Goal: Obtain resource: Download file/media

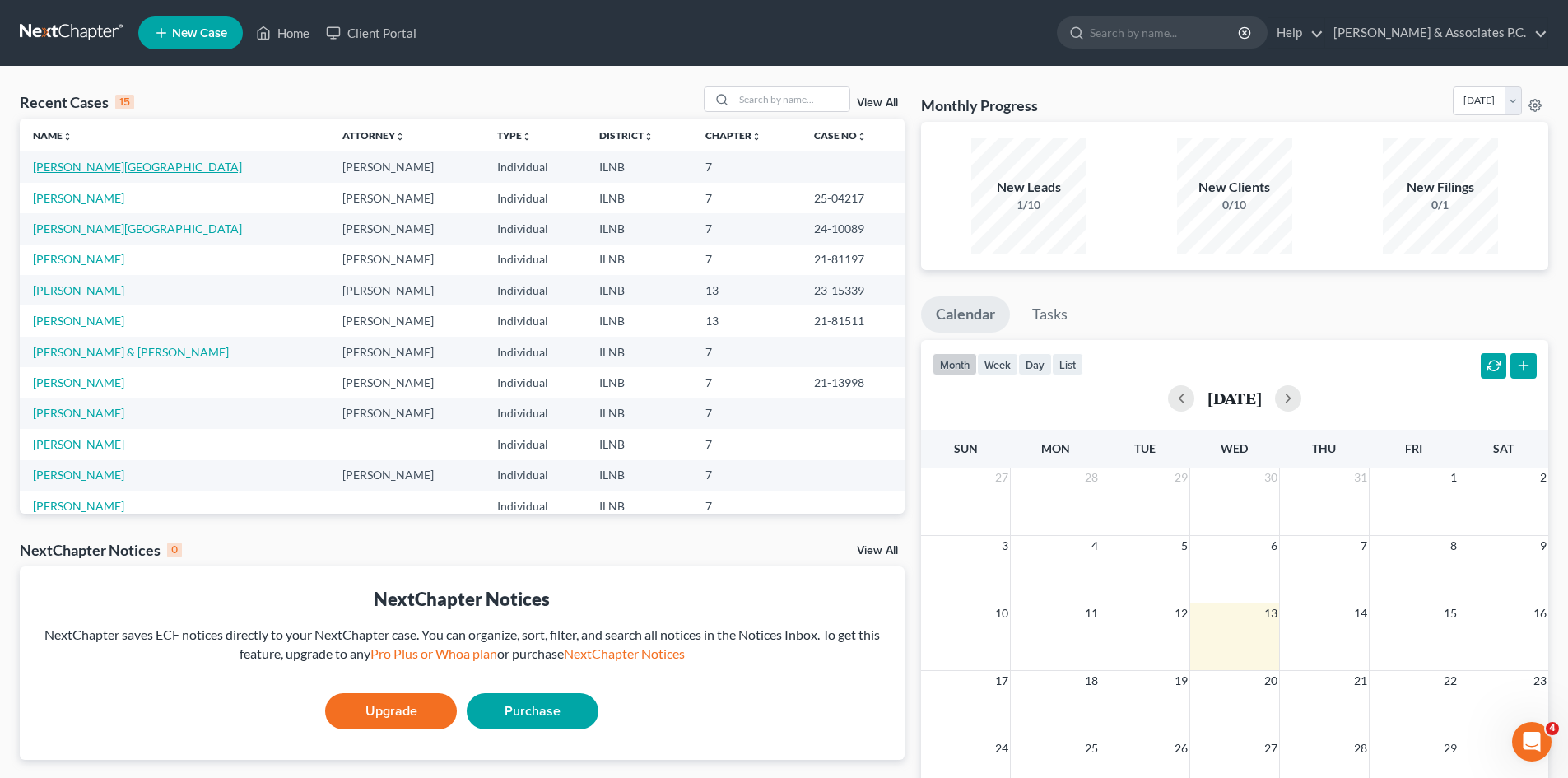
click at [54, 162] on link "[PERSON_NAME][GEOGRAPHIC_DATA]" at bounding box center [137, 166] width 209 height 14
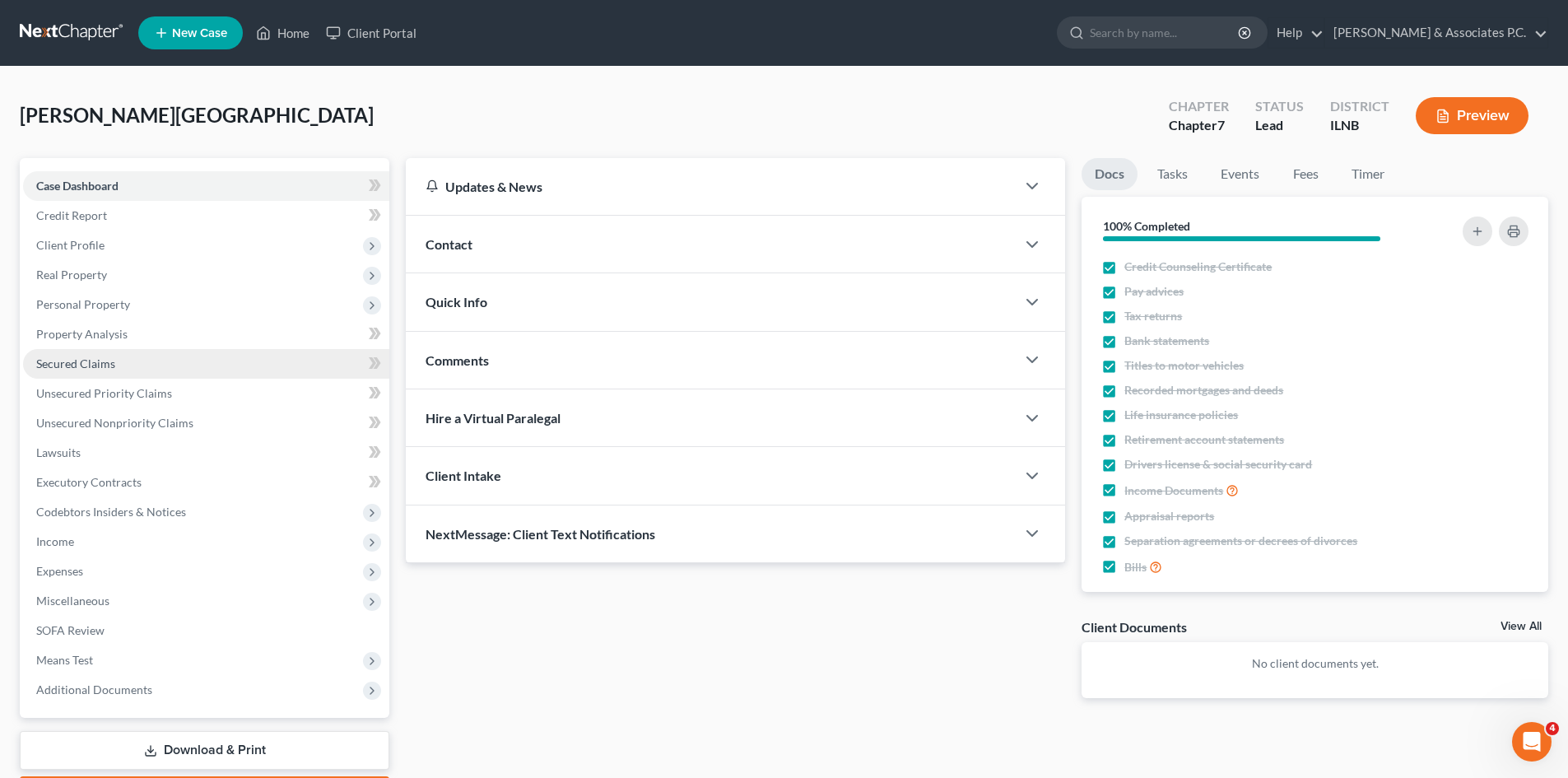
click at [58, 354] on link "Secured Claims" at bounding box center [206, 364] width 366 height 29
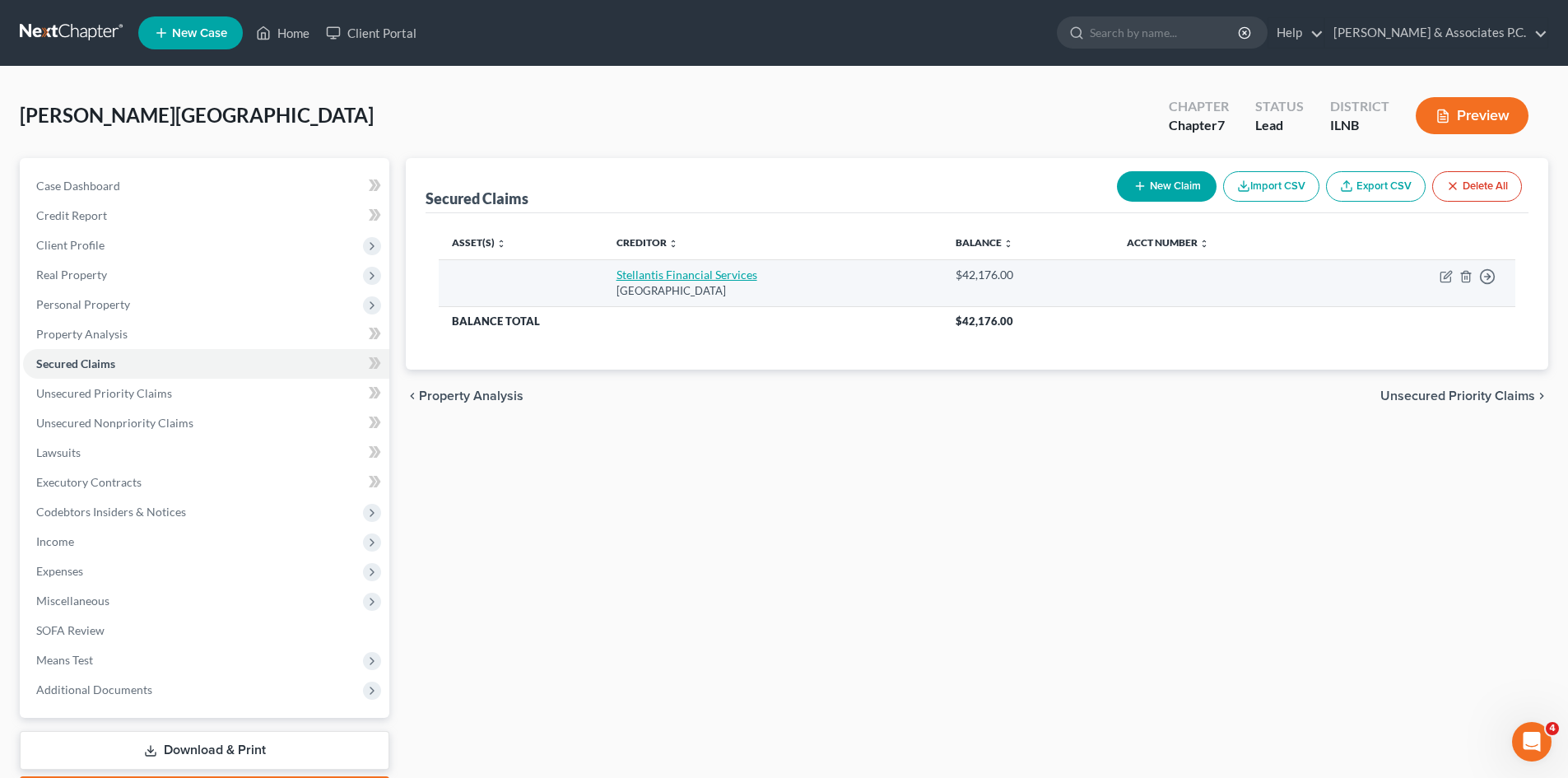
click at [668, 276] on link "Stellantis Financial Services" at bounding box center [687, 274] width 141 height 14
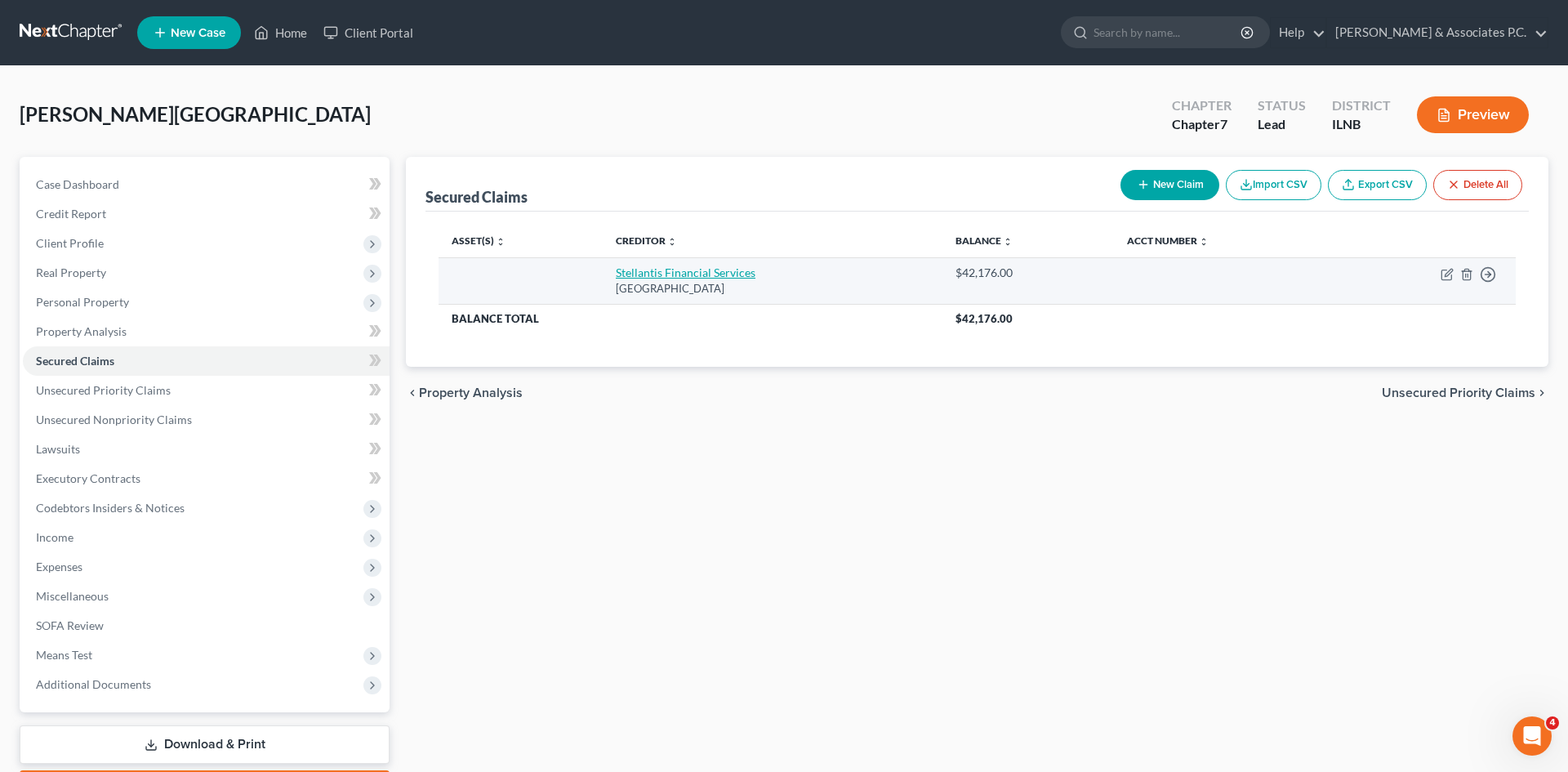
select select "45"
select select "0"
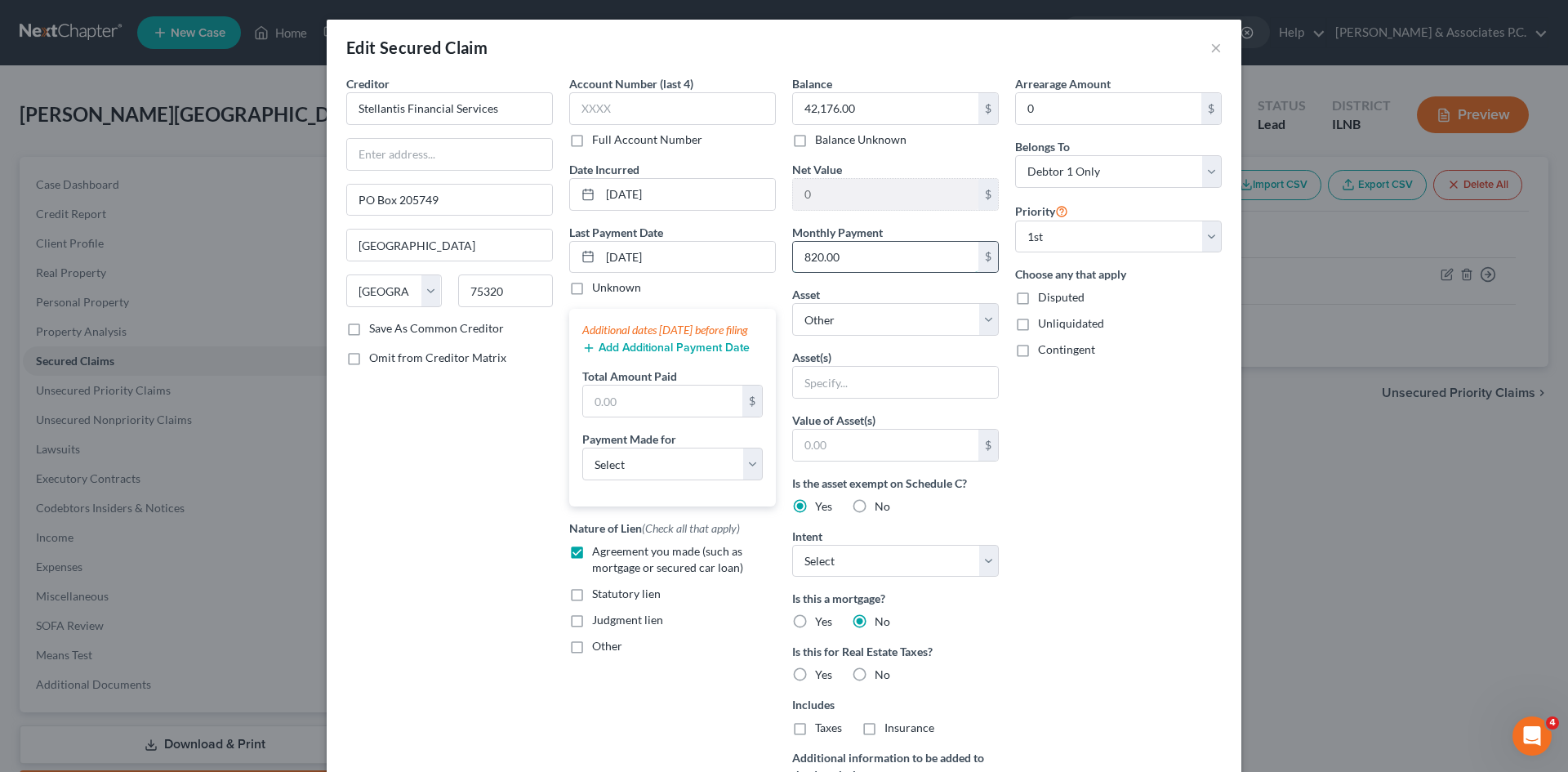
click at [881, 259] on input "820.00" at bounding box center [885, 258] width 185 height 31
click at [911, 258] on input "820.00" at bounding box center [885, 258] width 185 height 31
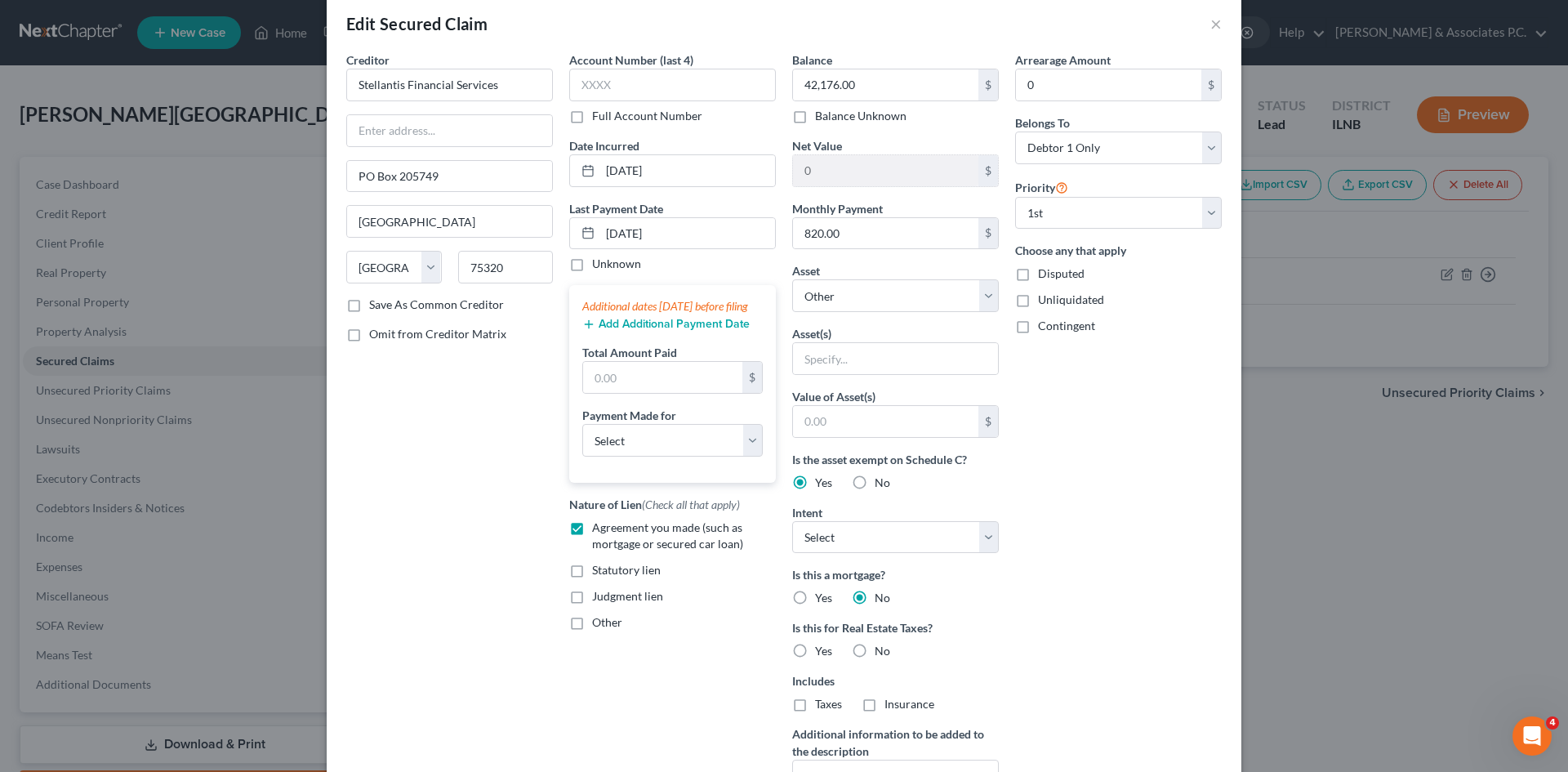
scroll to position [20, 0]
click at [369, 313] on label "Save As Common Creditor" at bounding box center [436, 308] width 135 height 16
click at [375, 311] on input "Save As Common Creditor" at bounding box center [381, 306] width 11 height 11
checkbox input "true"
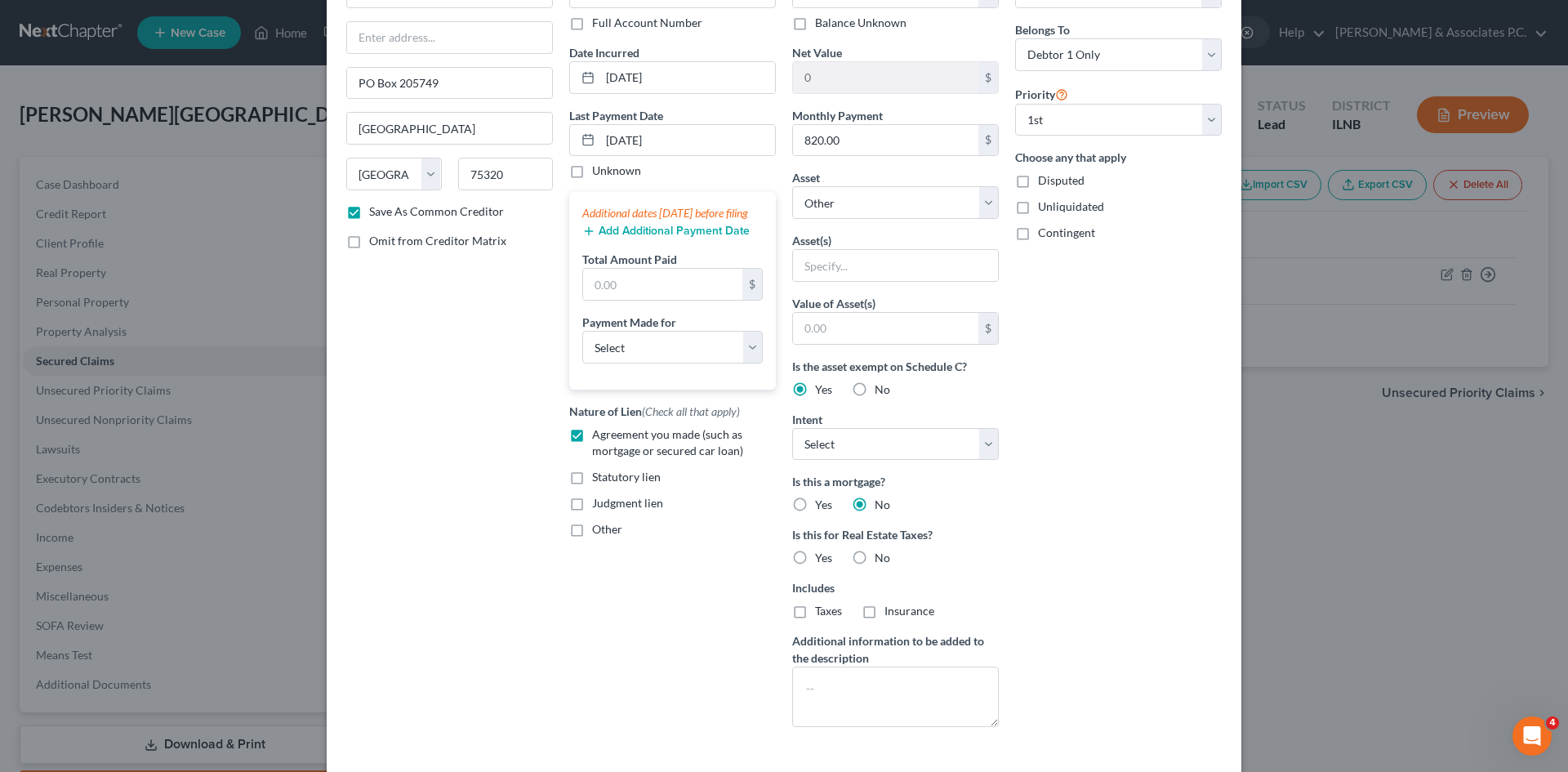
scroll to position [0, 0]
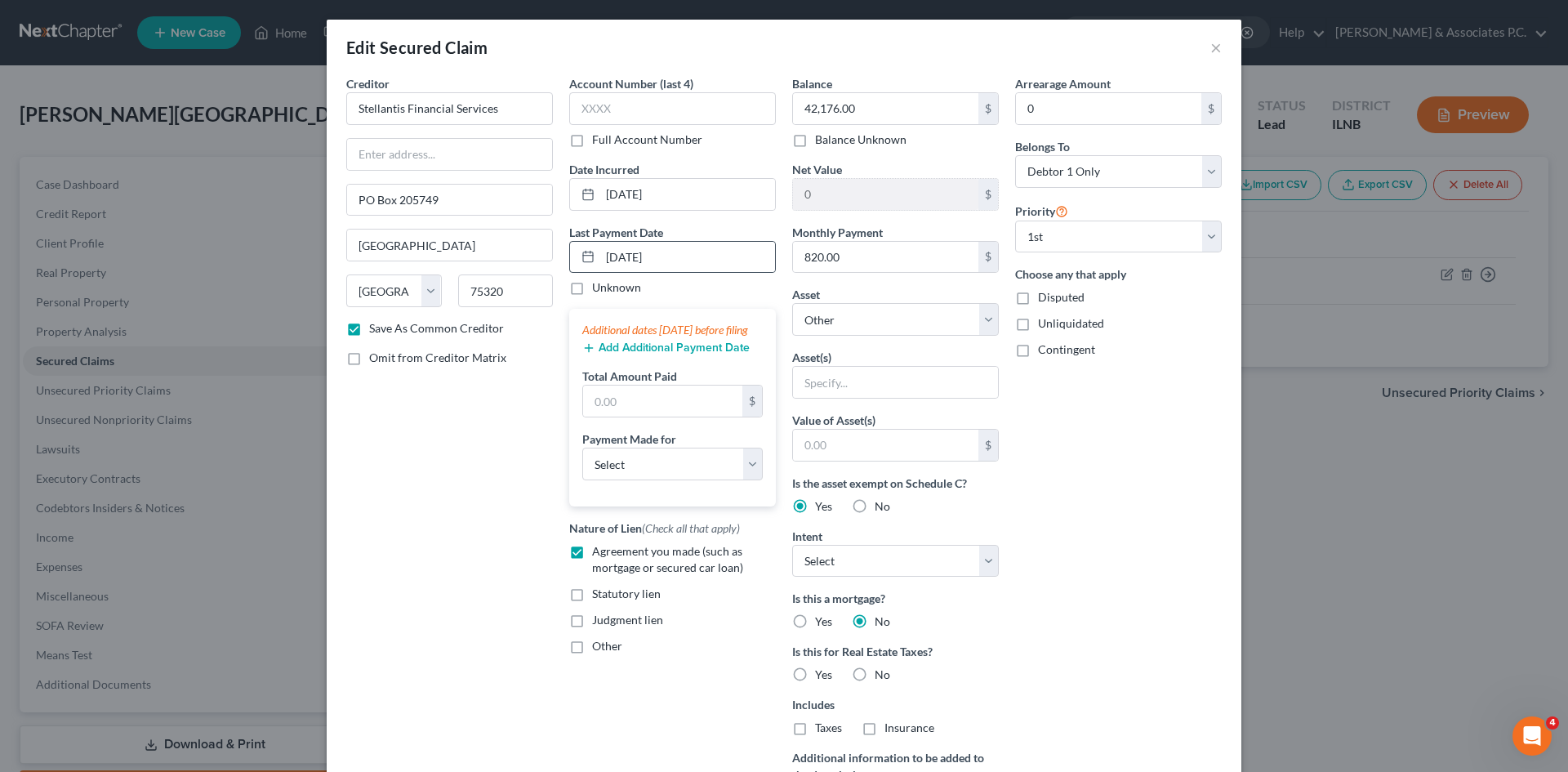
click at [583, 262] on rect at bounding box center [588, 257] width 10 height 10
click at [670, 256] on input "08/01/2025" at bounding box center [687, 258] width 175 height 31
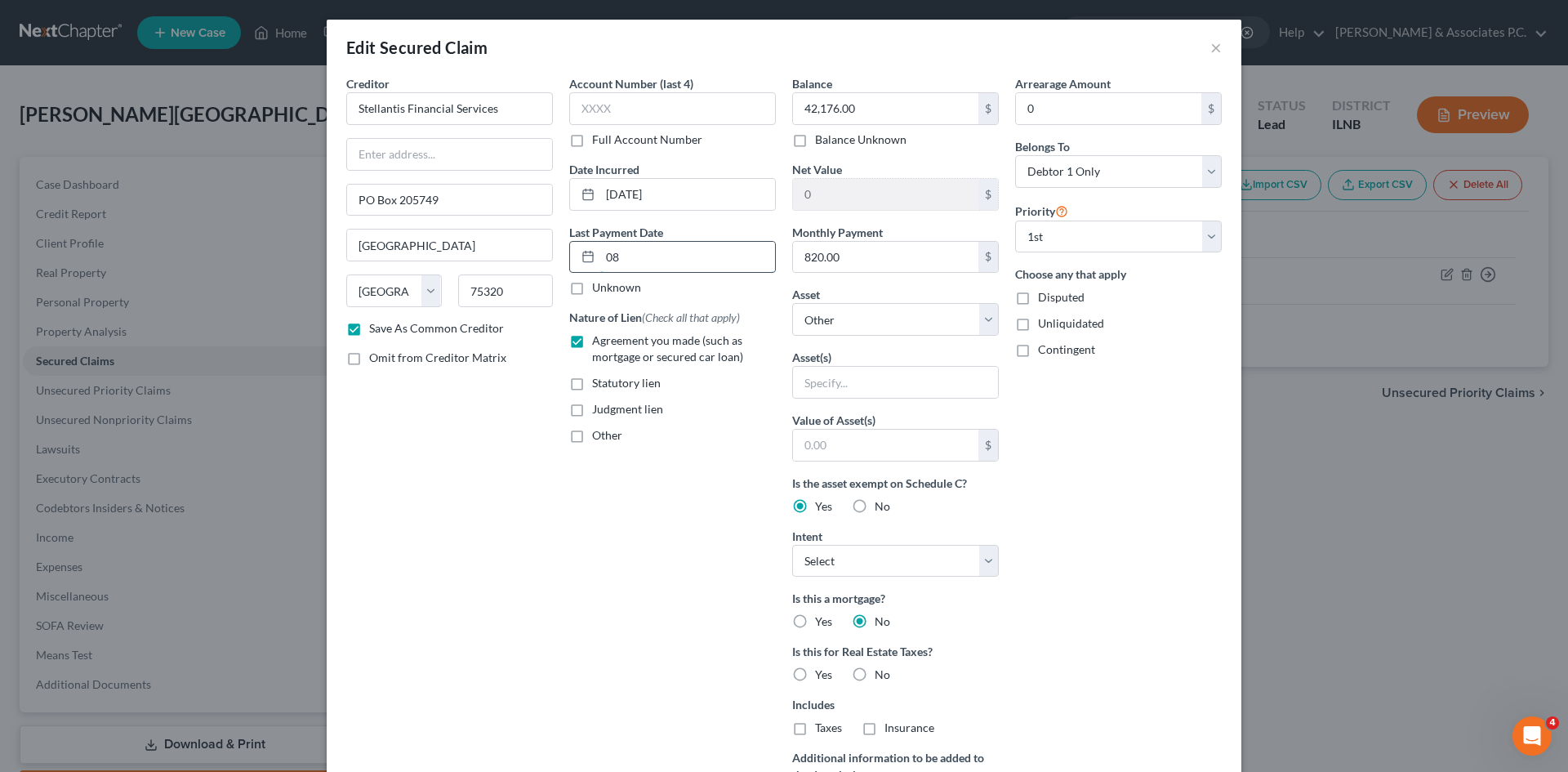
type input "0"
click at [665, 191] on input "2/3/2025" at bounding box center [687, 194] width 175 height 31
drag, startPoint x: 665, startPoint y: 191, endPoint x: 549, endPoint y: 195, distance: 116.1
click at [549, 195] on div "Creditor * Stellantis Financial Services PO Box 205749 Dallas State AL AK AR AZ…" at bounding box center [784, 466] width 891 height 782
type input "3/2/2023"
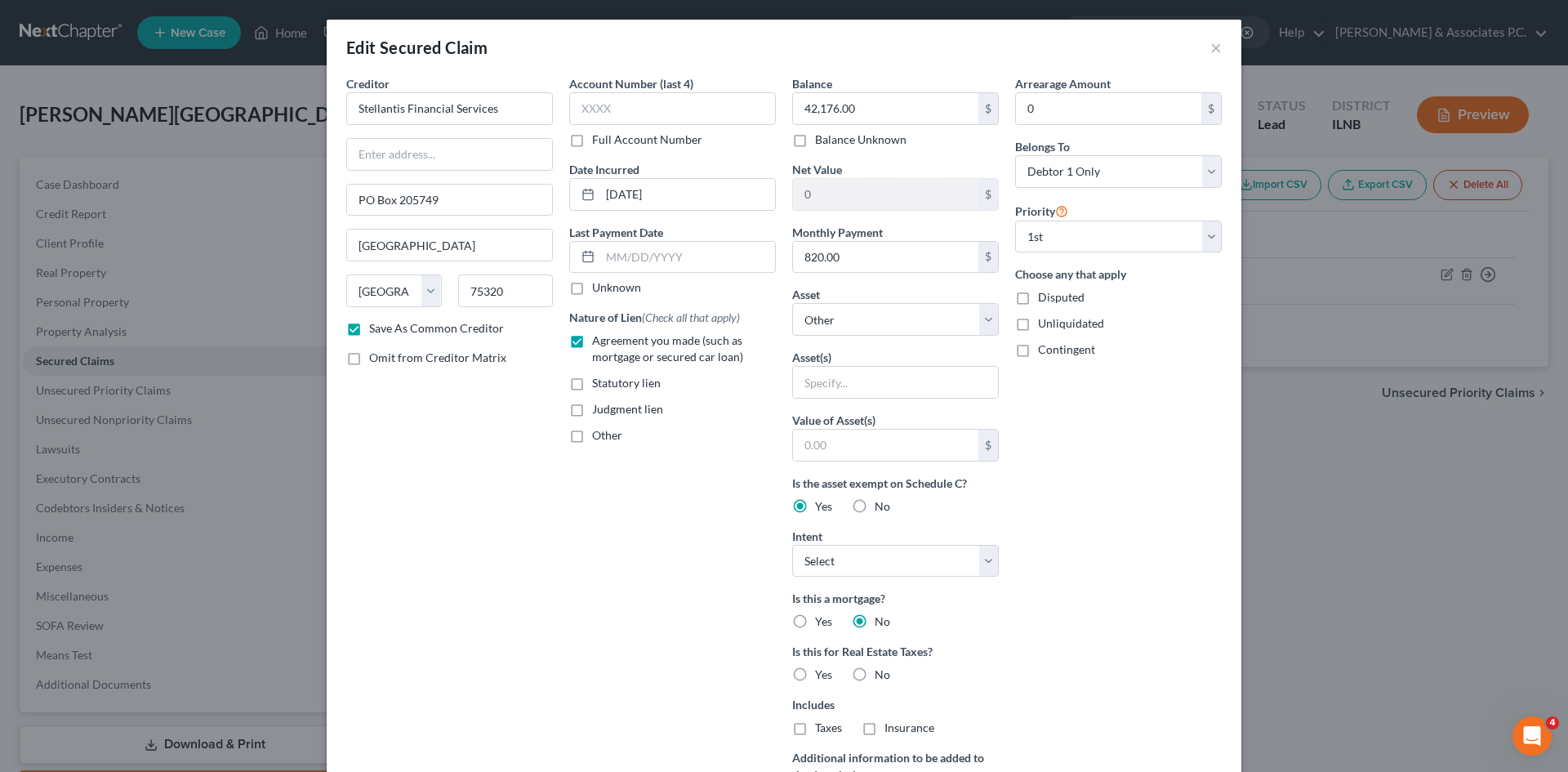
click at [1541, 507] on div "Edit Secured Claim × Creditor * Stellantis Financial Services PO Box 205749 Dal…" at bounding box center [784, 386] width 1568 height 772
click at [725, 256] on input "text" at bounding box center [687, 258] width 175 height 31
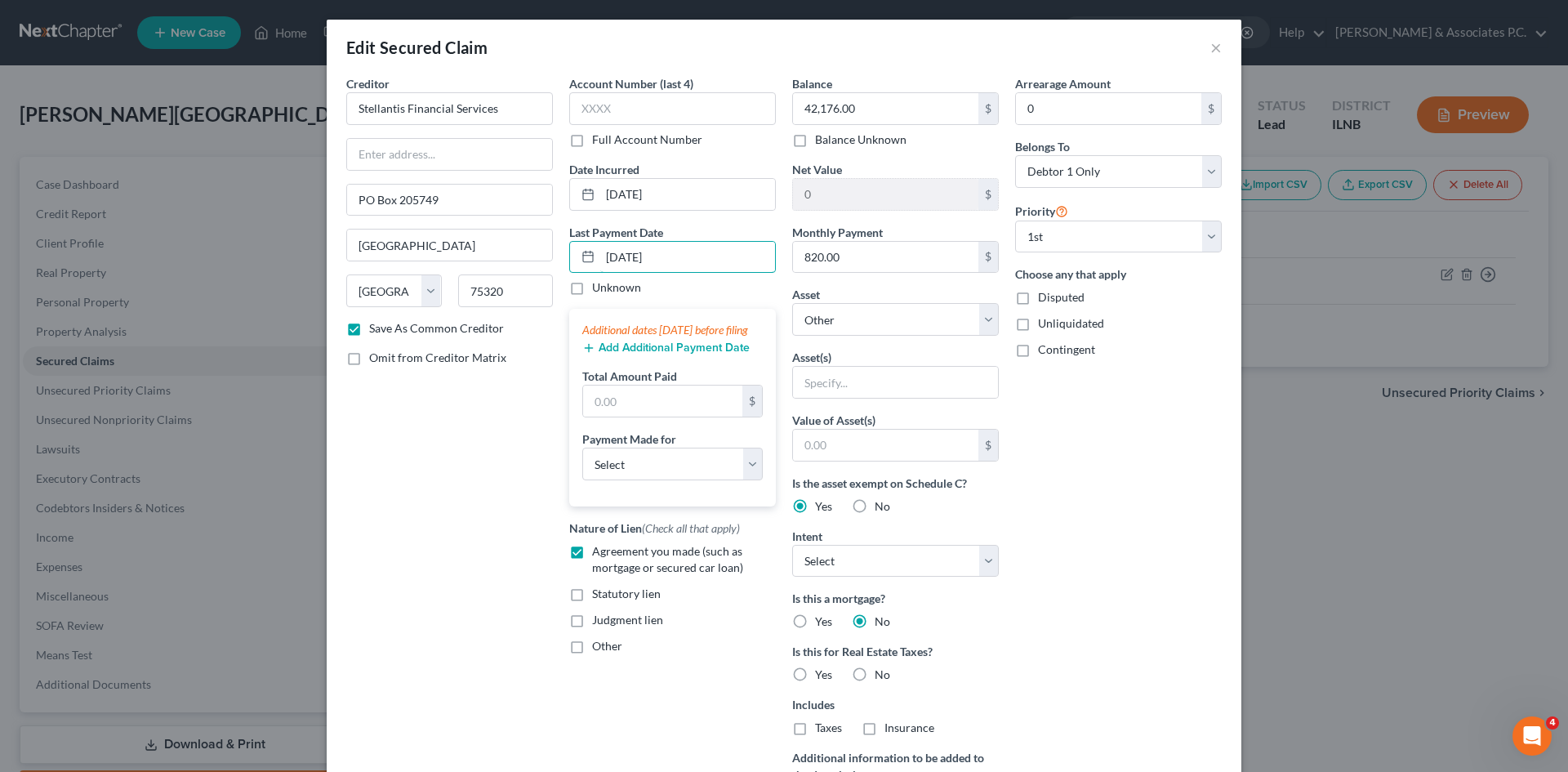
type input "6/2/2029"
click at [1098, 612] on div "Arrearage Amount 0 $ Belongs To * Select Debtor 1 Only Debtor 2 Only Debtor 1 A…" at bounding box center [1118, 466] width 223 height 782
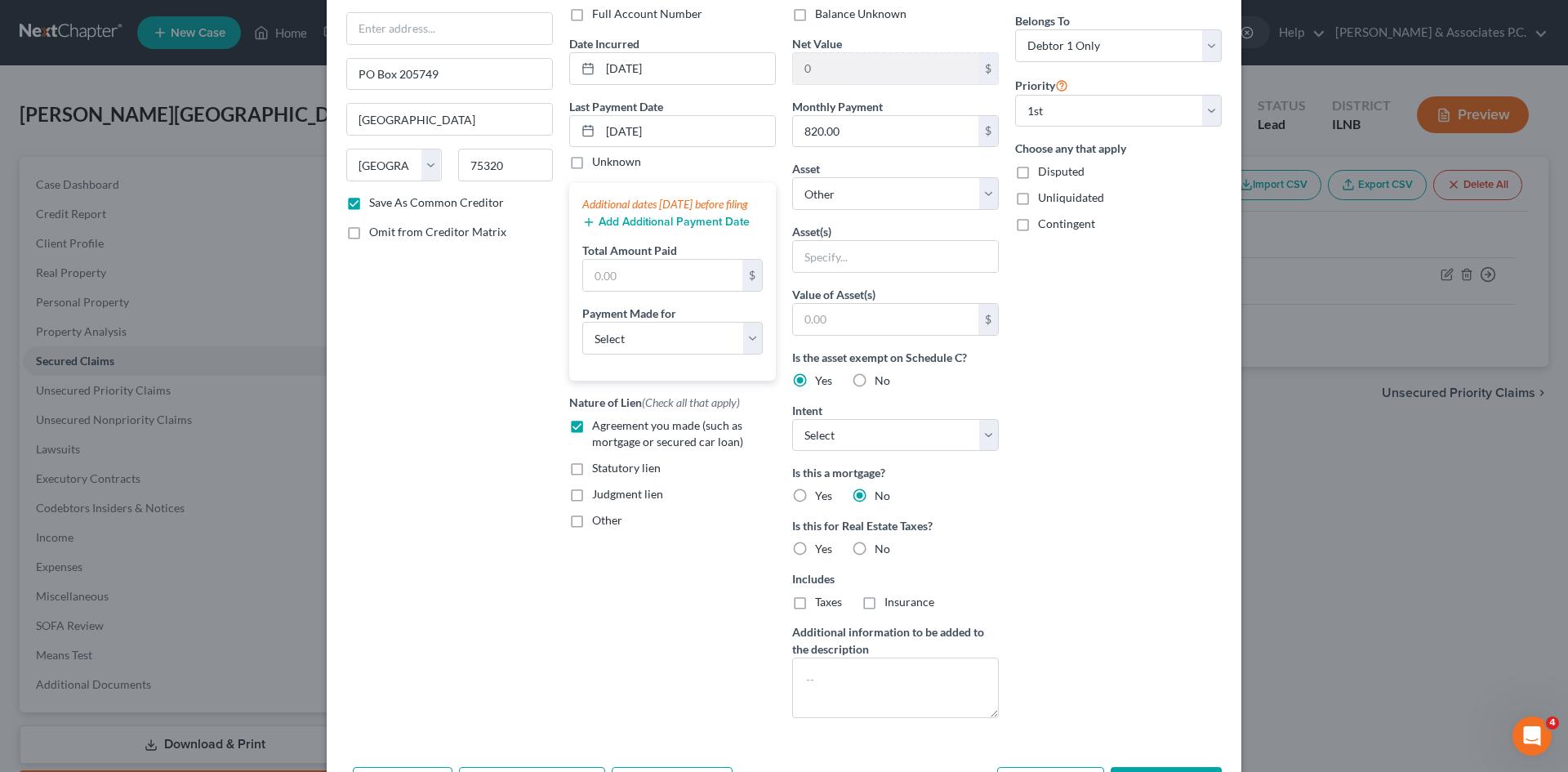
scroll to position [201, 0]
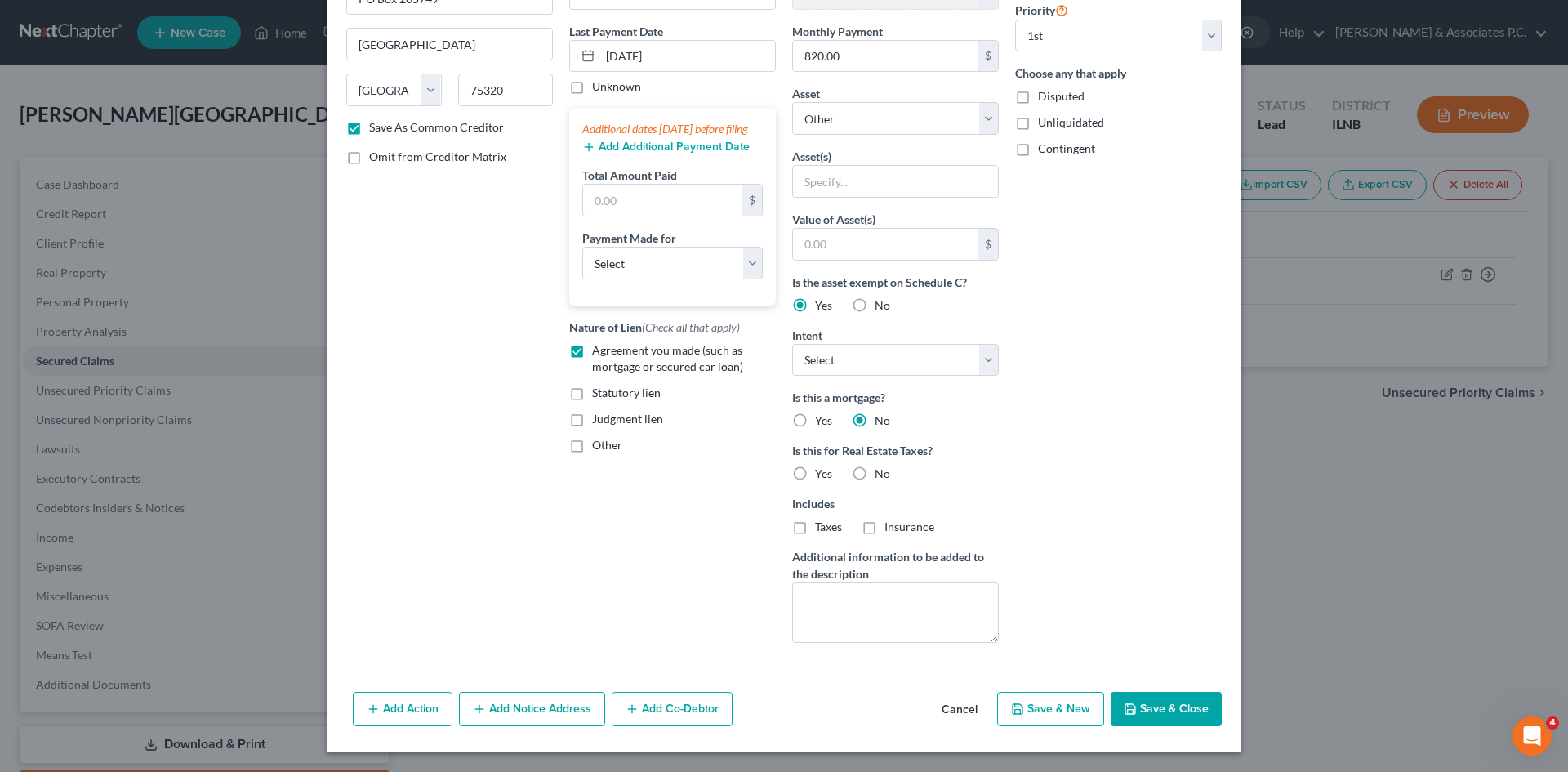
click at [1186, 699] on button "Save & Close" at bounding box center [1166, 709] width 111 height 34
checkbox input "false"
select select
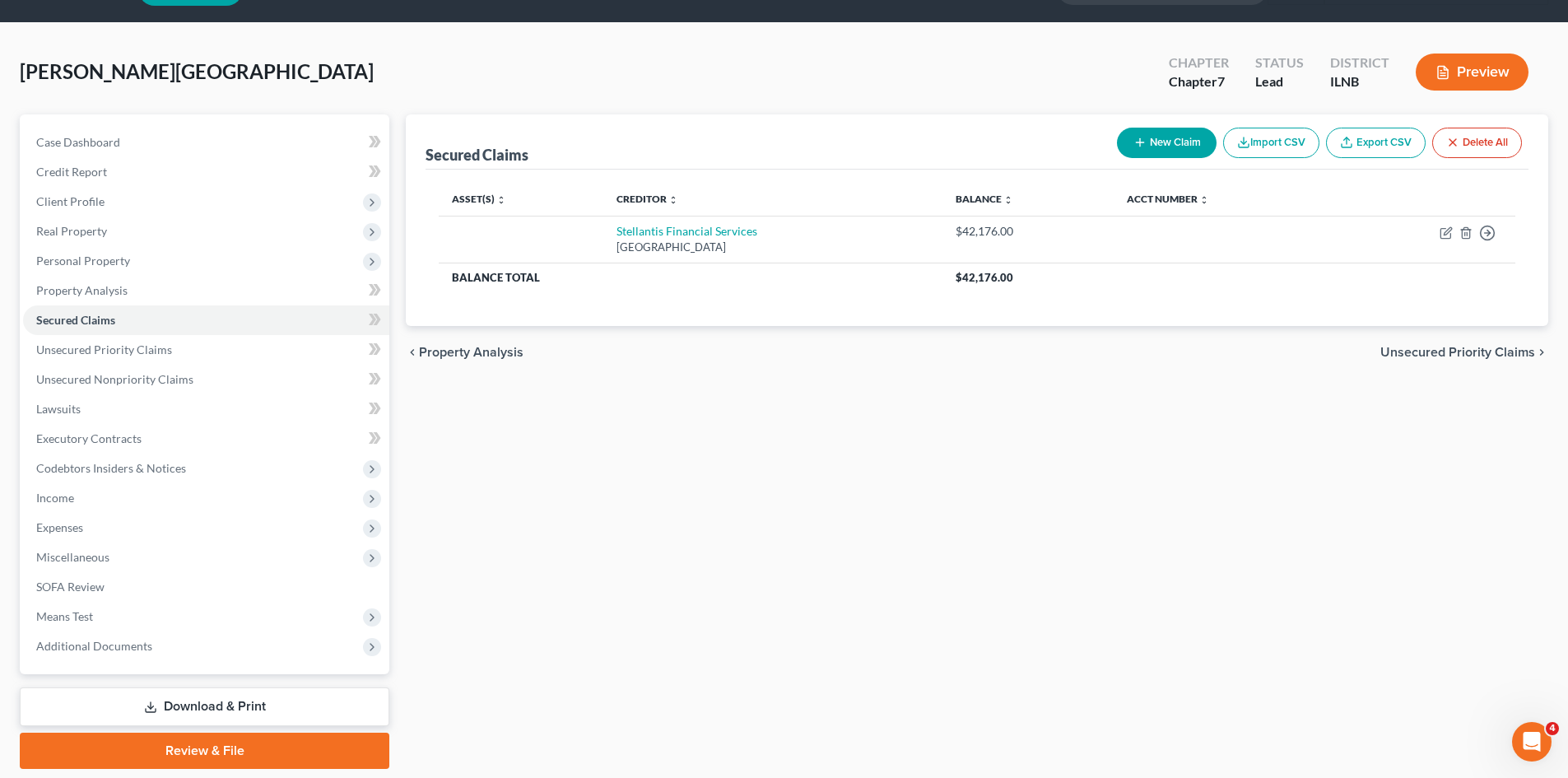
scroll to position [97, 0]
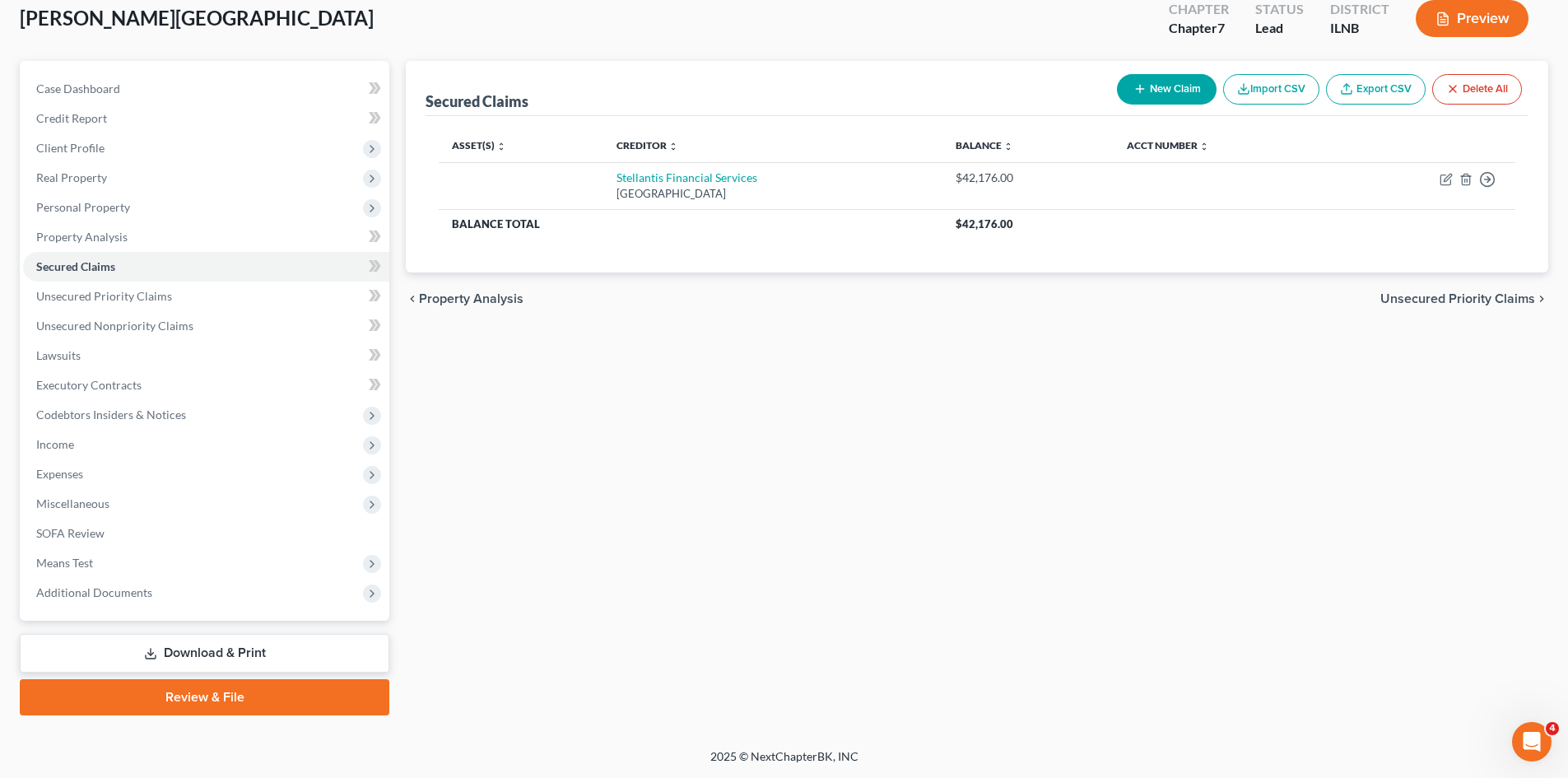
click at [270, 657] on link "Download & Print" at bounding box center [205, 653] width 369 height 38
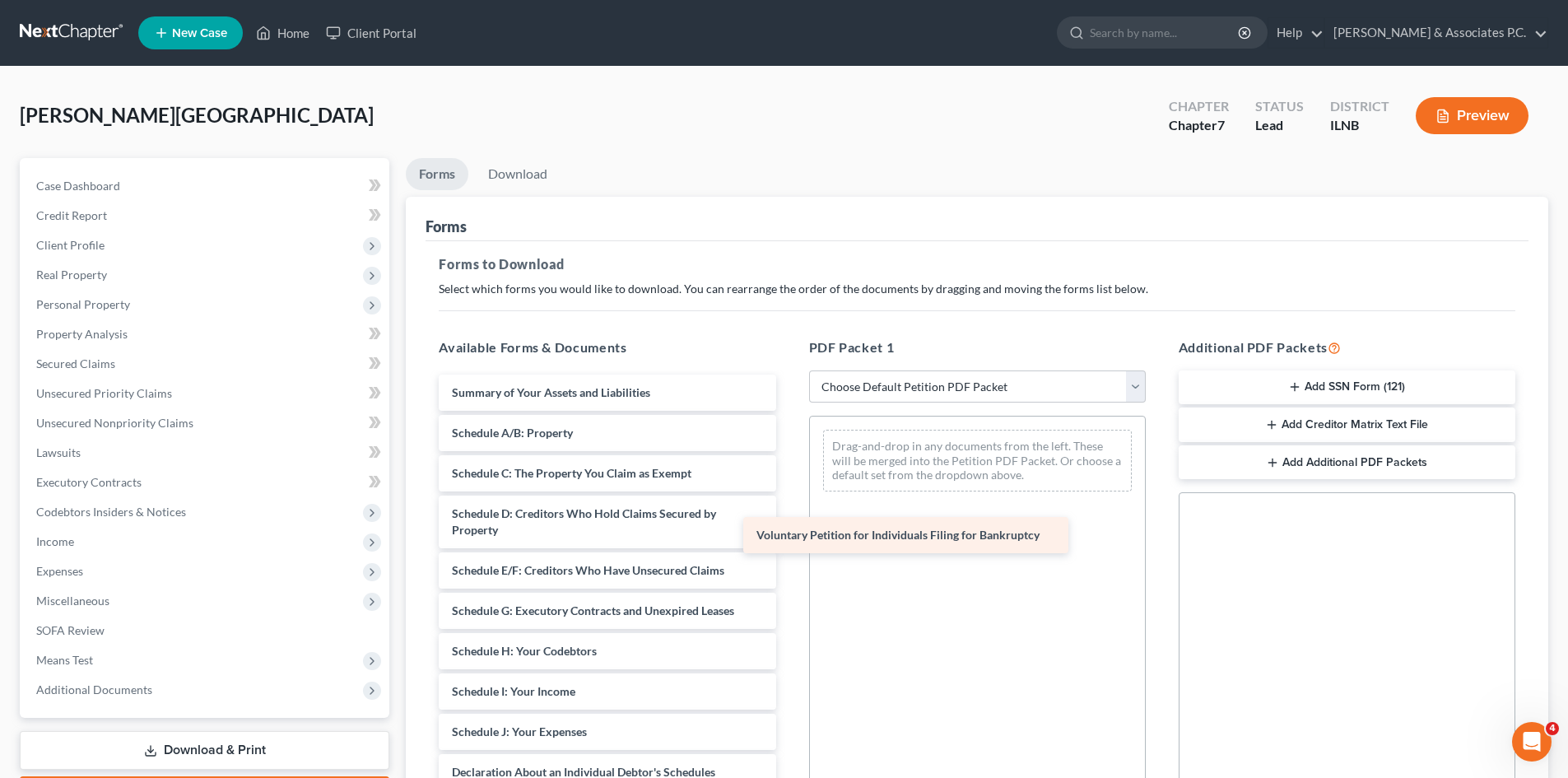
drag, startPoint x: 716, startPoint y: 390, endPoint x: 1026, endPoint y: 522, distance: 336.9
click at [789, 522] on div "Voluntary Petition for Individuals Filing for Bankruptcy Voluntary Petition for…" at bounding box center [607, 769] width 363 height 788
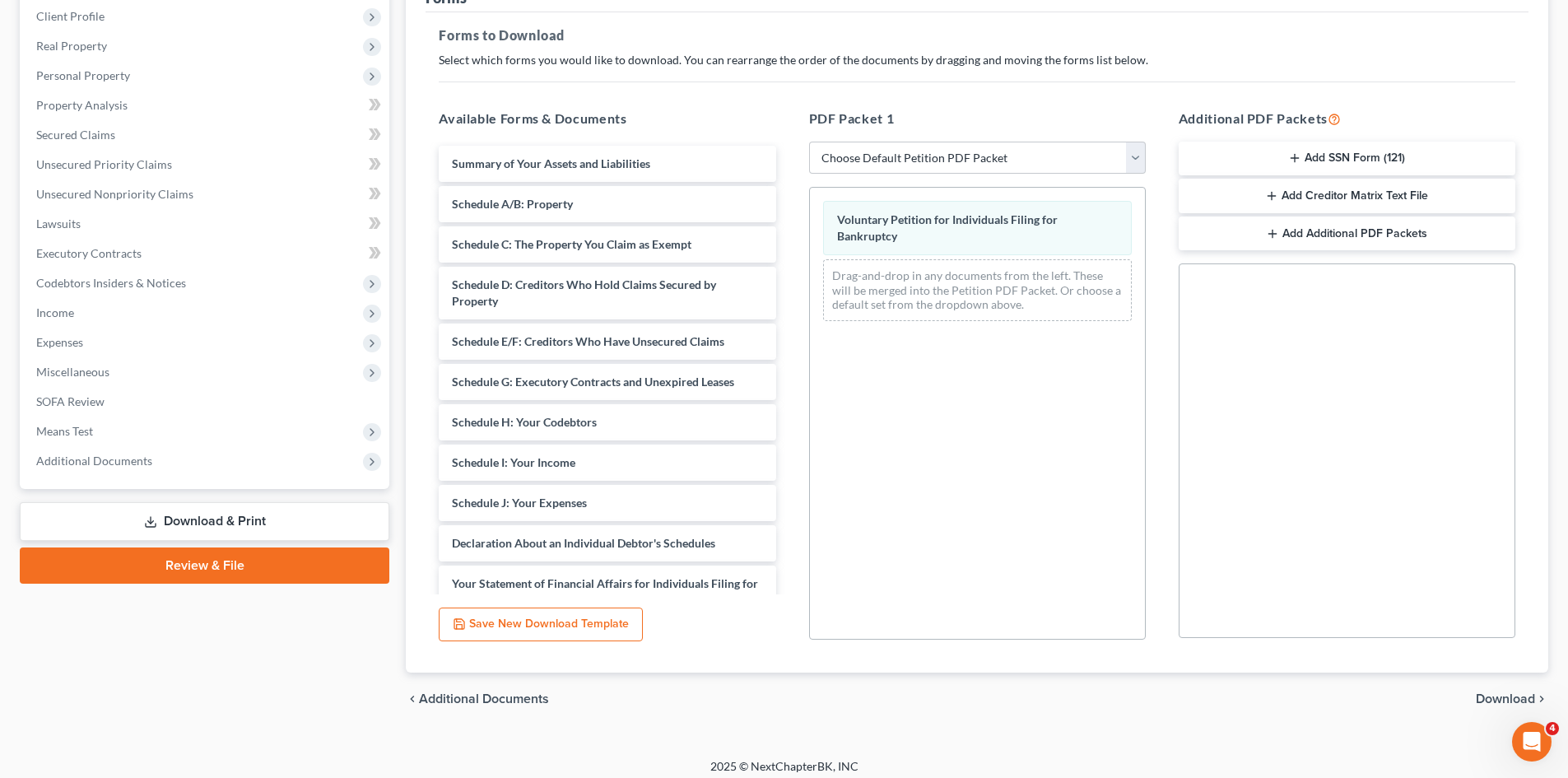
scroll to position [239, 0]
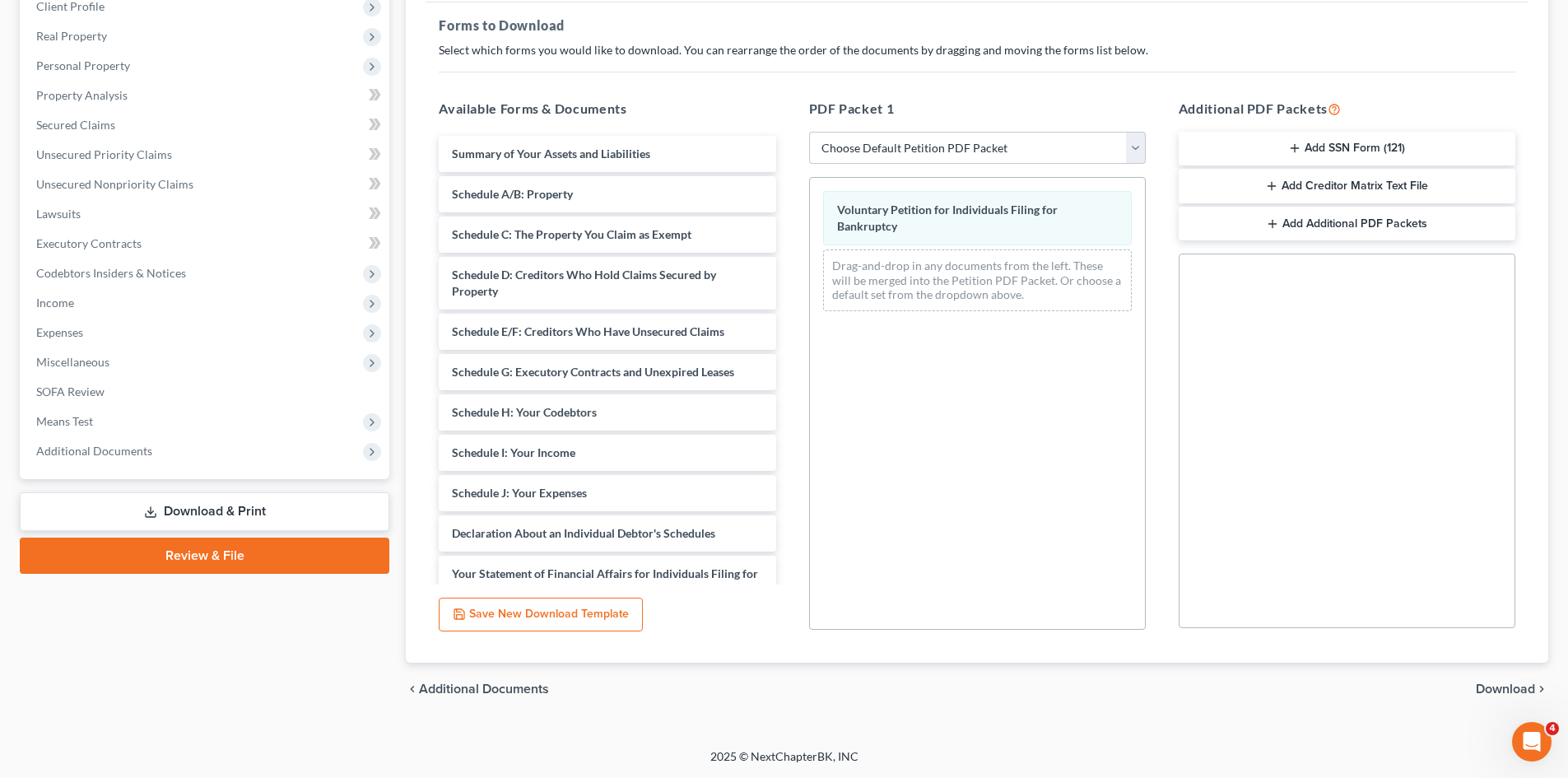
click at [1500, 685] on span "Download" at bounding box center [1505, 689] width 59 height 13
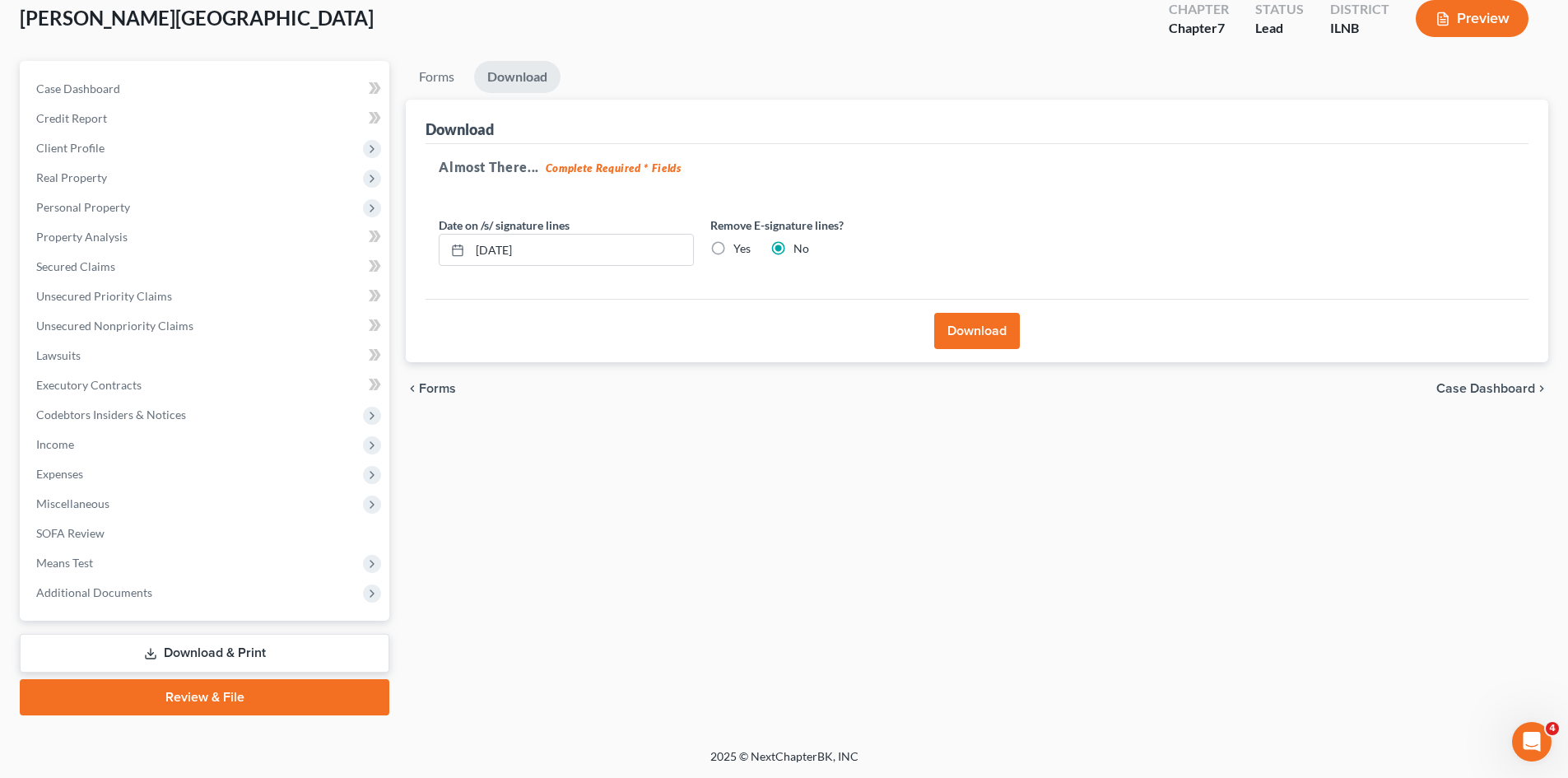
scroll to position [97, 0]
click at [733, 256] on label "Yes" at bounding box center [741, 249] width 17 height 16
click at [740, 251] on input "Yes" at bounding box center [746, 246] width 11 height 11
radio input "true"
radio input "false"
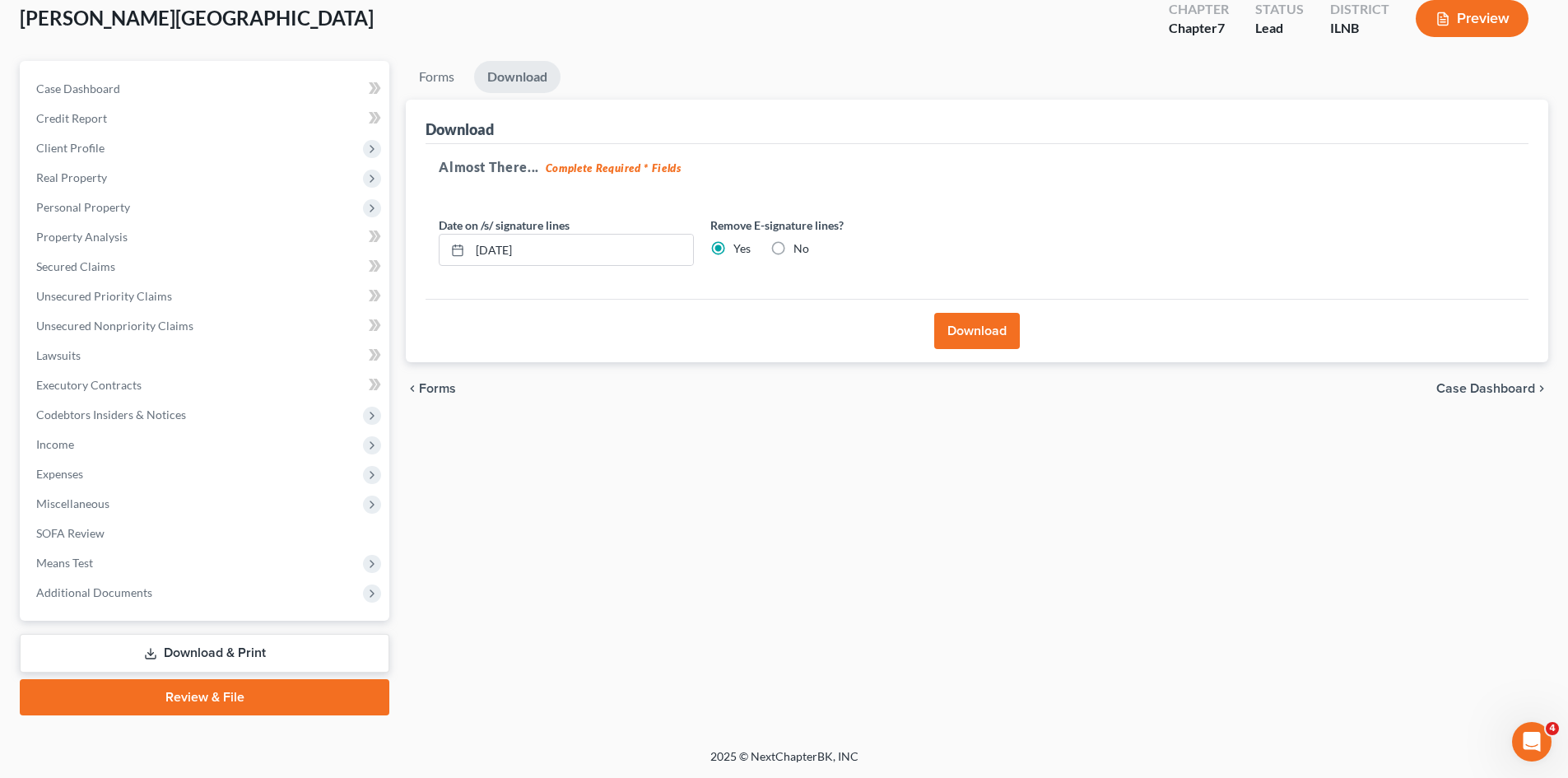
click at [972, 335] on button "Download" at bounding box center [977, 331] width 86 height 37
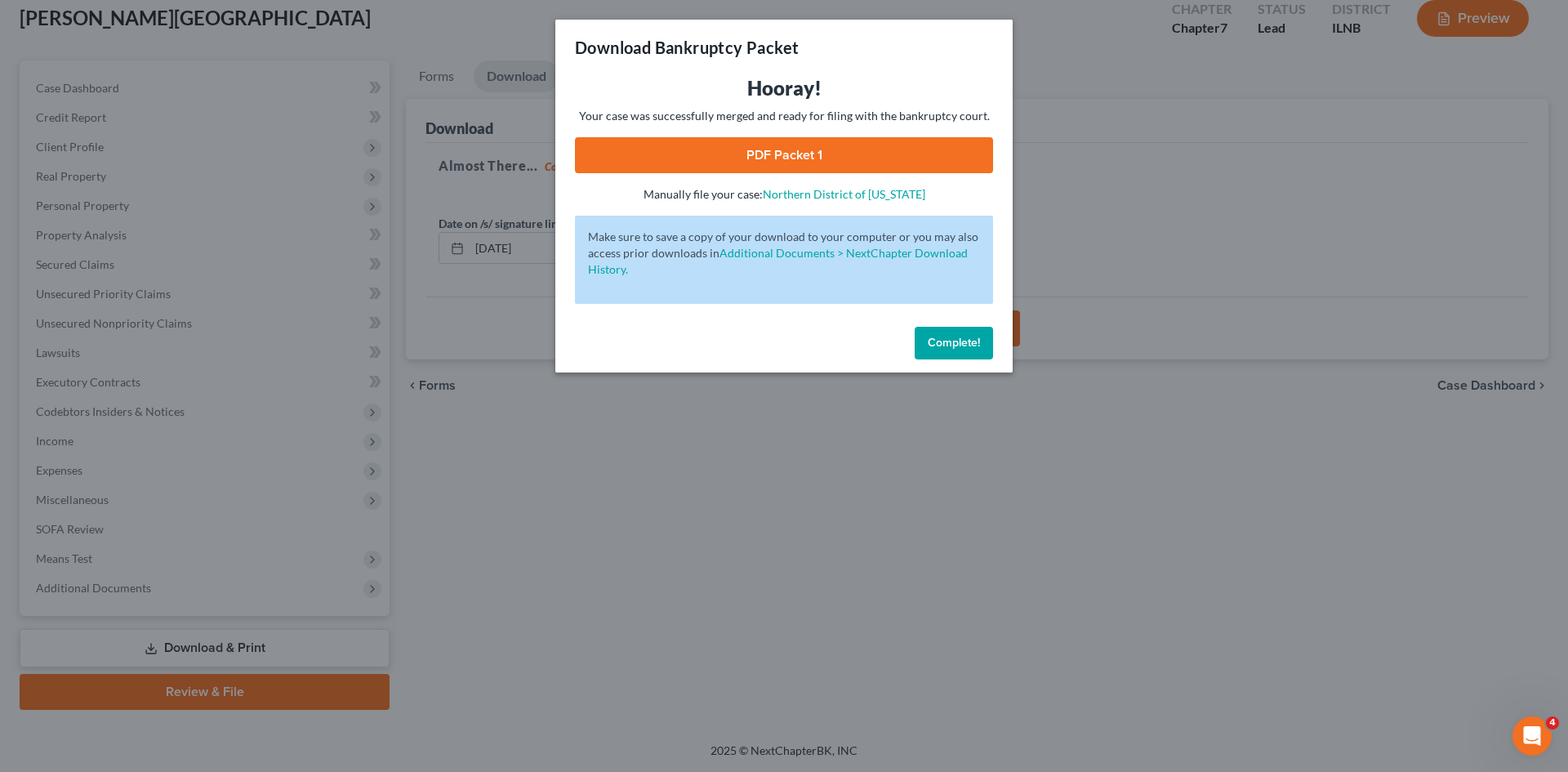
click at [801, 156] on link "PDF Packet 1" at bounding box center [784, 155] width 418 height 36
click at [930, 329] on button "Complete!" at bounding box center [954, 343] width 78 height 33
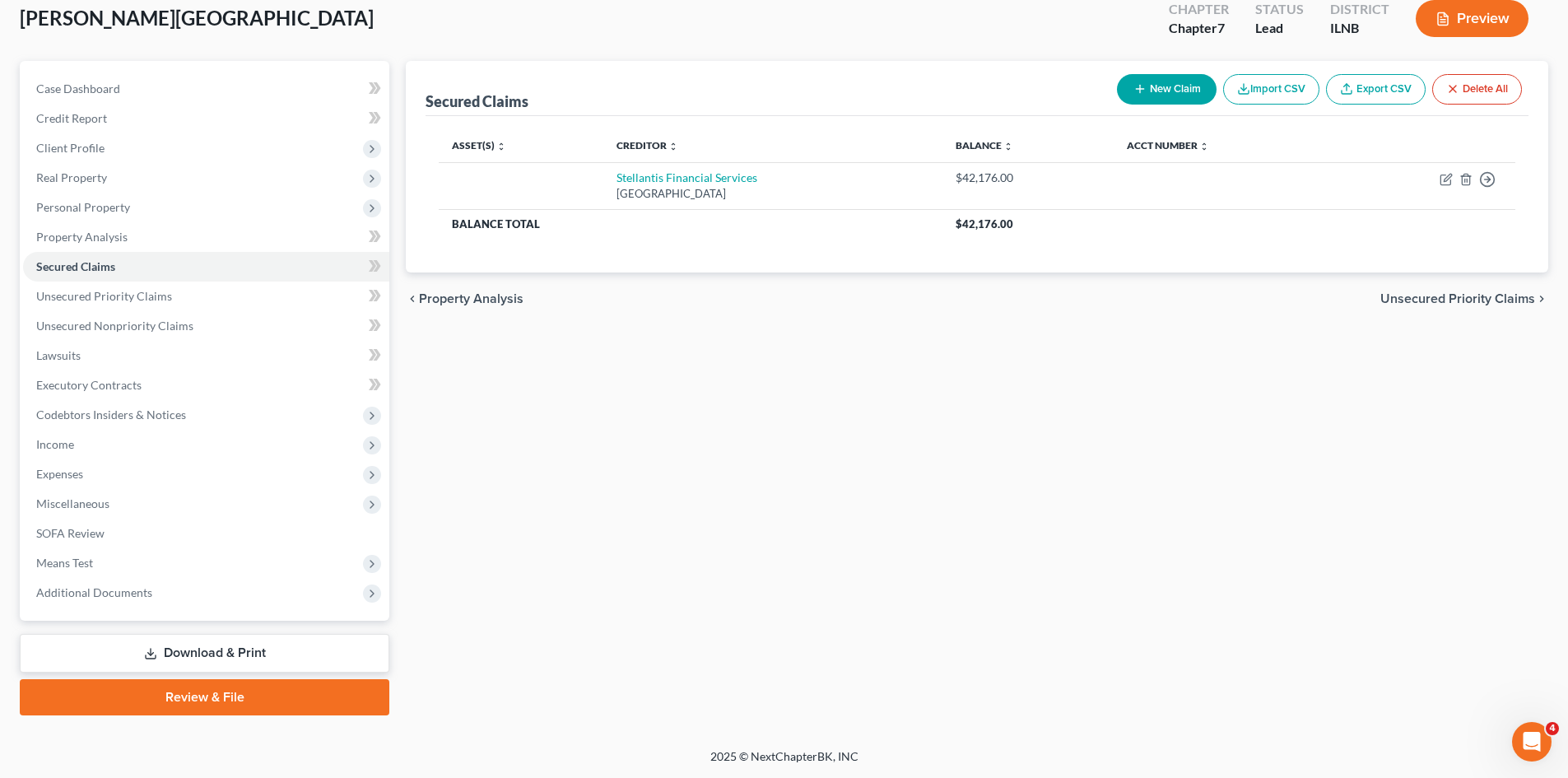
click at [228, 654] on link "Download & Print" at bounding box center [205, 653] width 369 height 38
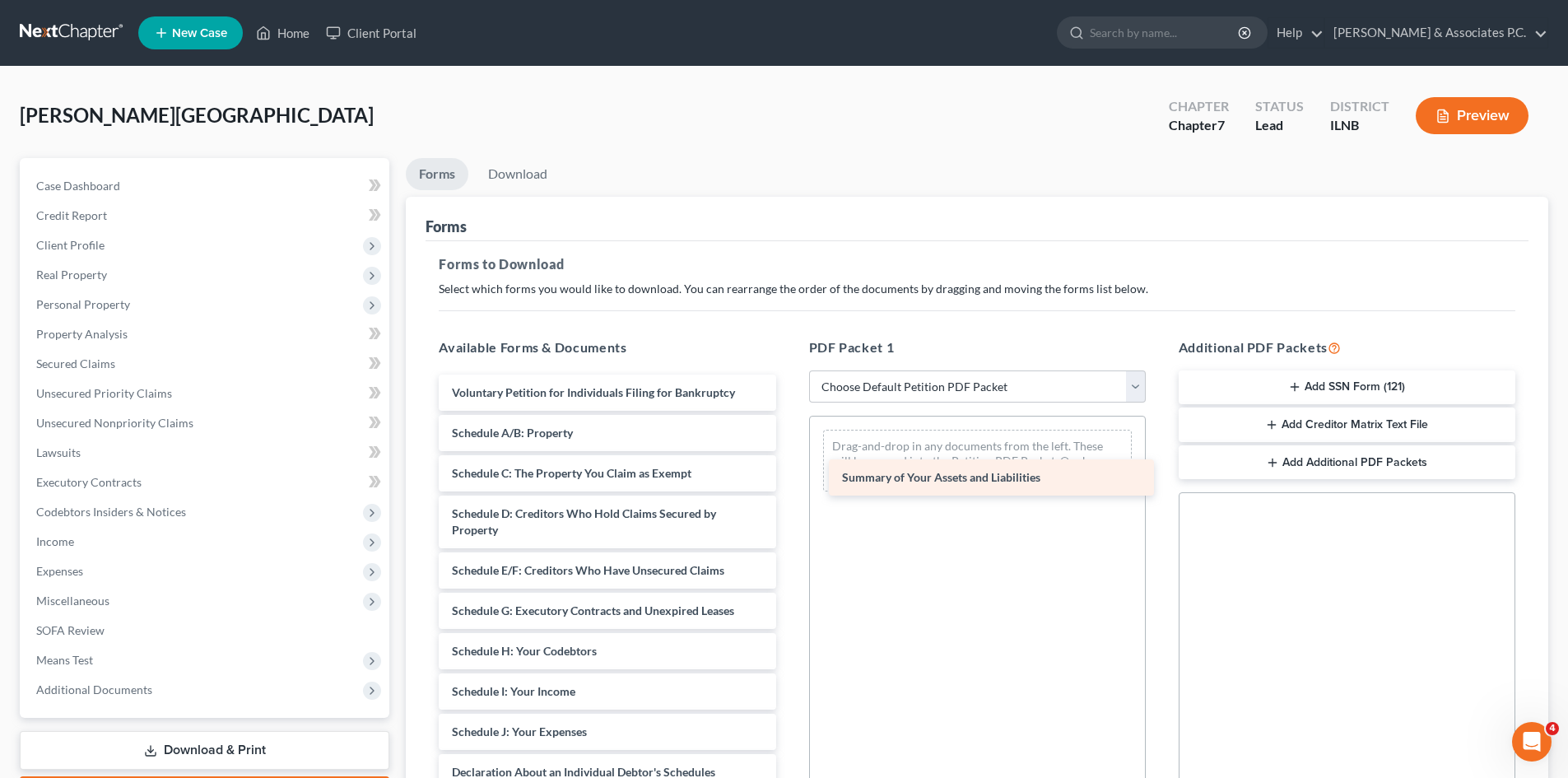
drag, startPoint x: 555, startPoint y: 437, endPoint x: 942, endPoint y: 482, distance: 389.6
click at [789, 482] on div "Summary of Your Assets and Liabilities Voluntary Petition for Individuals Filin…" at bounding box center [607, 769] width 363 height 788
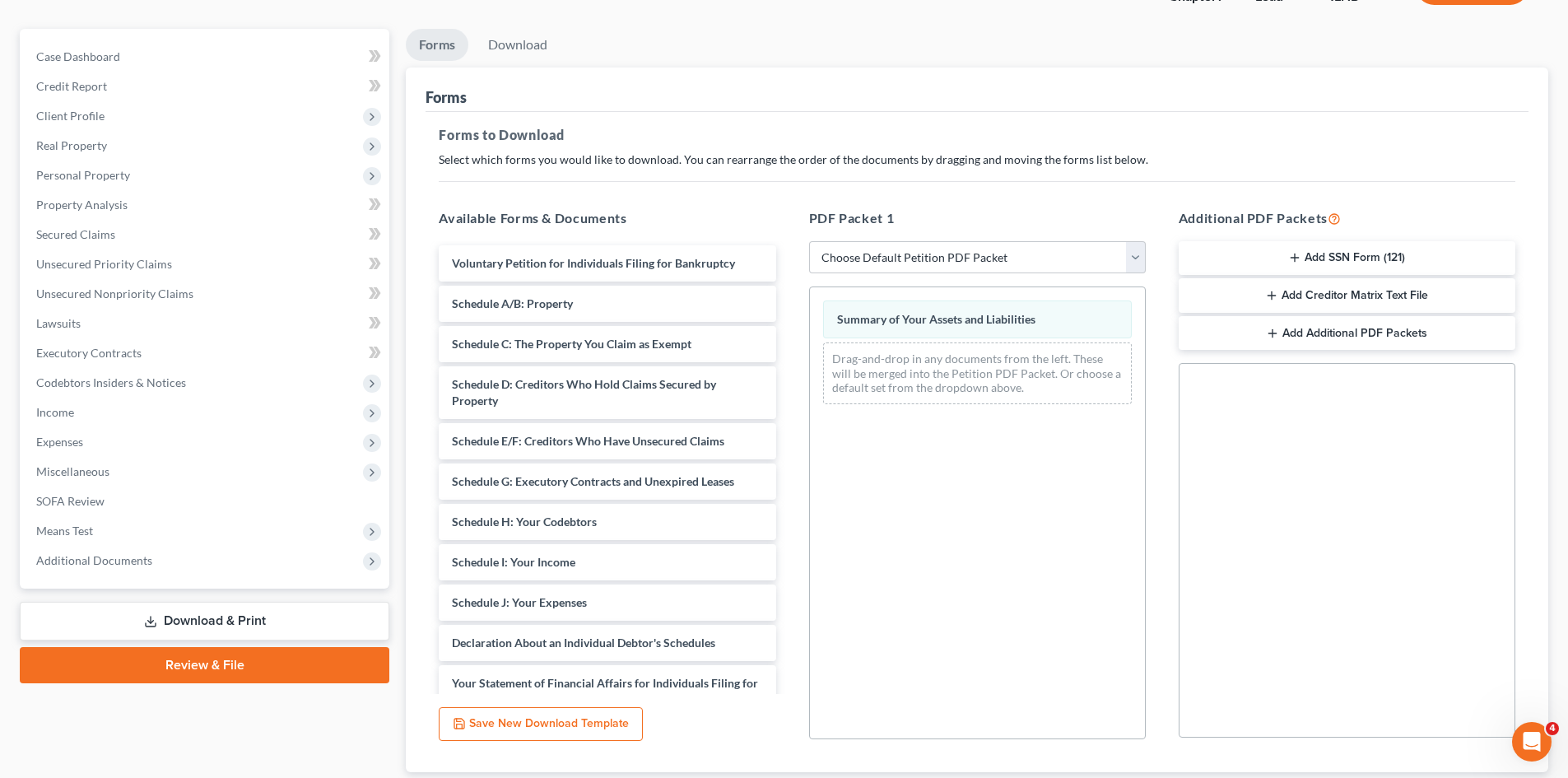
scroll to position [239, 0]
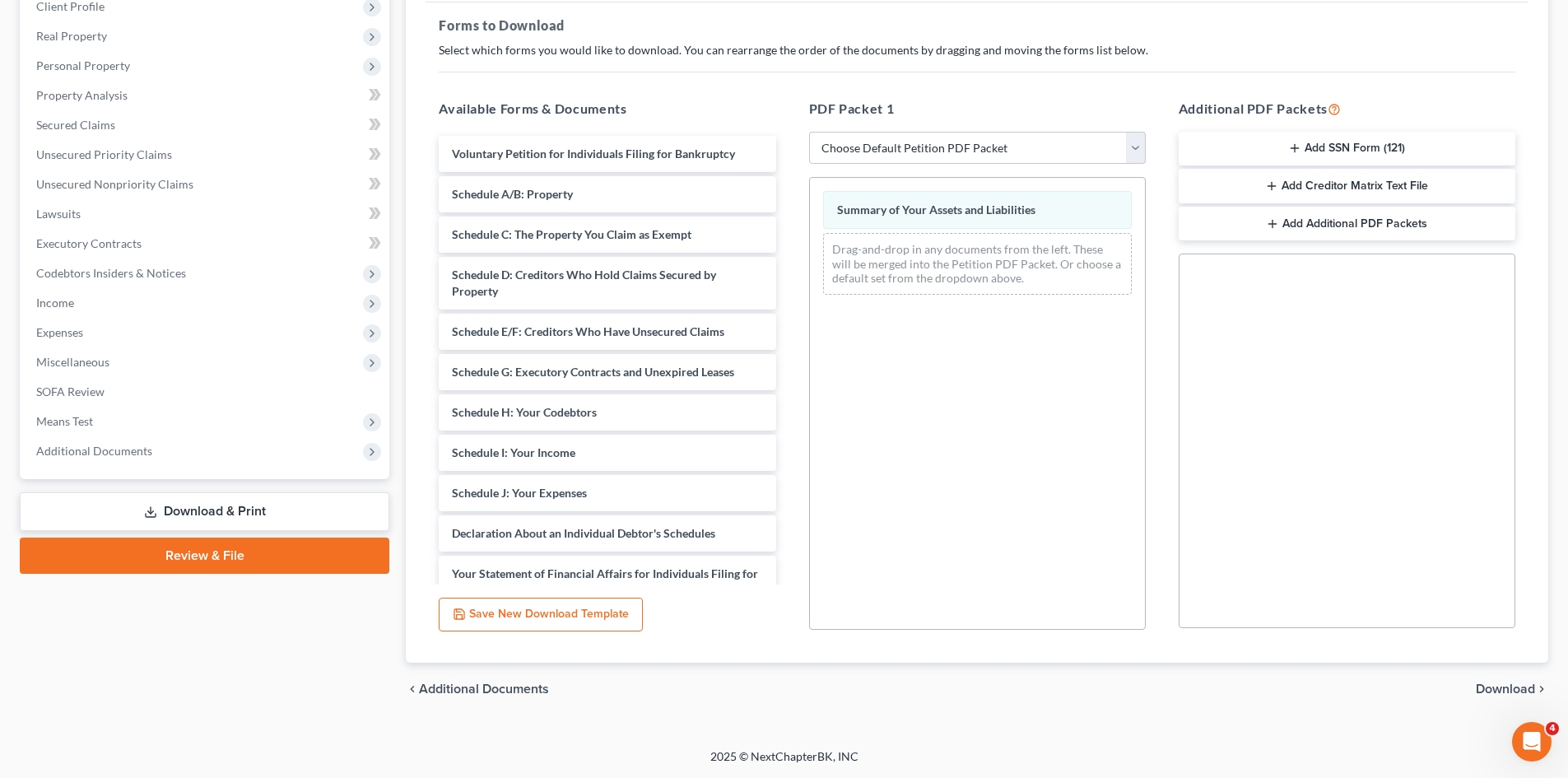
click at [1520, 690] on span "Download" at bounding box center [1505, 689] width 59 height 13
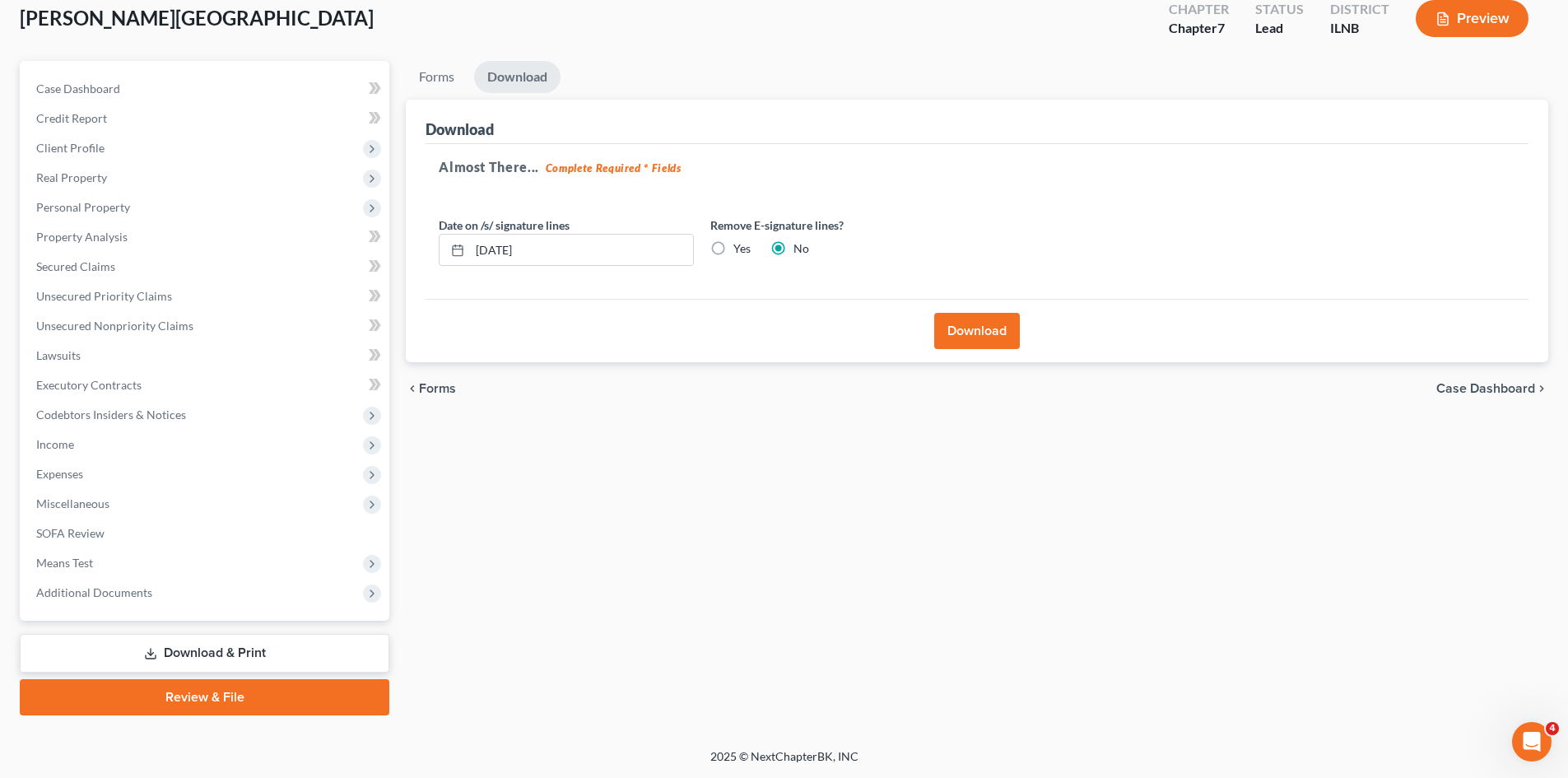
click at [733, 250] on label "Yes" at bounding box center [741, 249] width 17 height 16
click at [740, 250] on input "Yes" at bounding box center [746, 246] width 11 height 11
radio input "true"
radio input "false"
click at [971, 332] on button "Download" at bounding box center [977, 331] width 86 height 37
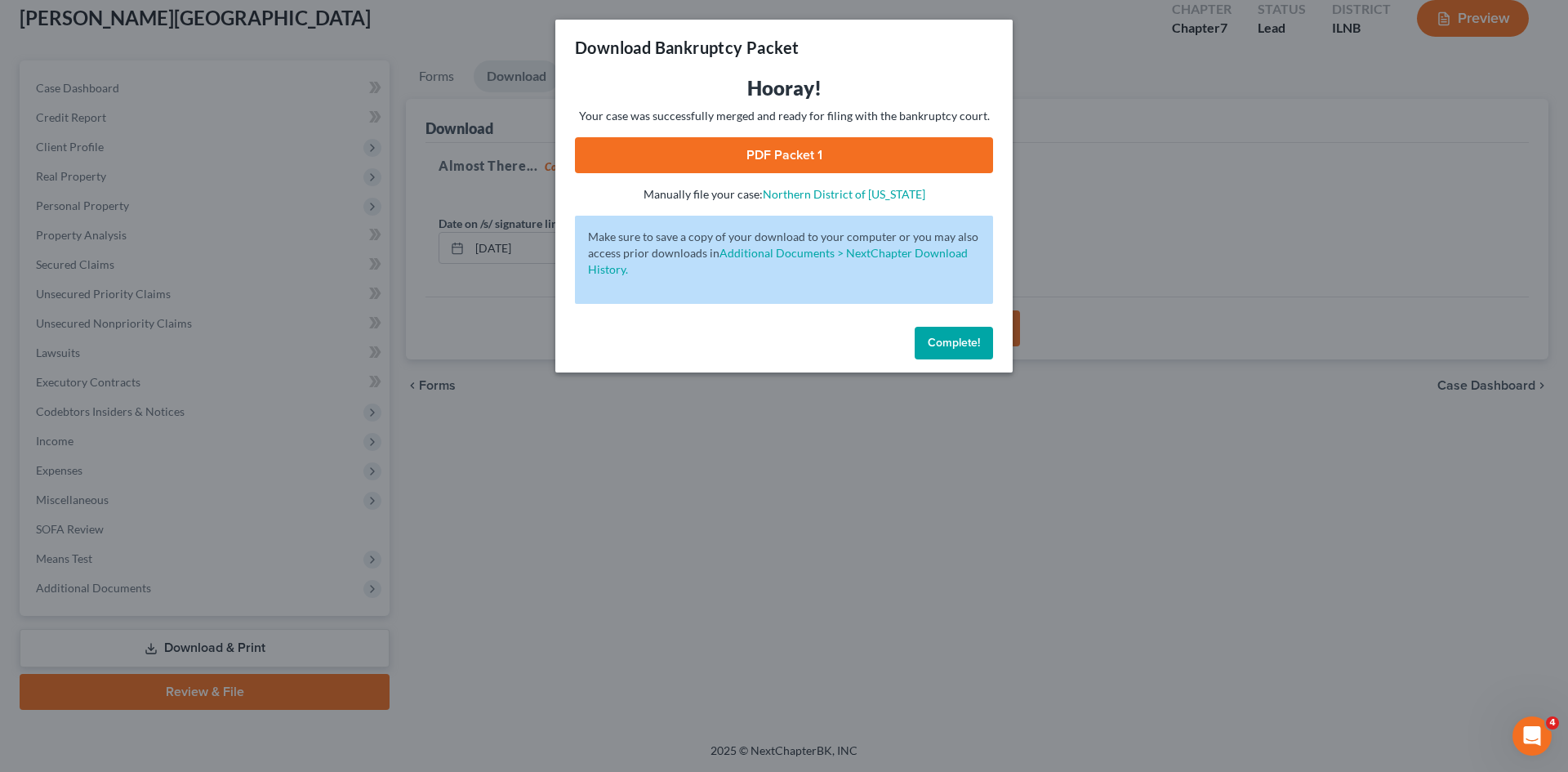
click at [860, 143] on link "PDF Packet 1" at bounding box center [784, 155] width 418 height 36
click at [956, 344] on span "Complete!" at bounding box center [954, 342] width 53 height 14
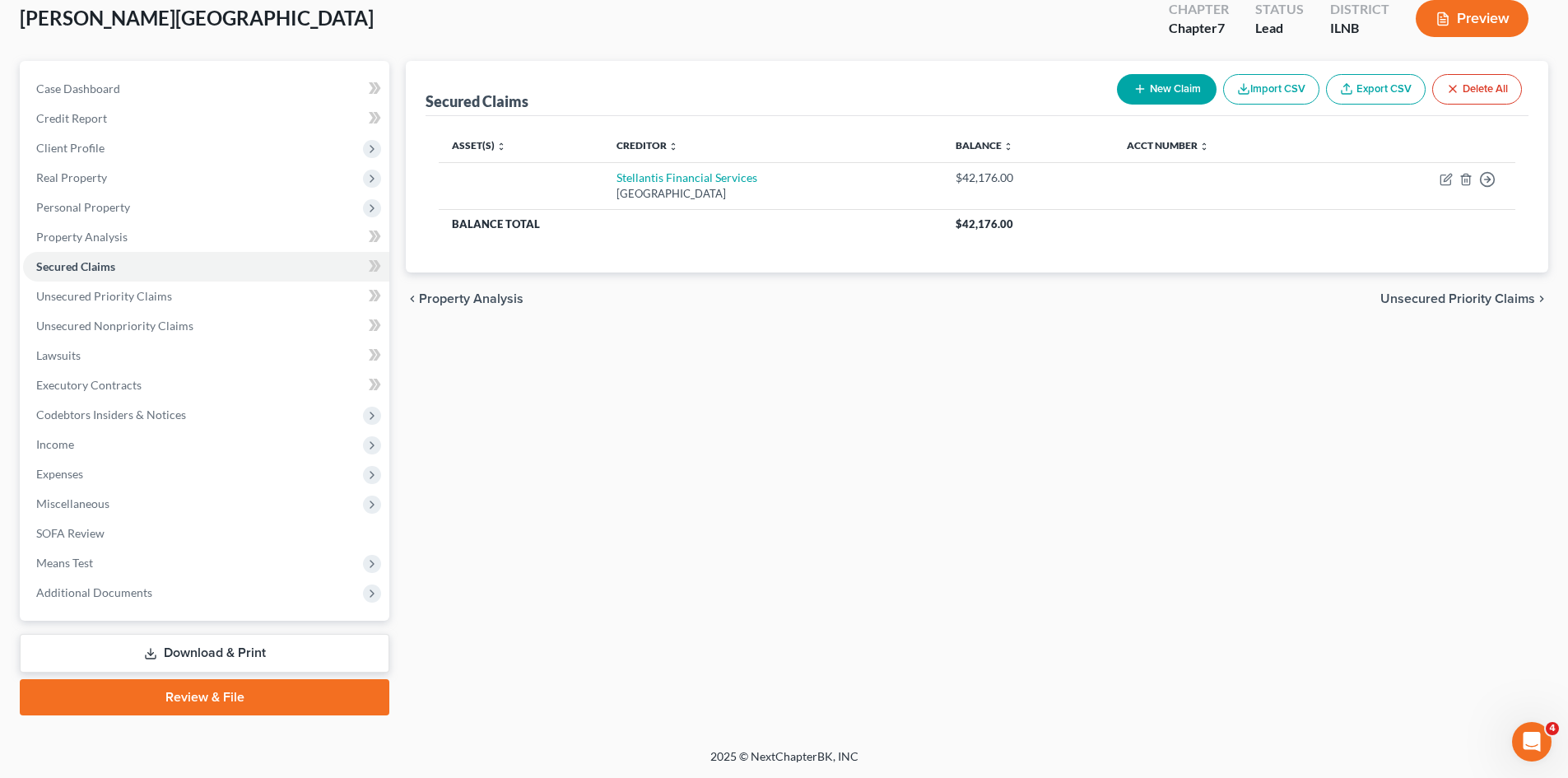
click at [237, 658] on link "Download & Print" at bounding box center [205, 653] width 369 height 38
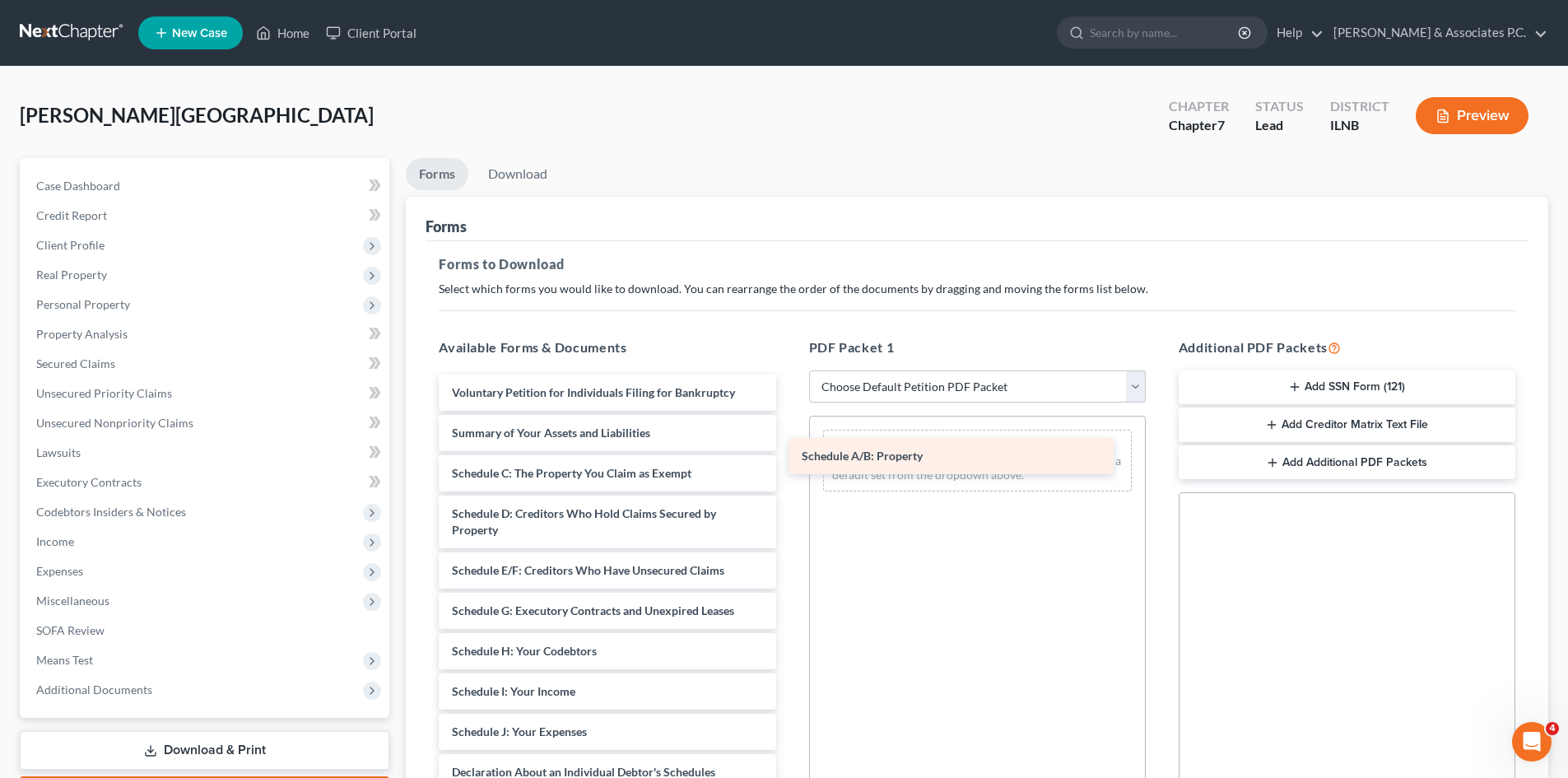
drag, startPoint x: 584, startPoint y: 476, endPoint x: 934, endPoint y: 459, distance: 350.4
click at [789, 459] on div "Schedule A/B: Property Voluntary Petition for Individuals Filing for Bankruptcy…" at bounding box center [607, 769] width 363 height 788
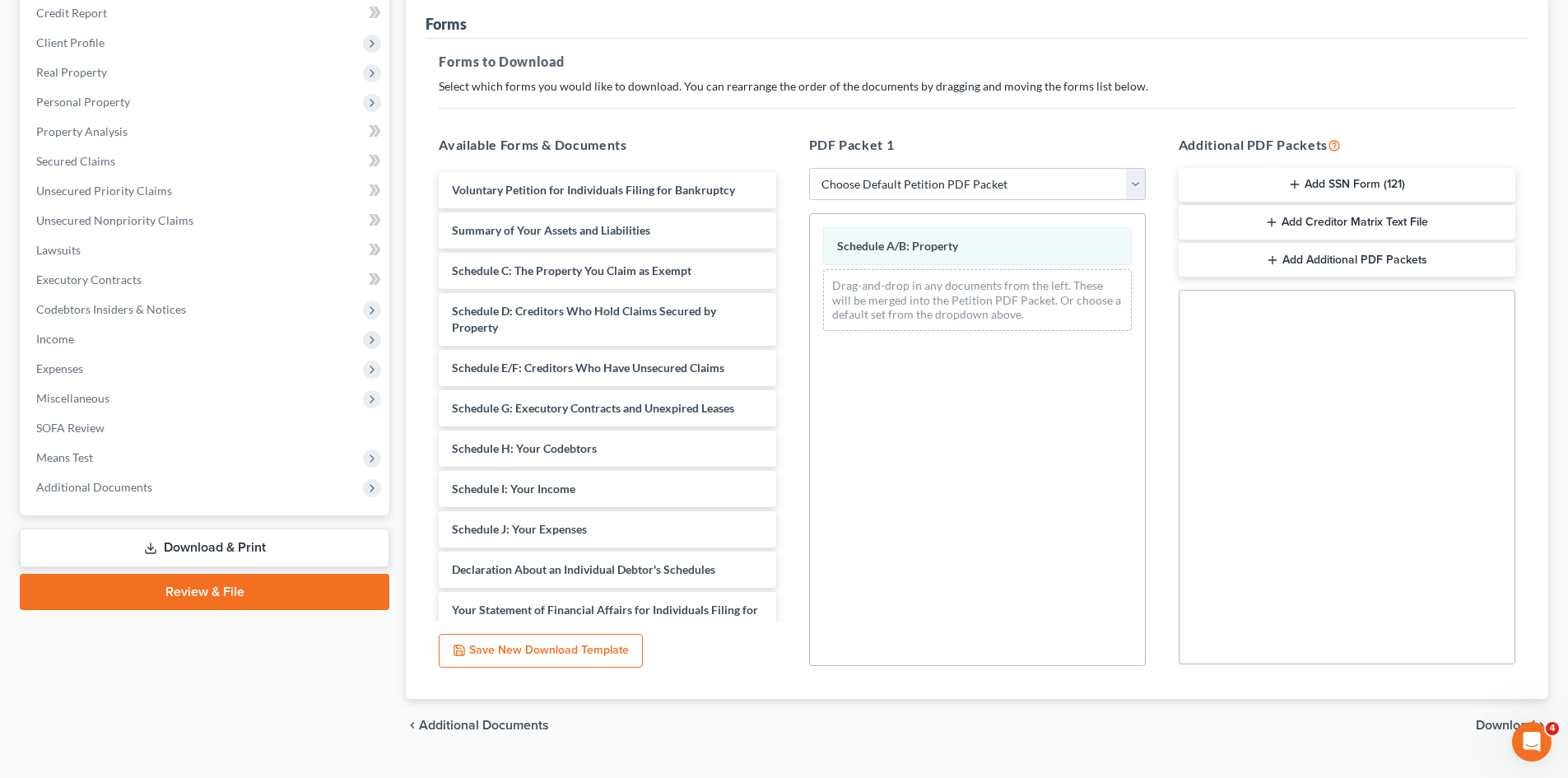
scroll to position [239, 0]
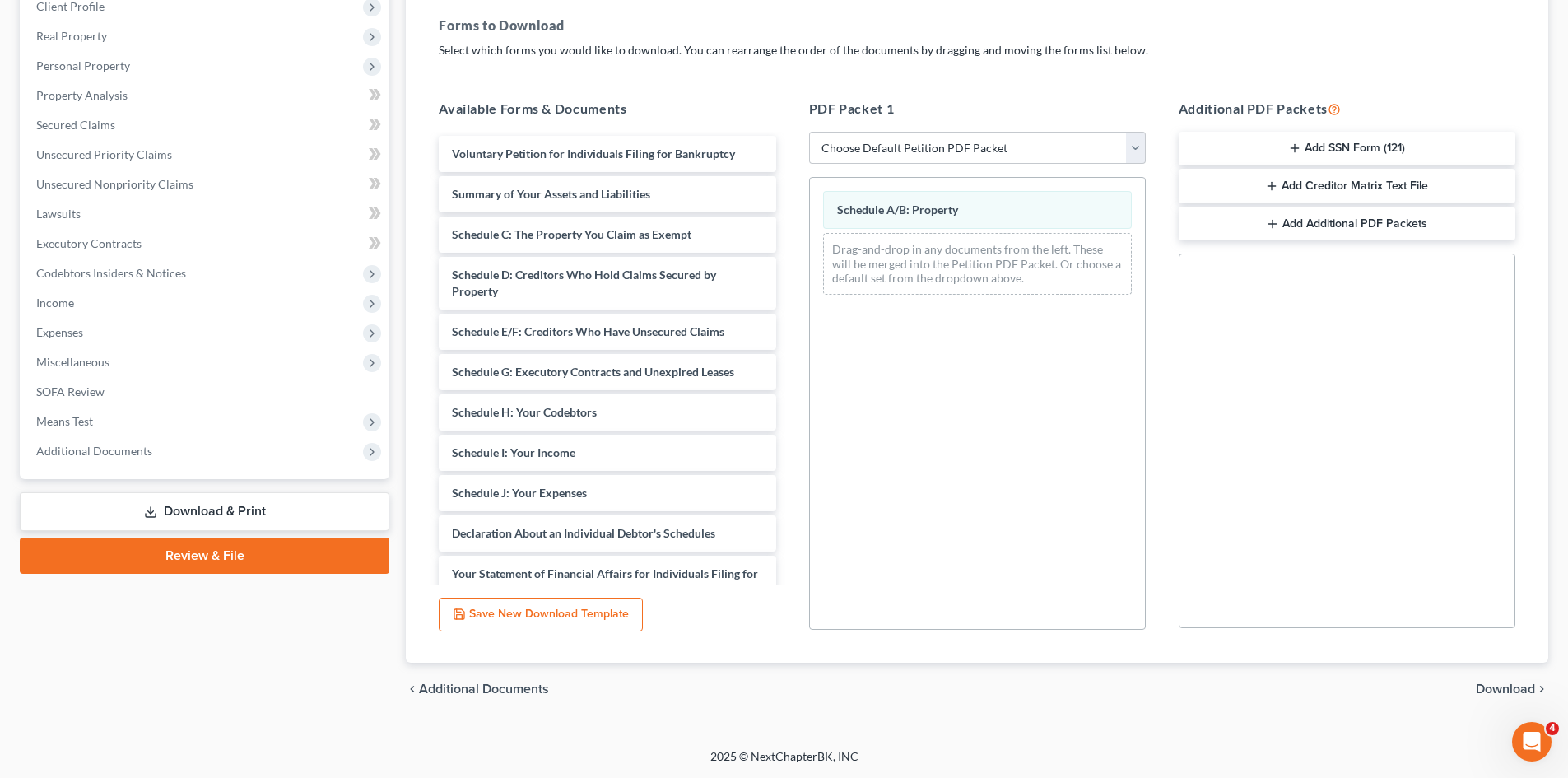
click at [1502, 693] on span "Download" at bounding box center [1505, 689] width 59 height 13
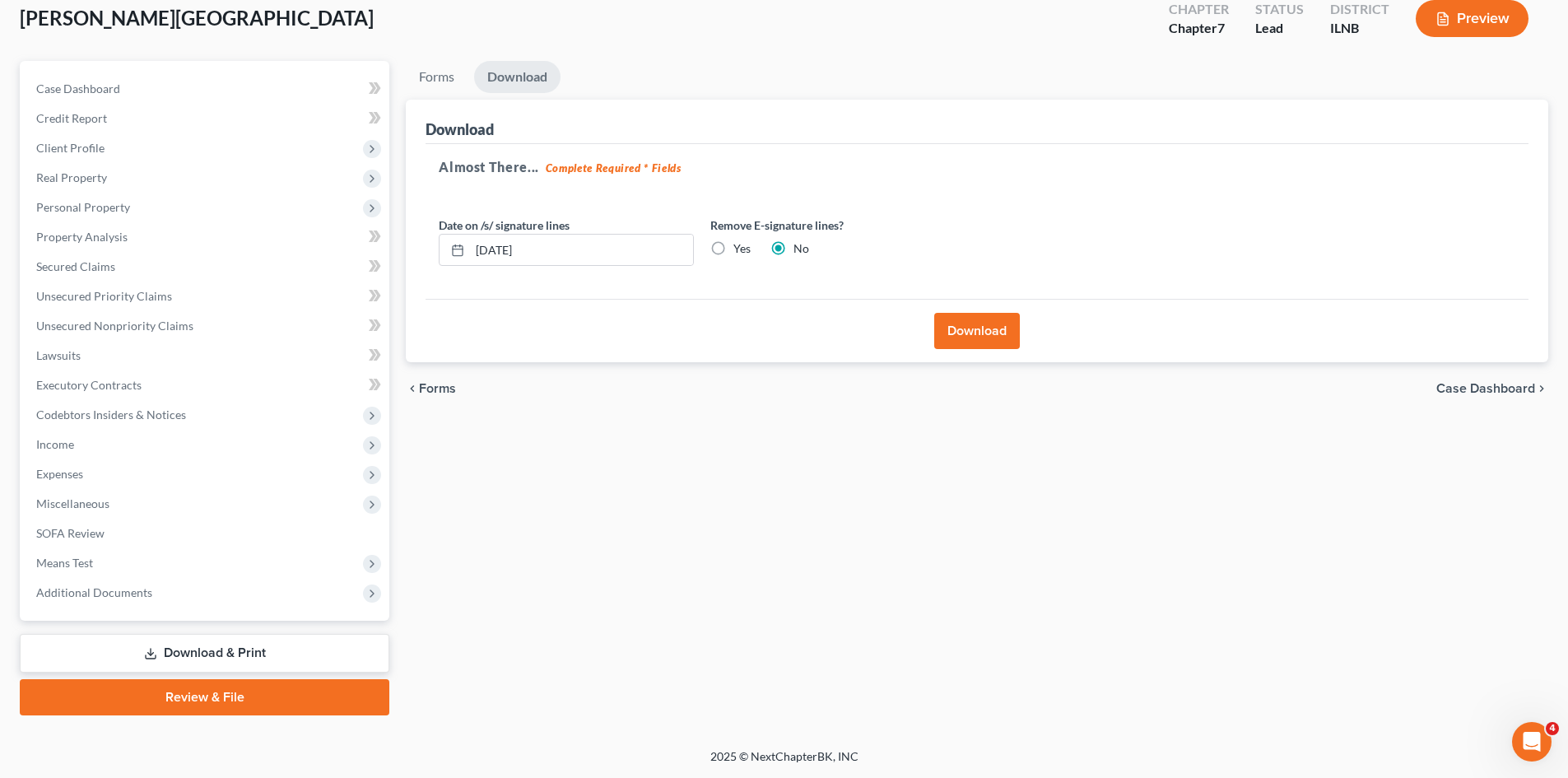
scroll to position [97, 0]
click at [733, 246] on label "Yes" at bounding box center [741, 249] width 17 height 16
click at [740, 246] on input "Yes" at bounding box center [746, 246] width 11 height 11
radio input "true"
radio input "false"
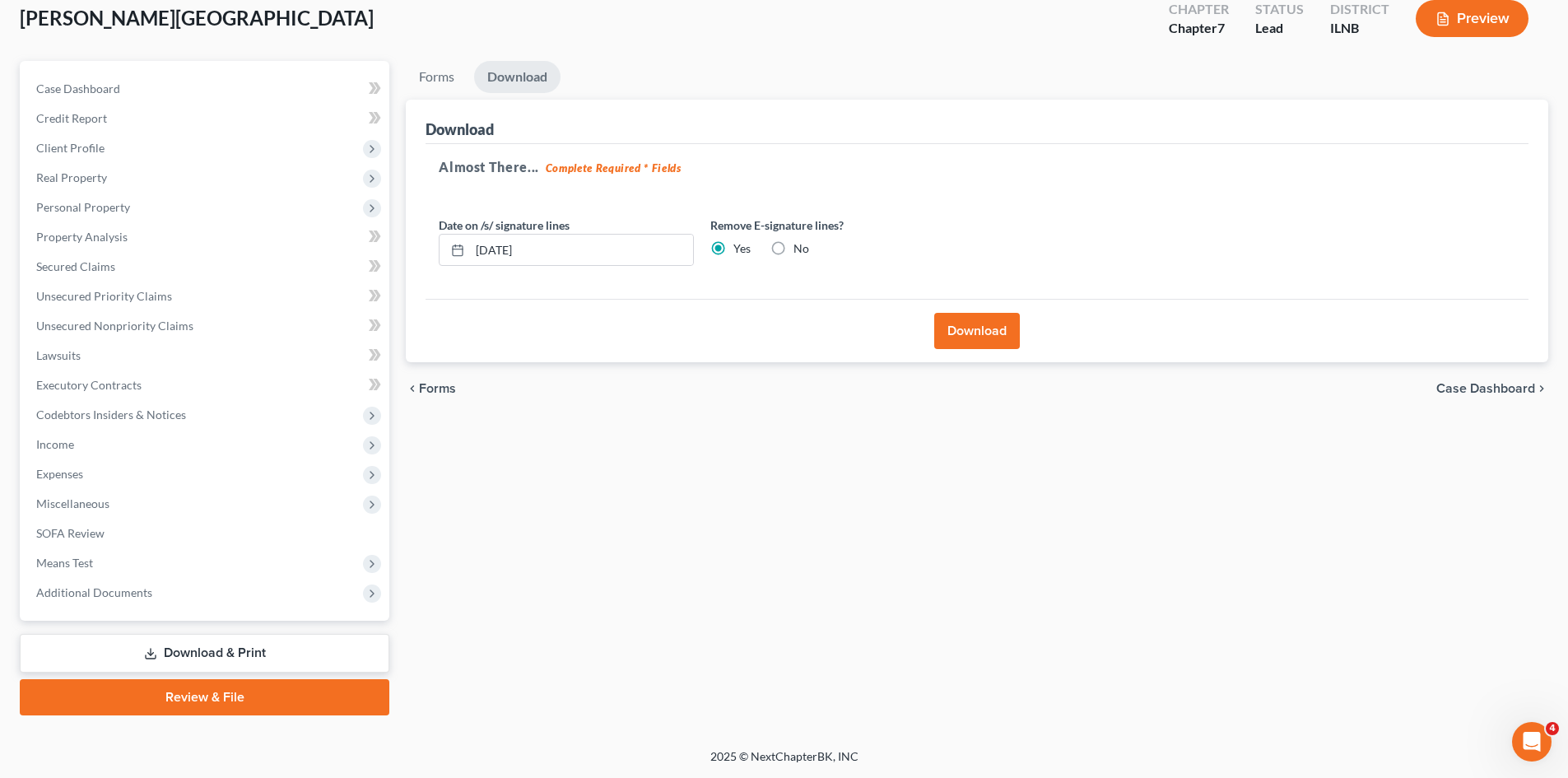
click at [982, 328] on button "Download" at bounding box center [977, 331] width 86 height 37
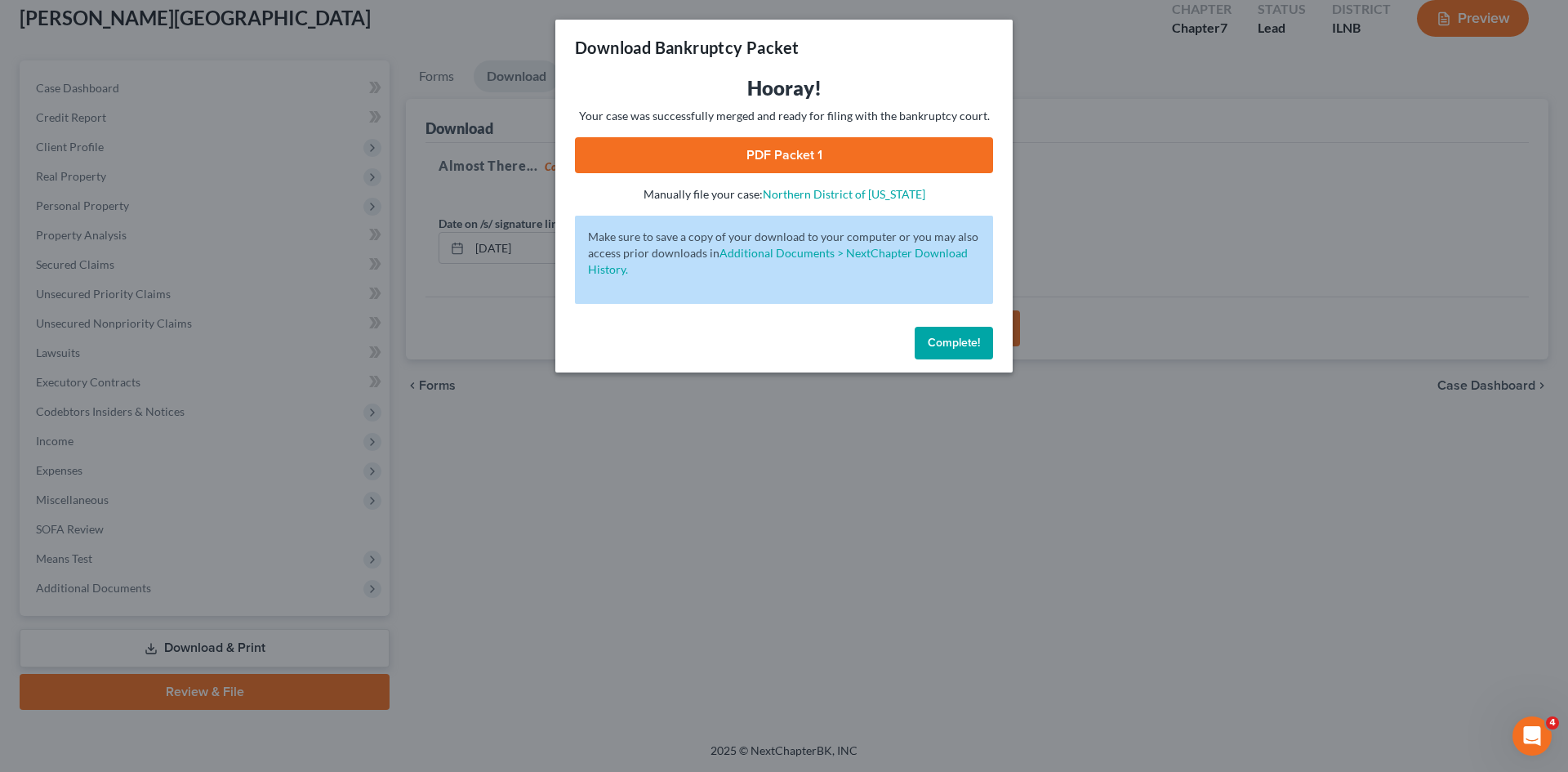
click at [857, 154] on link "PDF Packet 1" at bounding box center [784, 155] width 418 height 36
click at [937, 330] on button "Complete!" at bounding box center [954, 343] width 78 height 33
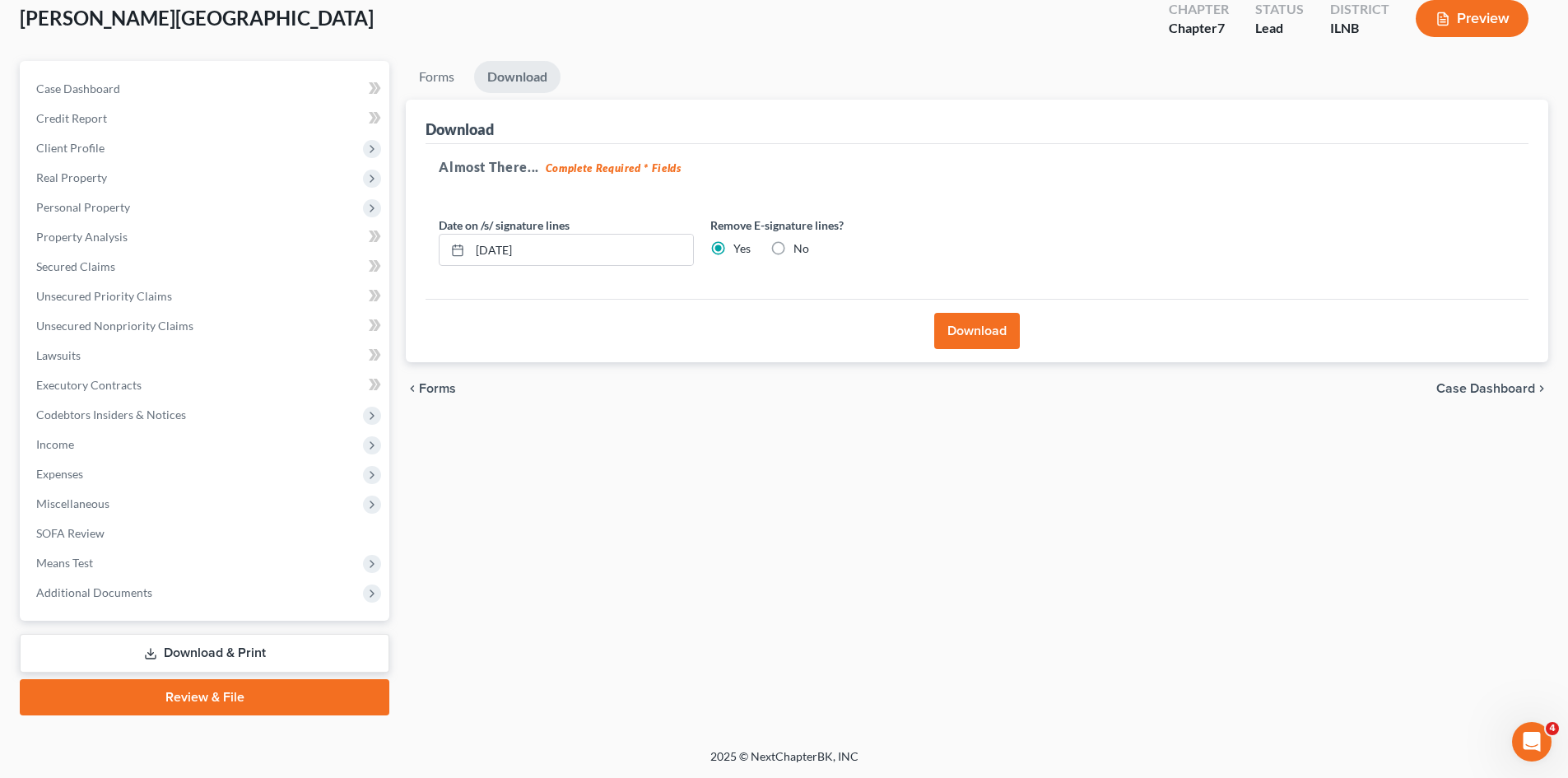
click at [230, 655] on link "Download & Print" at bounding box center [205, 653] width 369 height 38
click at [212, 690] on link "Review & File" at bounding box center [205, 698] width 369 height 37
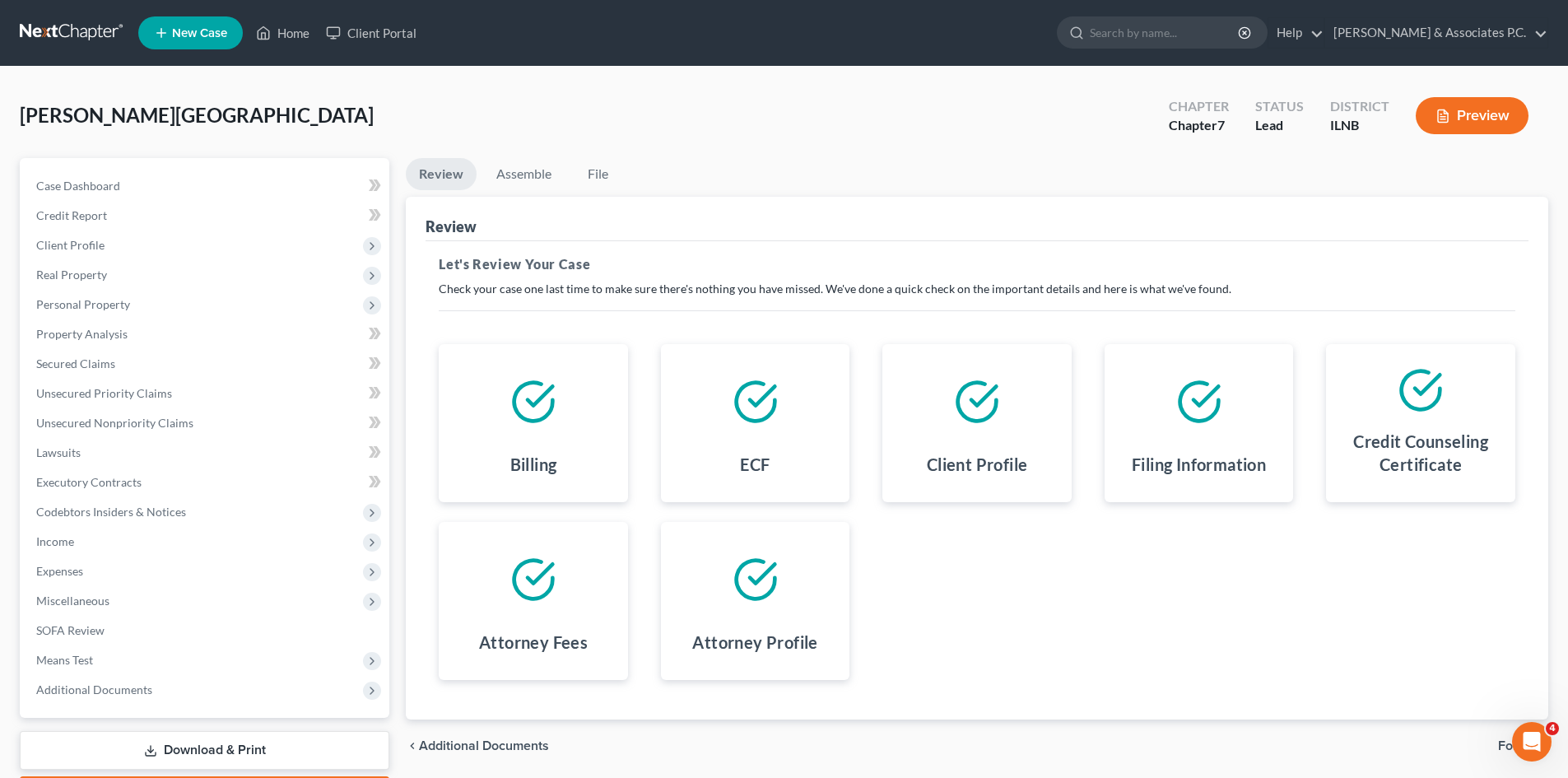
click at [258, 742] on link "Download & Print" at bounding box center [205, 751] width 369 height 38
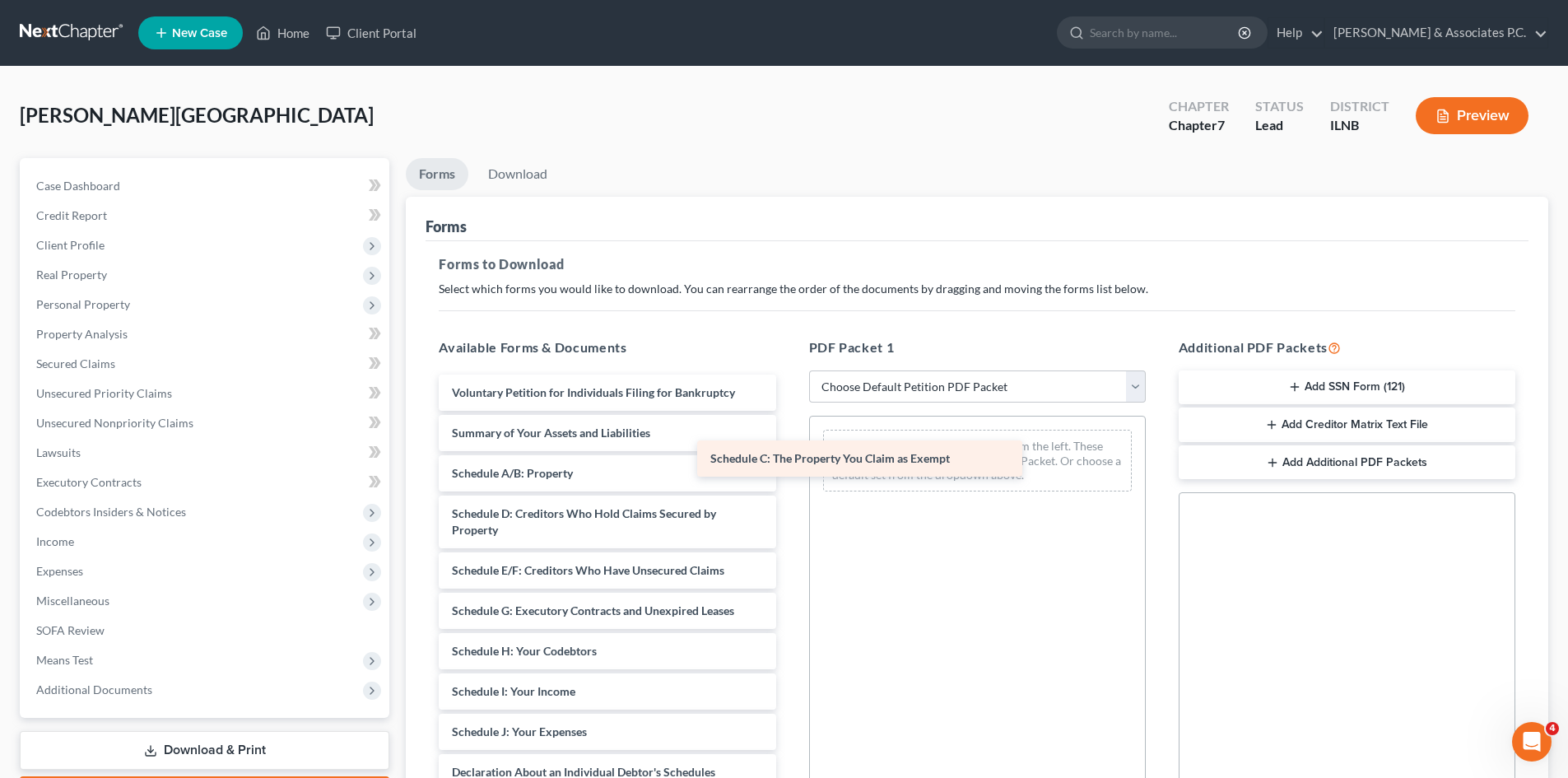
drag, startPoint x: 678, startPoint y: 519, endPoint x: 937, endPoint y: 464, distance: 264.8
click at [789, 464] on div "Schedule C: The Property You Claim as Exempt Voluntary Petition for Individuals…" at bounding box center [607, 769] width 363 height 788
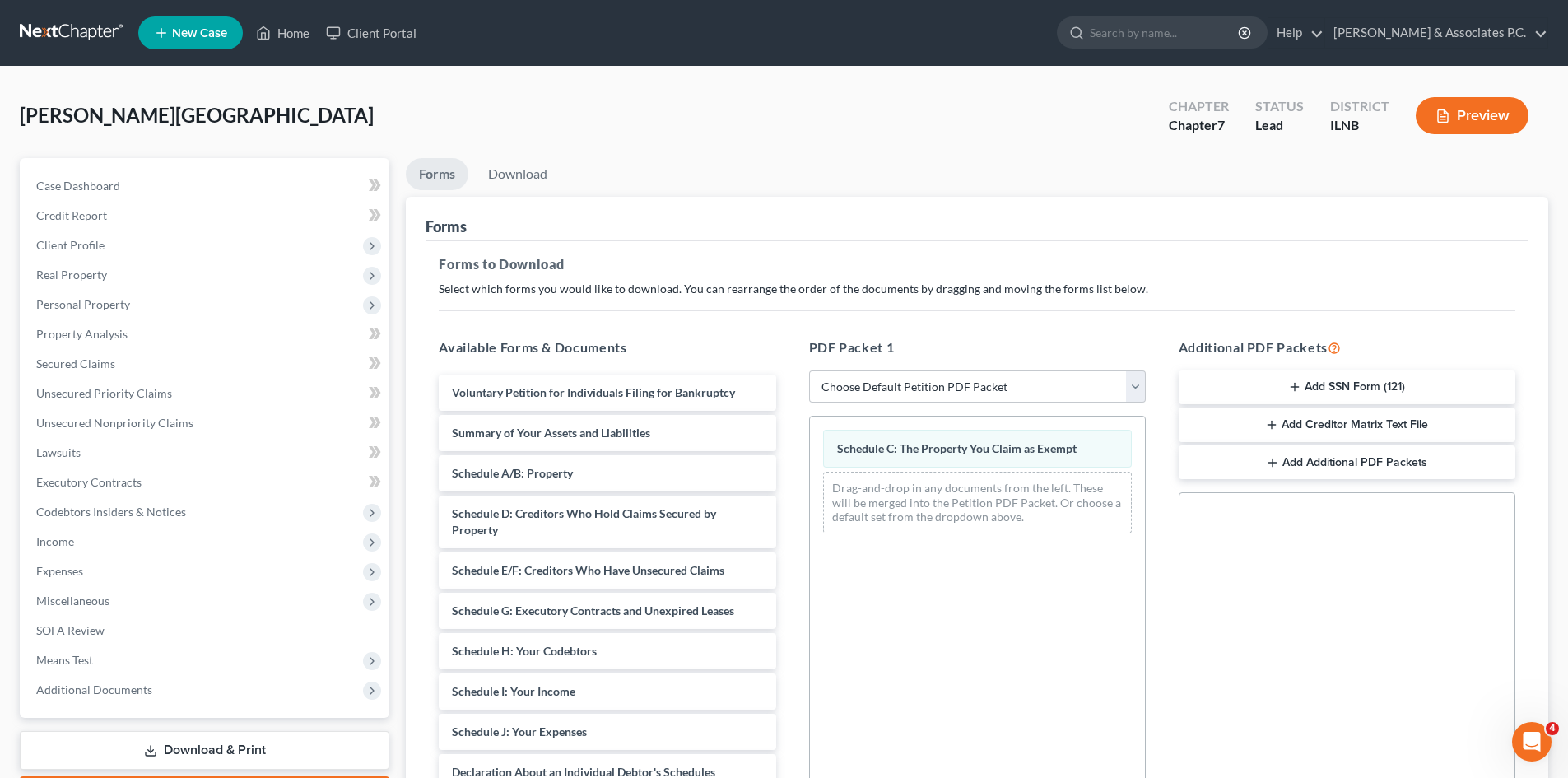
drag, startPoint x: 1567, startPoint y: 526, endPoint x: 1576, endPoint y: 591, distance: 65.6
click at [1568, 591] on html "Home New Case Client Portal Bruning & Associates P.C. nvernagallo@bruninglaw.co…" at bounding box center [784, 508] width 1568 height 1017
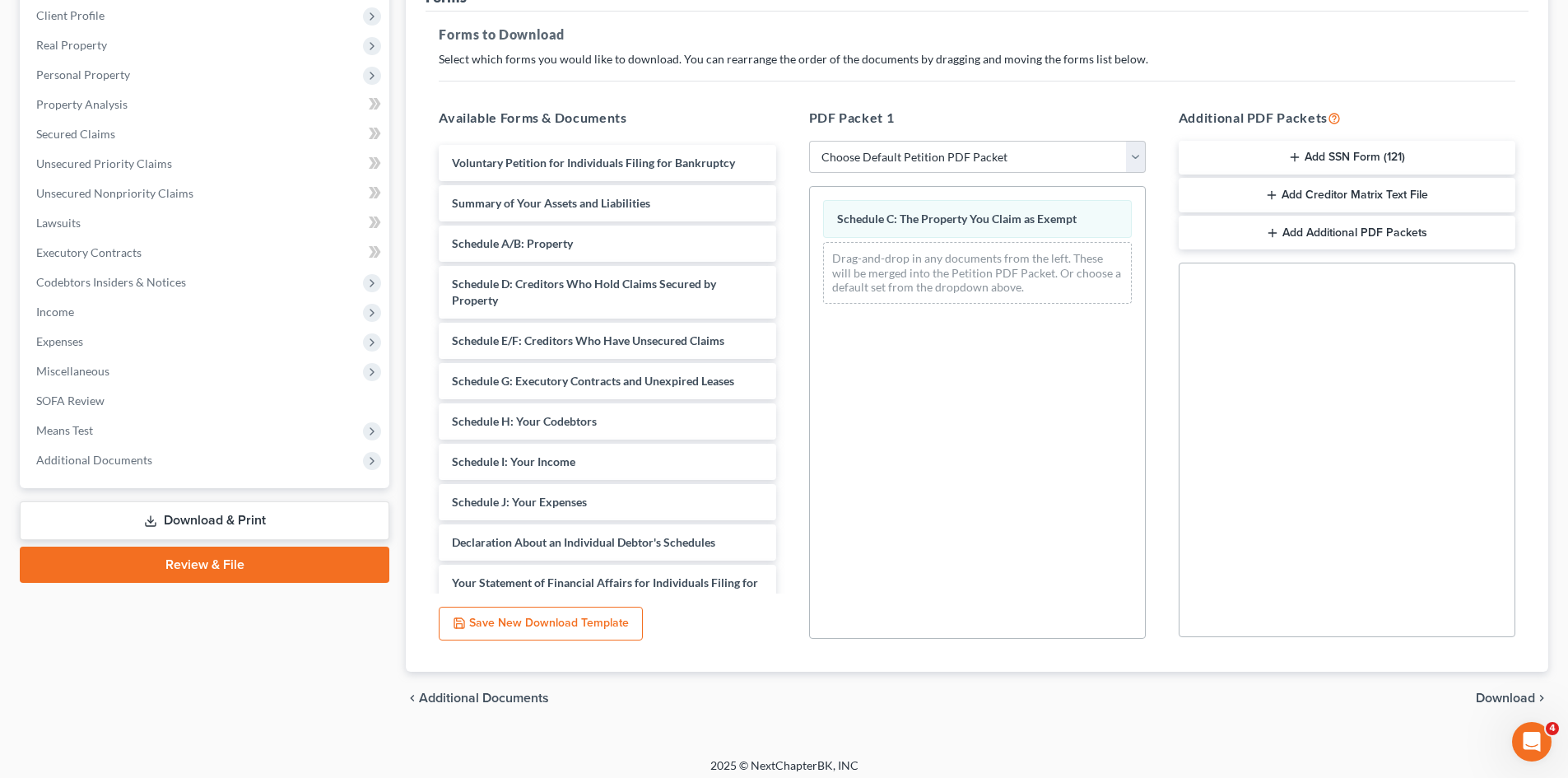
scroll to position [239, 0]
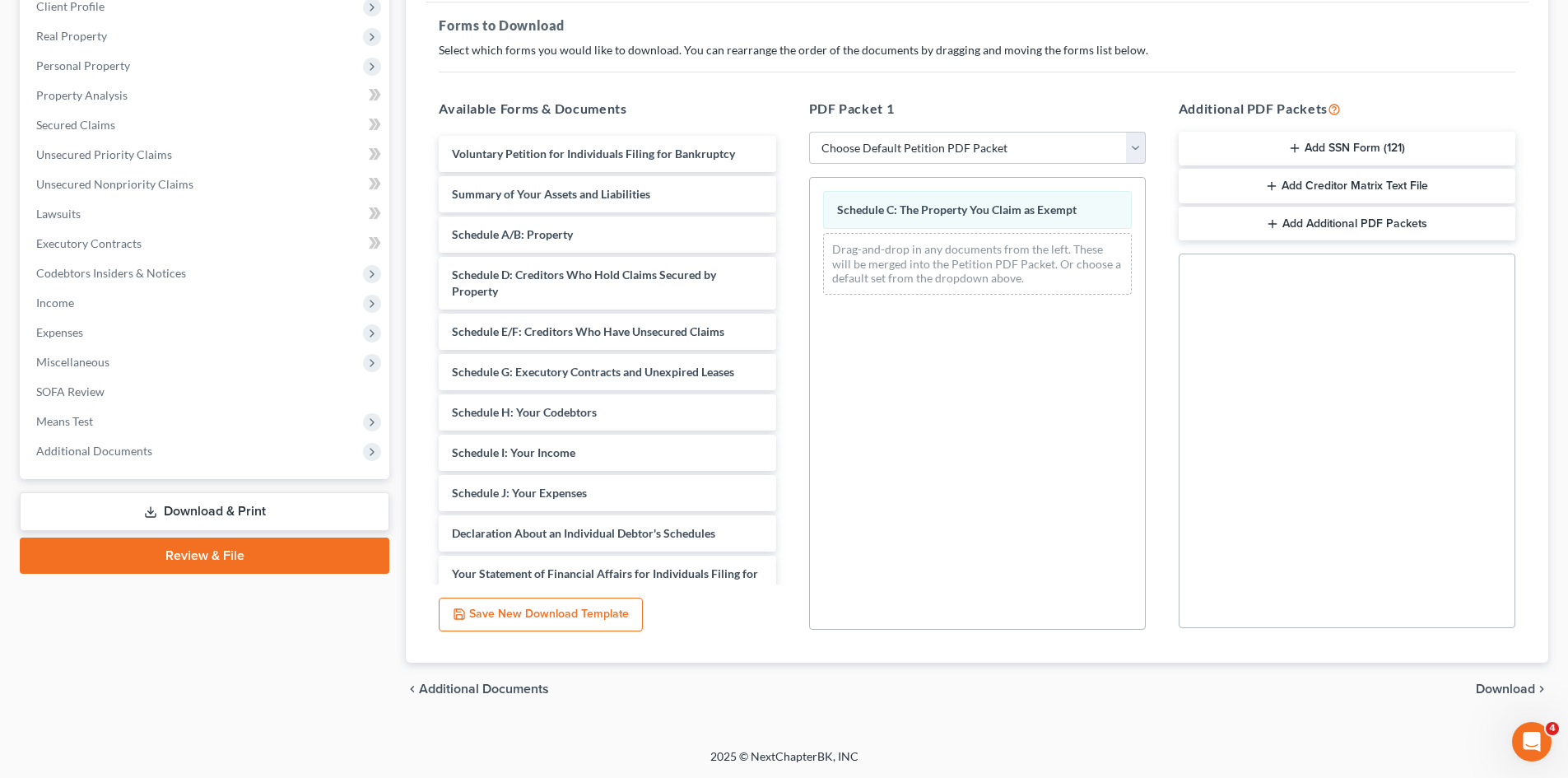
click at [253, 514] on link "Download & Print" at bounding box center [205, 512] width 369 height 38
click at [238, 559] on link "Review & File" at bounding box center [205, 556] width 369 height 37
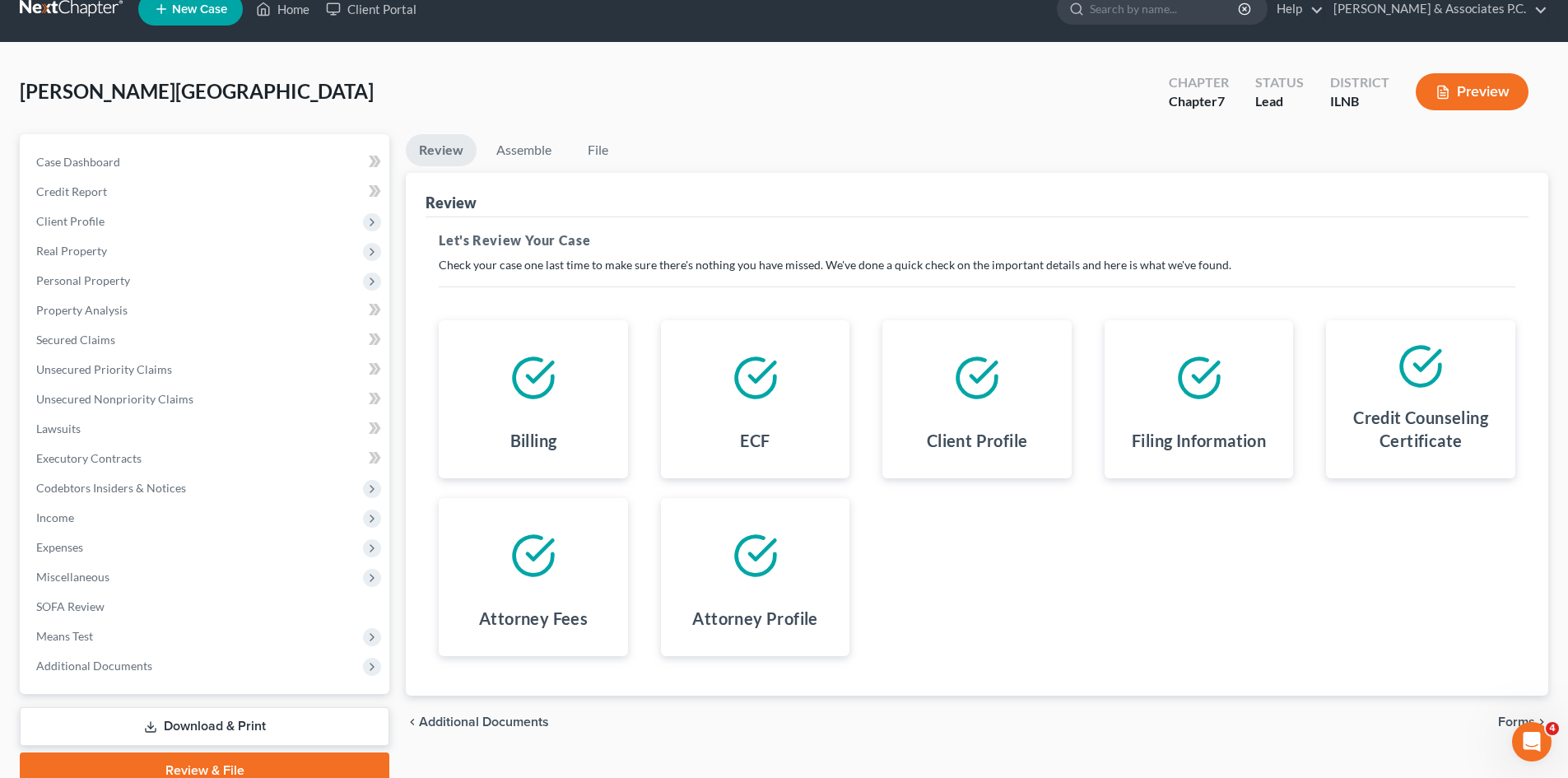
scroll to position [97, 0]
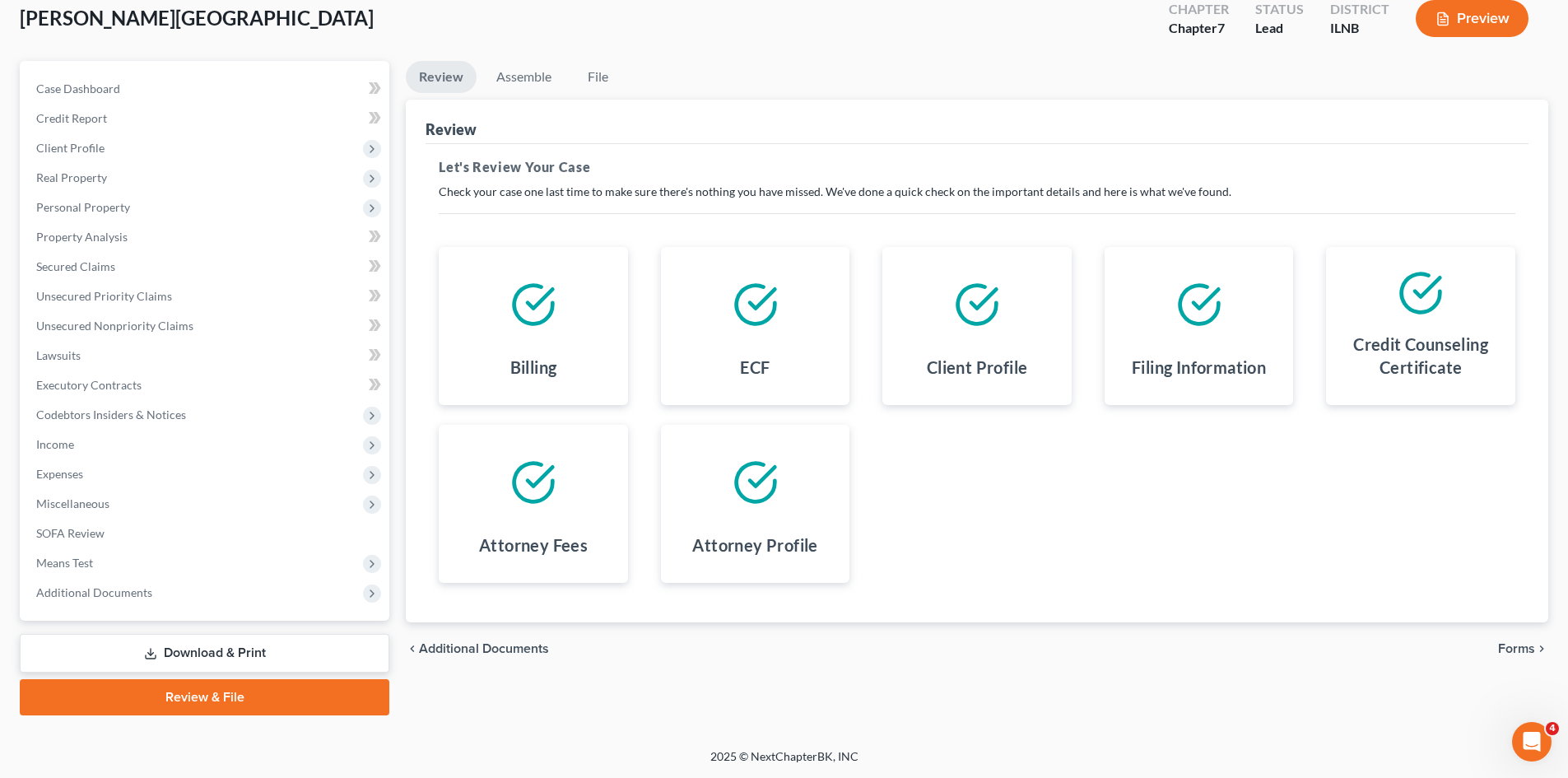
click at [214, 656] on link "Download & Print" at bounding box center [205, 653] width 369 height 38
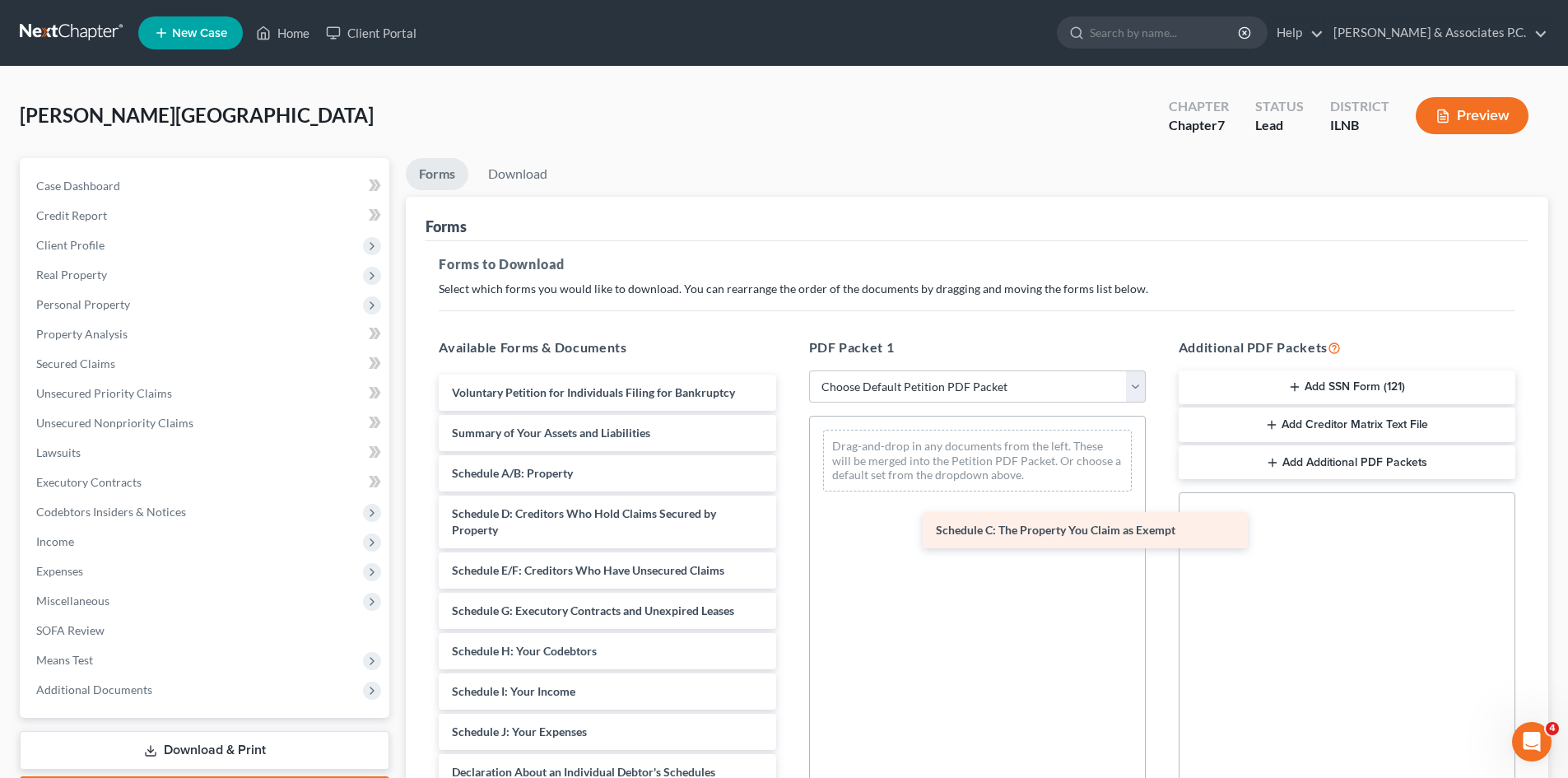
drag, startPoint x: 549, startPoint y: 508, endPoint x: 1000, endPoint y: 523, distance: 451.2
click at [789, 527] on div "Schedule C: The Property You Claim as Exempt Voluntary Petition for Individuals…" at bounding box center [607, 769] width 363 height 788
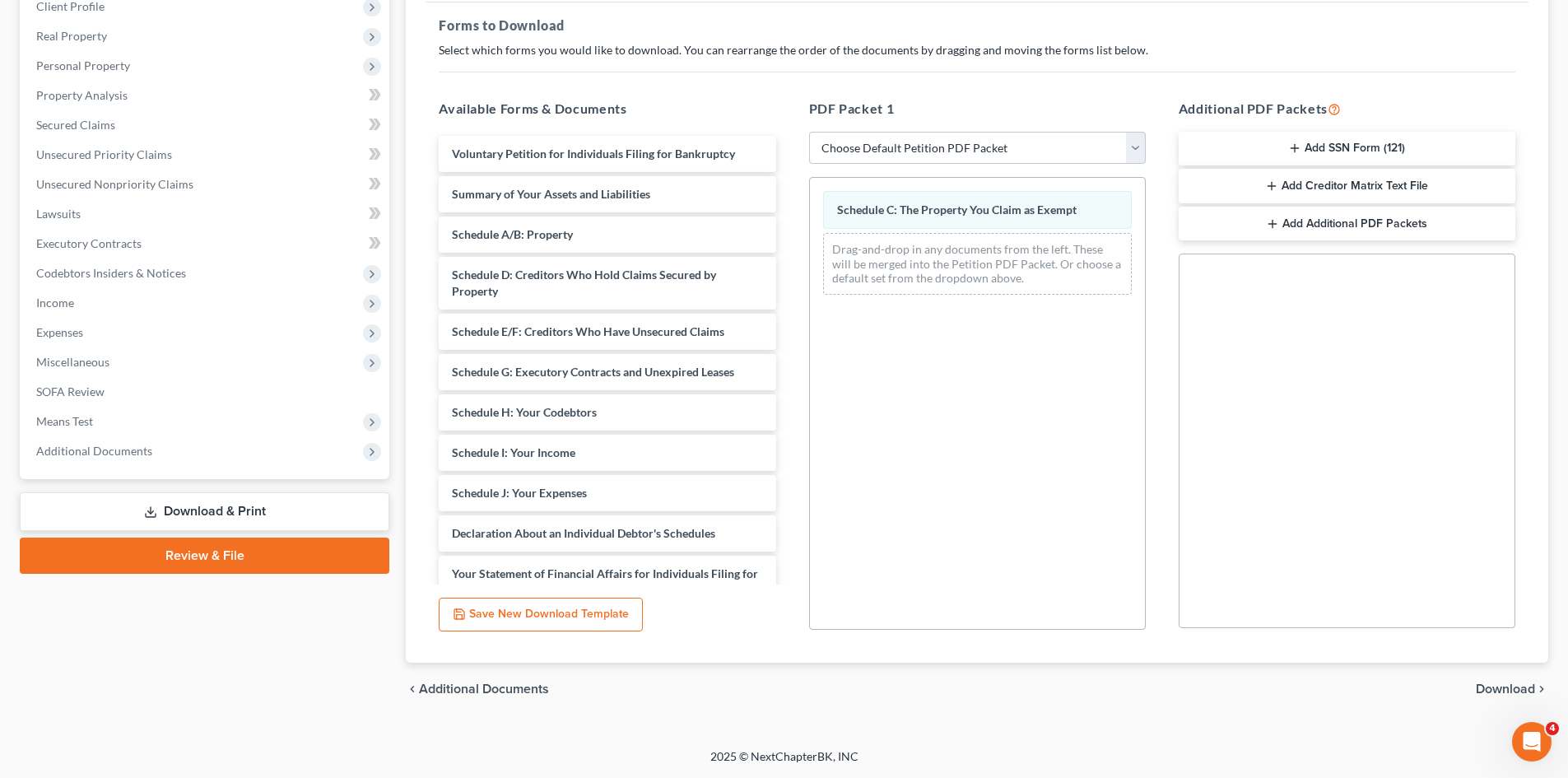
click at [1510, 683] on span "Download" at bounding box center [1505, 689] width 59 height 13
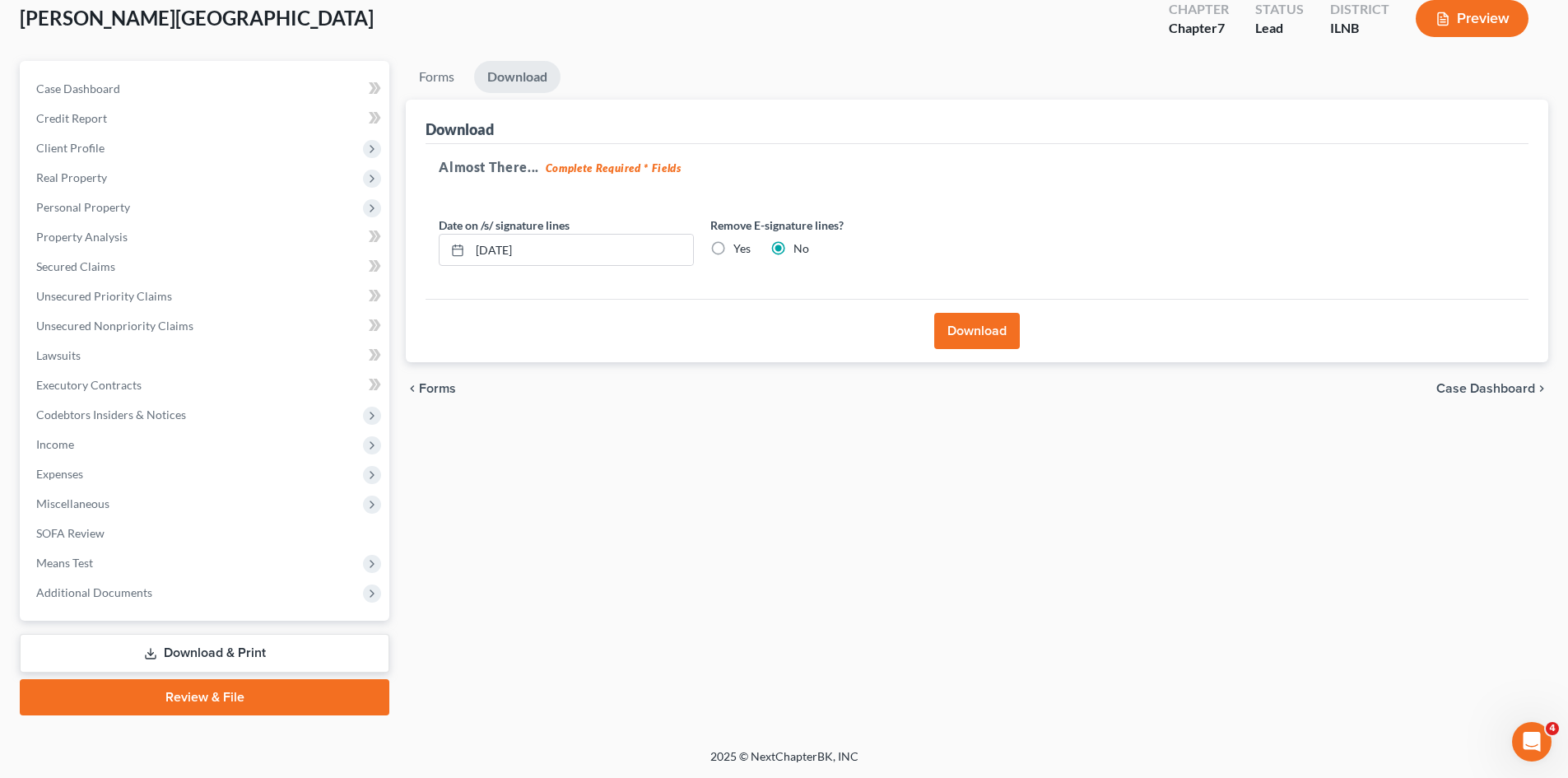
scroll to position [97, 0]
click at [733, 255] on label "Yes" at bounding box center [741, 249] width 17 height 16
click at [740, 251] on input "Yes" at bounding box center [746, 246] width 11 height 11
radio input "true"
radio input "false"
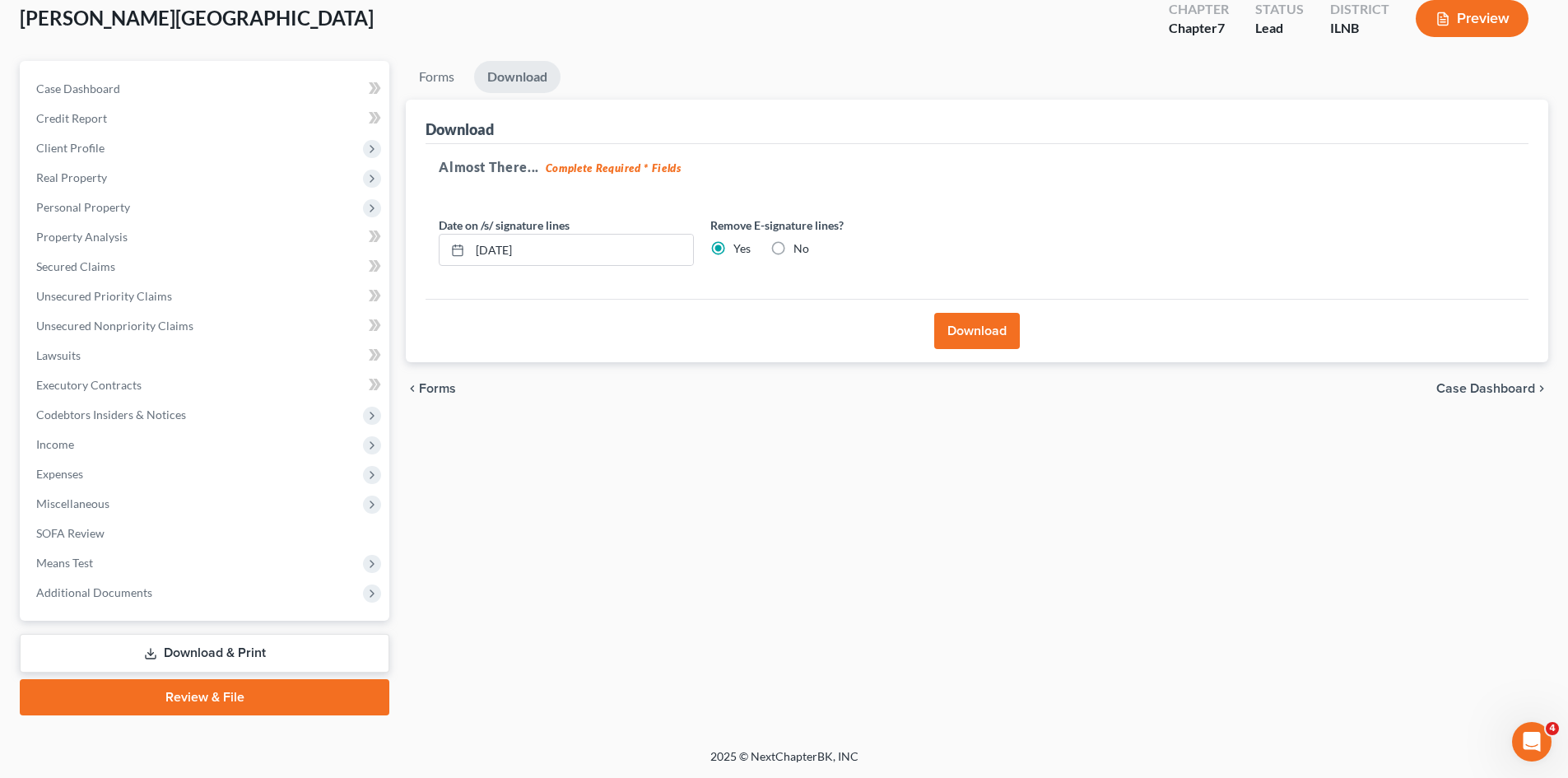
click at [952, 331] on button "Download" at bounding box center [977, 331] width 86 height 37
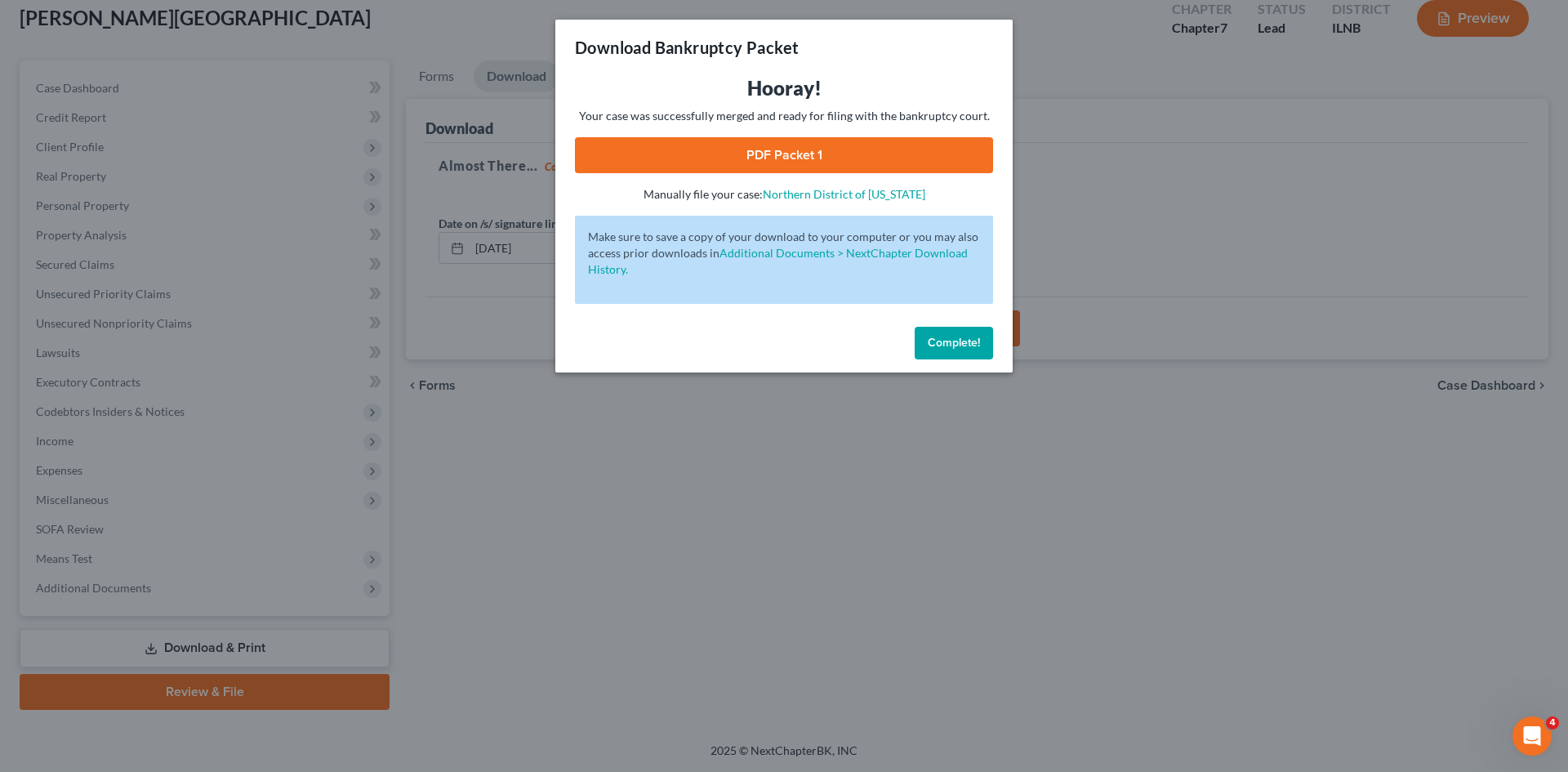
click at [960, 349] on span "Complete!" at bounding box center [954, 342] width 53 height 14
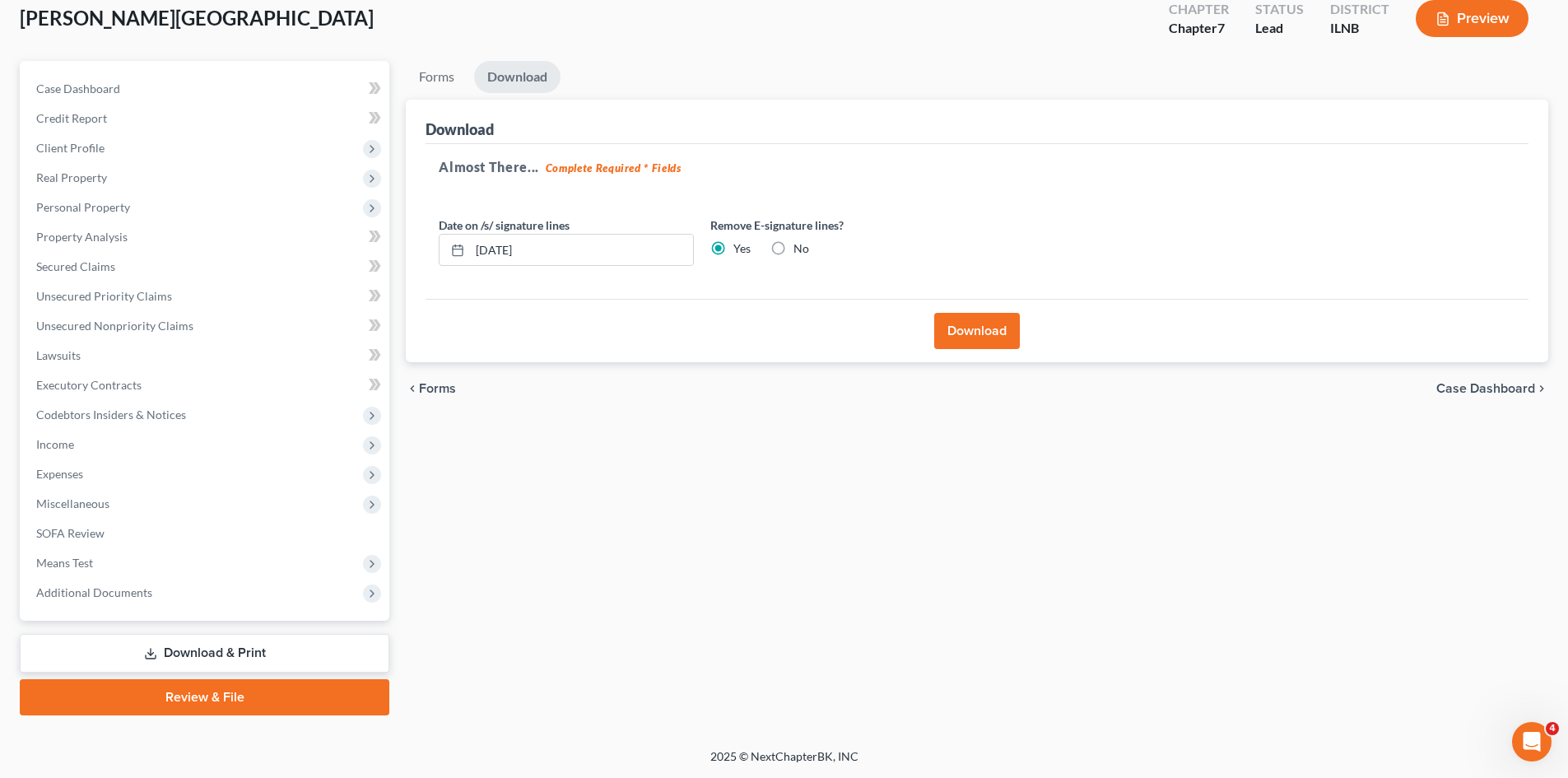
click at [969, 323] on button "Download" at bounding box center [977, 331] width 86 height 37
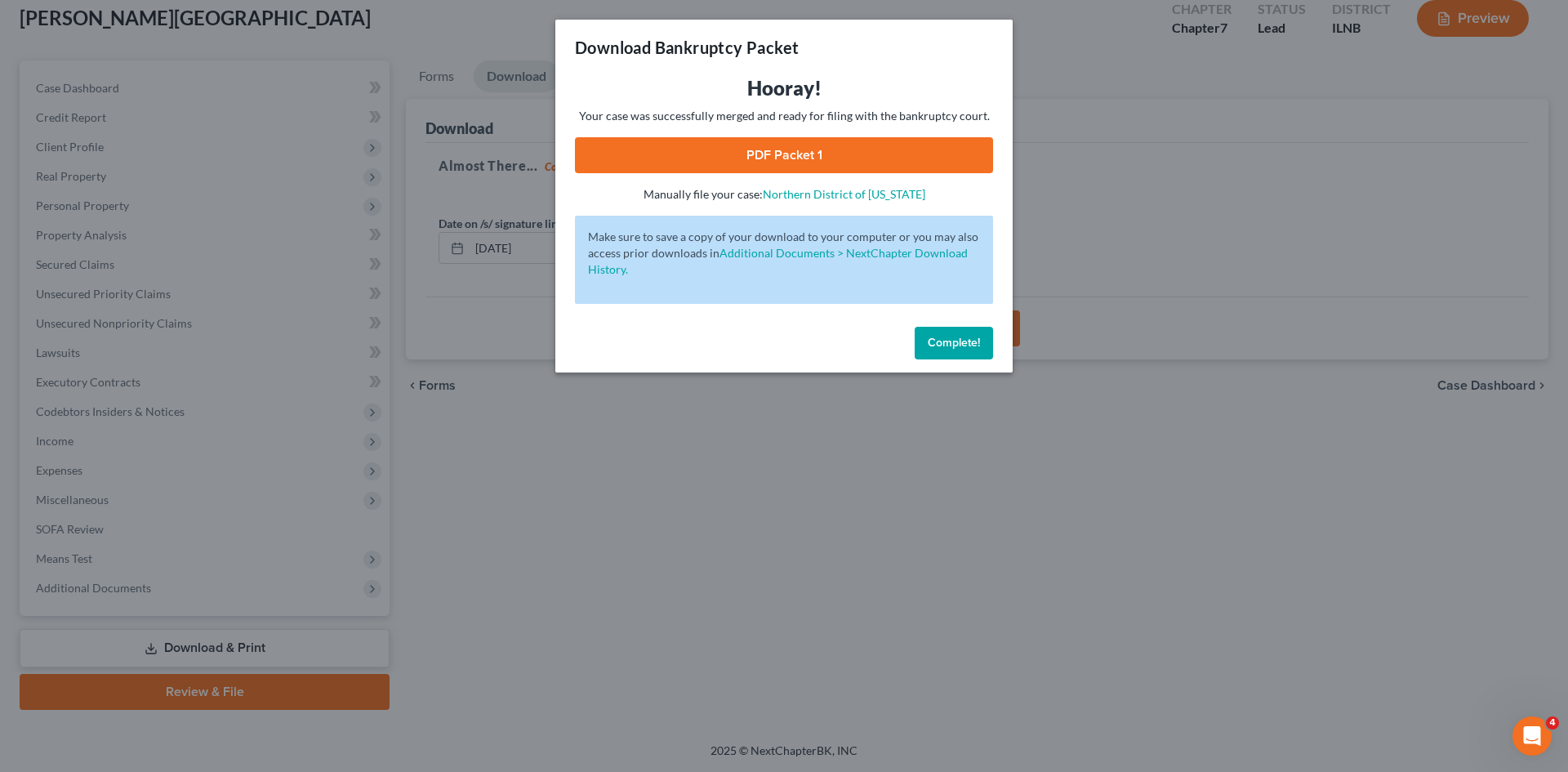
click at [869, 169] on link "PDF Packet 1" at bounding box center [784, 155] width 418 height 36
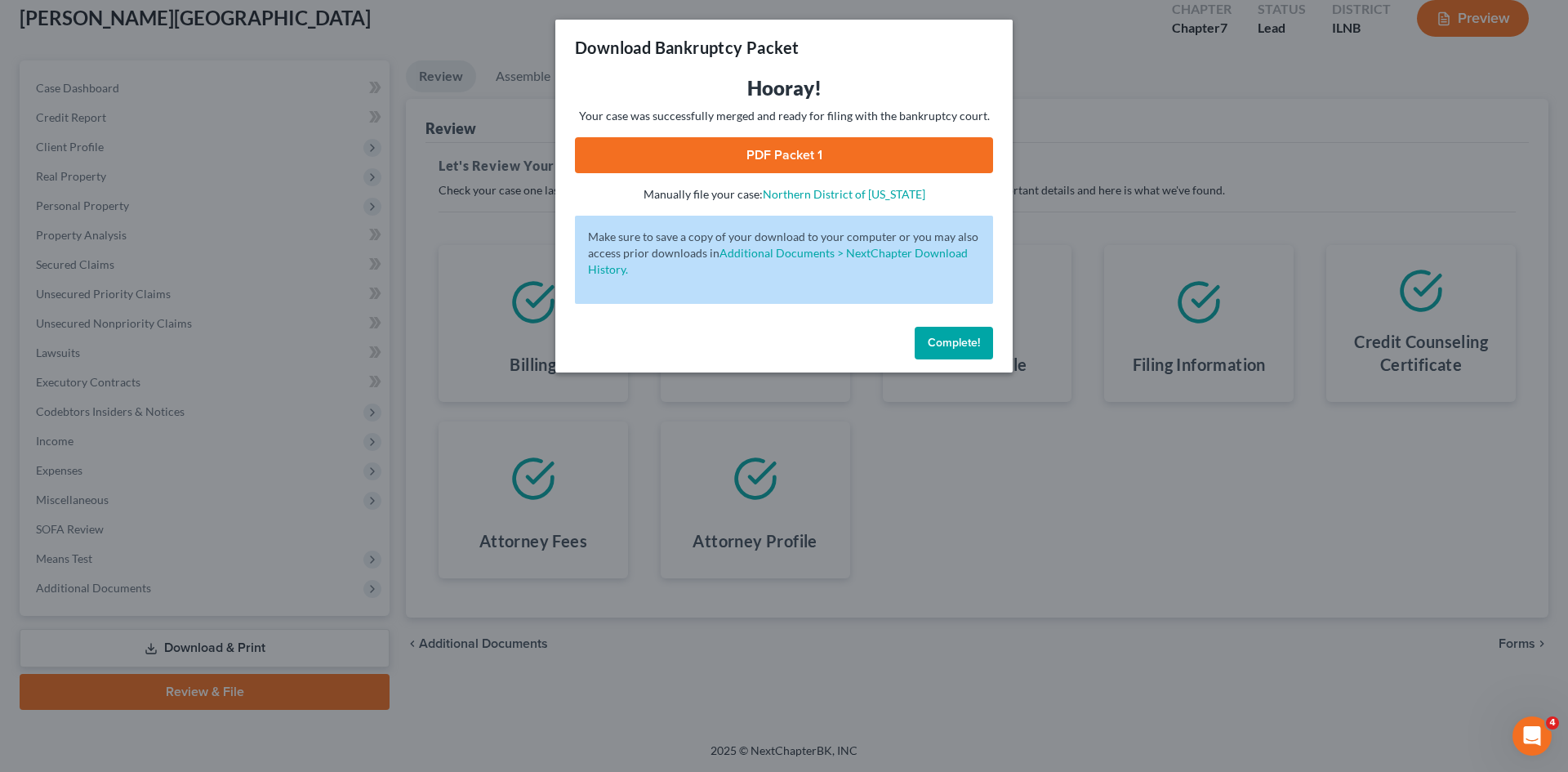
click at [968, 336] on span "Complete!" at bounding box center [954, 342] width 53 height 14
click at [954, 346] on span "Complete!" at bounding box center [954, 342] width 53 height 14
click at [982, 345] on button "Complete!" at bounding box center [954, 343] width 78 height 33
click at [950, 340] on span "Complete!" at bounding box center [954, 342] width 53 height 14
drag, startPoint x: 930, startPoint y: 319, endPoint x: 944, endPoint y: 339, distance: 24.4
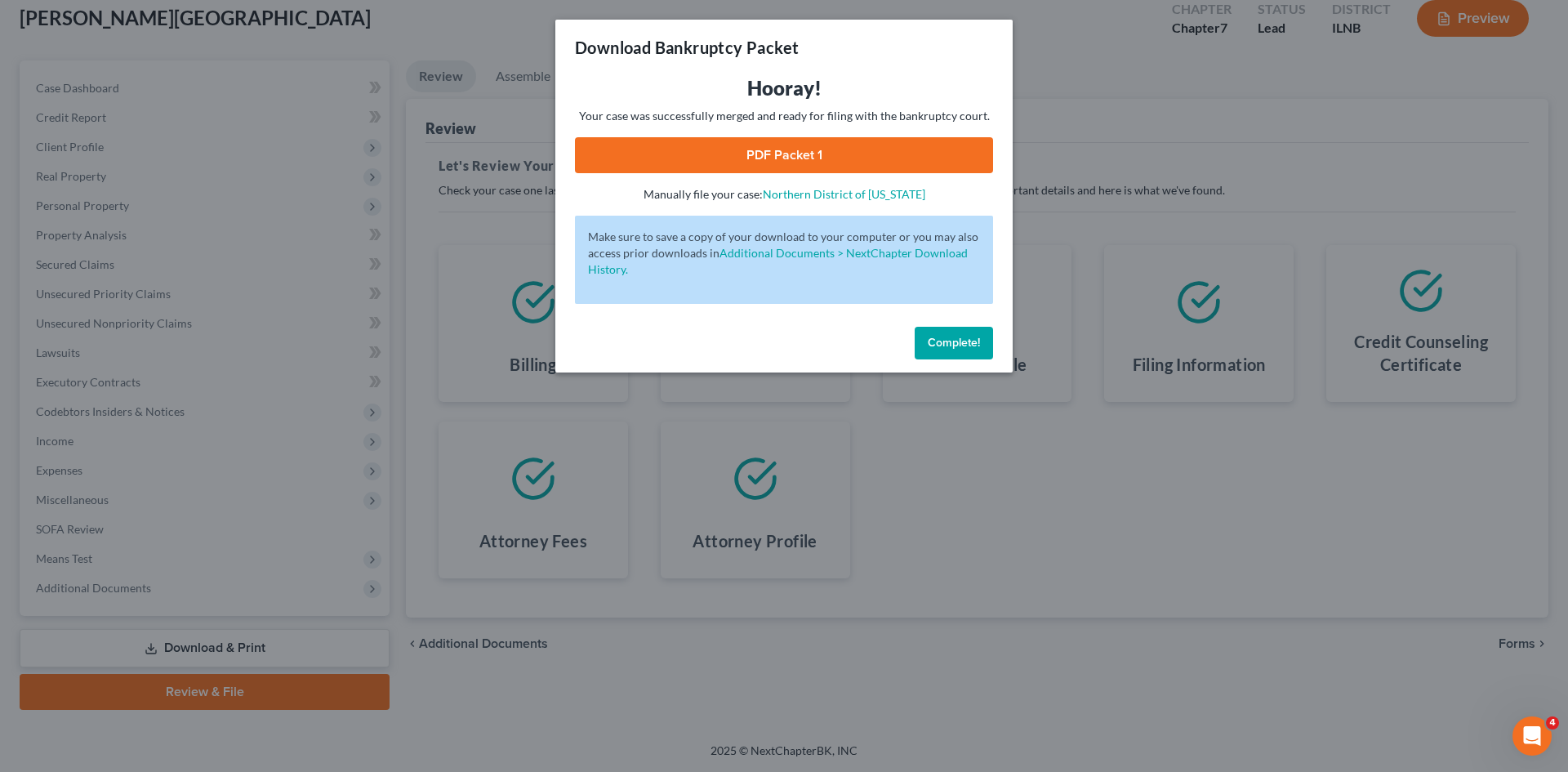
click at [930, 323] on div "Download Bankruptcy Packet Hooray! Your case was successfully merged and ready …" at bounding box center [784, 196] width 457 height 353
click at [951, 348] on span "Complete!" at bounding box center [954, 342] width 53 height 14
click at [860, 660] on div "Download Bankruptcy Packet Hooray! Your case was successfully merged and ready …" at bounding box center [784, 386] width 1568 height 772
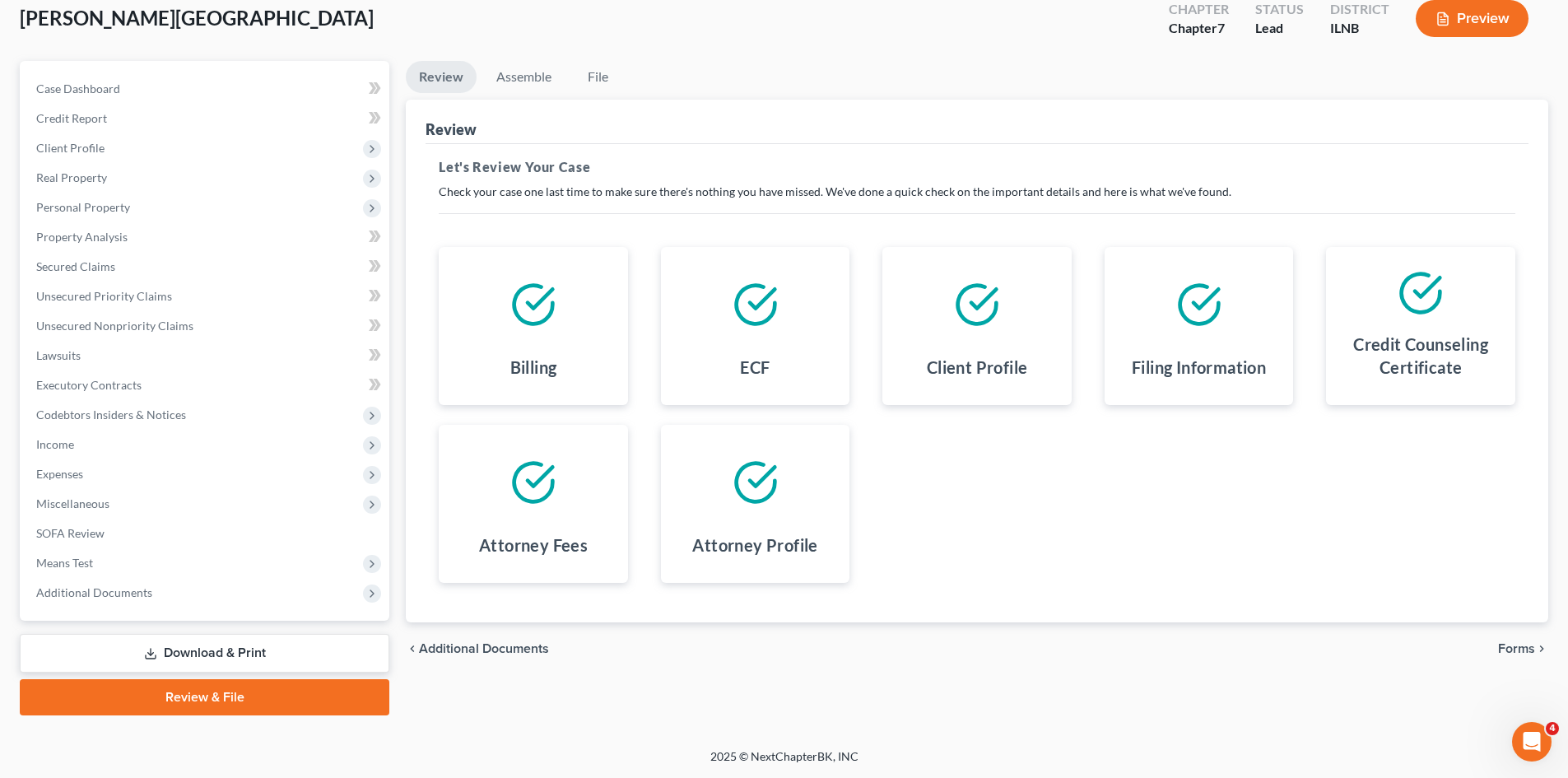
click at [279, 694] on link "Review & File" at bounding box center [205, 698] width 369 height 37
click at [274, 660] on link "Download & Print" at bounding box center [205, 653] width 369 height 38
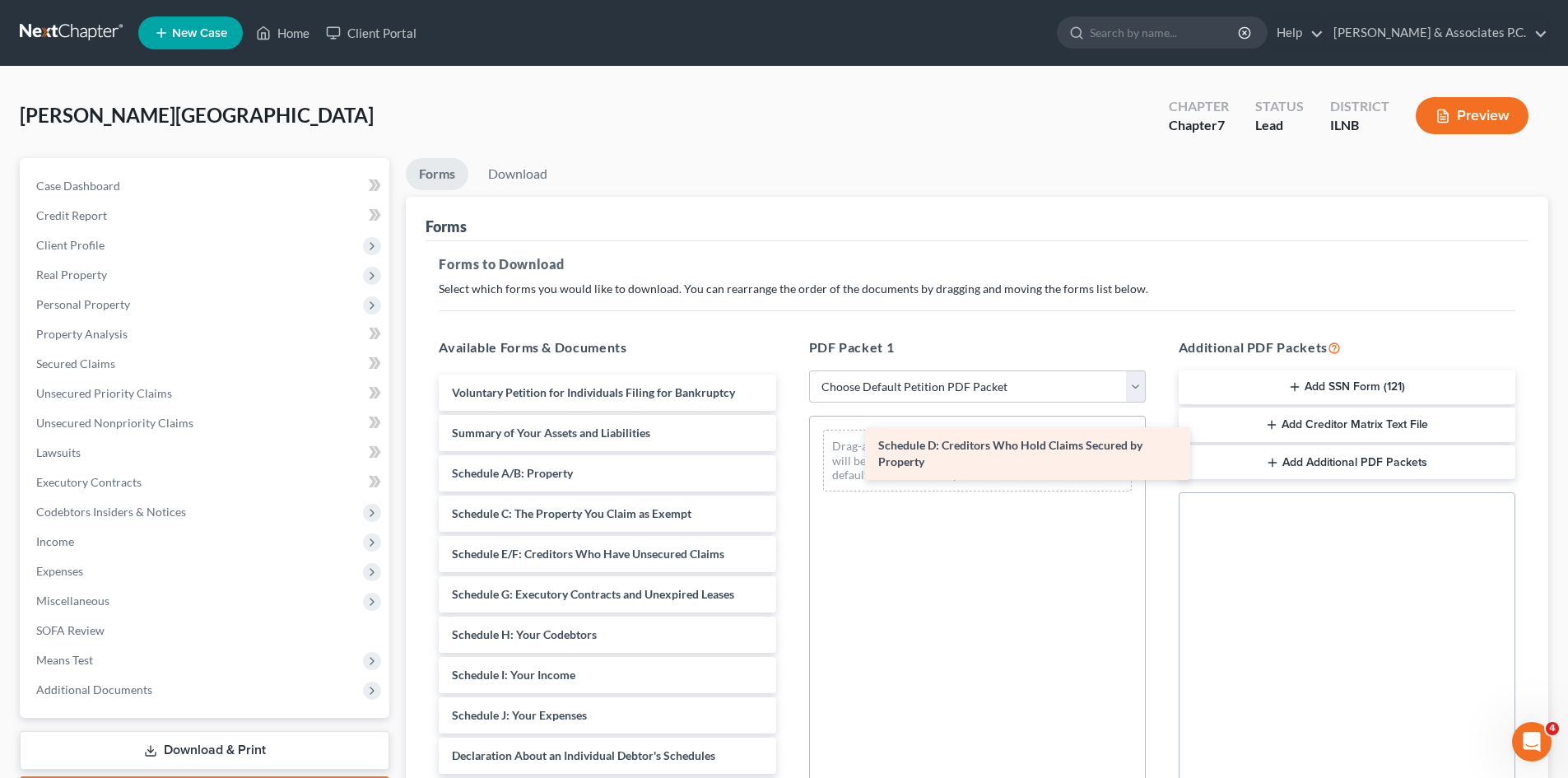
drag, startPoint x: 577, startPoint y: 572, endPoint x: 1004, endPoint y: 464, distance: 440.4
click at [789, 464] on div "Schedule D: Creditors Who Hold Claims Secured by Property Voluntary Petition fo…" at bounding box center [607, 761] width 363 height 772
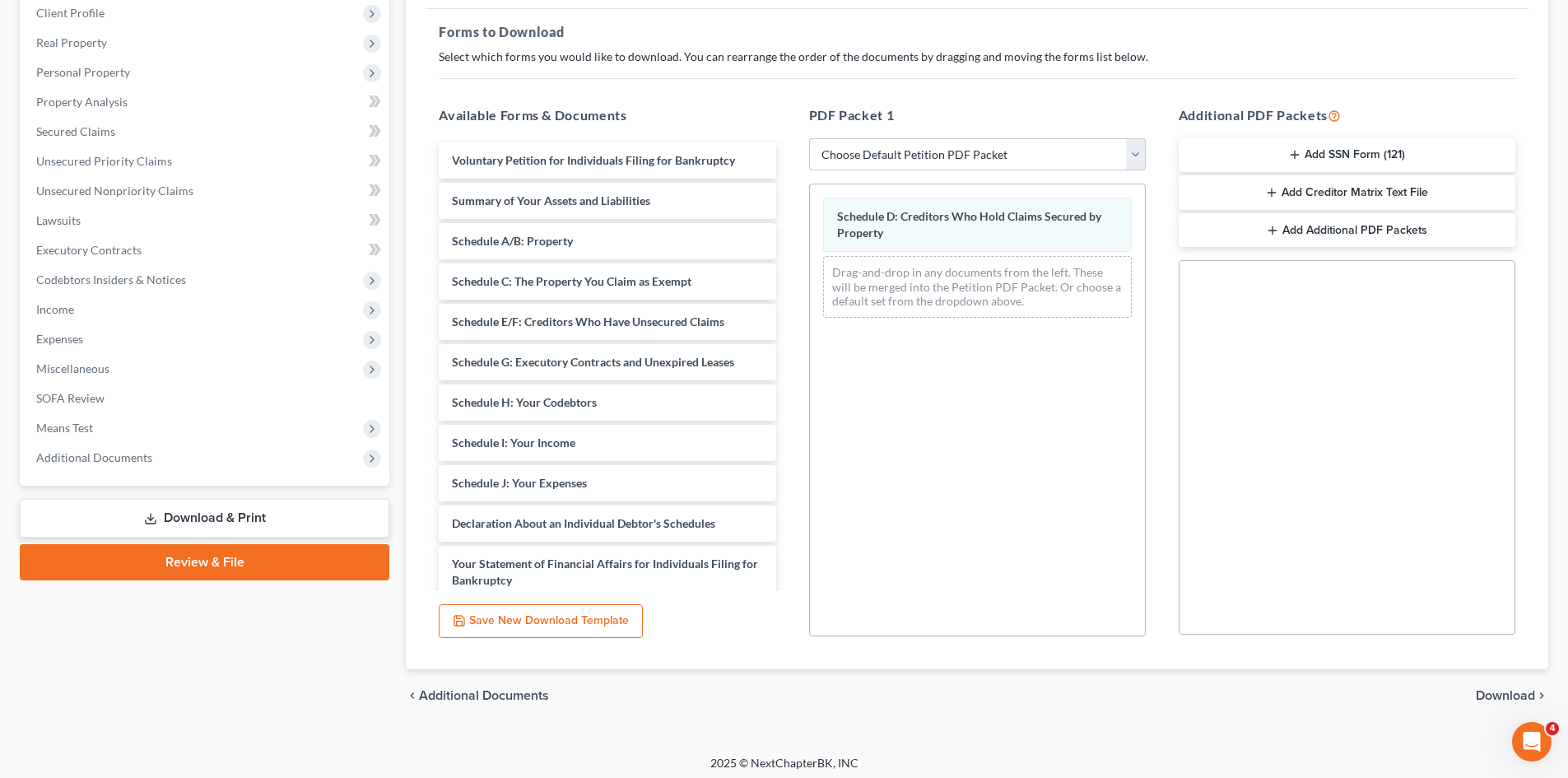
scroll to position [239, 0]
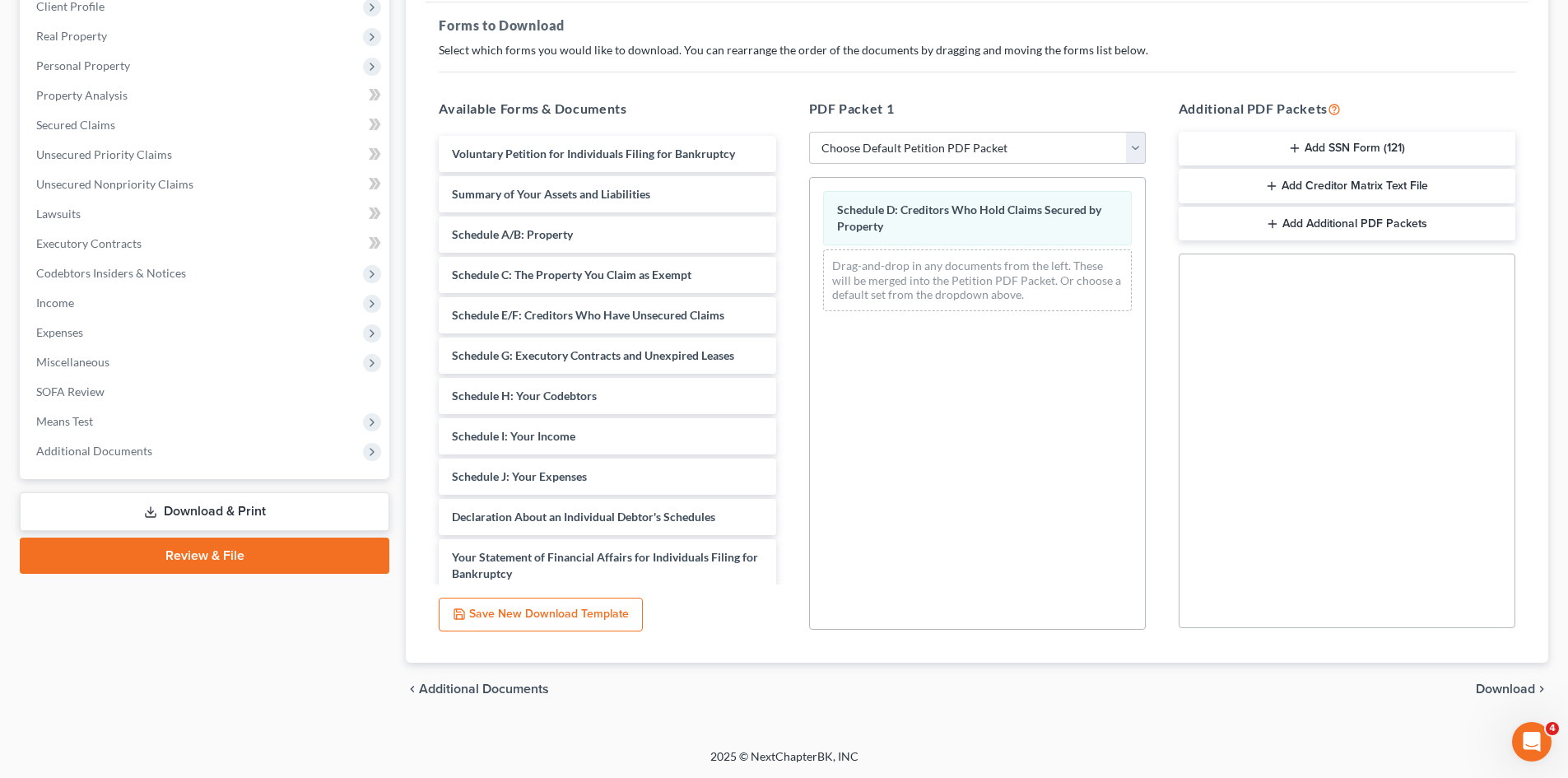
click at [1507, 683] on span "Download" at bounding box center [1505, 689] width 59 height 13
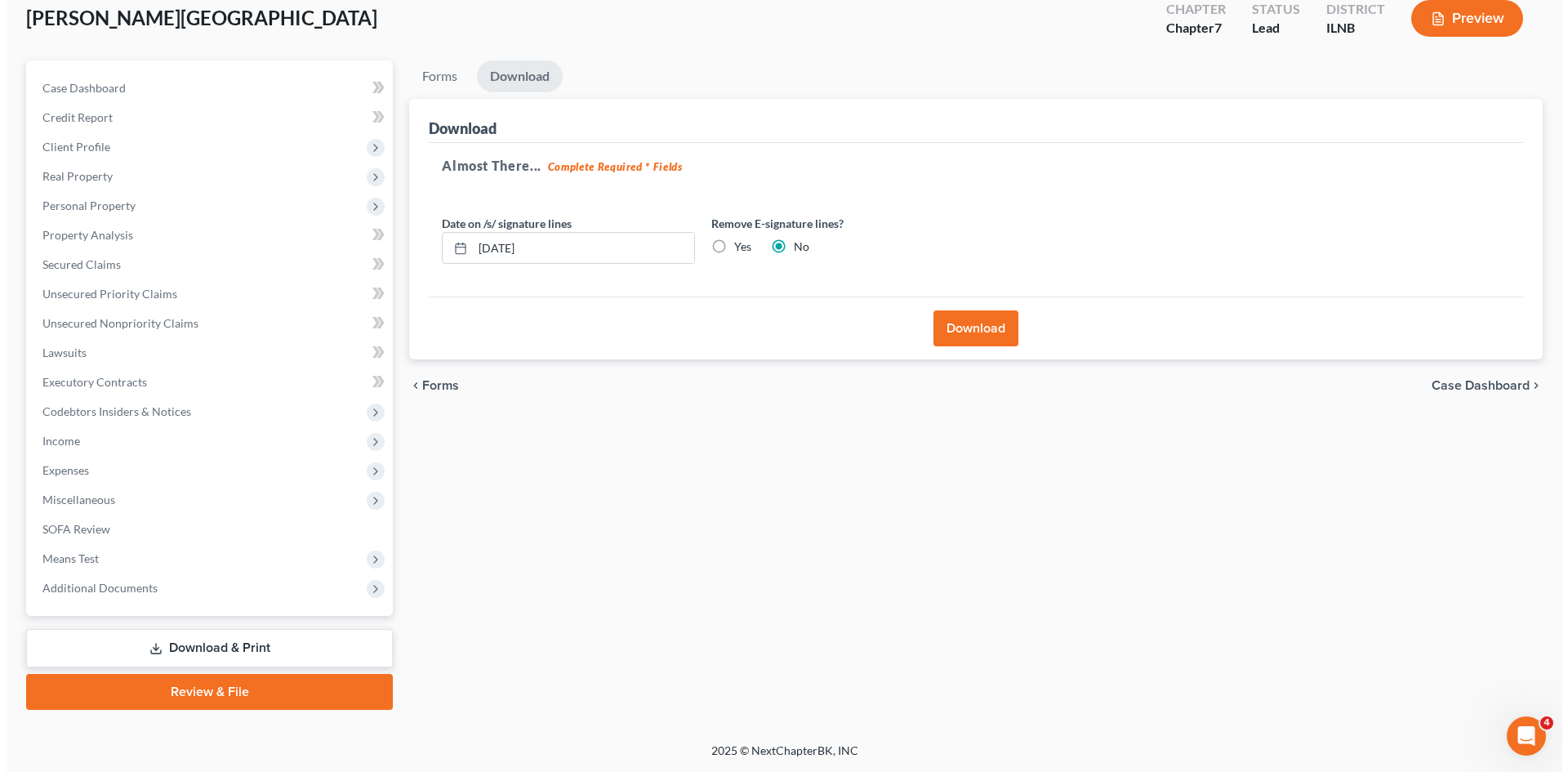
scroll to position [96, 0]
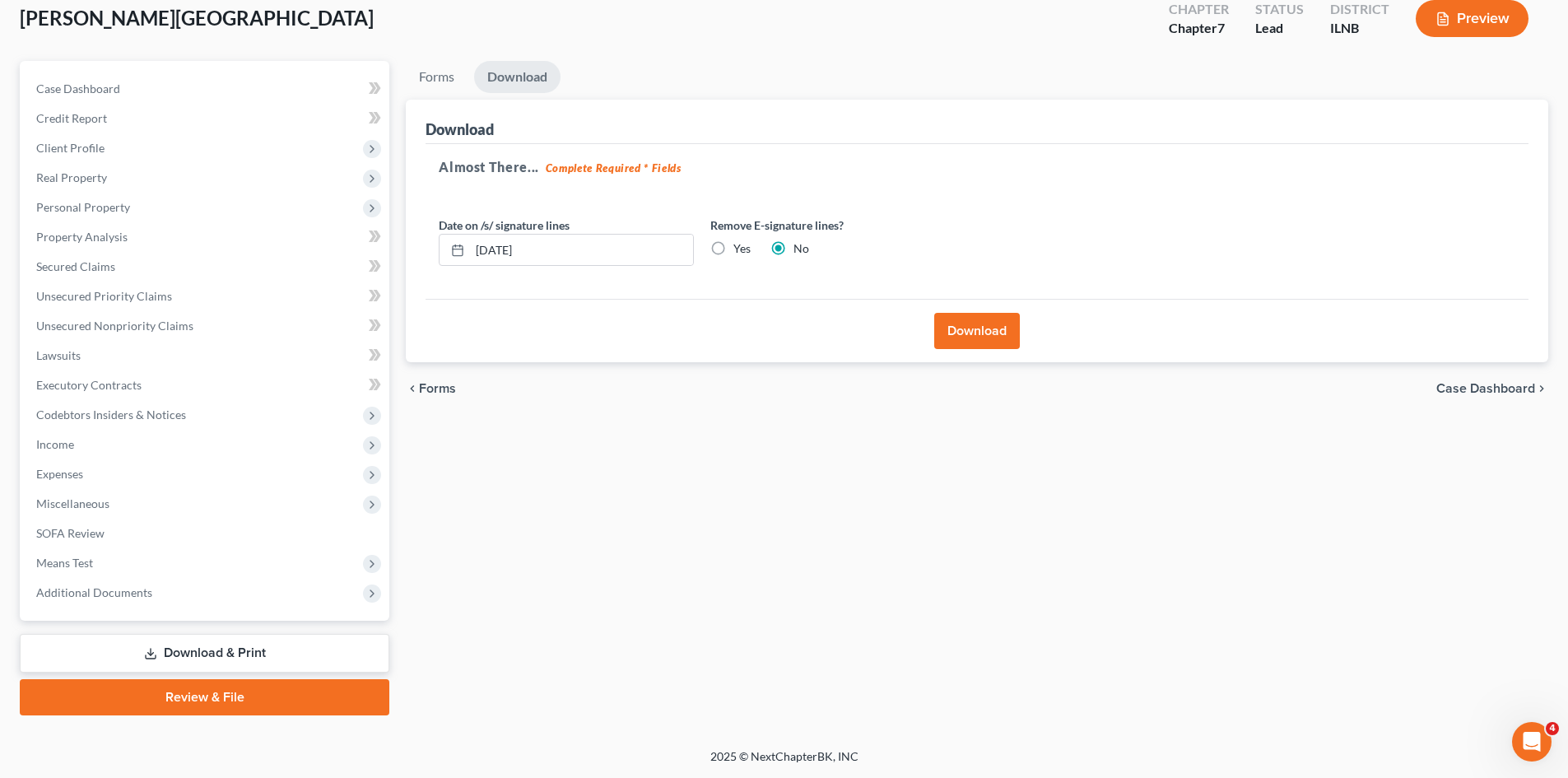
click at [733, 250] on label "Yes" at bounding box center [741, 249] width 17 height 16
click at [740, 250] on input "Yes" at bounding box center [746, 246] width 11 height 11
radio input "true"
radio input "false"
click at [953, 321] on button "Download" at bounding box center [977, 331] width 86 height 37
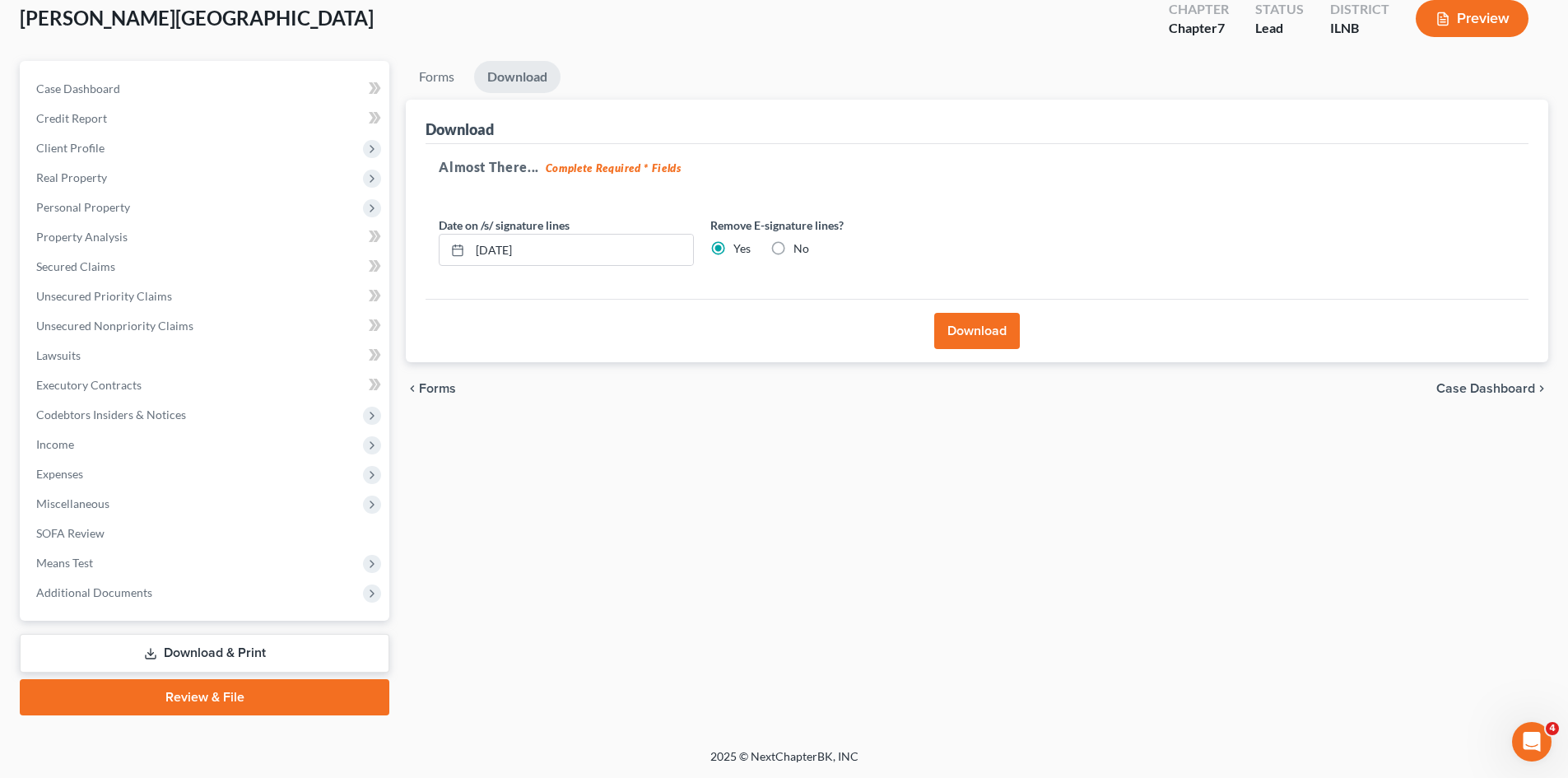
click at [969, 330] on button "Download" at bounding box center [977, 331] width 86 height 37
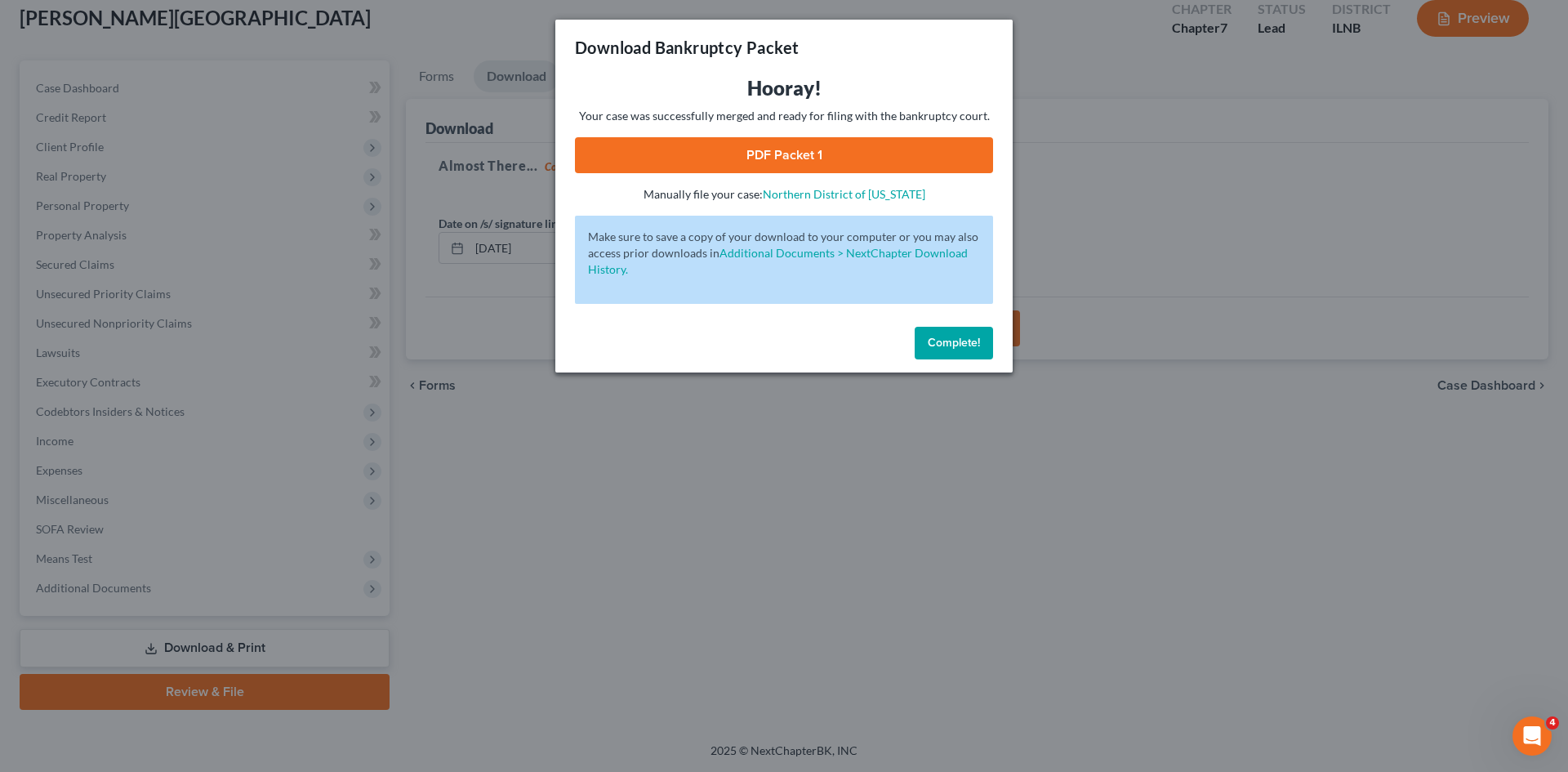
click at [902, 156] on link "PDF Packet 1" at bounding box center [784, 155] width 418 height 36
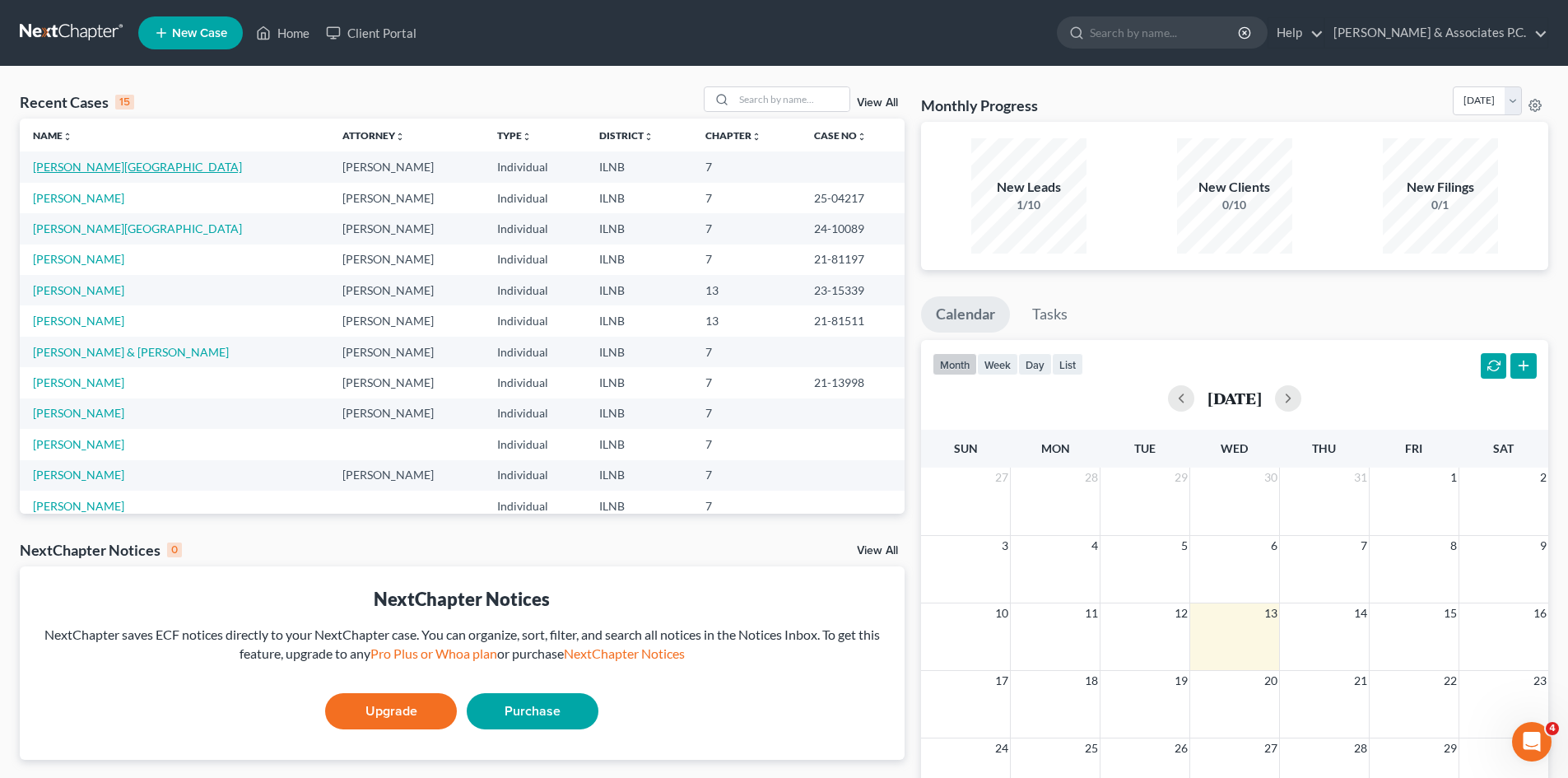
click at [73, 173] on link "[PERSON_NAME][GEOGRAPHIC_DATA]" at bounding box center [137, 166] width 209 height 14
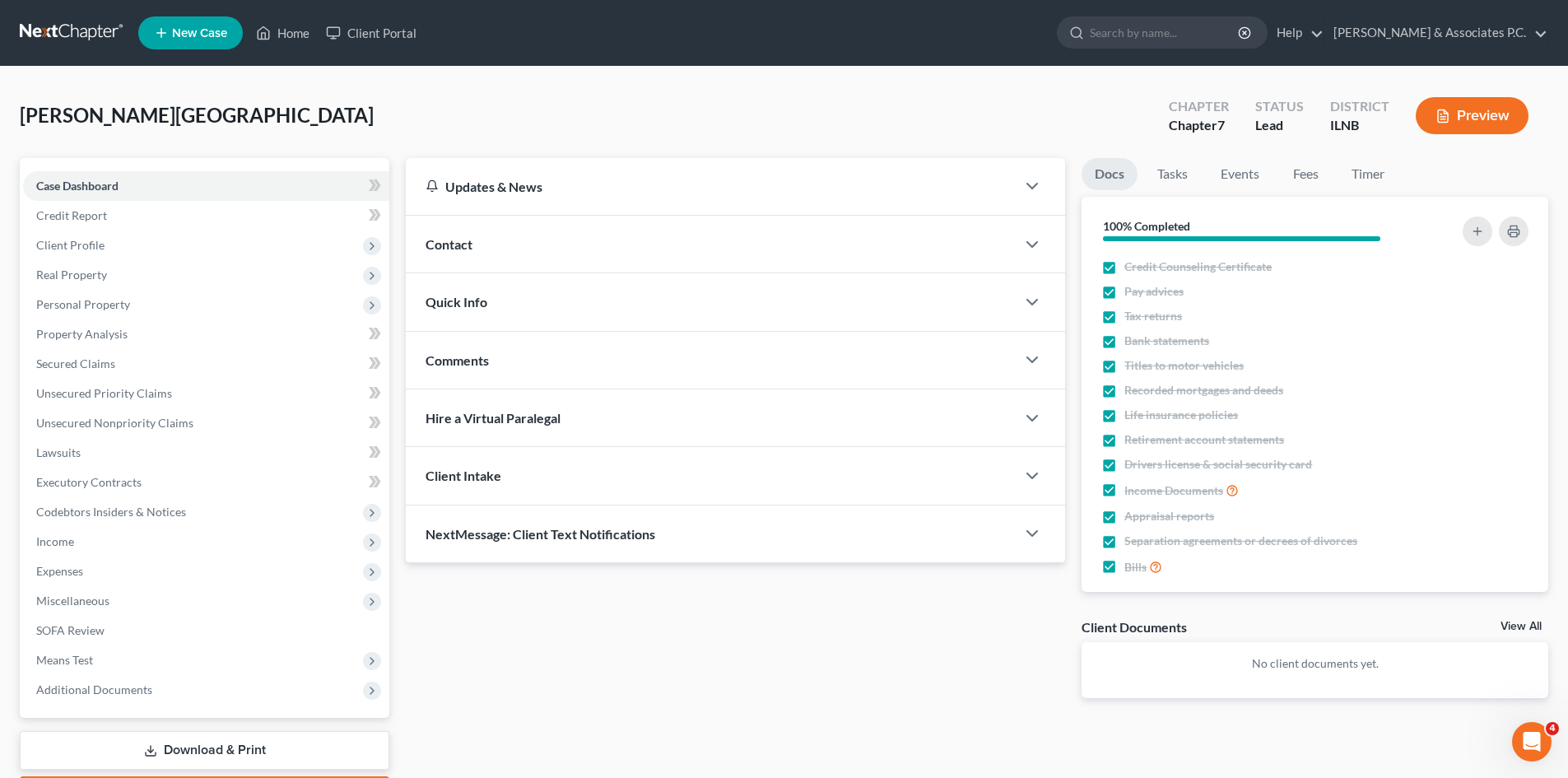
scroll to position [97, 0]
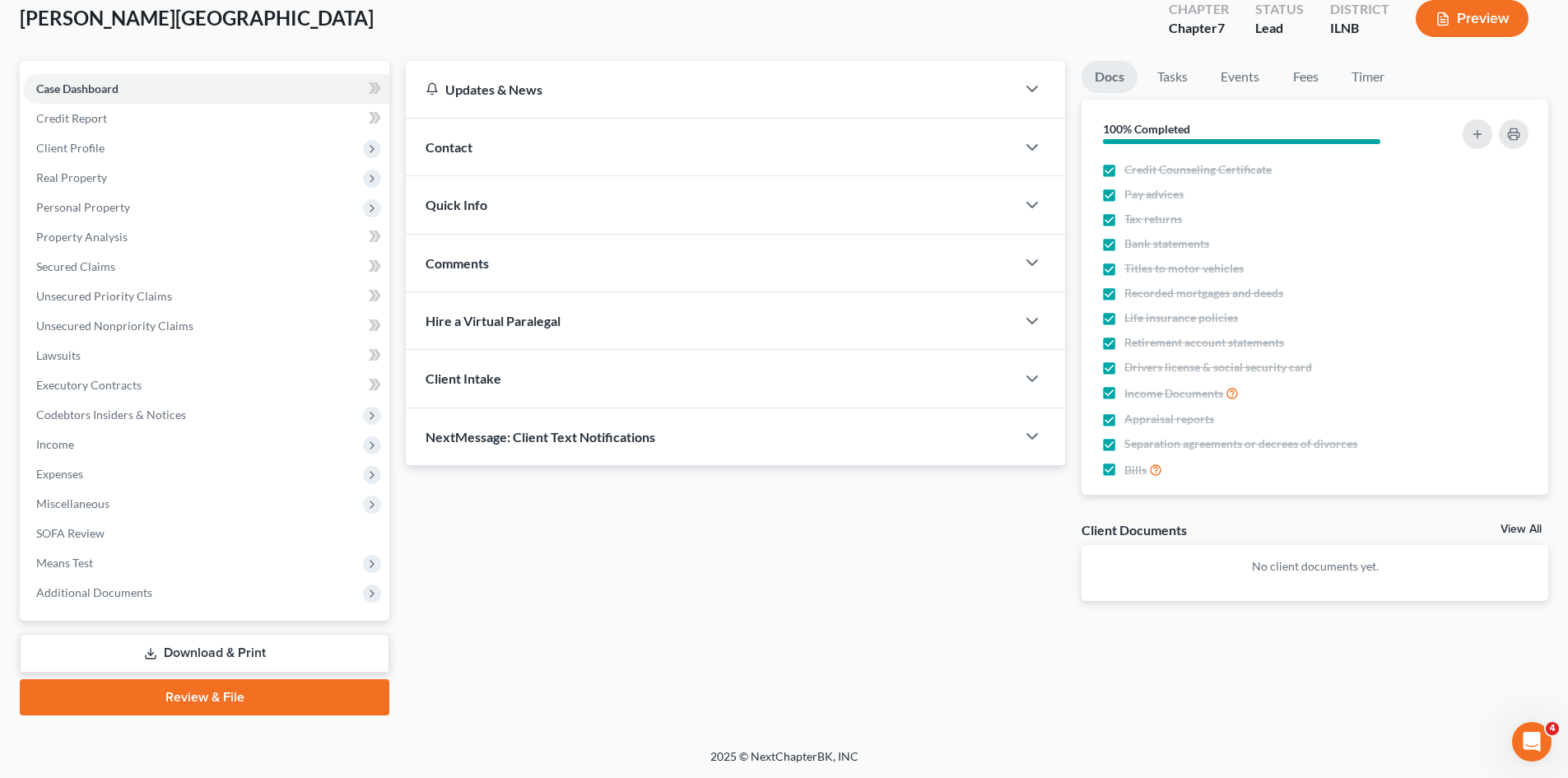
click at [221, 658] on link "Download & Print" at bounding box center [205, 653] width 369 height 38
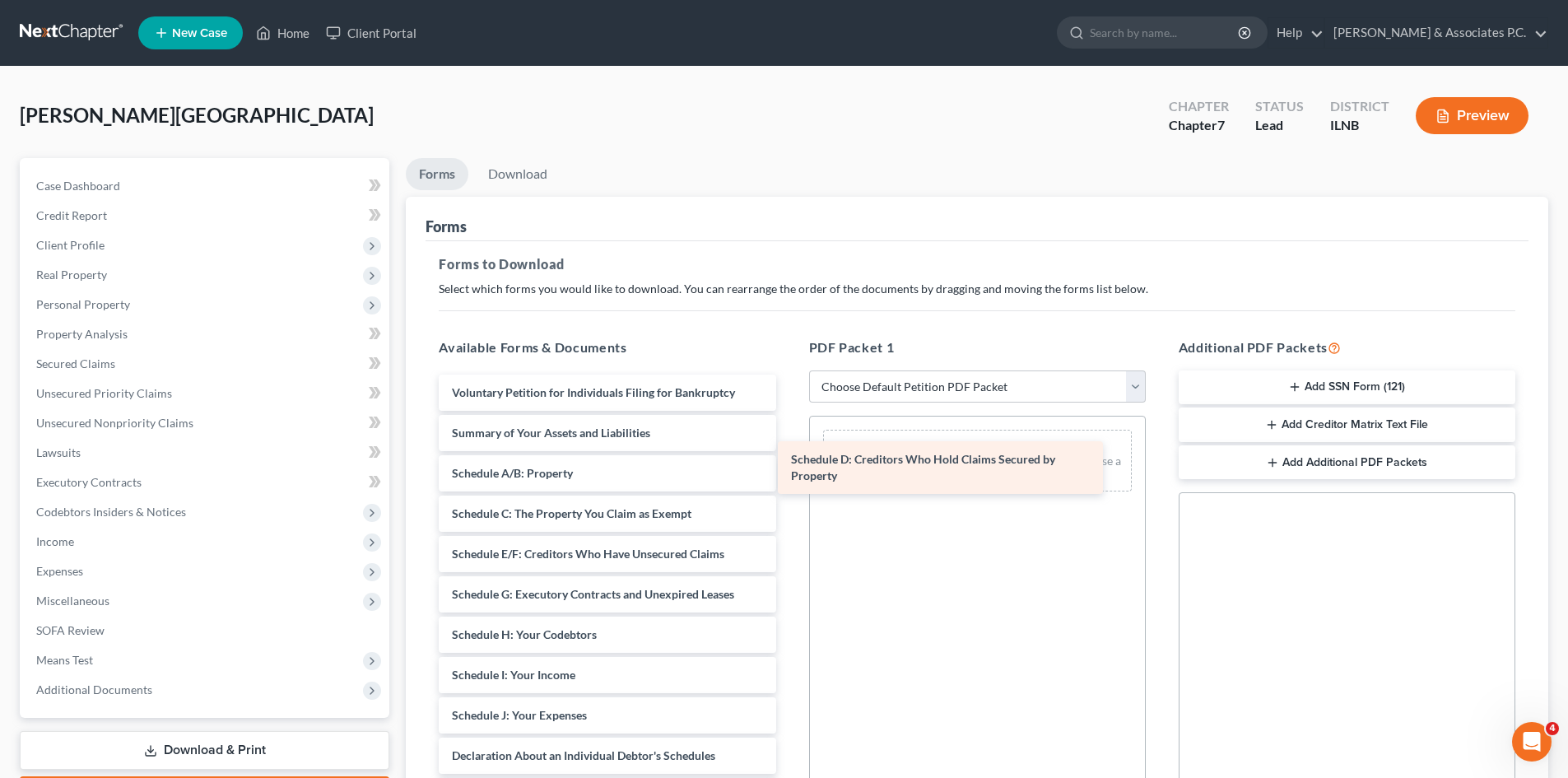
drag, startPoint x: 609, startPoint y: 560, endPoint x: 948, endPoint y: 466, distance: 351.8
click at [789, 466] on div "Schedule D: Creditors Who Hold Claims Secured by Property Voluntary Petition fo…" at bounding box center [607, 761] width 363 height 772
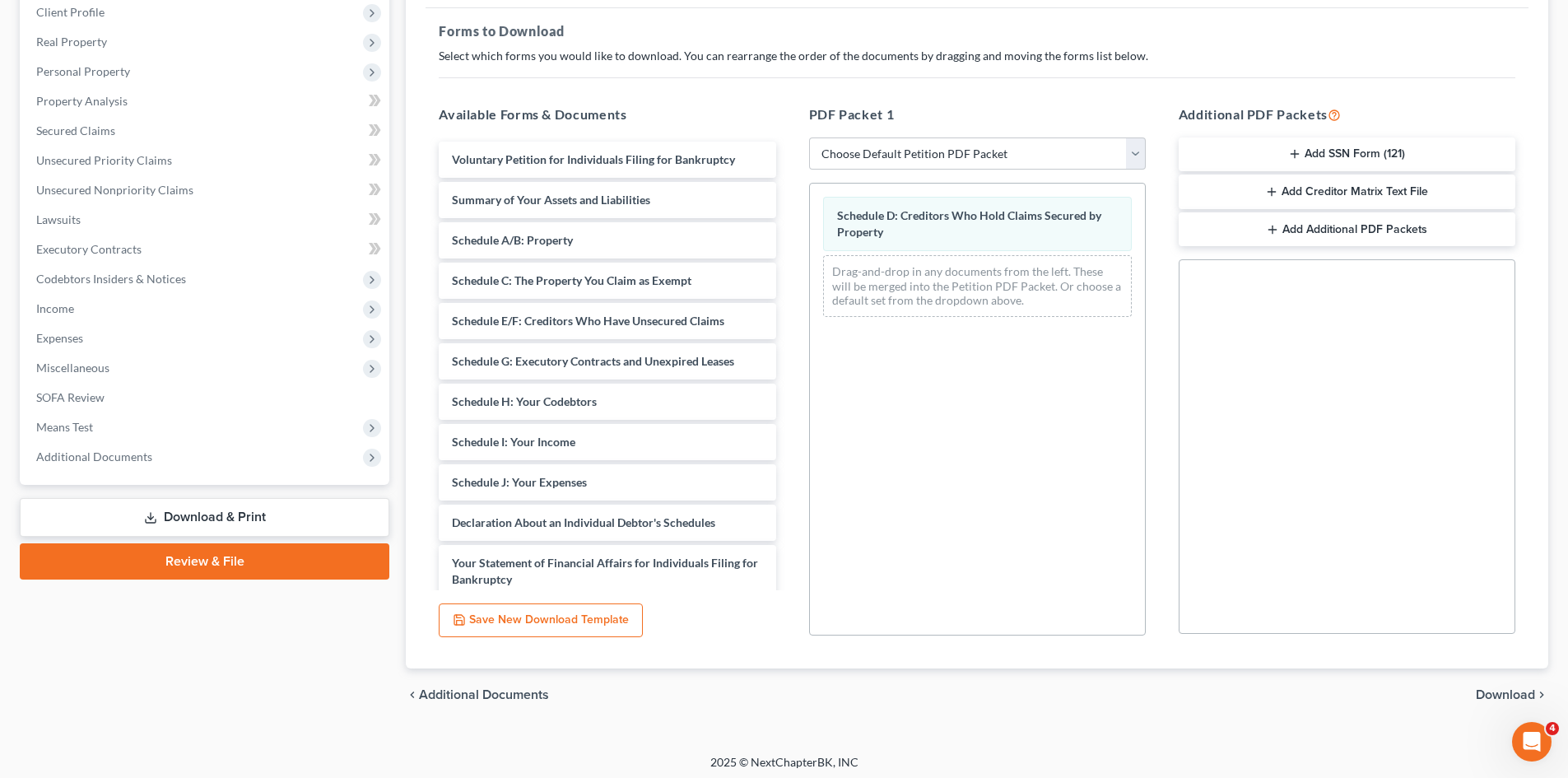
scroll to position [239, 0]
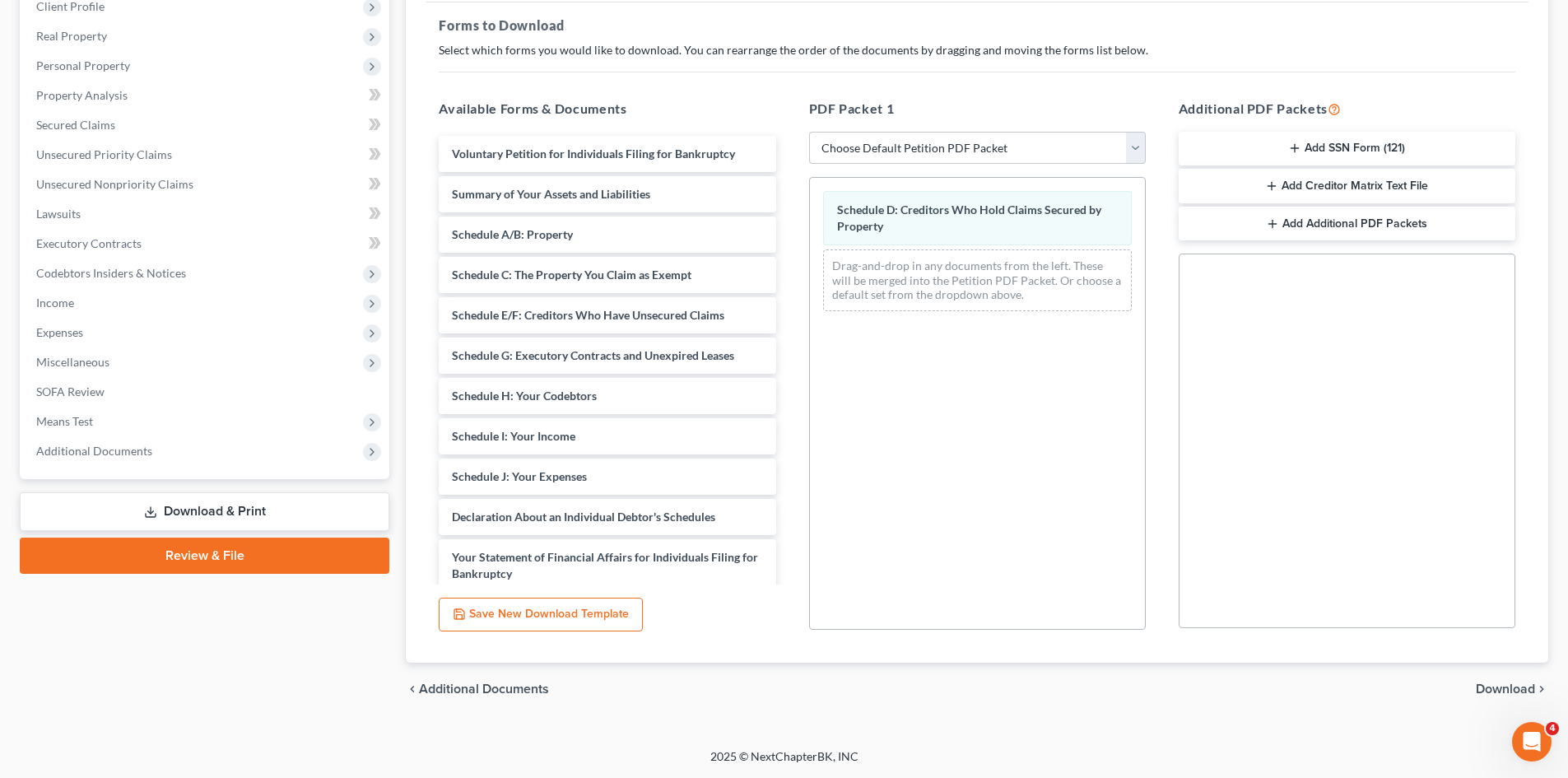
click at [1505, 687] on span "Download" at bounding box center [1505, 689] width 59 height 13
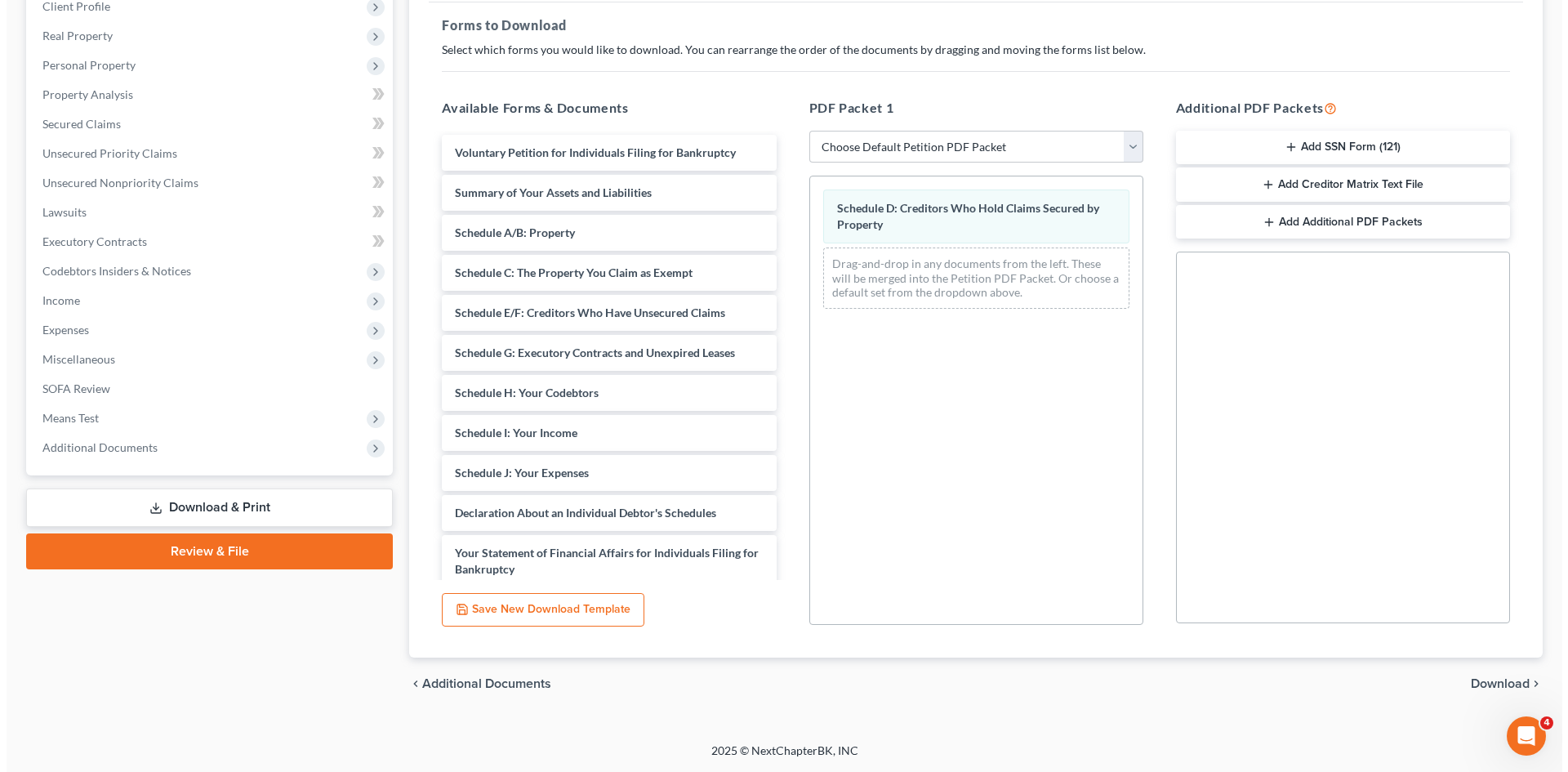
scroll to position [96, 0]
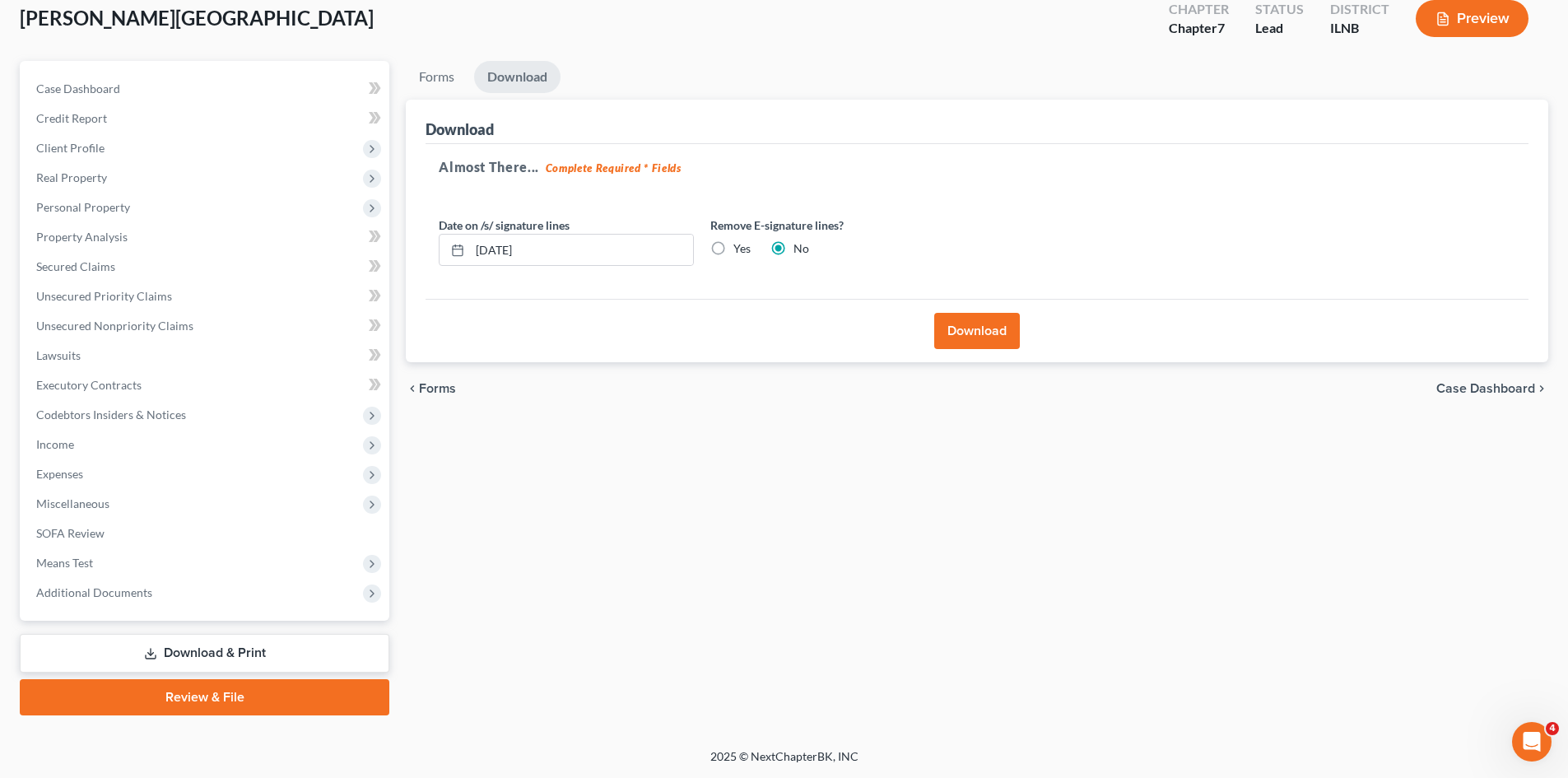
click at [733, 252] on label "Yes" at bounding box center [741, 249] width 17 height 16
click at [740, 251] on input "Yes" at bounding box center [746, 246] width 11 height 11
radio input "true"
radio input "false"
click at [961, 329] on button "Download" at bounding box center [977, 331] width 86 height 37
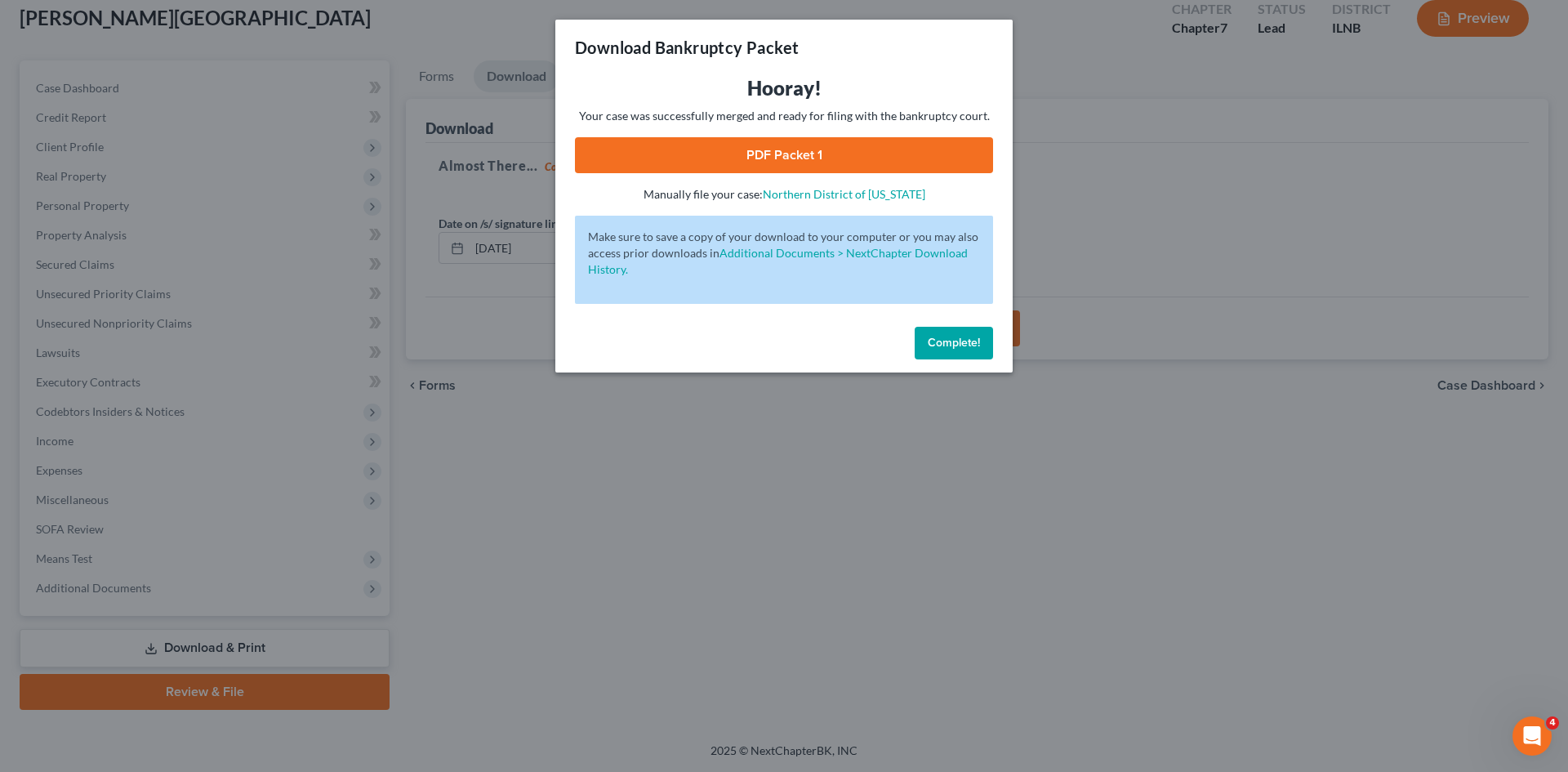
click at [776, 142] on link "PDF Packet 1" at bounding box center [784, 155] width 418 height 36
click at [923, 160] on link "PDF Packet 1" at bounding box center [784, 155] width 418 height 36
click at [857, 148] on link "PDF Packet 1" at bounding box center [784, 155] width 418 height 36
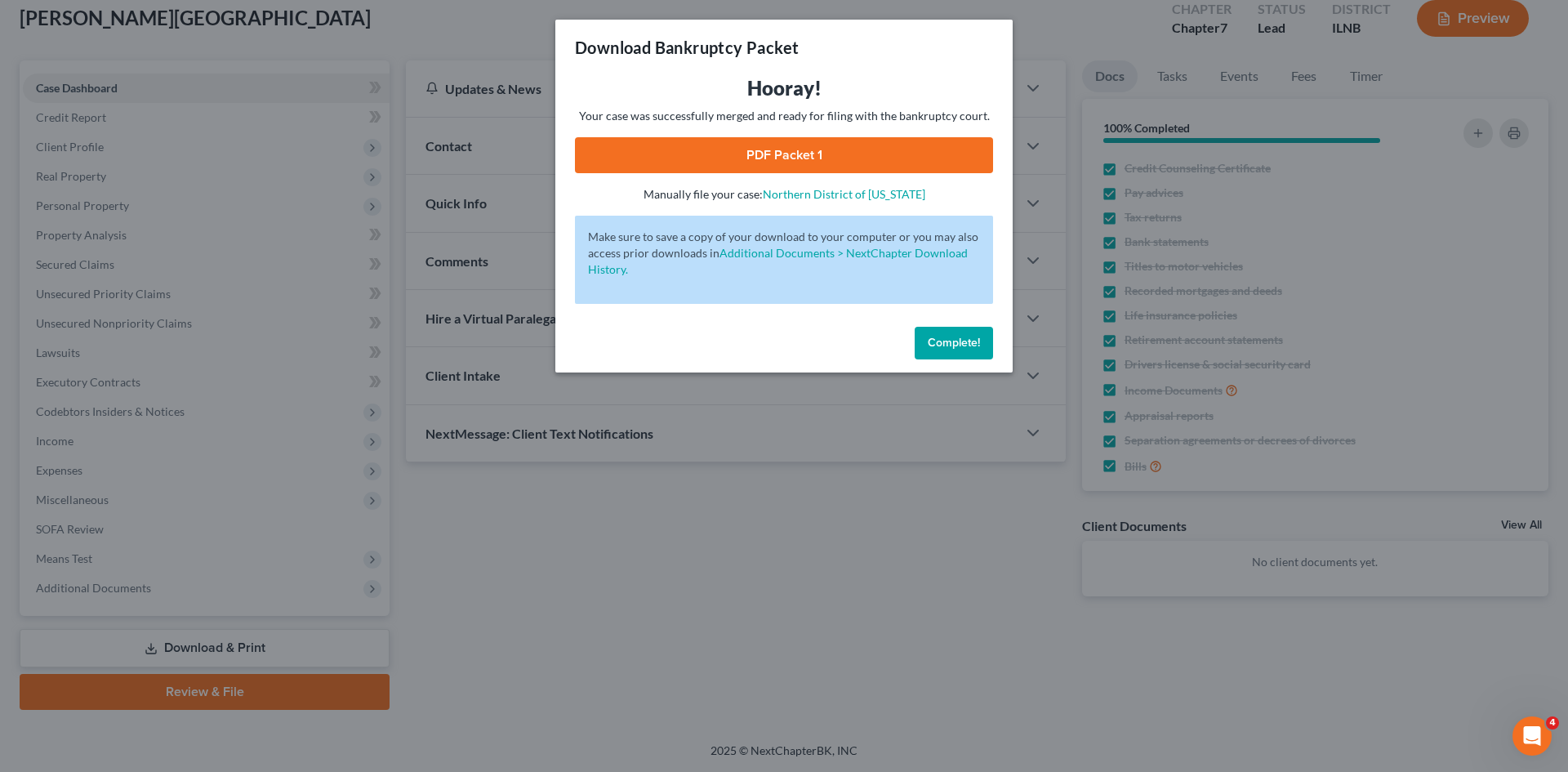
click at [957, 346] on span "Complete!" at bounding box center [954, 342] width 53 height 14
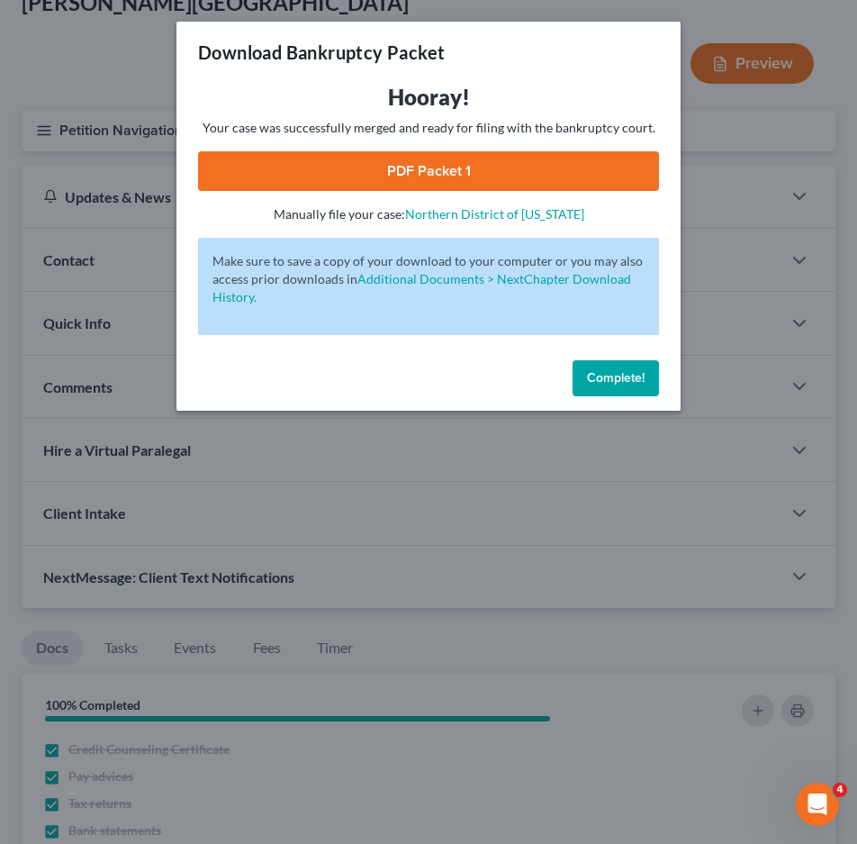
click at [648, 215] on p "Manually file your case: Northern District of Illinois" at bounding box center [428, 214] width 461 height 18
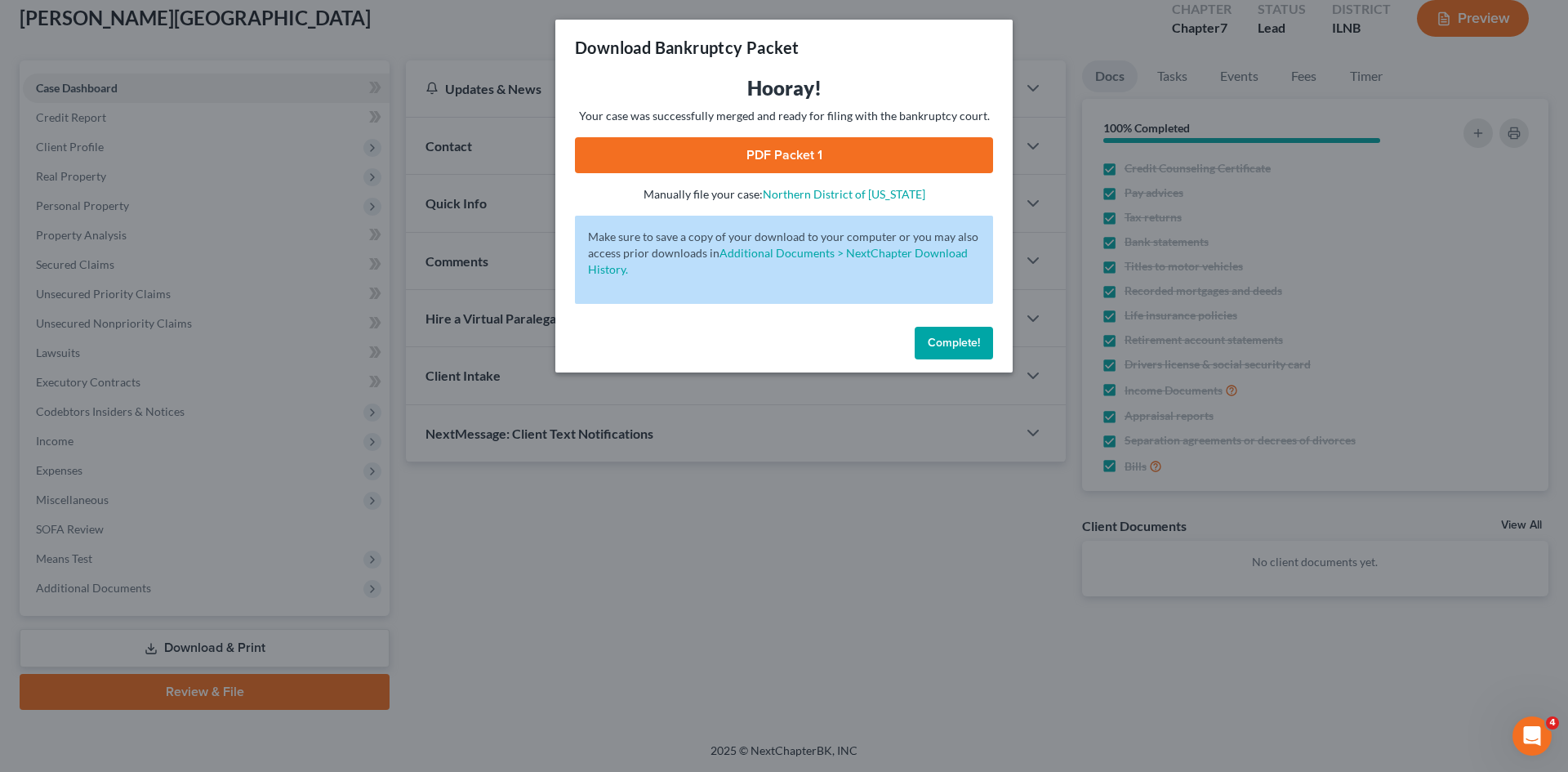
click at [961, 351] on button "Complete!" at bounding box center [954, 343] width 78 height 33
click at [965, 353] on button "Complete!" at bounding box center [954, 343] width 78 height 33
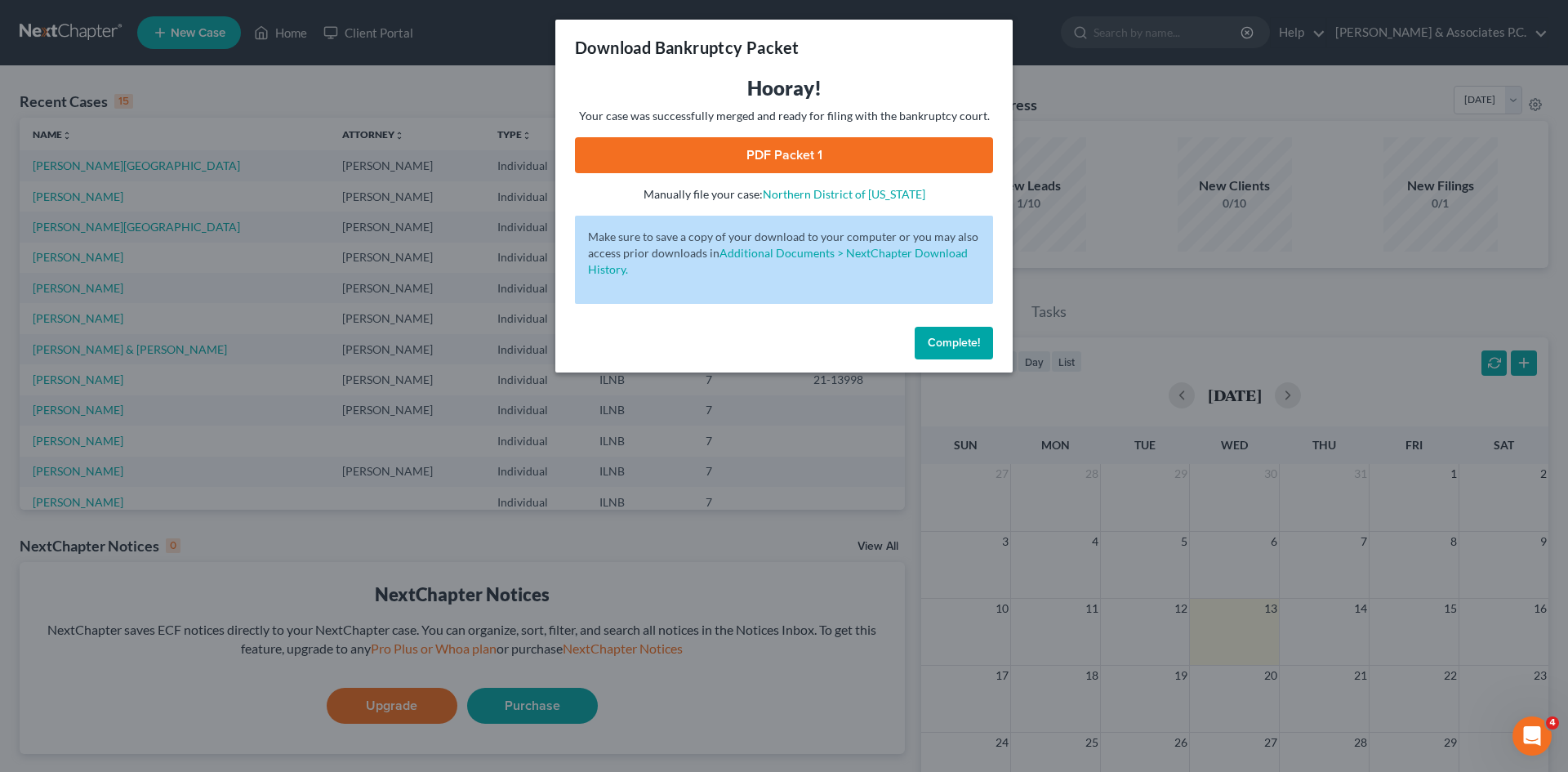
click at [960, 347] on span "Complete!" at bounding box center [954, 342] width 53 height 14
click at [959, 347] on span "Complete!" at bounding box center [954, 342] width 53 height 14
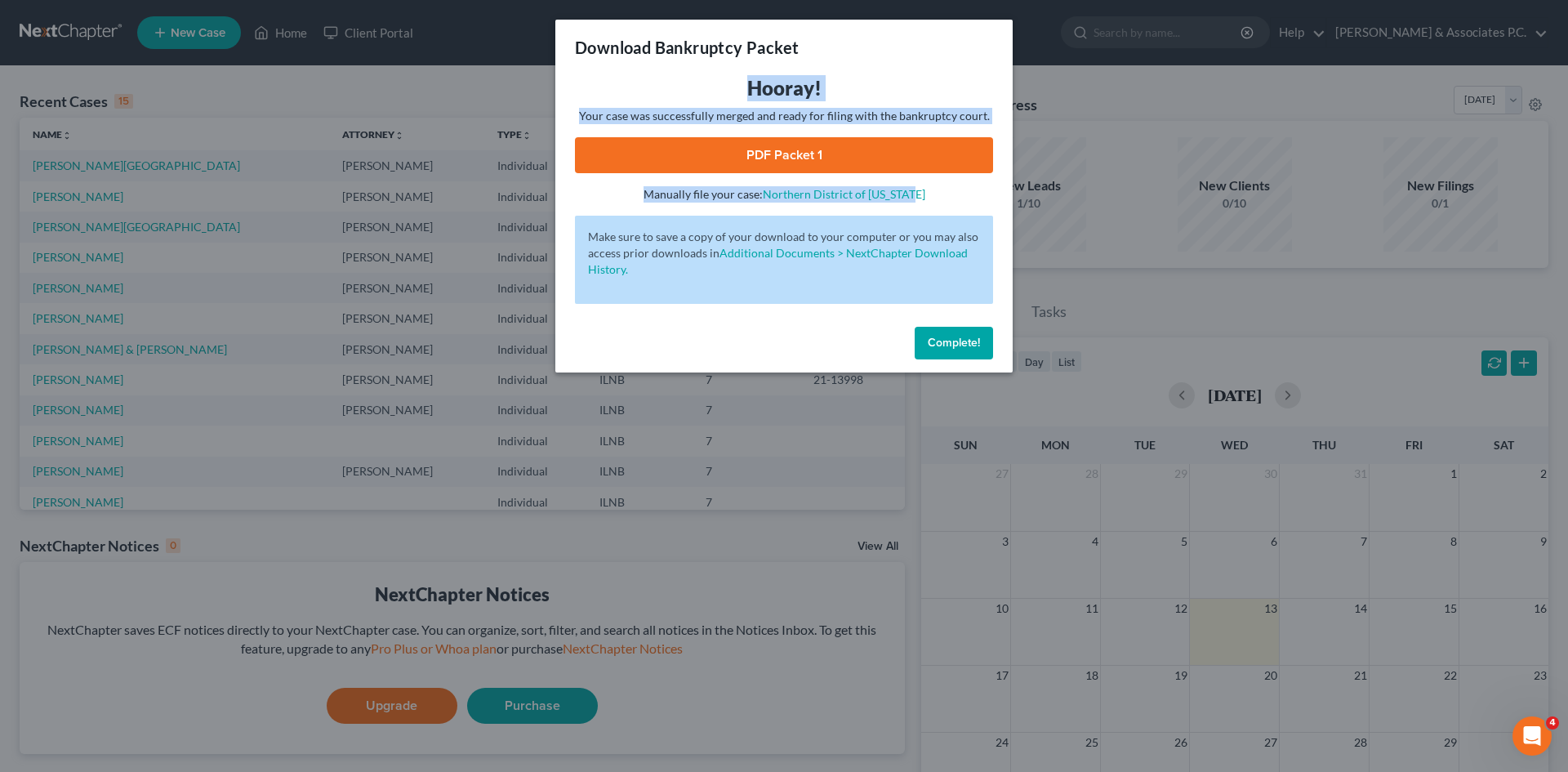
drag, startPoint x: 938, startPoint y: 31, endPoint x: 1095, endPoint y: 193, distance: 225.6
click at [1095, 193] on div "Download Bankruptcy Packet Hooray! Your case was successfully merged and ready …" at bounding box center [784, 386] width 1568 height 772
click at [965, 87] on h3 "Hooray!" at bounding box center [784, 88] width 418 height 26
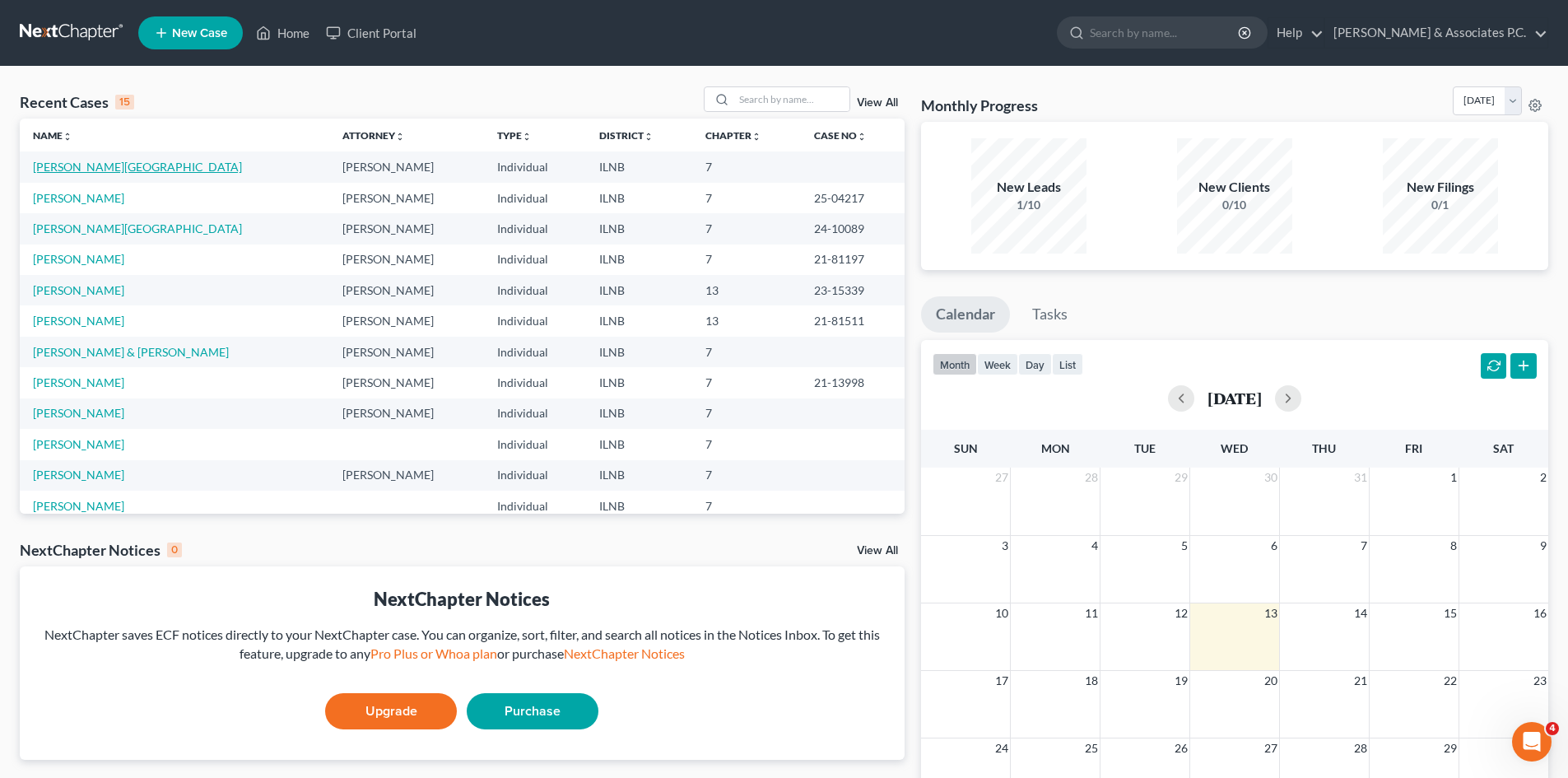
click at [77, 167] on link "[PERSON_NAME][GEOGRAPHIC_DATA]" at bounding box center [137, 166] width 209 height 14
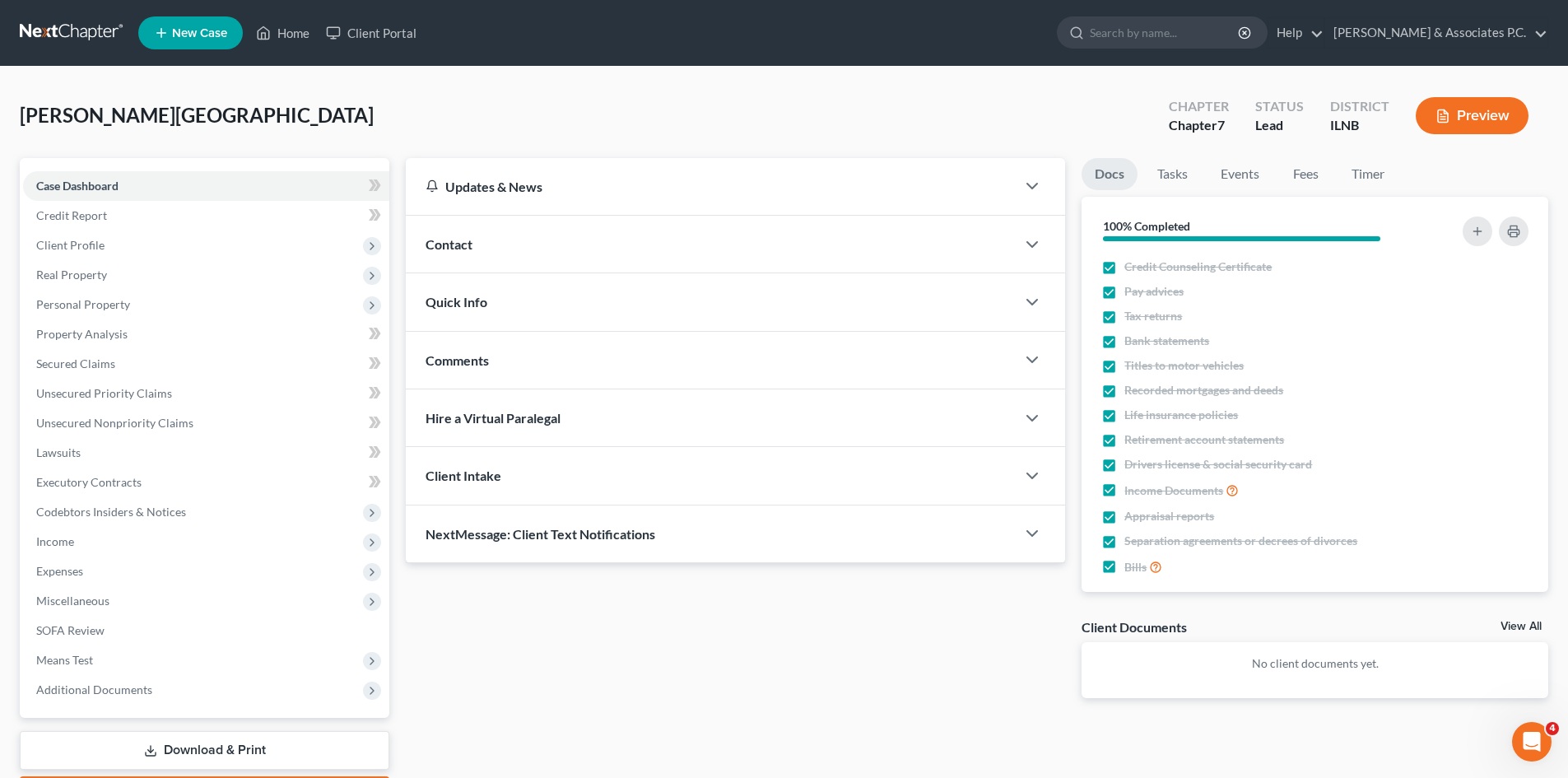
scroll to position [97, 0]
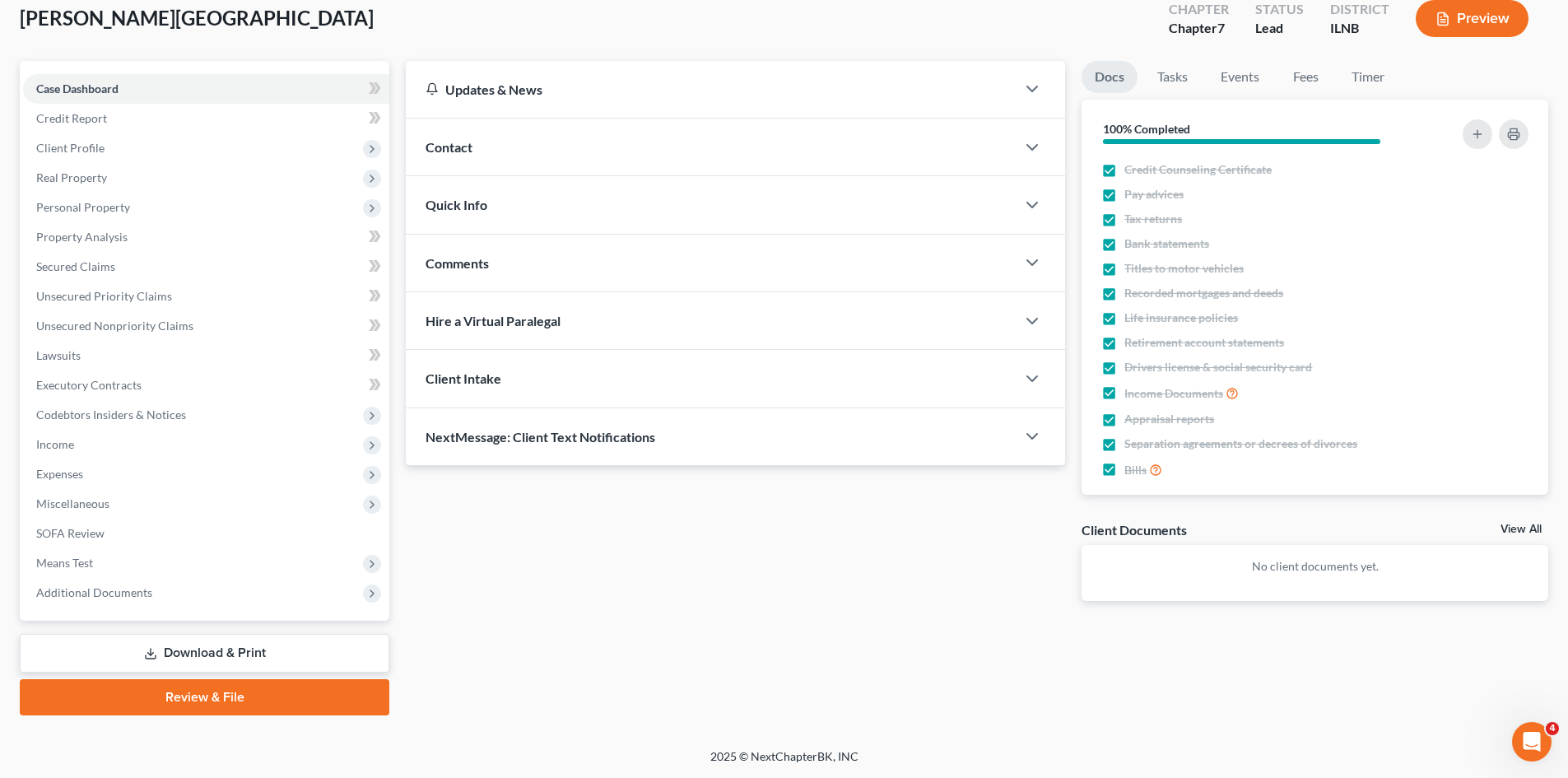
click at [228, 654] on link "Download & Print" at bounding box center [205, 653] width 369 height 38
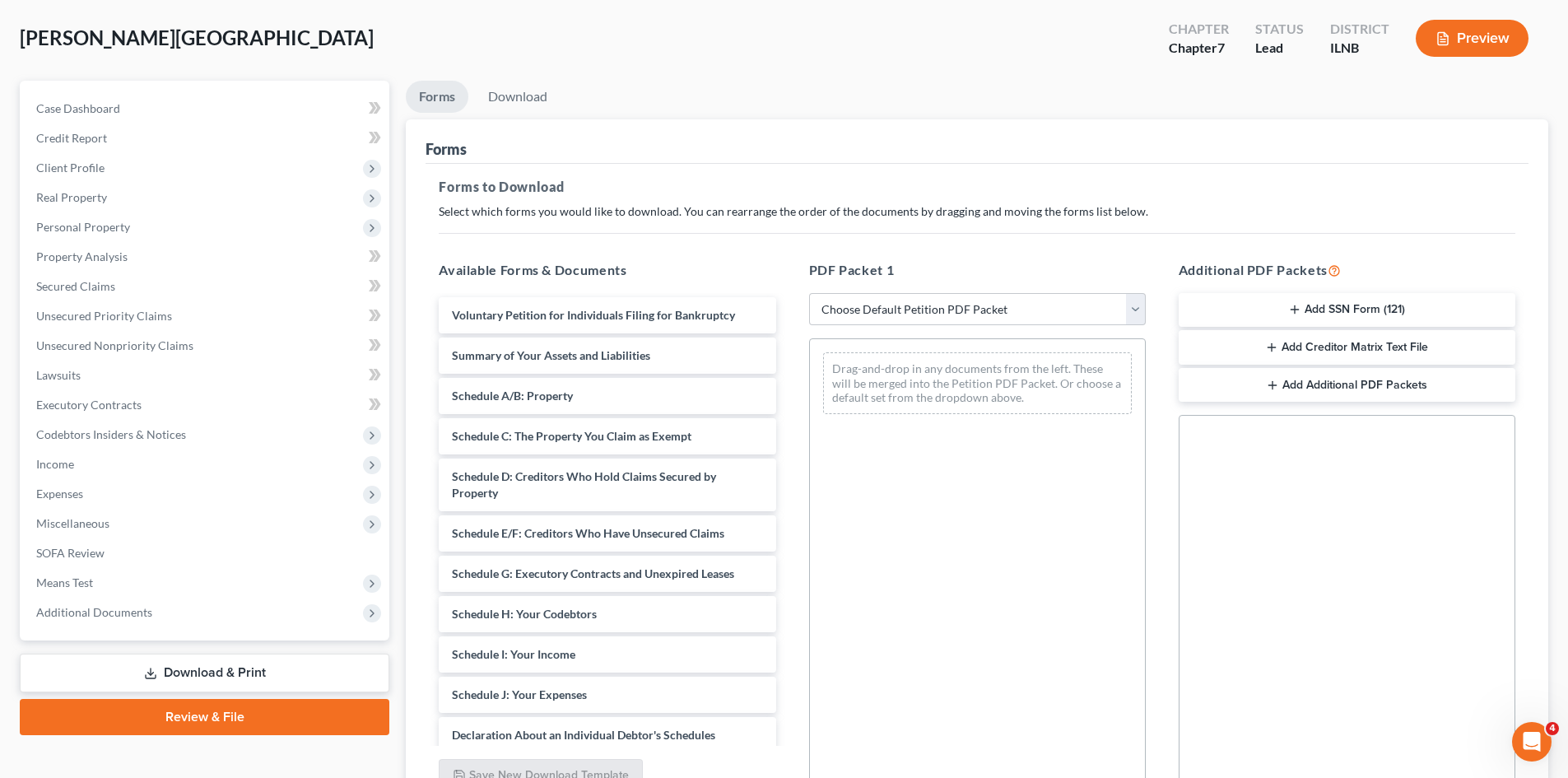
scroll to position [119, 0]
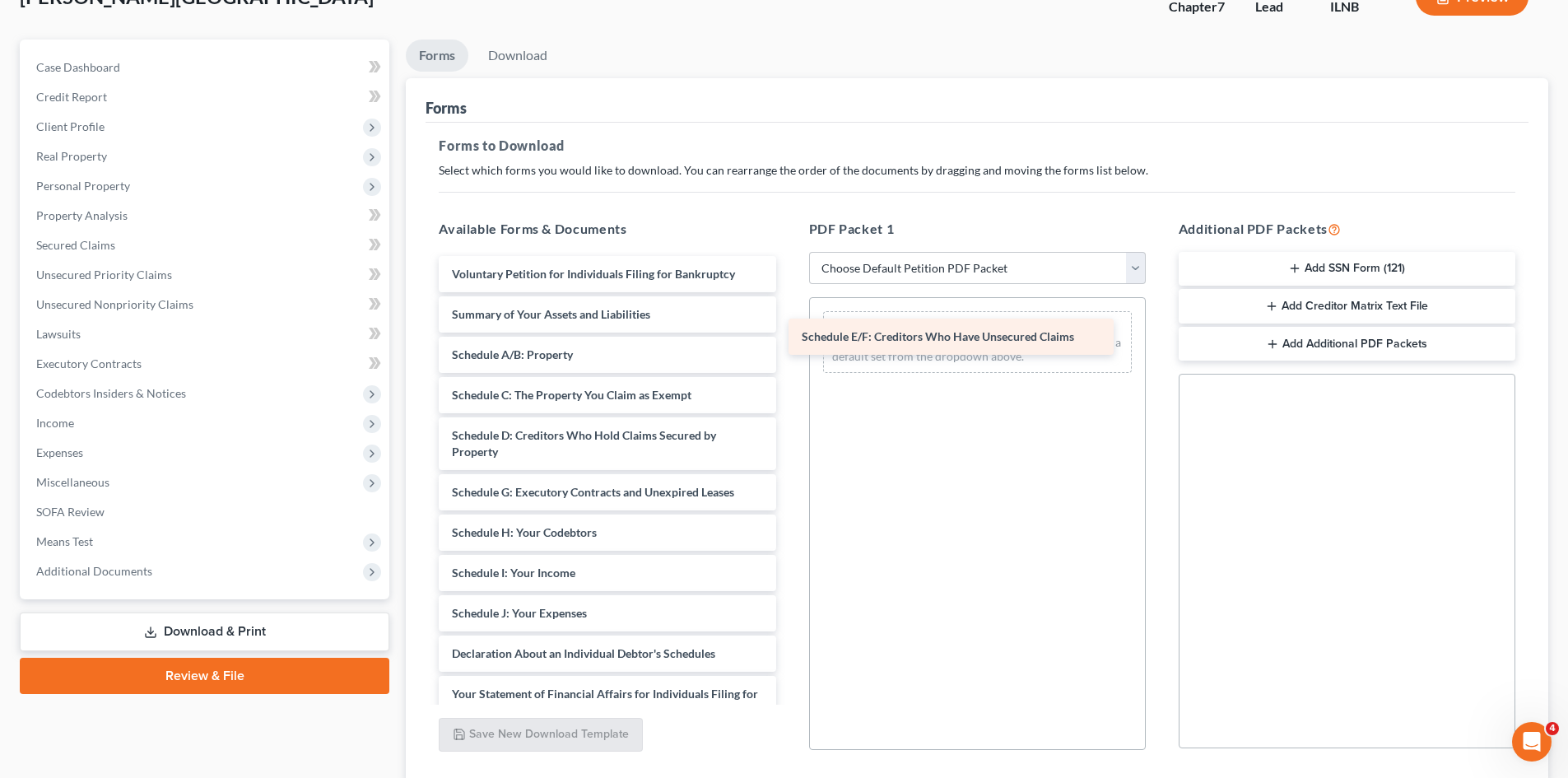
drag, startPoint x: 643, startPoint y: 487, endPoint x: 993, endPoint y: 332, distance: 382.8
click at [789, 332] on div "Schedule E/F: Creditors Who Have Unsecured Claims Voluntary Petition for Indivi…" at bounding box center [607, 650] width 363 height 788
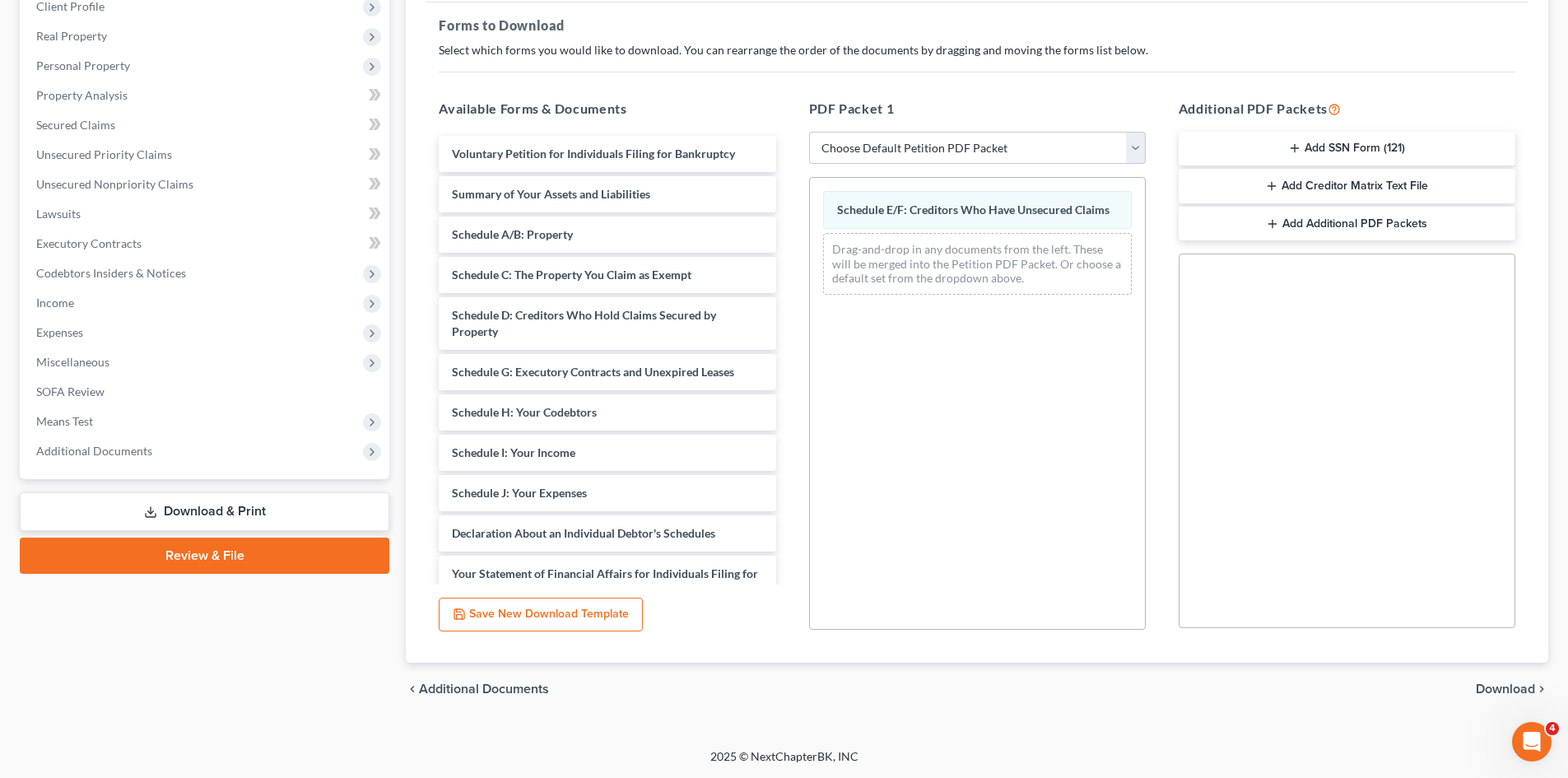
click at [1522, 693] on span "Download" at bounding box center [1505, 689] width 59 height 13
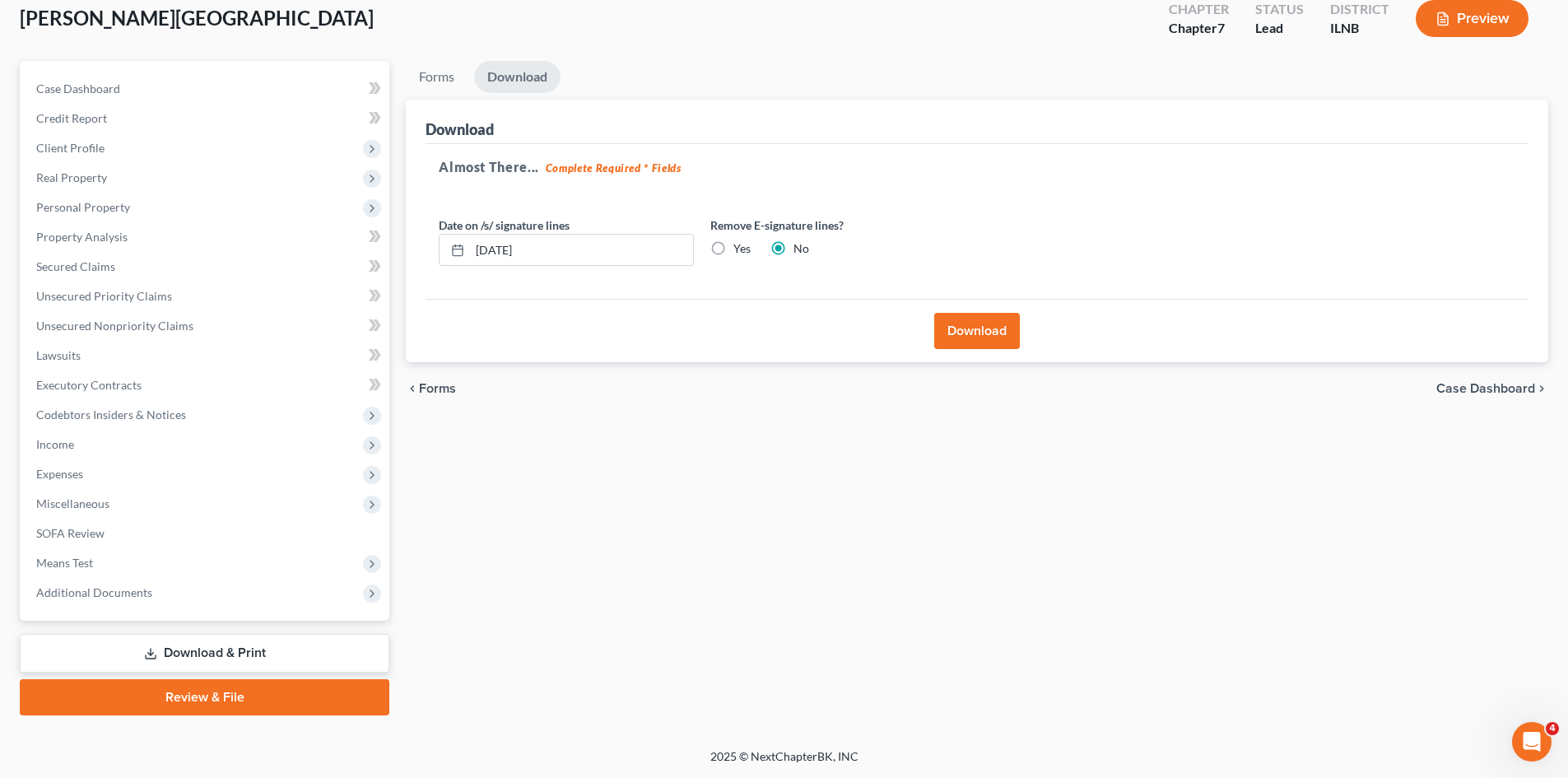
click at [733, 248] on label "Yes" at bounding box center [741, 249] width 17 height 16
click at [740, 248] on input "Yes" at bounding box center [746, 246] width 11 height 11
radio input "true"
radio input "false"
click at [997, 325] on button "Download" at bounding box center [977, 331] width 86 height 37
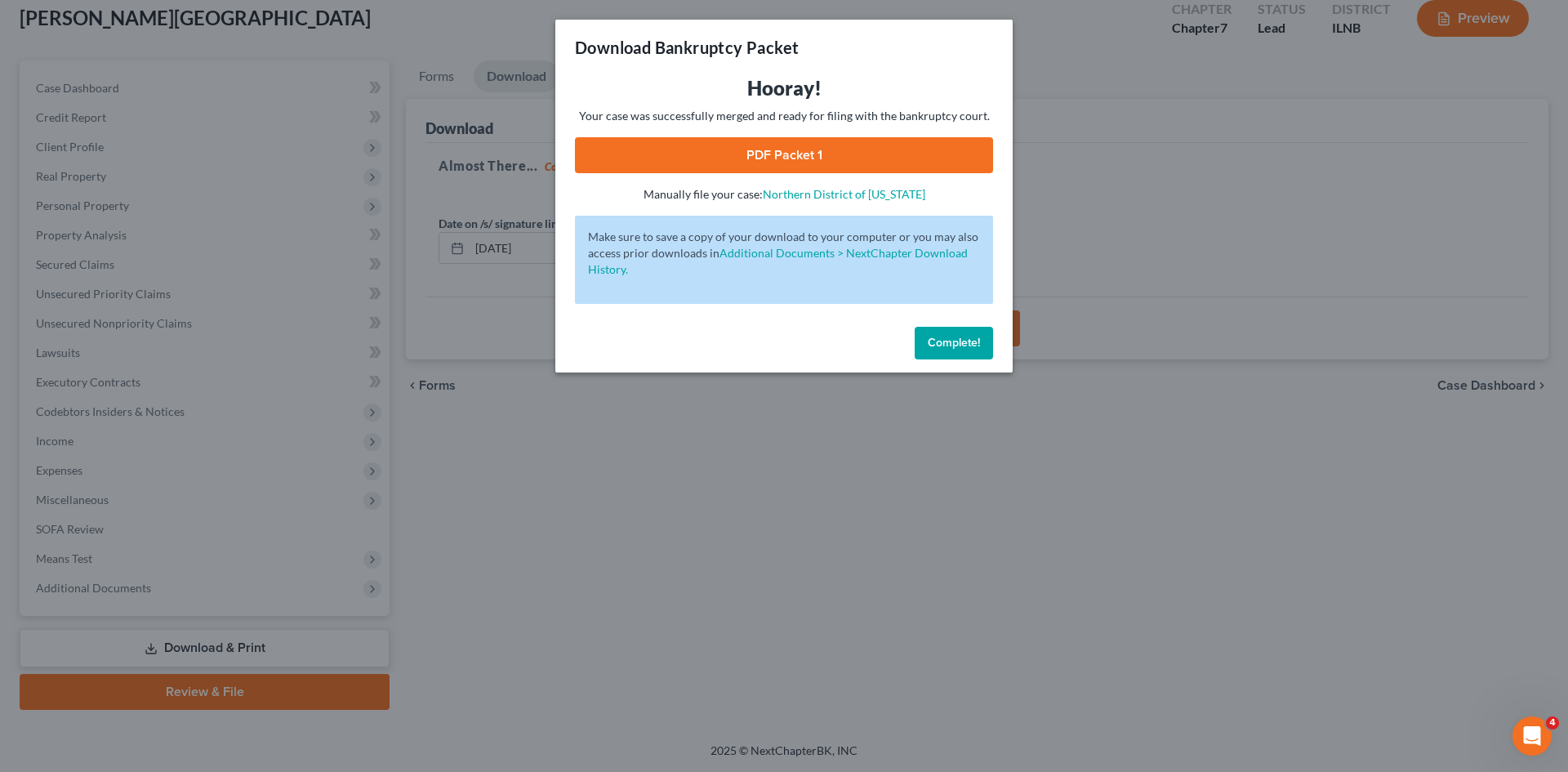
click at [974, 347] on span "Complete!" at bounding box center [954, 342] width 53 height 14
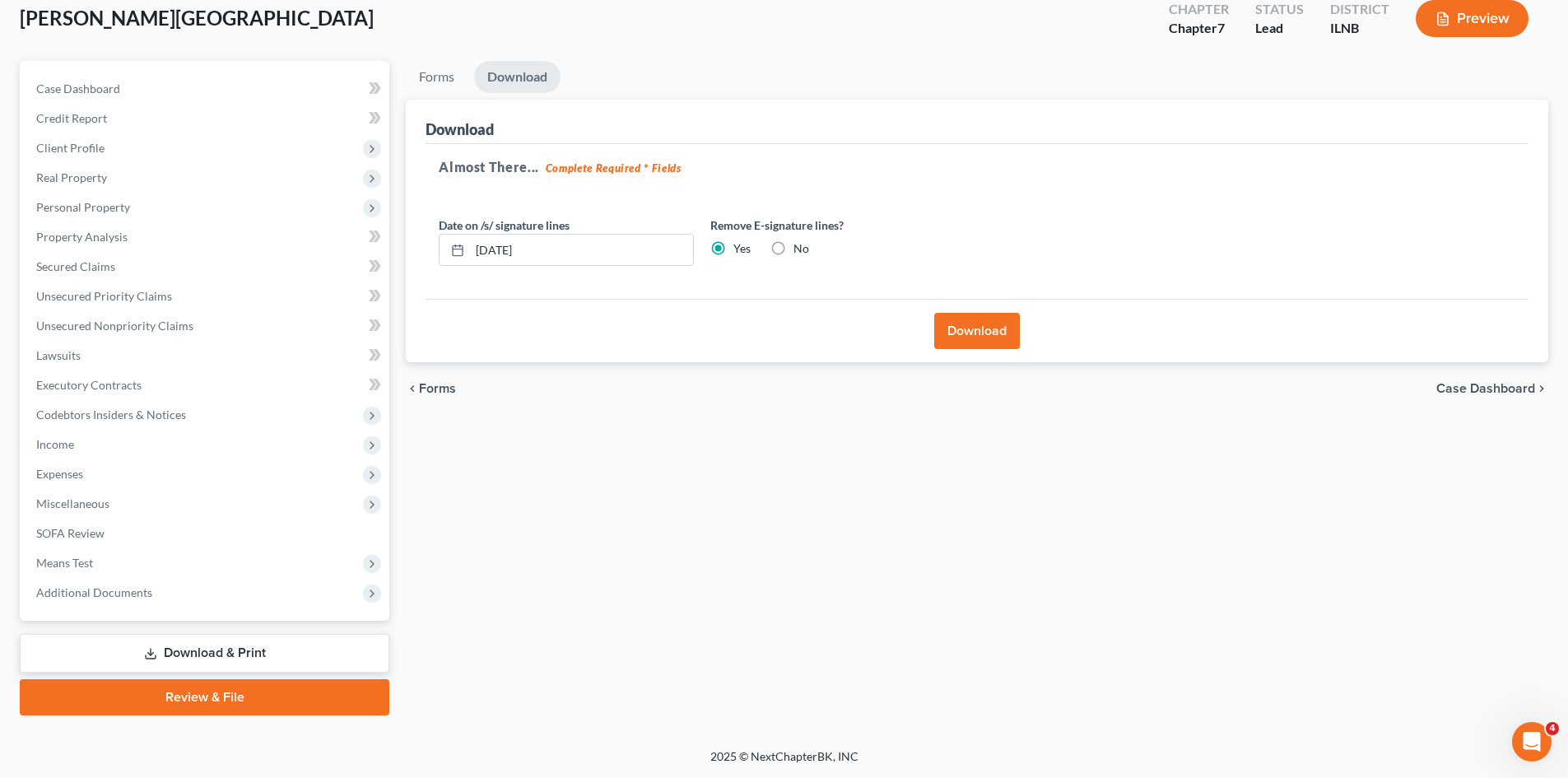
click at [308, 654] on link "Download & Print" at bounding box center [205, 653] width 369 height 38
click at [269, 698] on link "Review & File" at bounding box center [205, 698] width 369 height 37
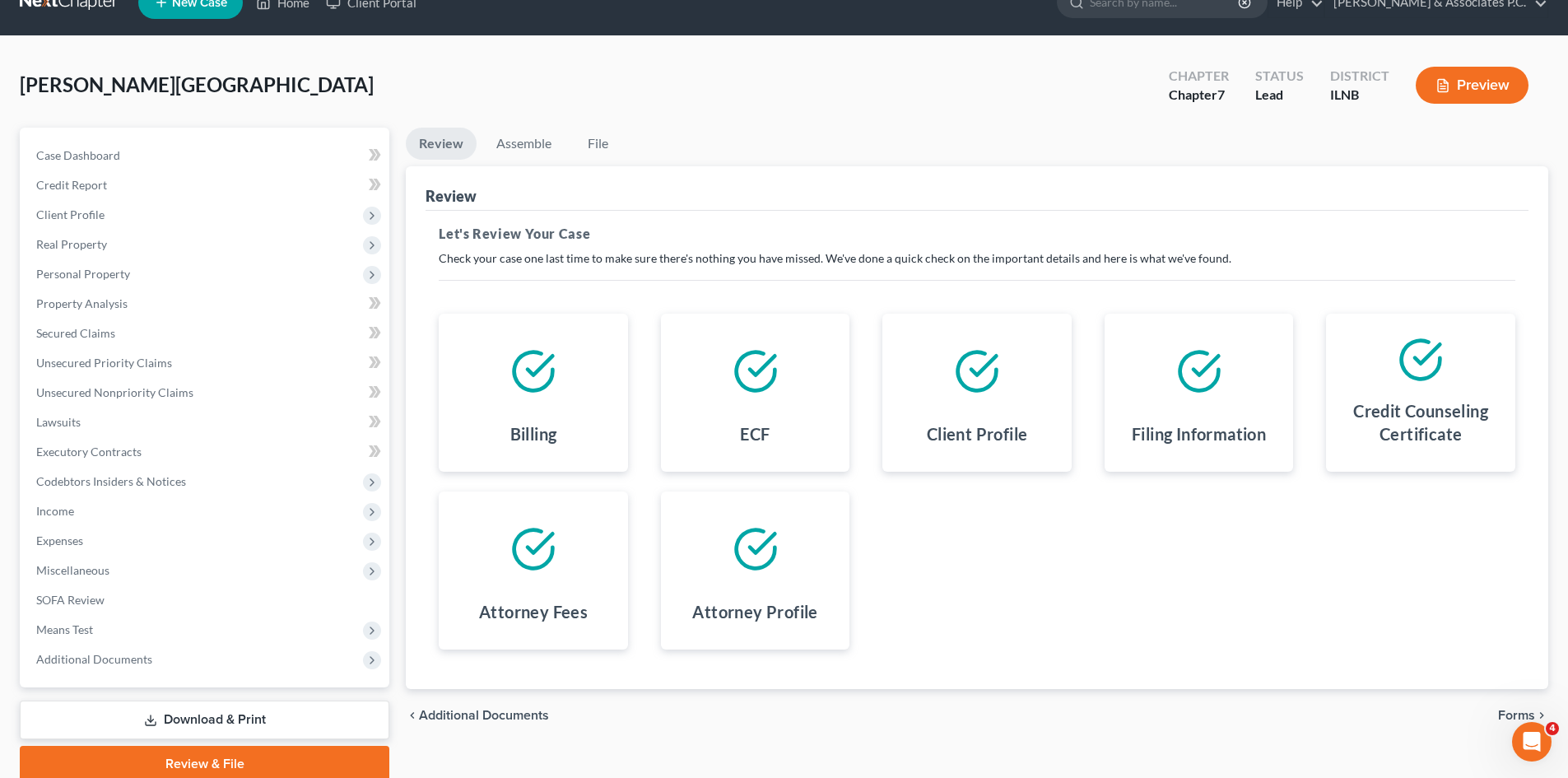
scroll to position [97, 0]
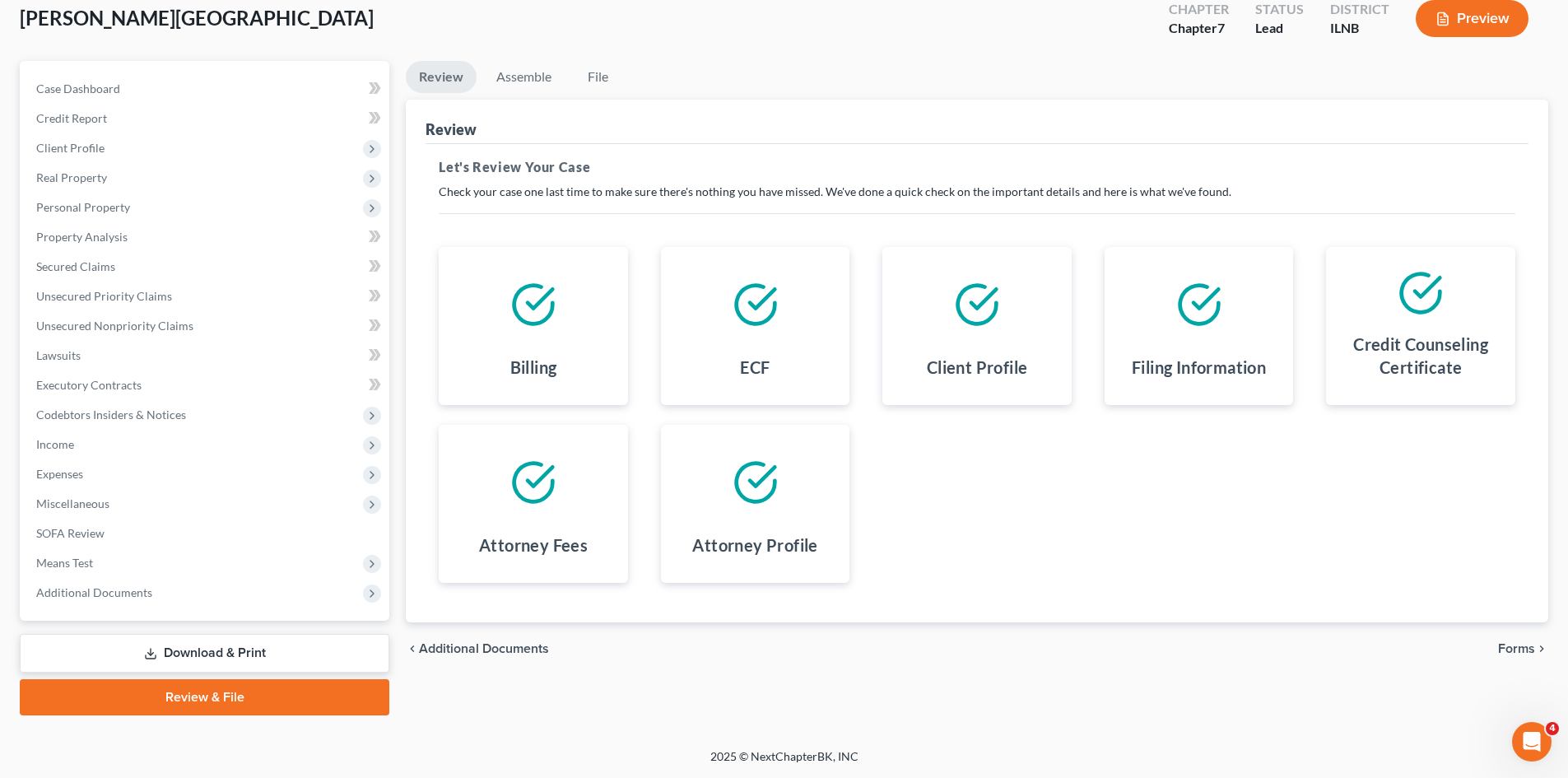
click at [1511, 662] on div "chevron_left Additional Documents Forms chevron_right" at bounding box center [977, 649] width 1142 height 53
click at [1517, 655] on span "Forms" at bounding box center [1516, 648] width 37 height 13
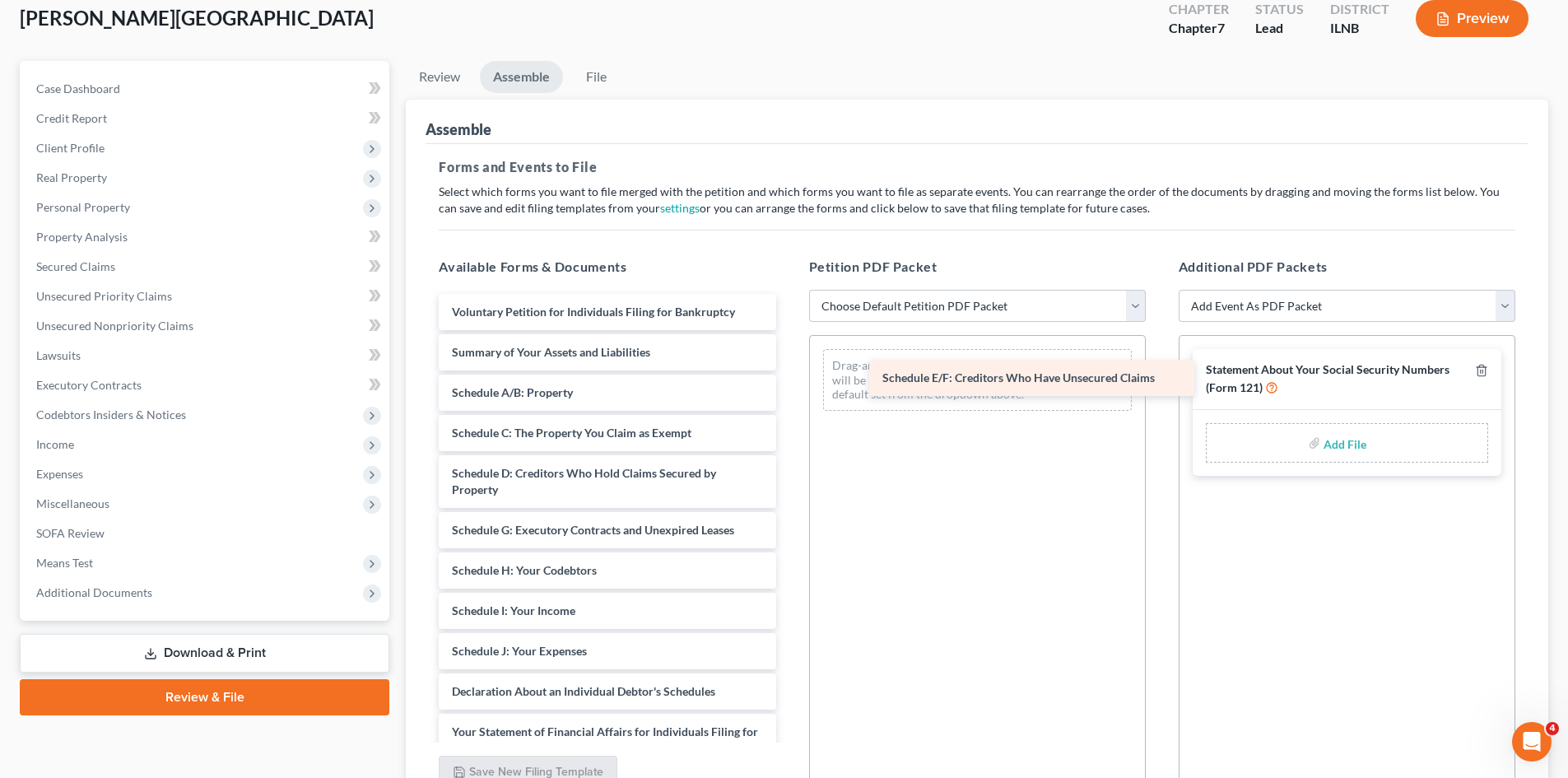
drag, startPoint x: 613, startPoint y: 528, endPoint x: 1044, endPoint y: 377, distance: 456.7
click at [789, 377] on div "Schedule E/F: Creditors Who Have Unsecured Claims Voluntary Petition for Indivi…" at bounding box center [607, 688] width 363 height 788
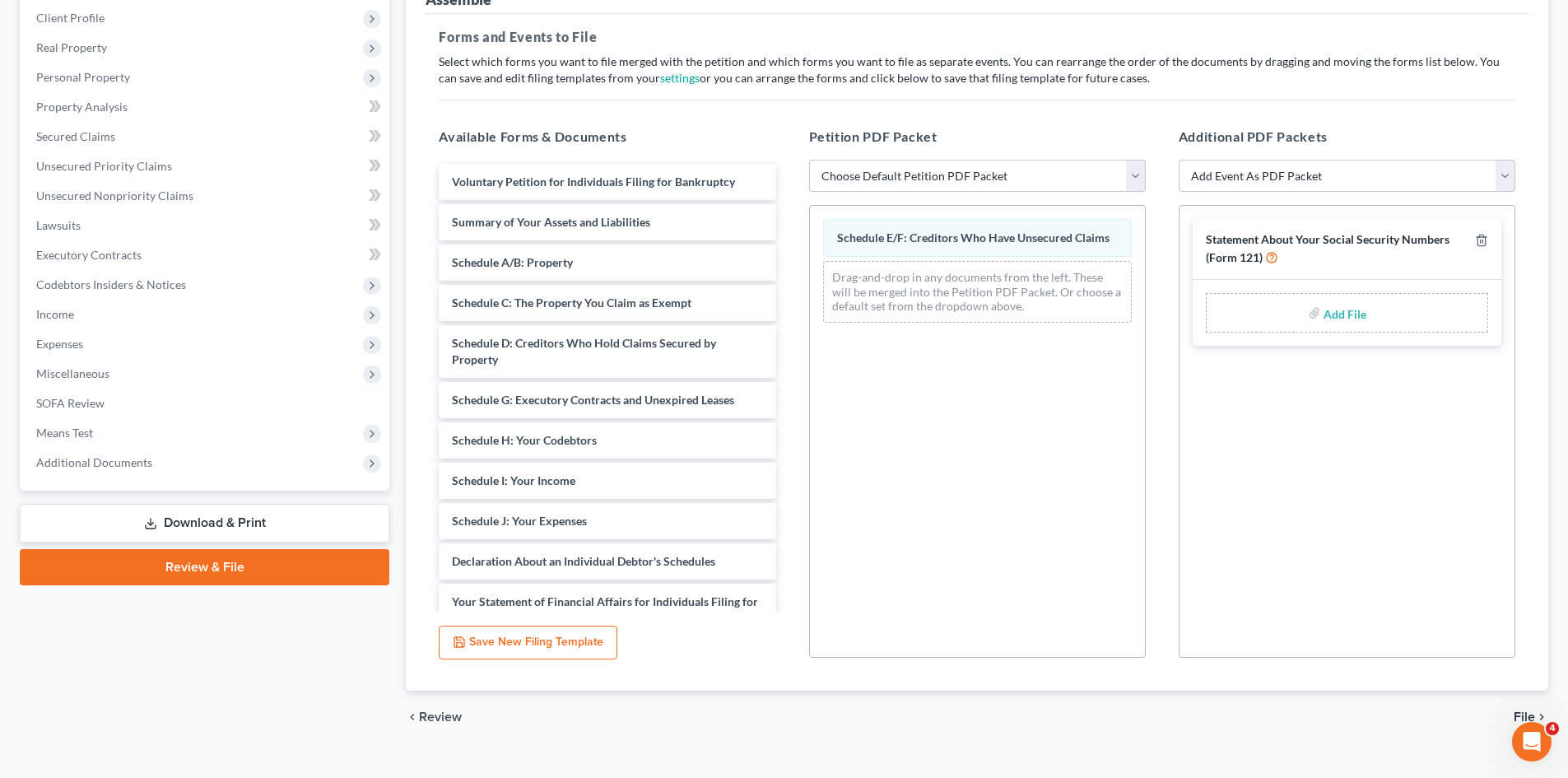
scroll to position [255, 0]
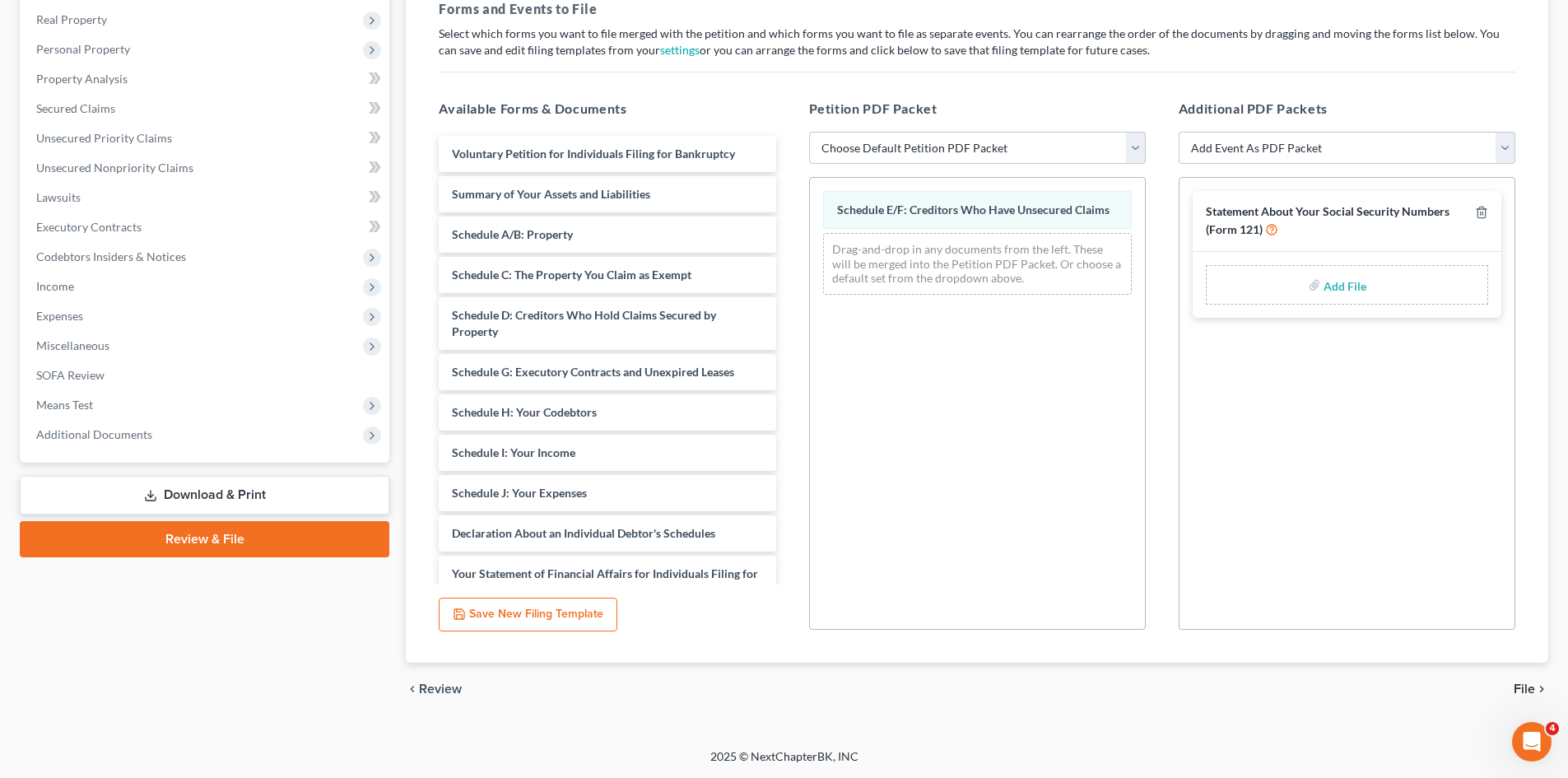
click at [1519, 691] on span "File" at bounding box center [1523, 689] width 21 height 13
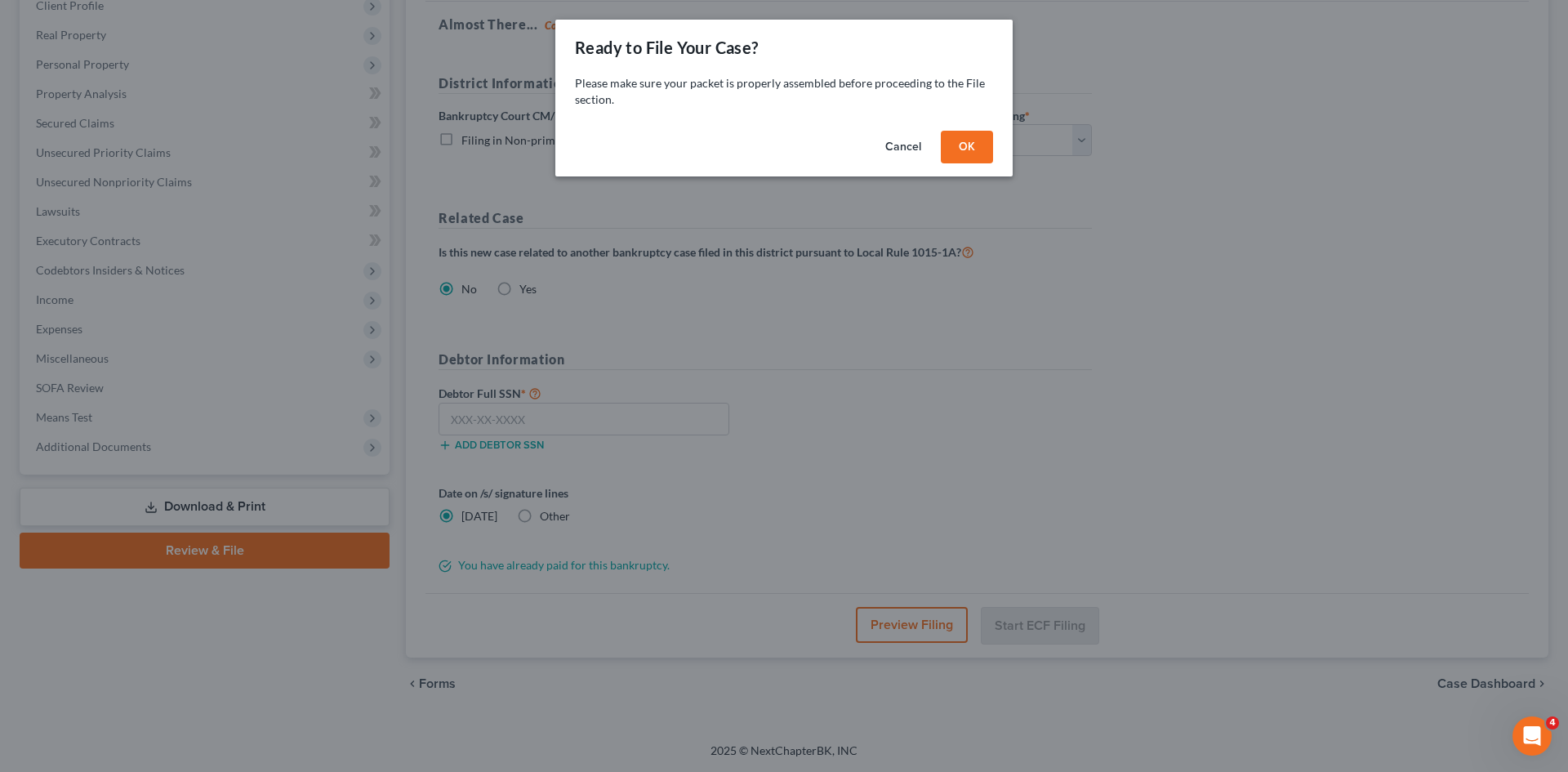
click at [915, 150] on button "Cancel" at bounding box center [903, 147] width 62 height 33
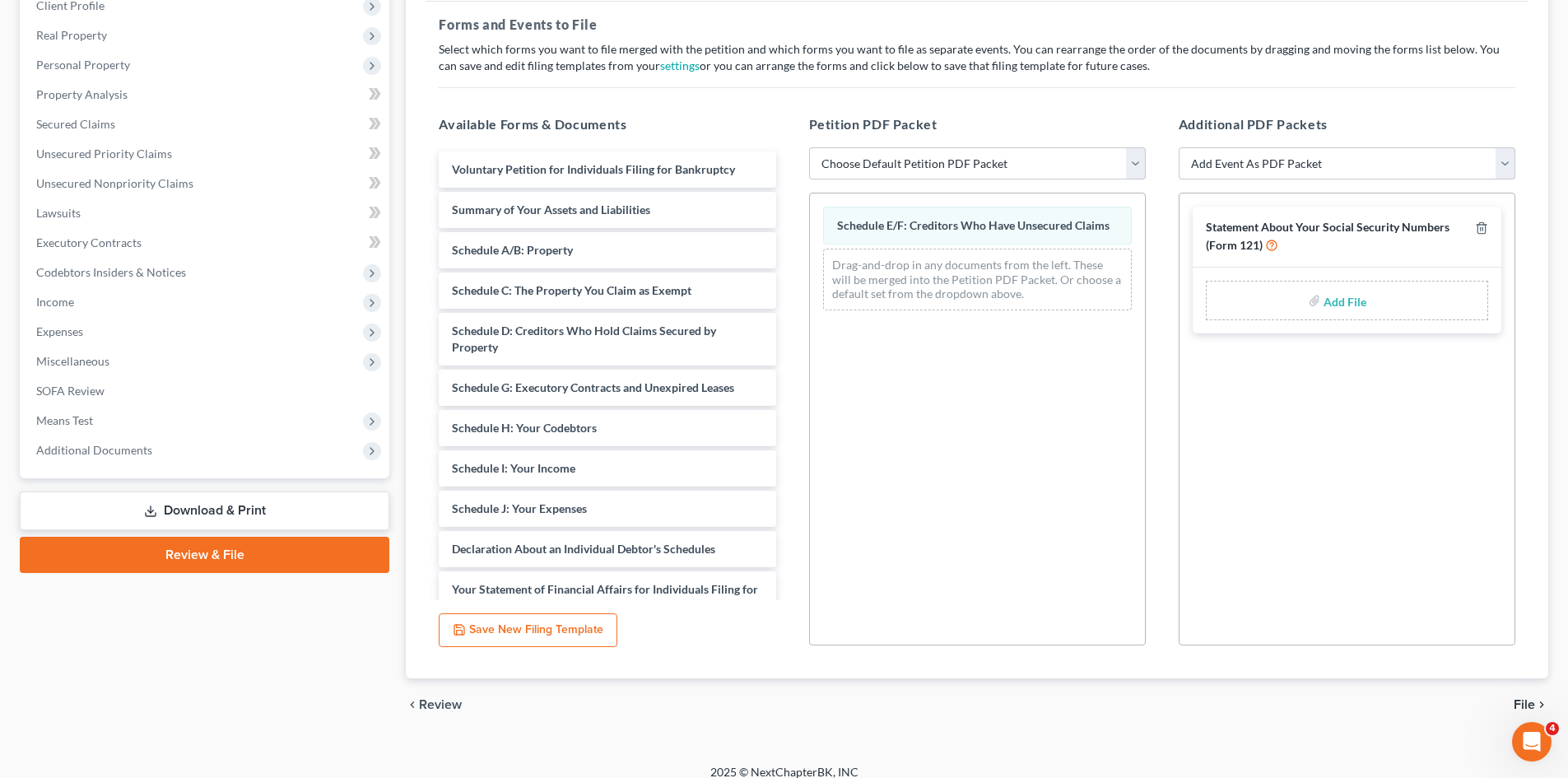
click at [305, 517] on link "Download & Print" at bounding box center [205, 511] width 369 height 38
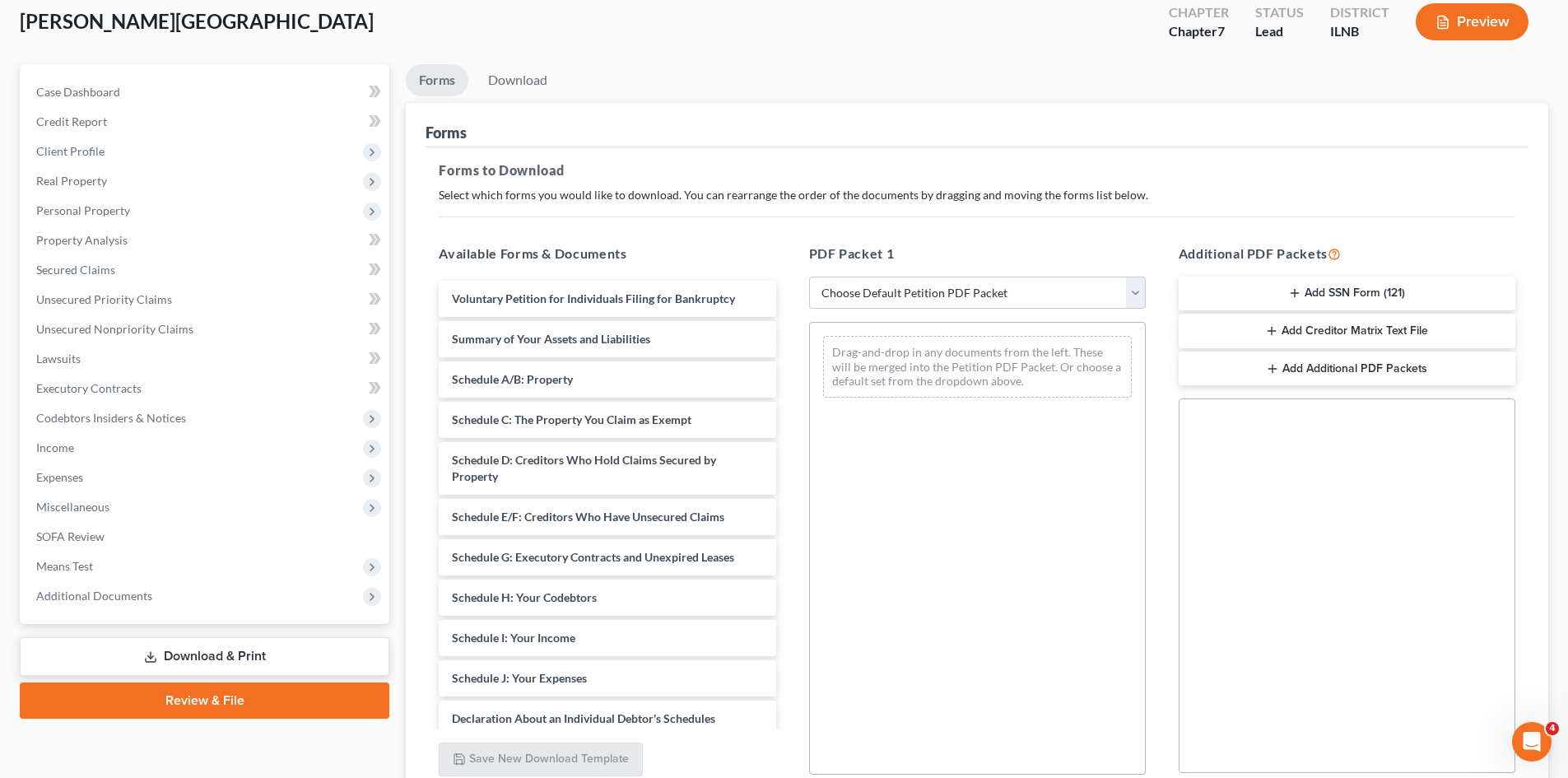
scroll to position [108, 0]
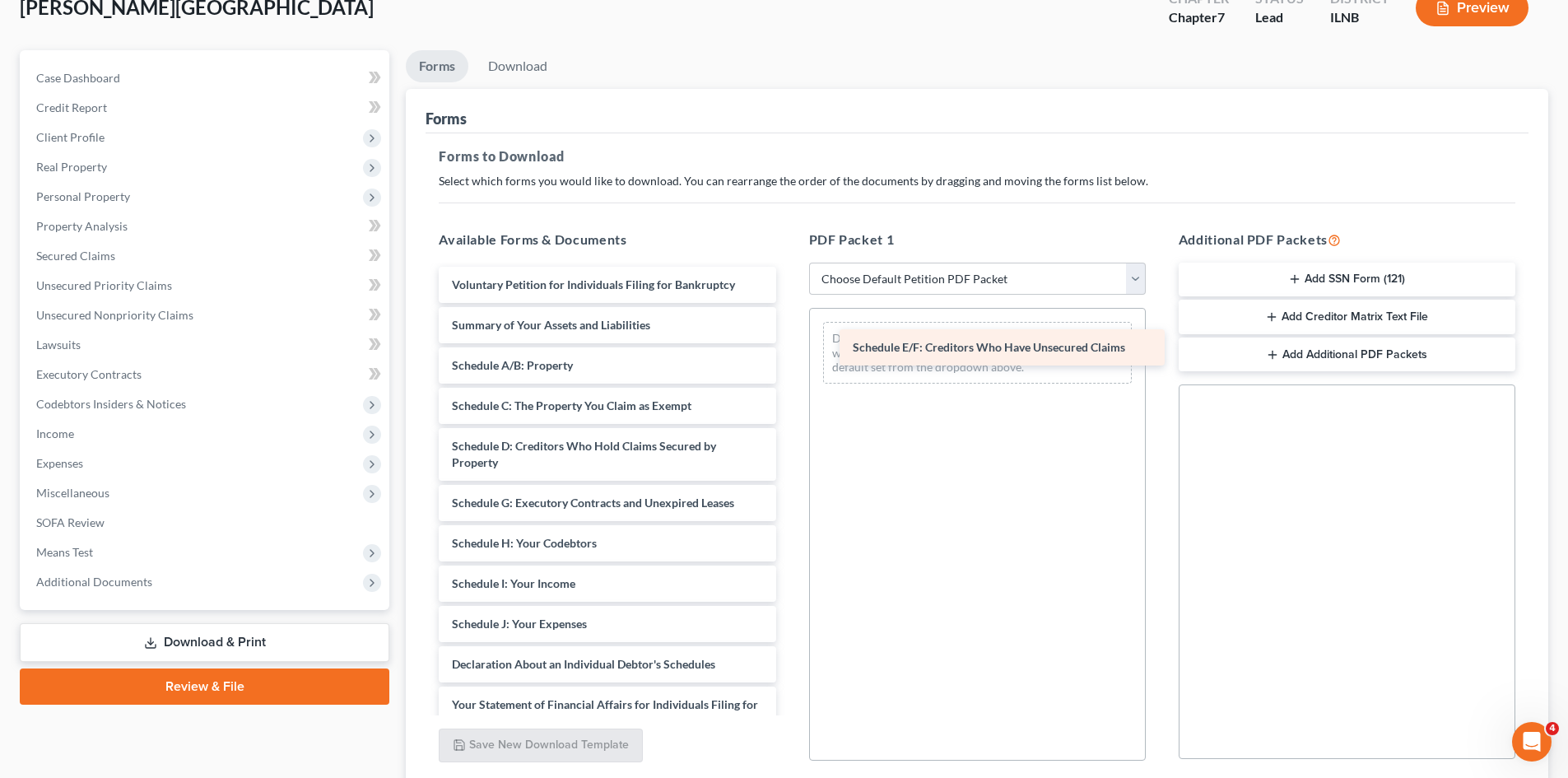
drag, startPoint x: 525, startPoint y: 508, endPoint x: 927, endPoint y: 352, distance: 431.2
click at [789, 352] on div "Schedule E/F: Creditors Who Have Unsecured Claims Voluntary Petition for Indivi…" at bounding box center [607, 661] width 363 height 788
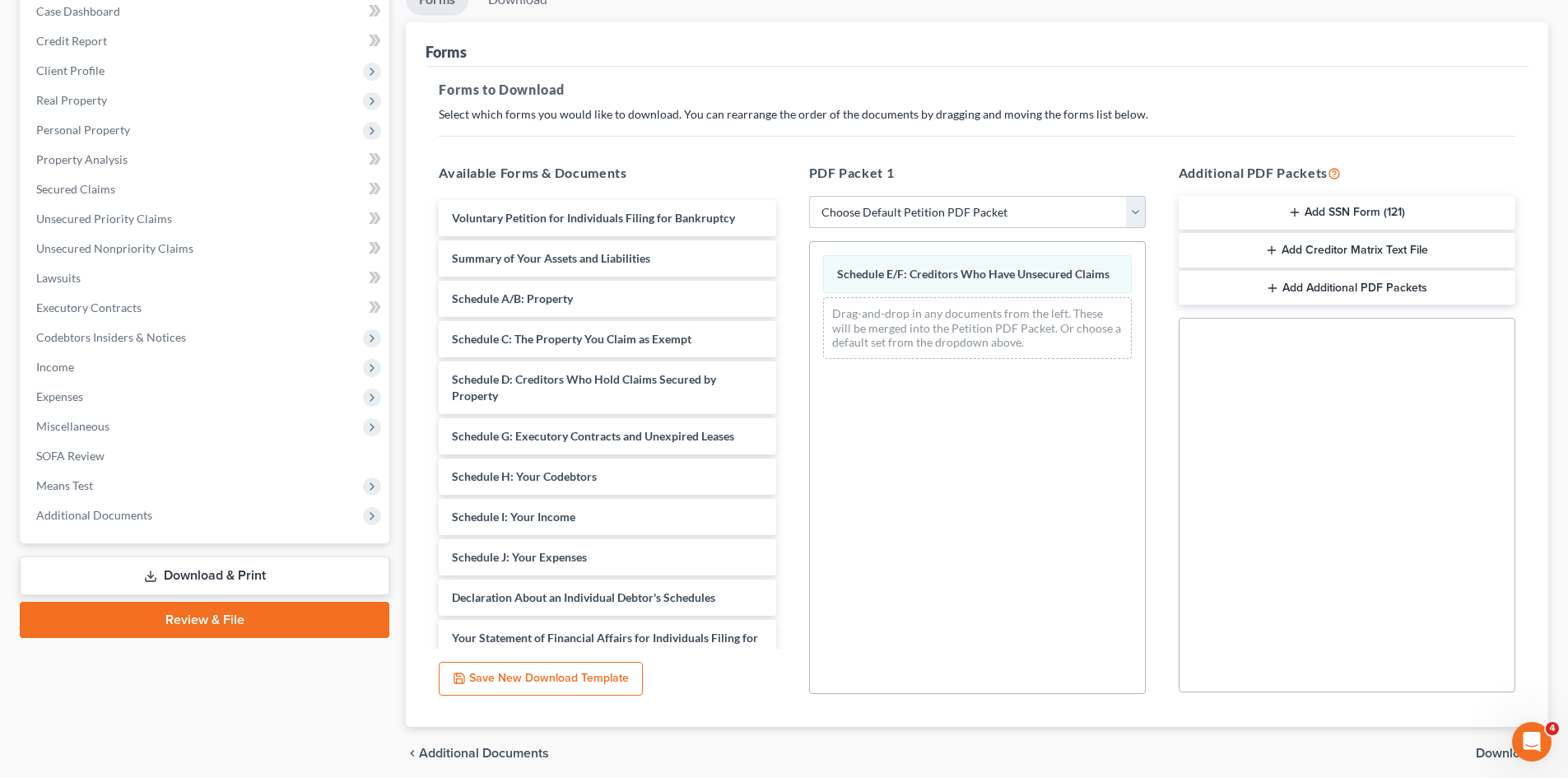
scroll to position [239, 0]
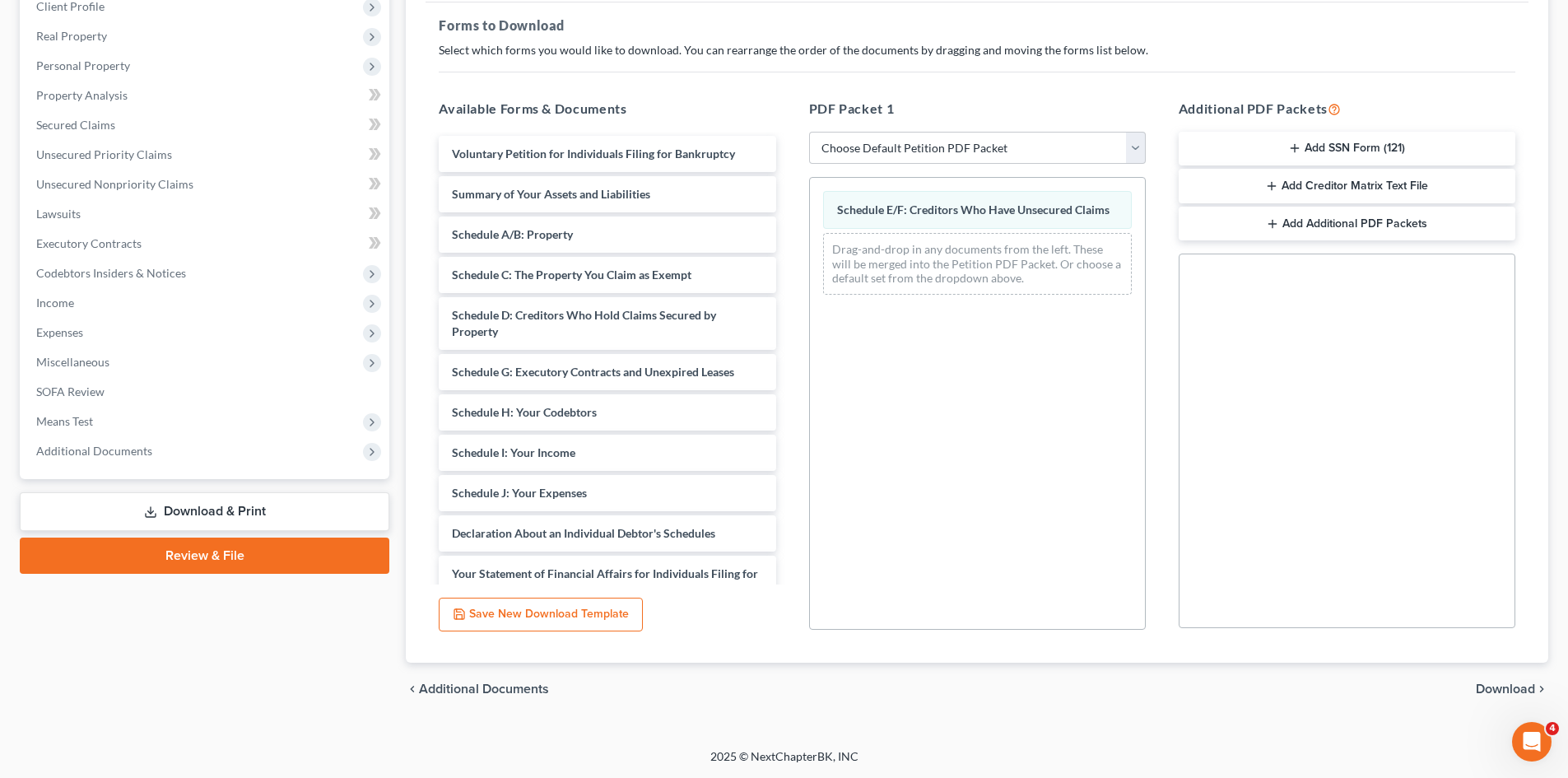
drag, startPoint x: 1571, startPoint y: 638, endPoint x: 32, endPoint y: 8, distance: 1663.0
click at [1517, 685] on span "Download" at bounding box center [1505, 689] width 59 height 13
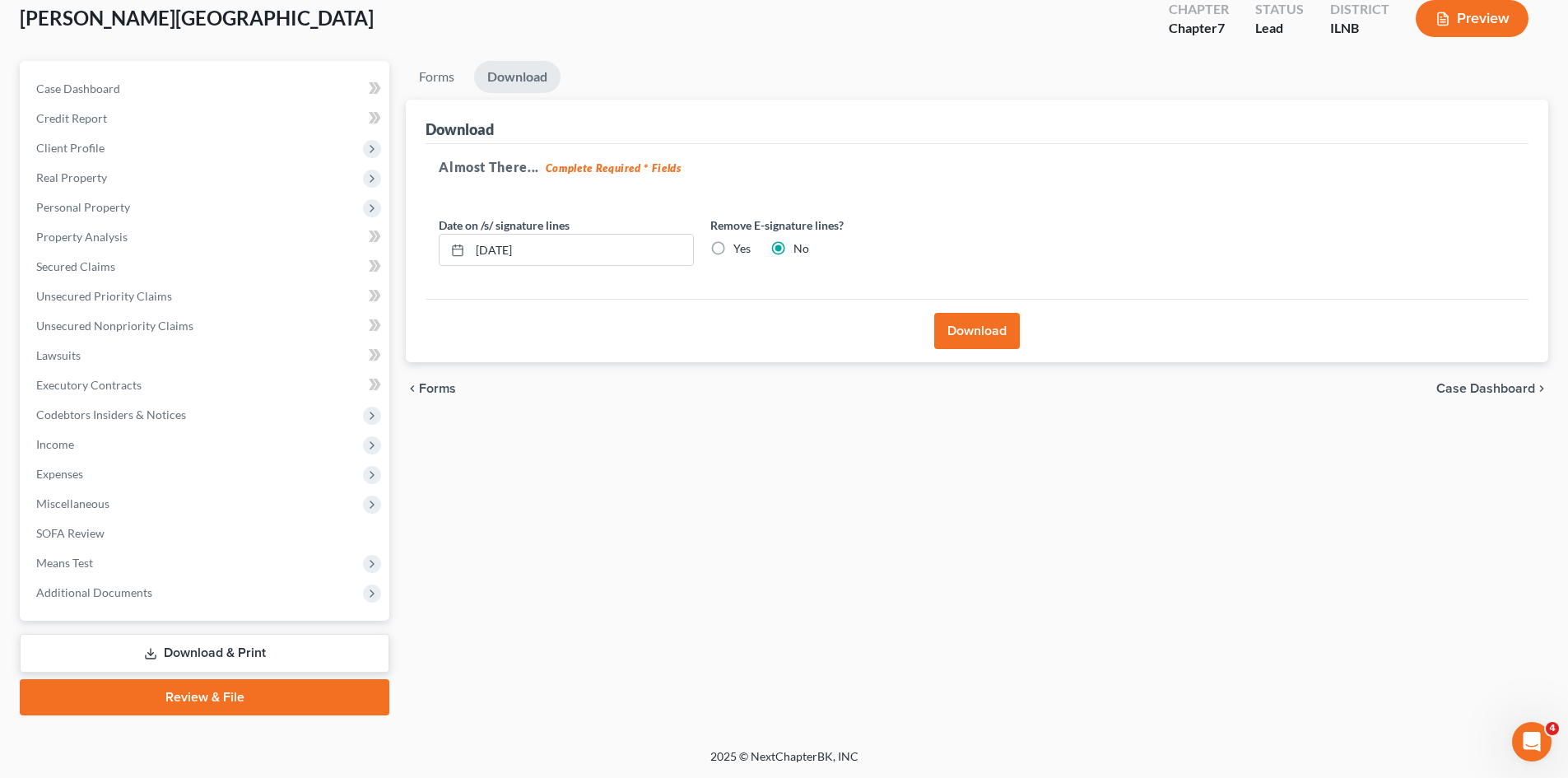
scroll to position [97, 0]
click at [733, 247] on label "Yes" at bounding box center [741, 249] width 17 height 16
click at [740, 247] on input "Yes" at bounding box center [746, 246] width 11 height 11
radio input "true"
radio input "false"
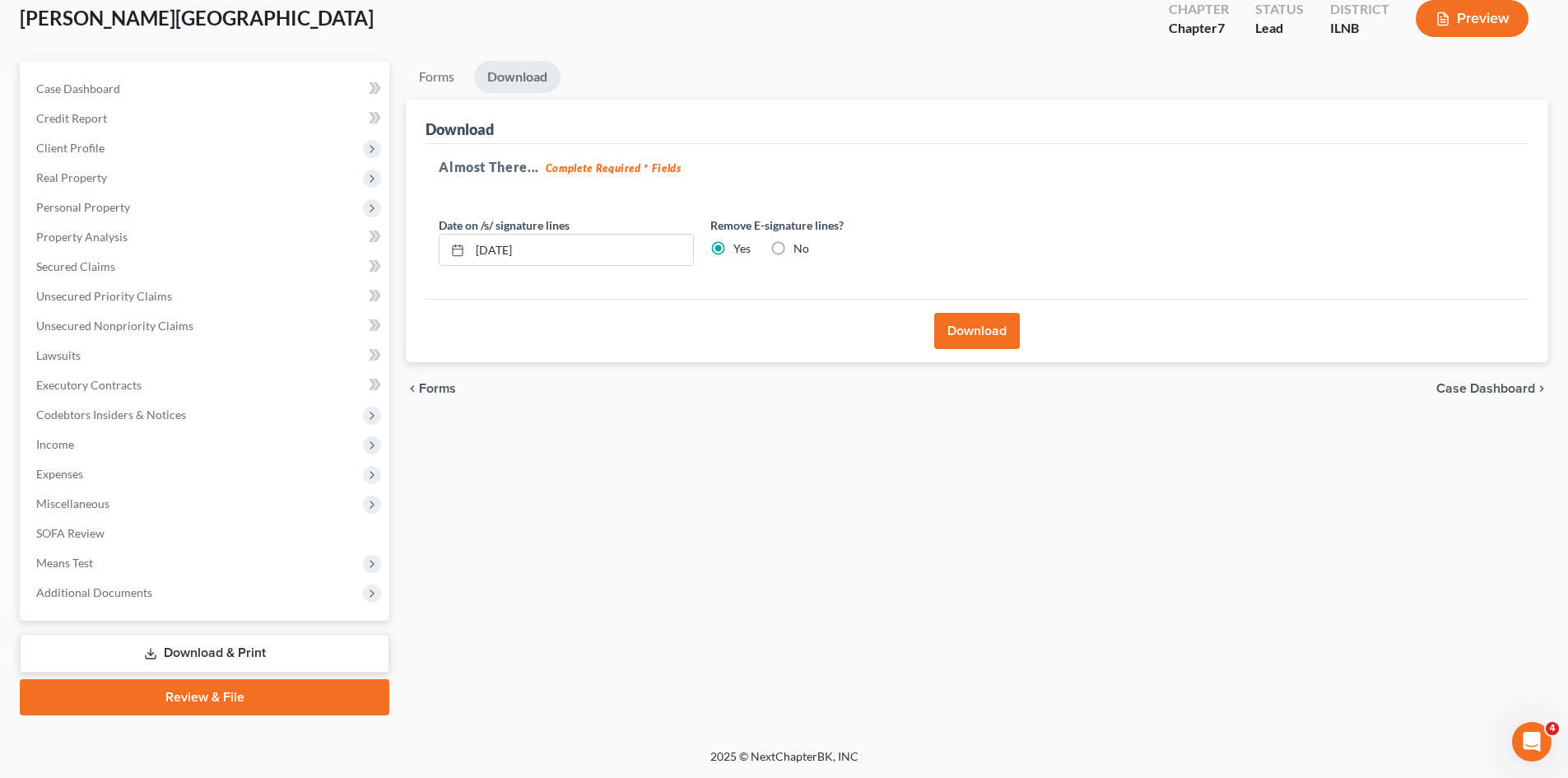
click at [989, 327] on button "Download" at bounding box center [977, 331] width 86 height 37
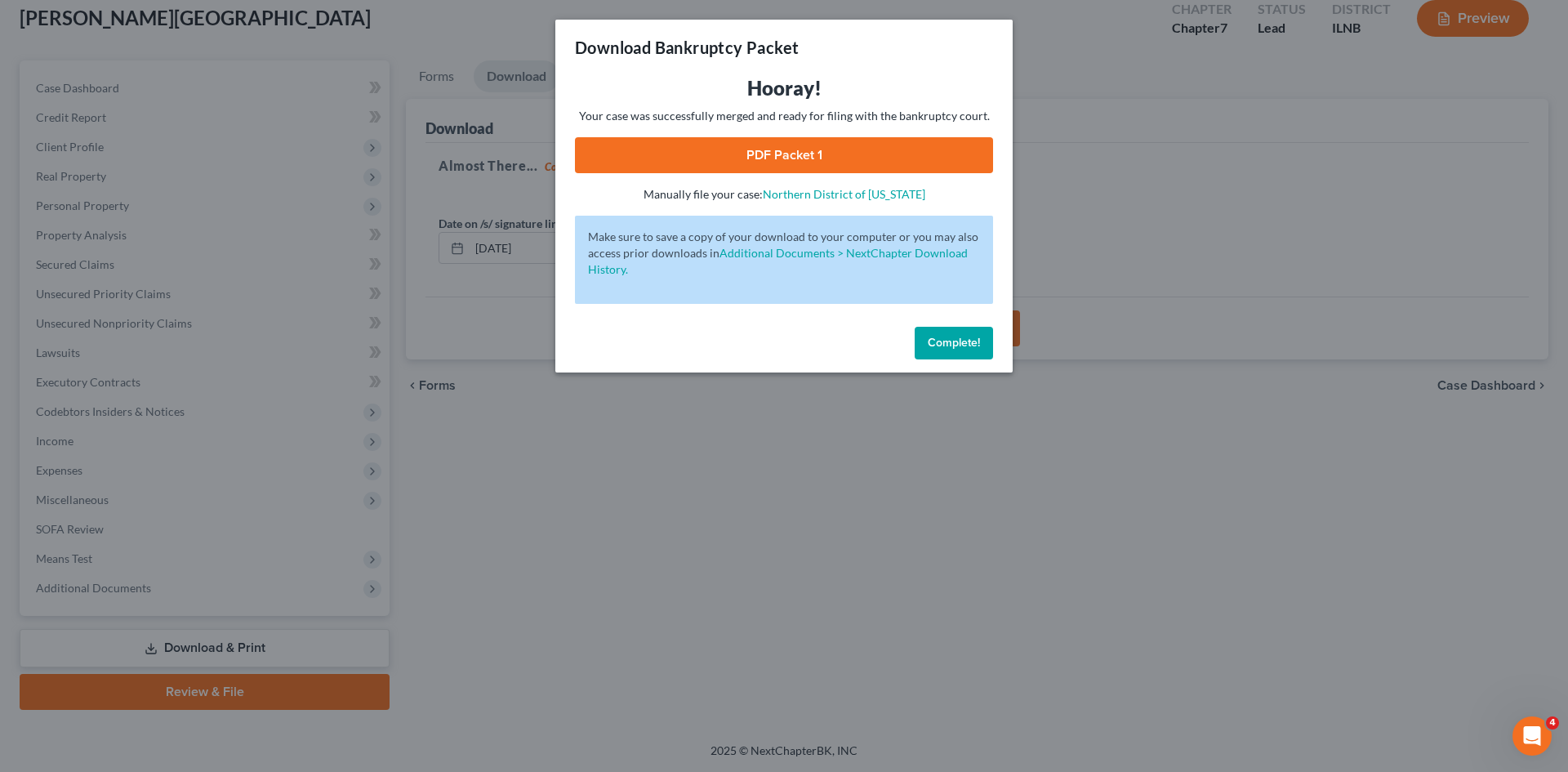
click at [872, 151] on link "PDF Packet 1" at bounding box center [784, 155] width 418 height 36
click at [945, 343] on span "Complete!" at bounding box center [954, 342] width 53 height 14
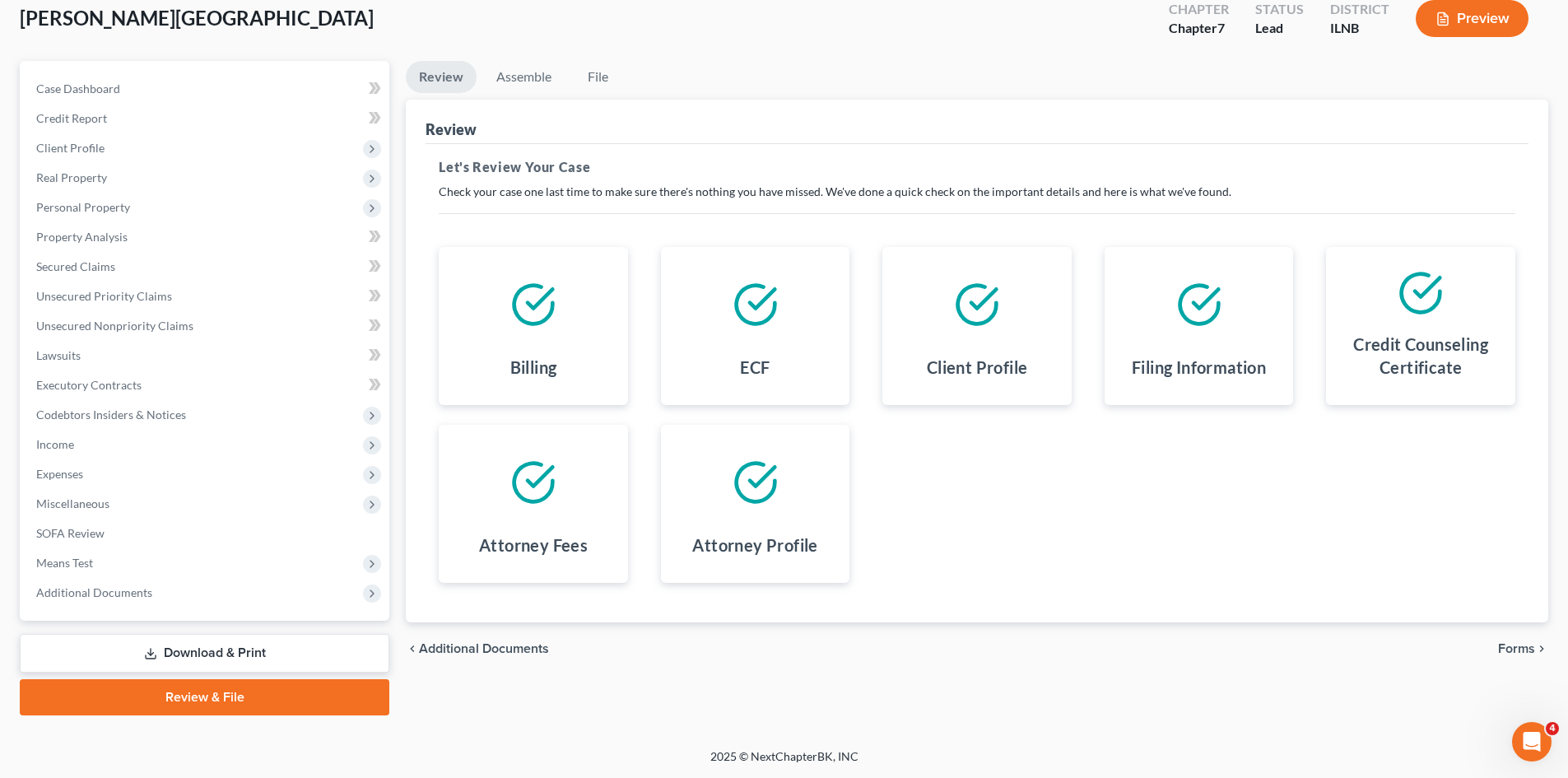
click at [245, 699] on link "Review & File" at bounding box center [205, 698] width 369 height 37
click at [255, 642] on link "Download & Print" at bounding box center [205, 653] width 369 height 38
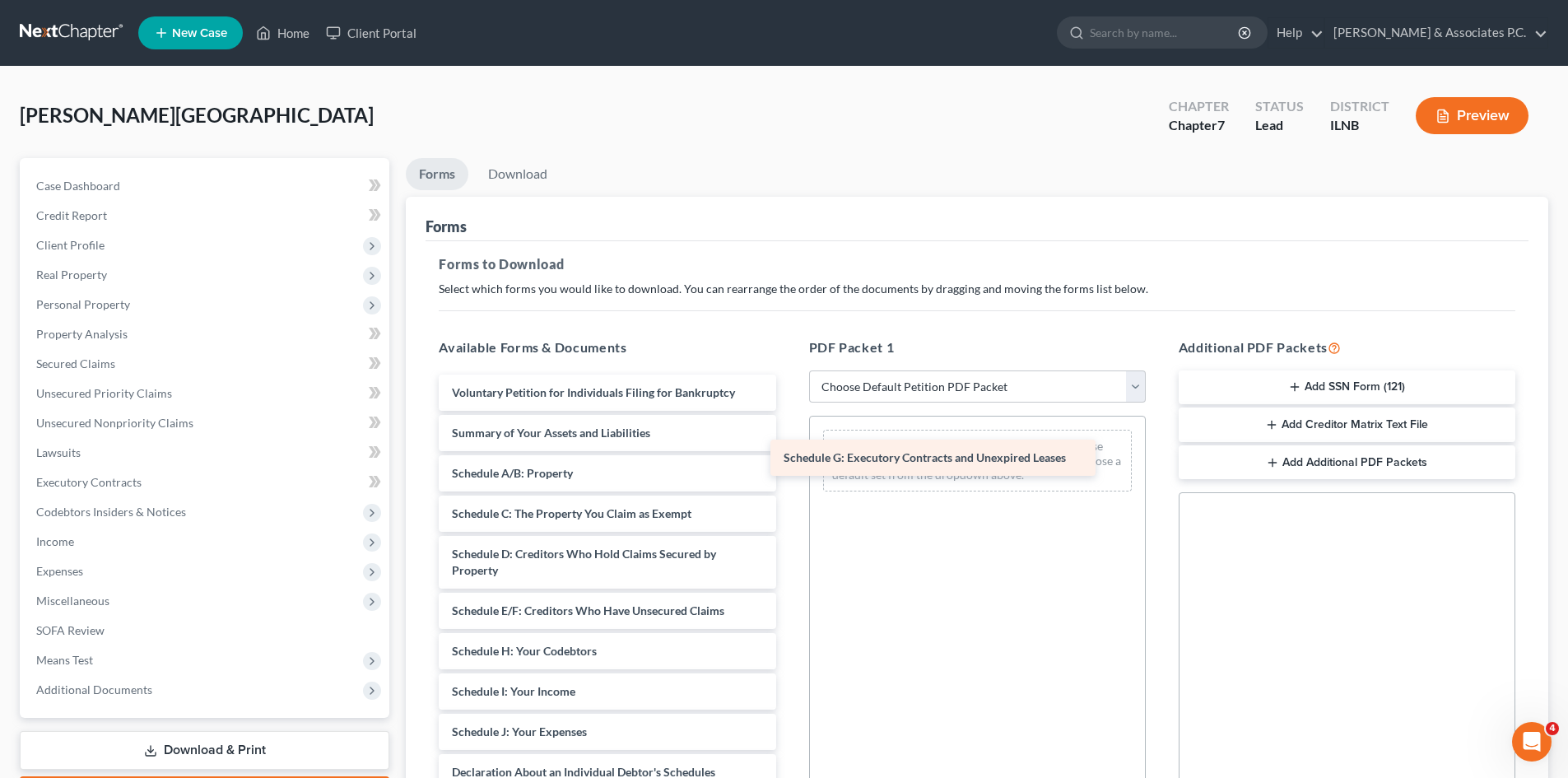
drag, startPoint x: 674, startPoint y: 654, endPoint x: 1014, endPoint y: 456, distance: 393.5
click at [789, 458] on div "Schedule G: Executory Contracts and Unexpired Leases Voluntary Petition for Ind…" at bounding box center [607, 769] width 363 height 788
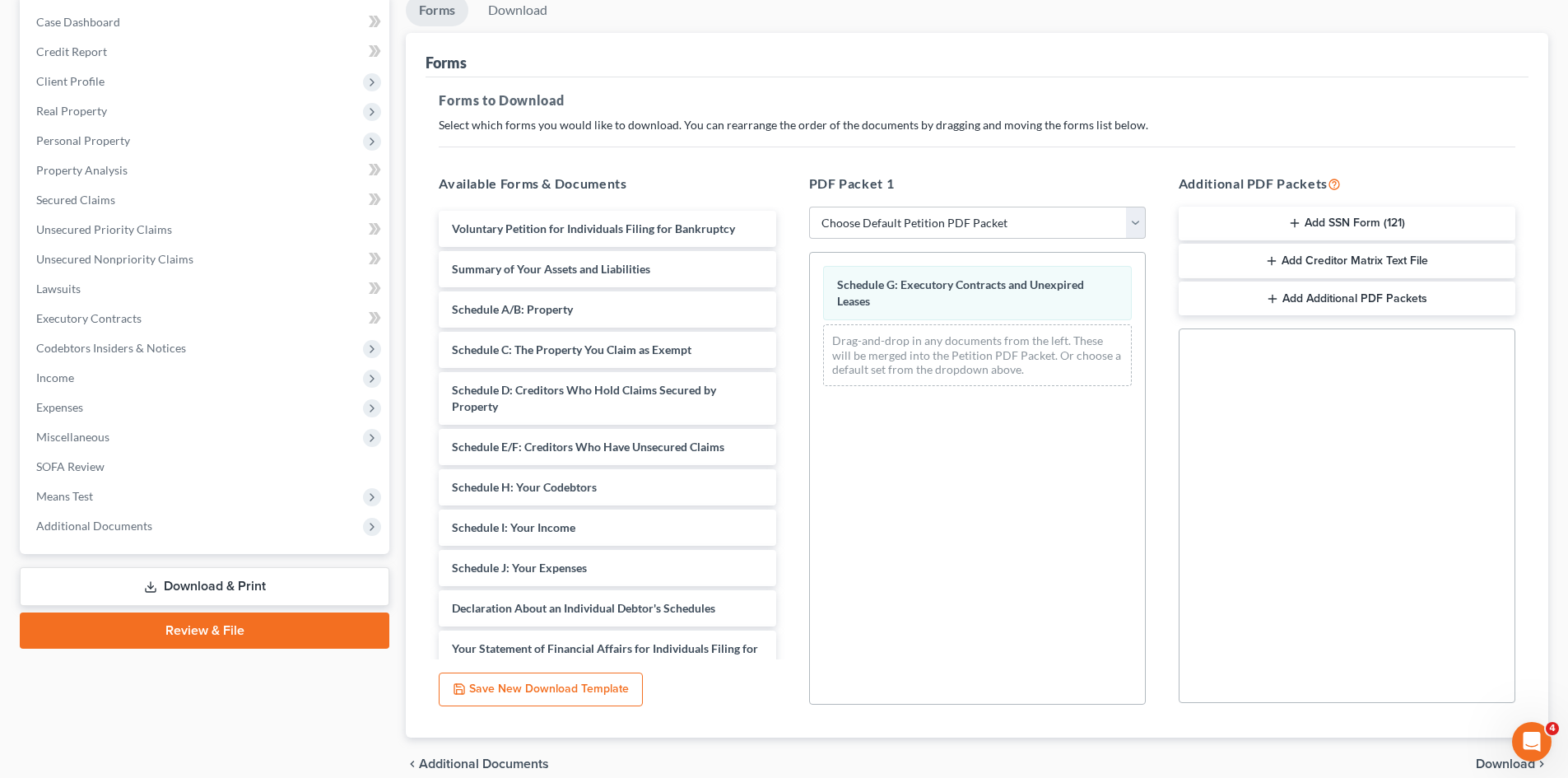
scroll to position [239, 0]
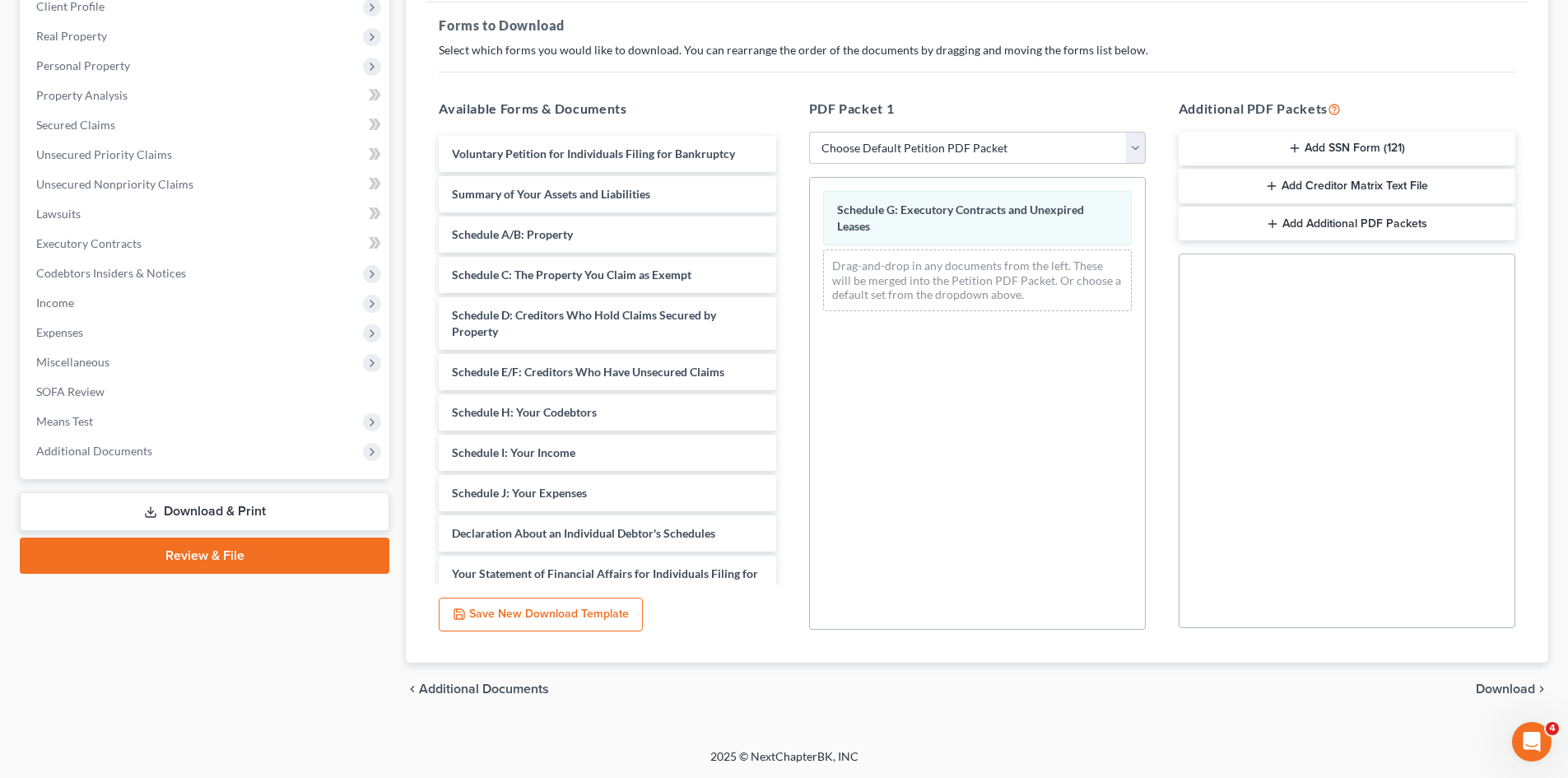
click at [1515, 683] on span "Download" at bounding box center [1505, 689] width 59 height 13
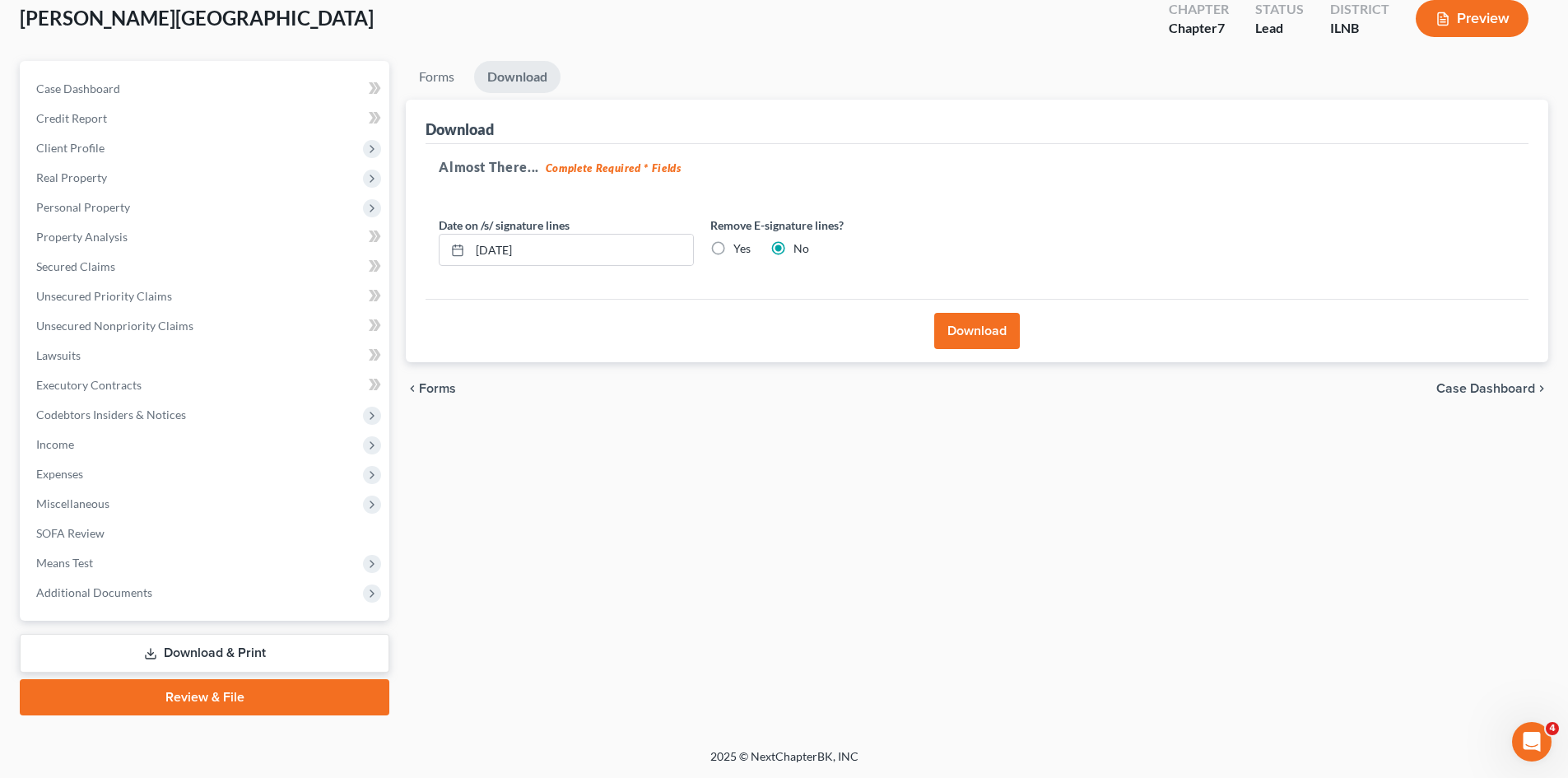
click at [733, 248] on label "Yes" at bounding box center [741, 249] width 17 height 16
click at [740, 248] on input "Yes" at bounding box center [746, 246] width 11 height 11
radio input "true"
radio input "false"
click at [948, 319] on button "Download" at bounding box center [977, 331] width 86 height 37
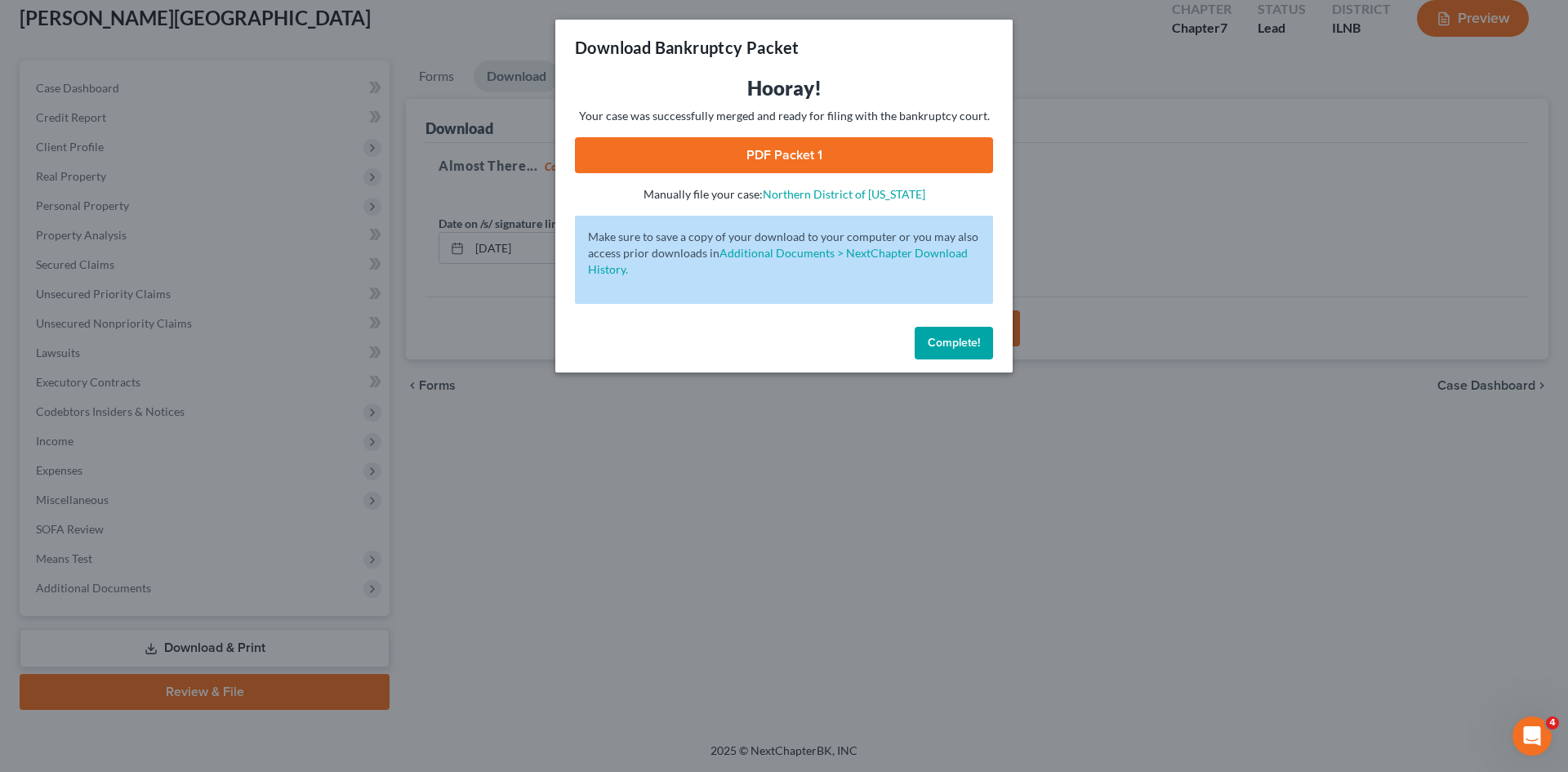
click at [901, 156] on link "PDF Packet 1" at bounding box center [784, 155] width 418 height 36
click at [982, 340] on button "Complete!" at bounding box center [954, 343] width 78 height 33
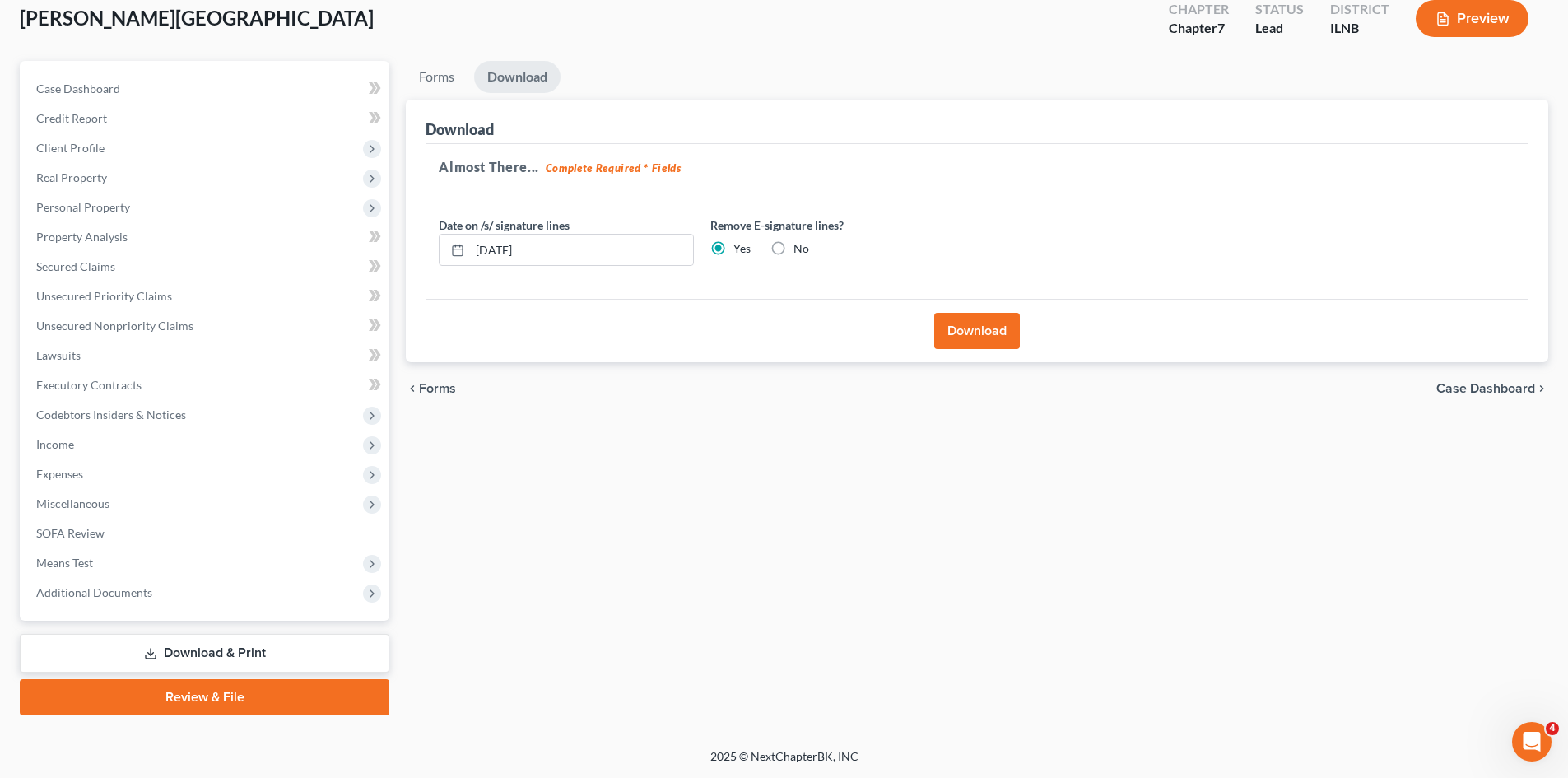
click at [214, 692] on link "Review & File" at bounding box center [205, 698] width 369 height 37
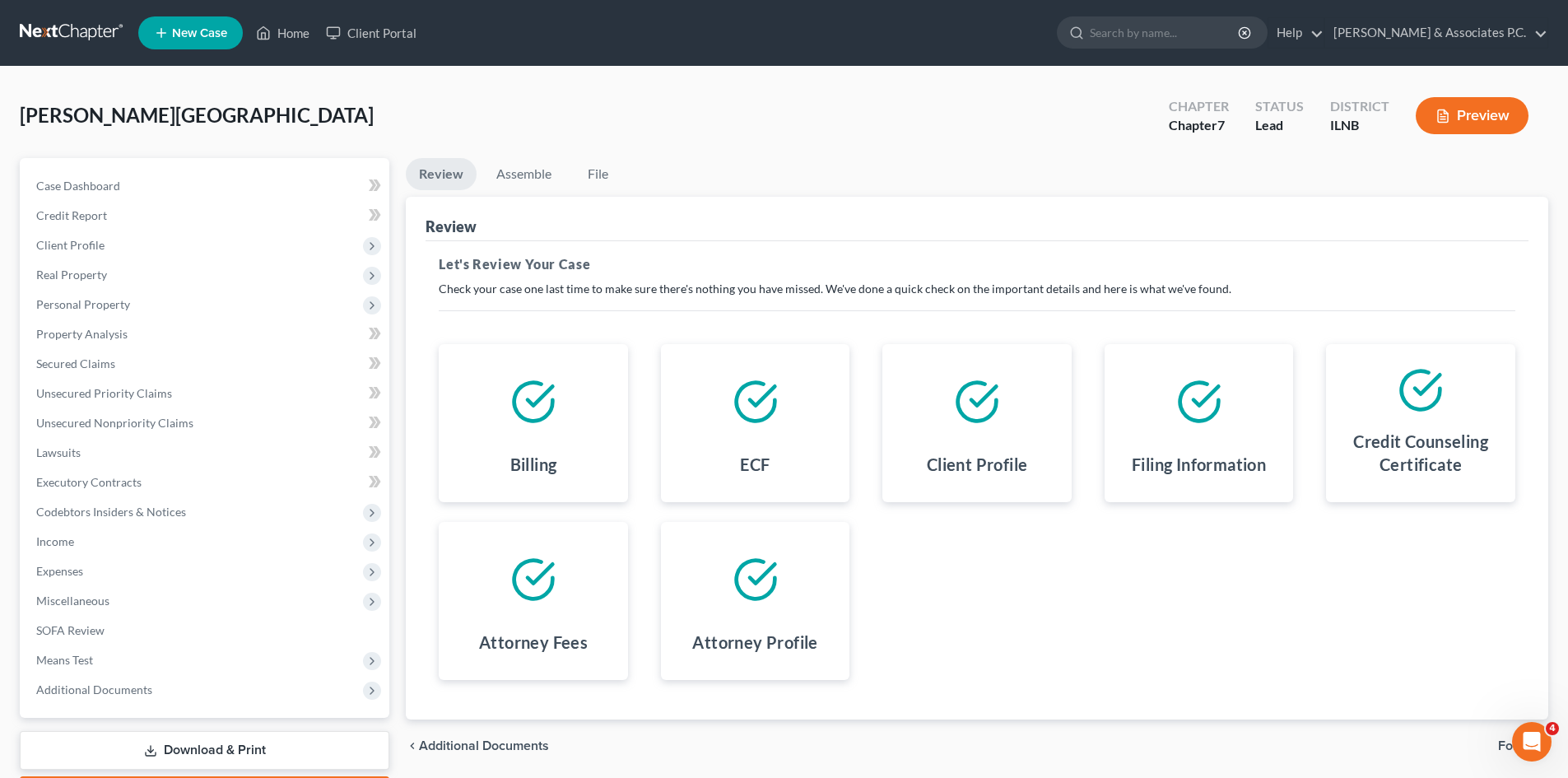
scroll to position [97, 0]
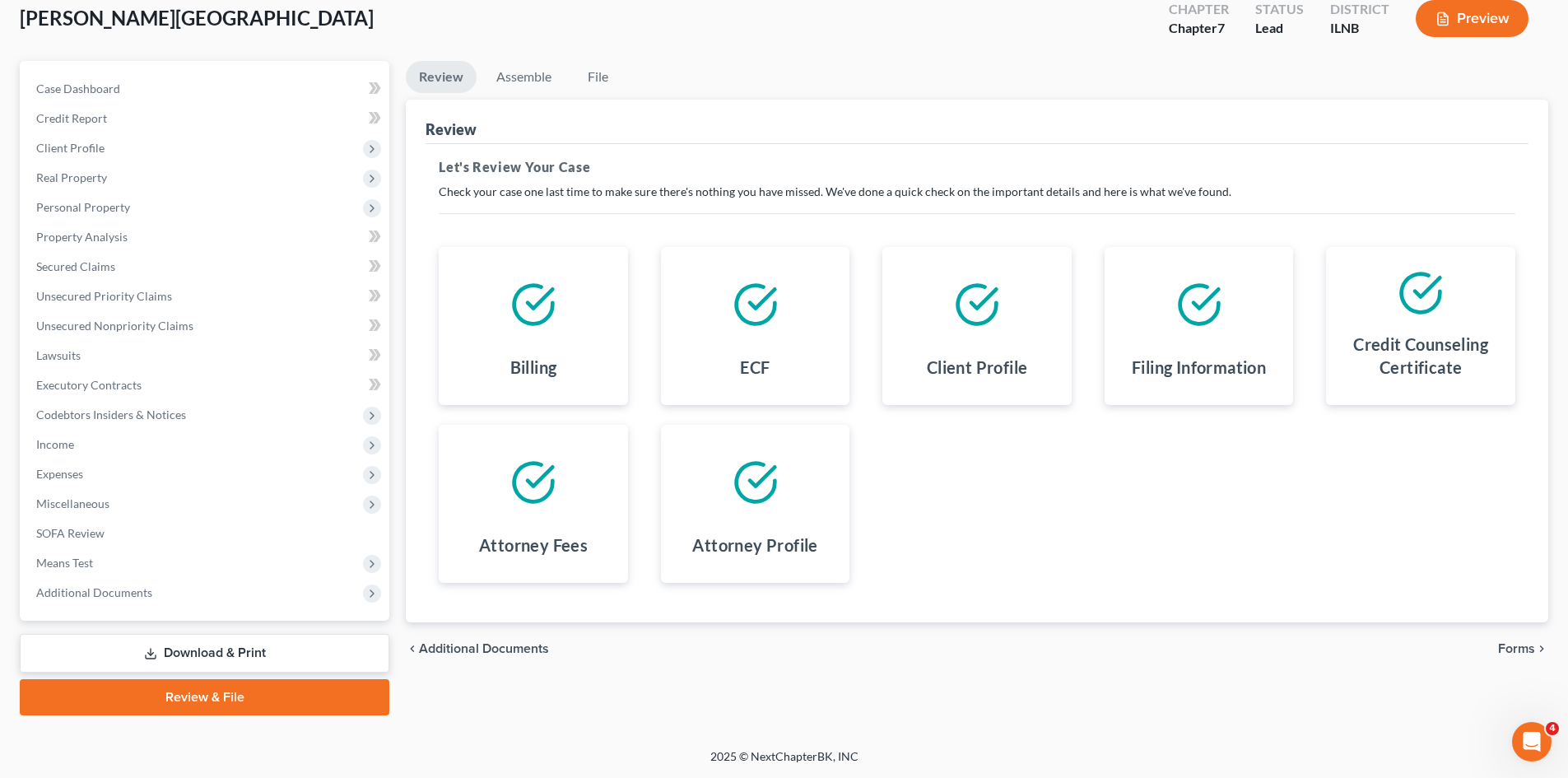
click at [302, 659] on link "Download & Print" at bounding box center [205, 653] width 369 height 38
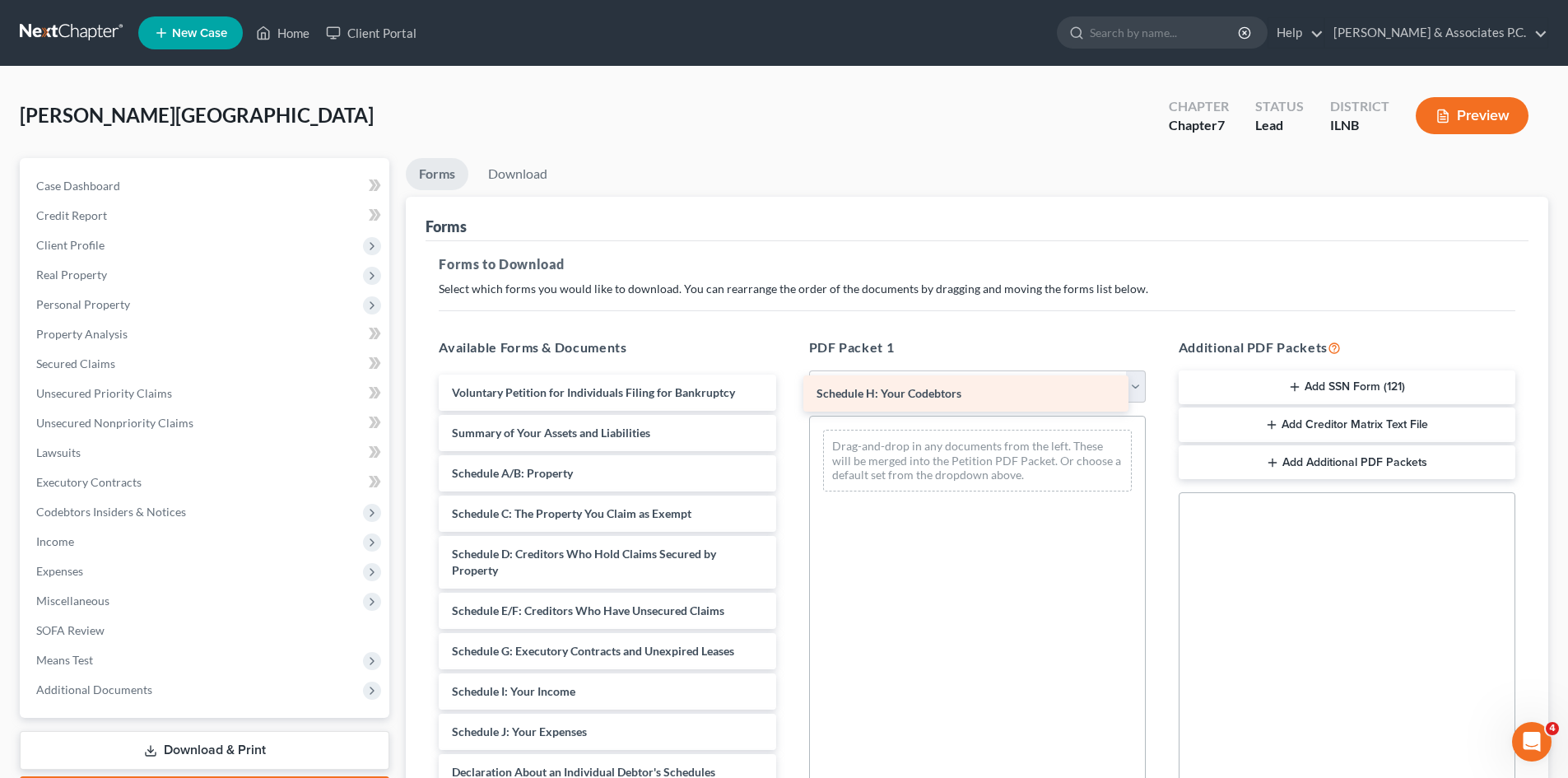
drag, startPoint x: 600, startPoint y: 695, endPoint x: 965, endPoint y: 397, distance: 471.2
click at [789, 397] on div "Schedule H: Your Codebtors Voluntary Petition for Individuals Filing for Bankru…" at bounding box center [607, 769] width 363 height 788
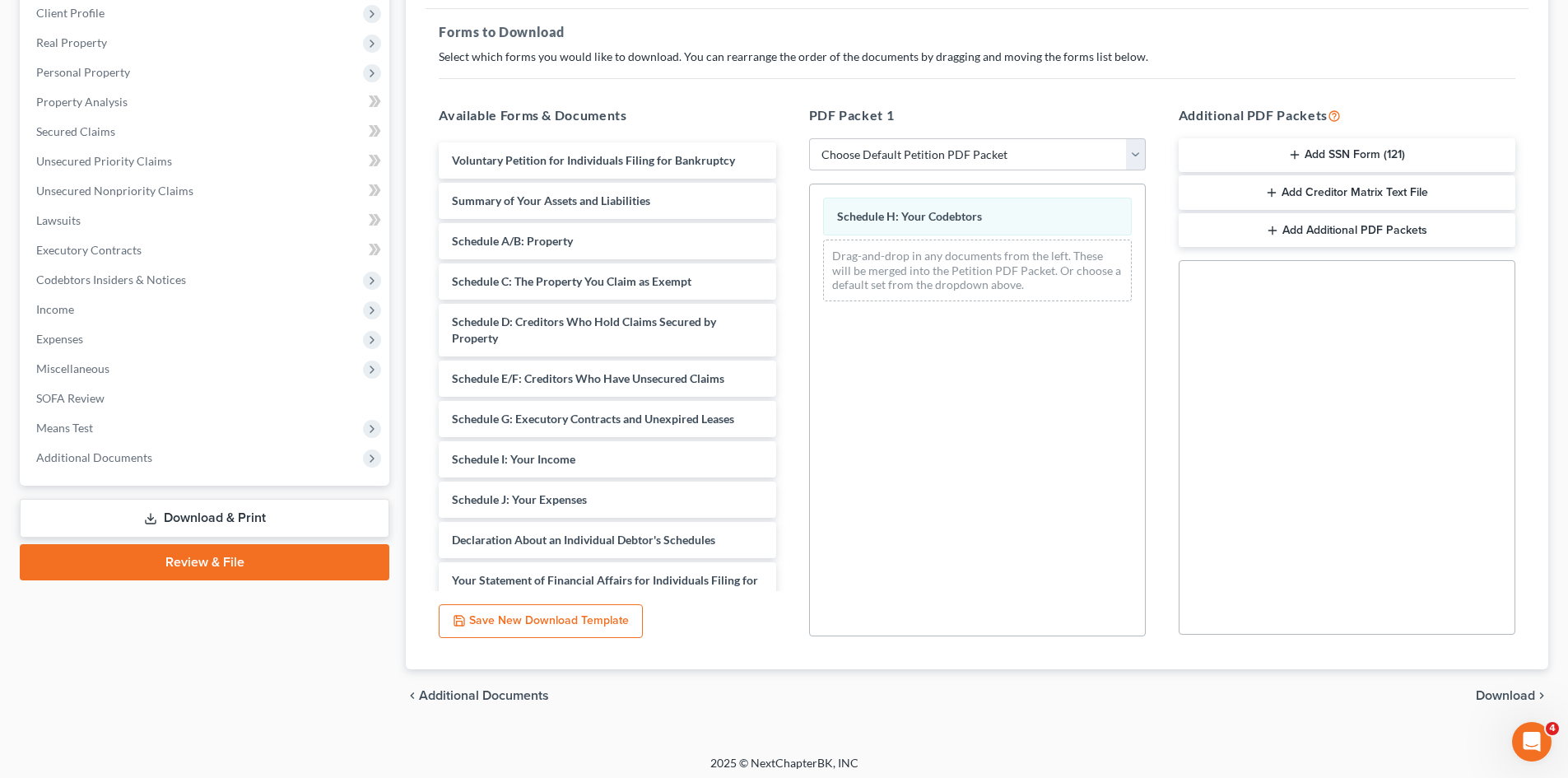
scroll to position [239, 0]
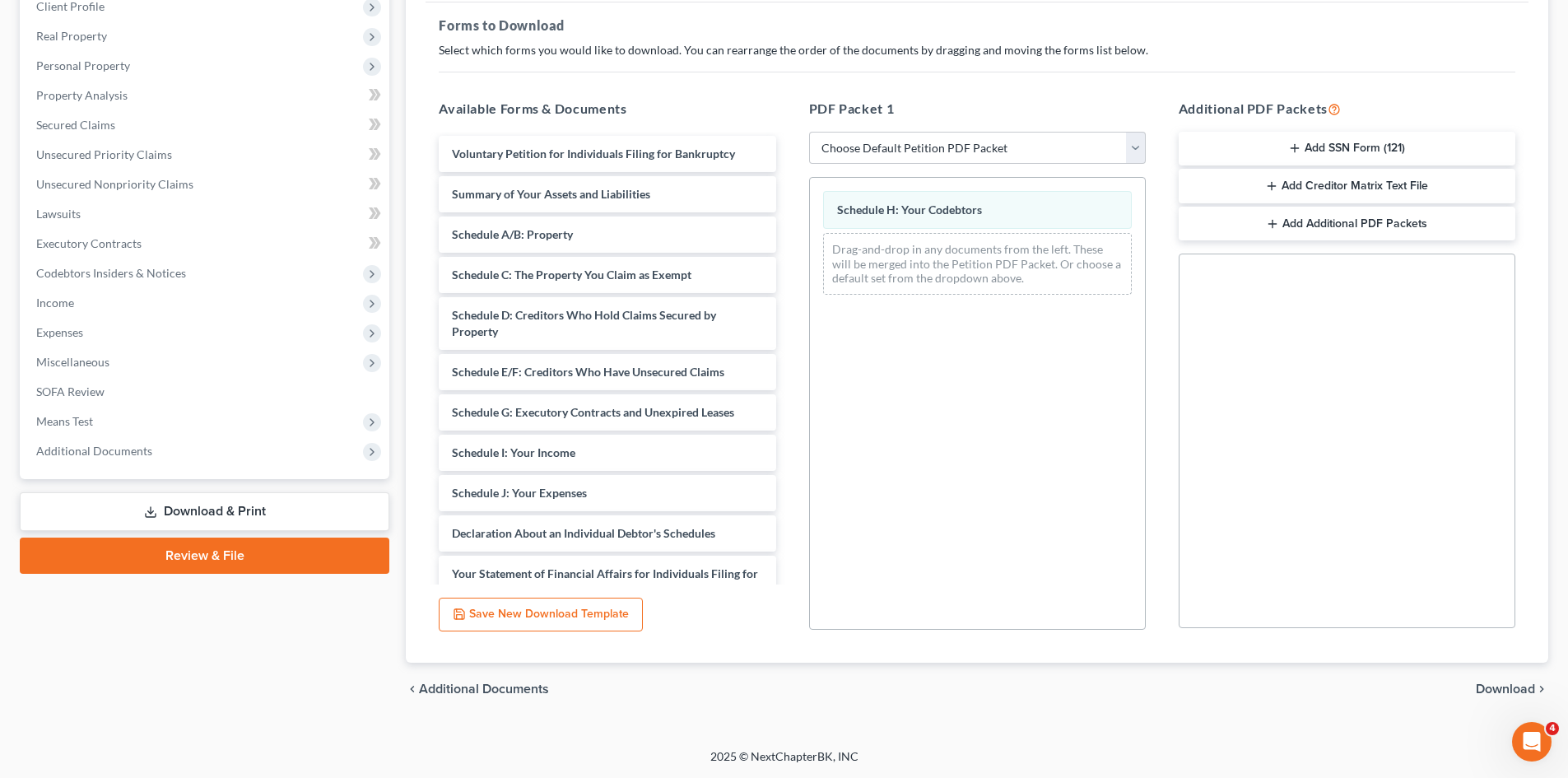
click at [1499, 692] on span "Download" at bounding box center [1505, 689] width 59 height 13
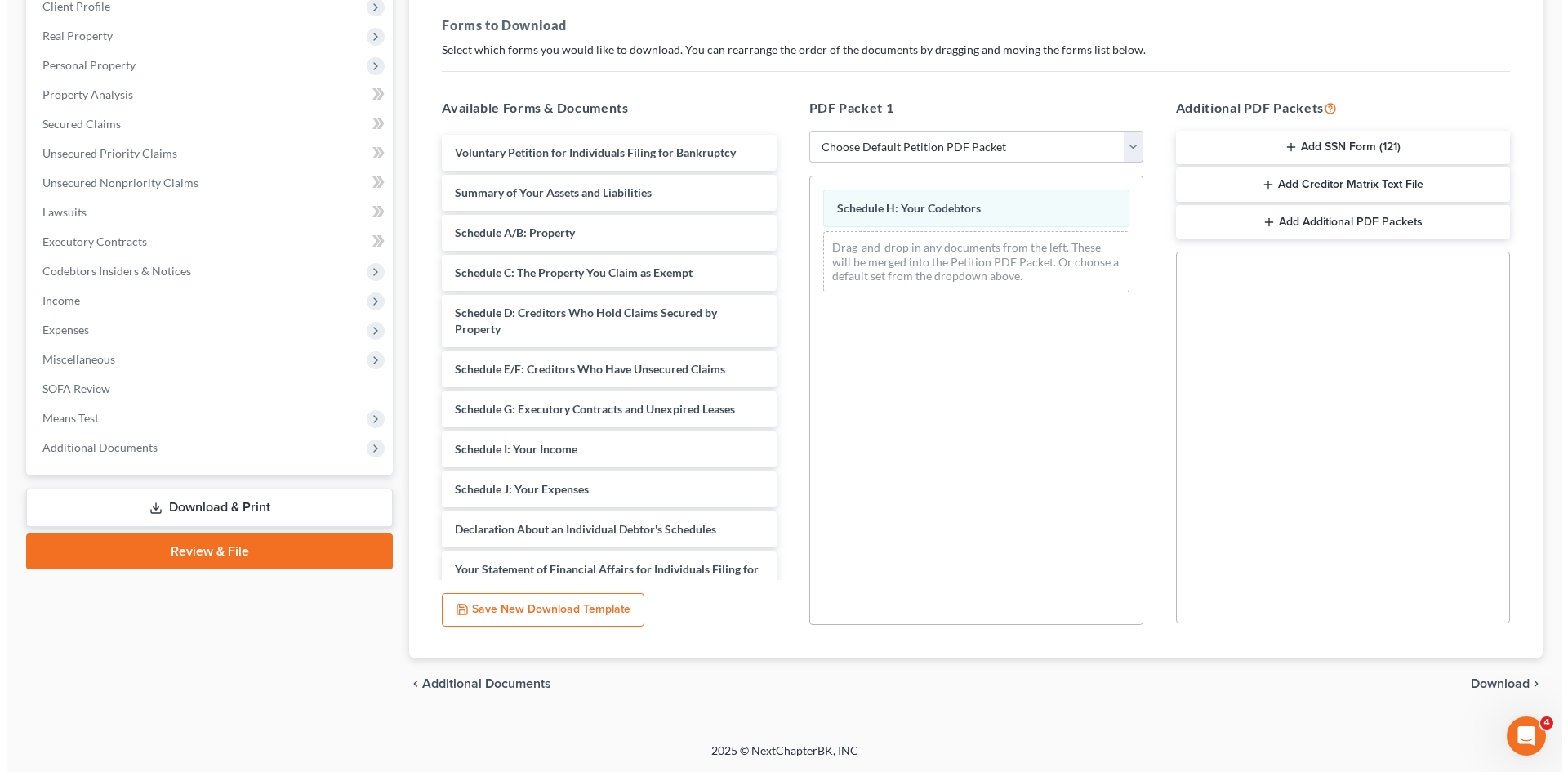
scroll to position [96, 0]
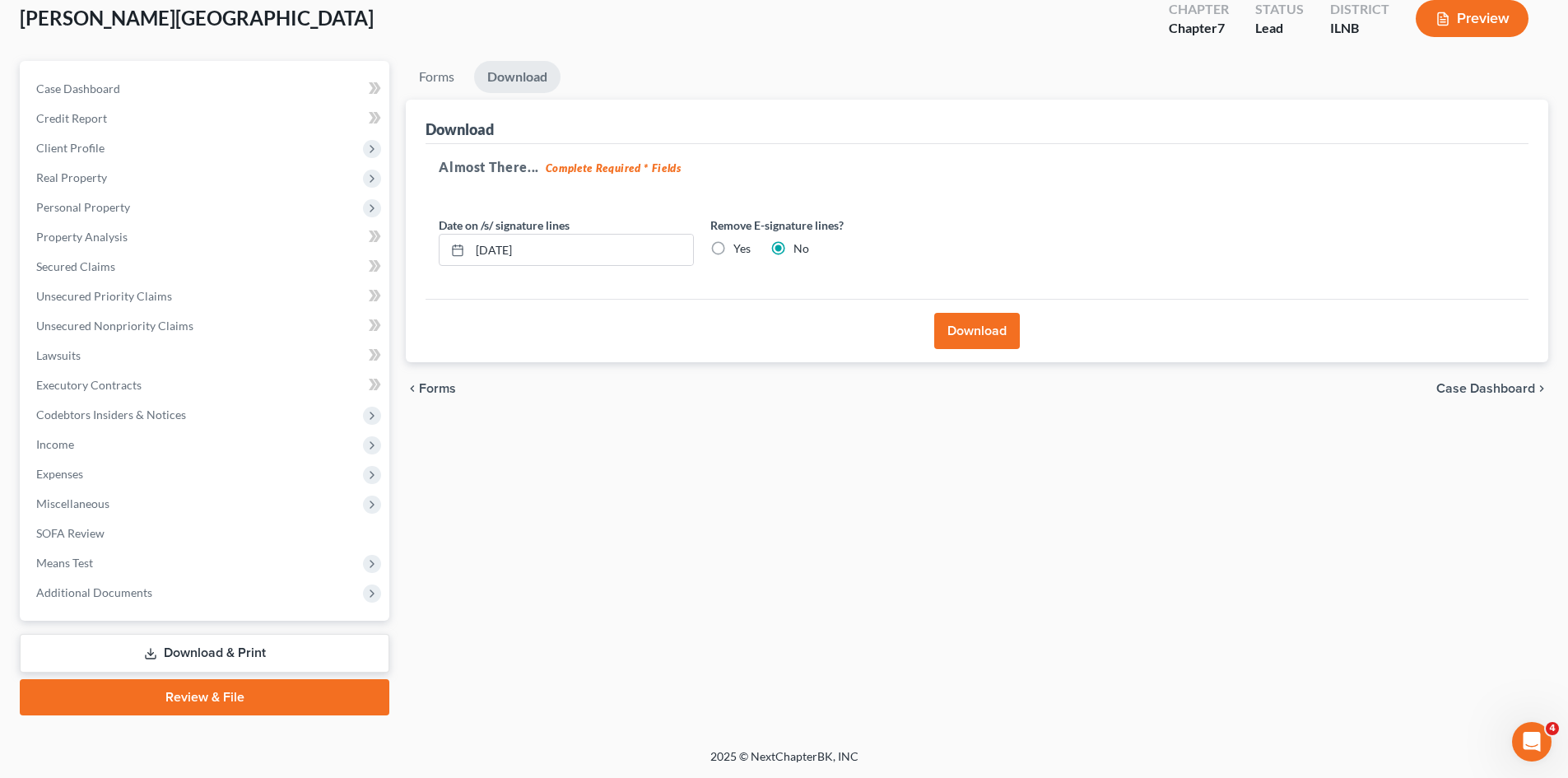
click at [733, 251] on label "Yes" at bounding box center [741, 249] width 17 height 16
click at [740, 251] on input "Yes" at bounding box center [746, 246] width 11 height 11
radio input "true"
radio input "false"
click at [972, 331] on button "Download" at bounding box center [977, 331] width 86 height 37
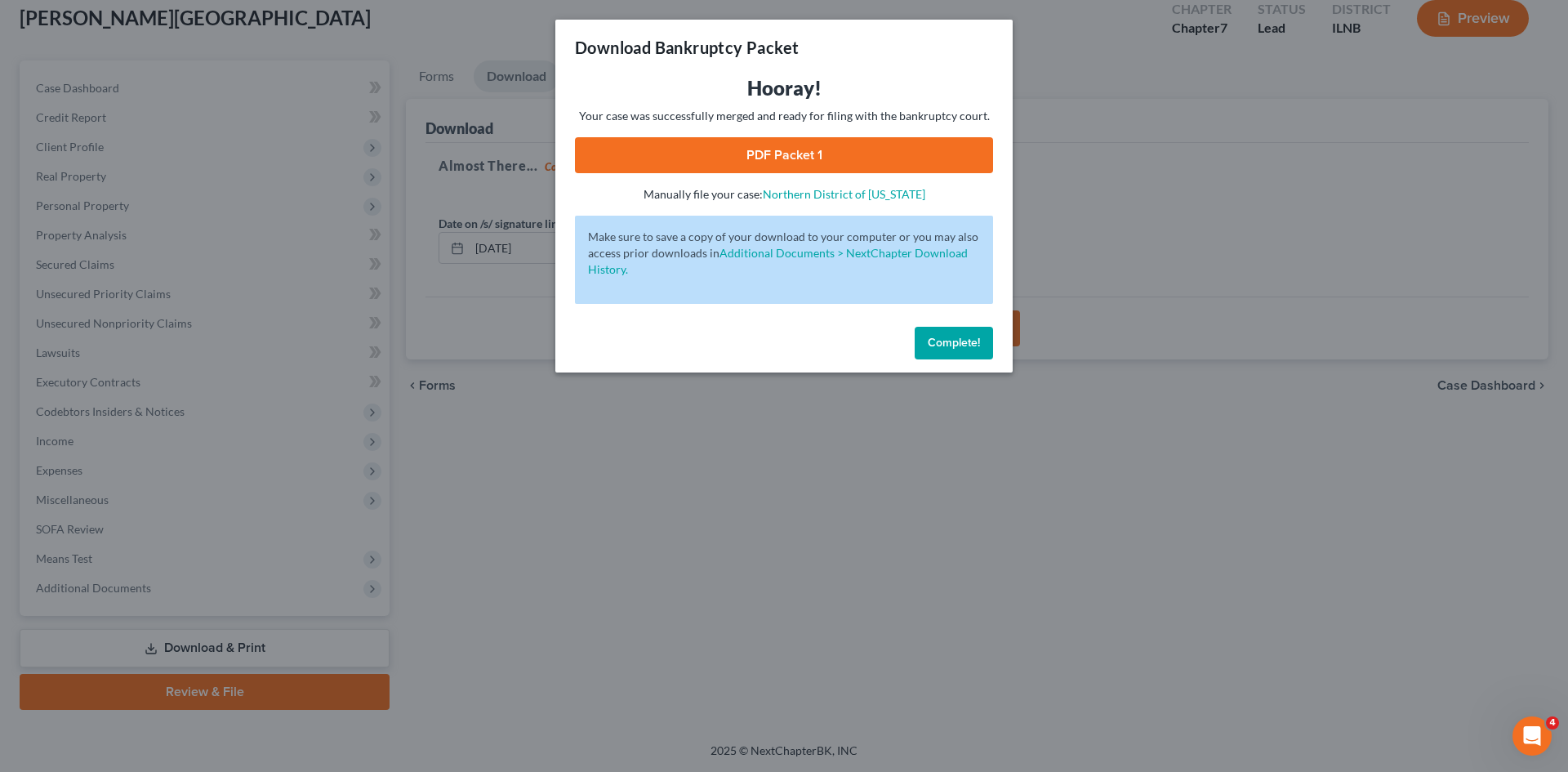
click at [942, 166] on link "PDF Packet 1" at bounding box center [784, 155] width 418 height 36
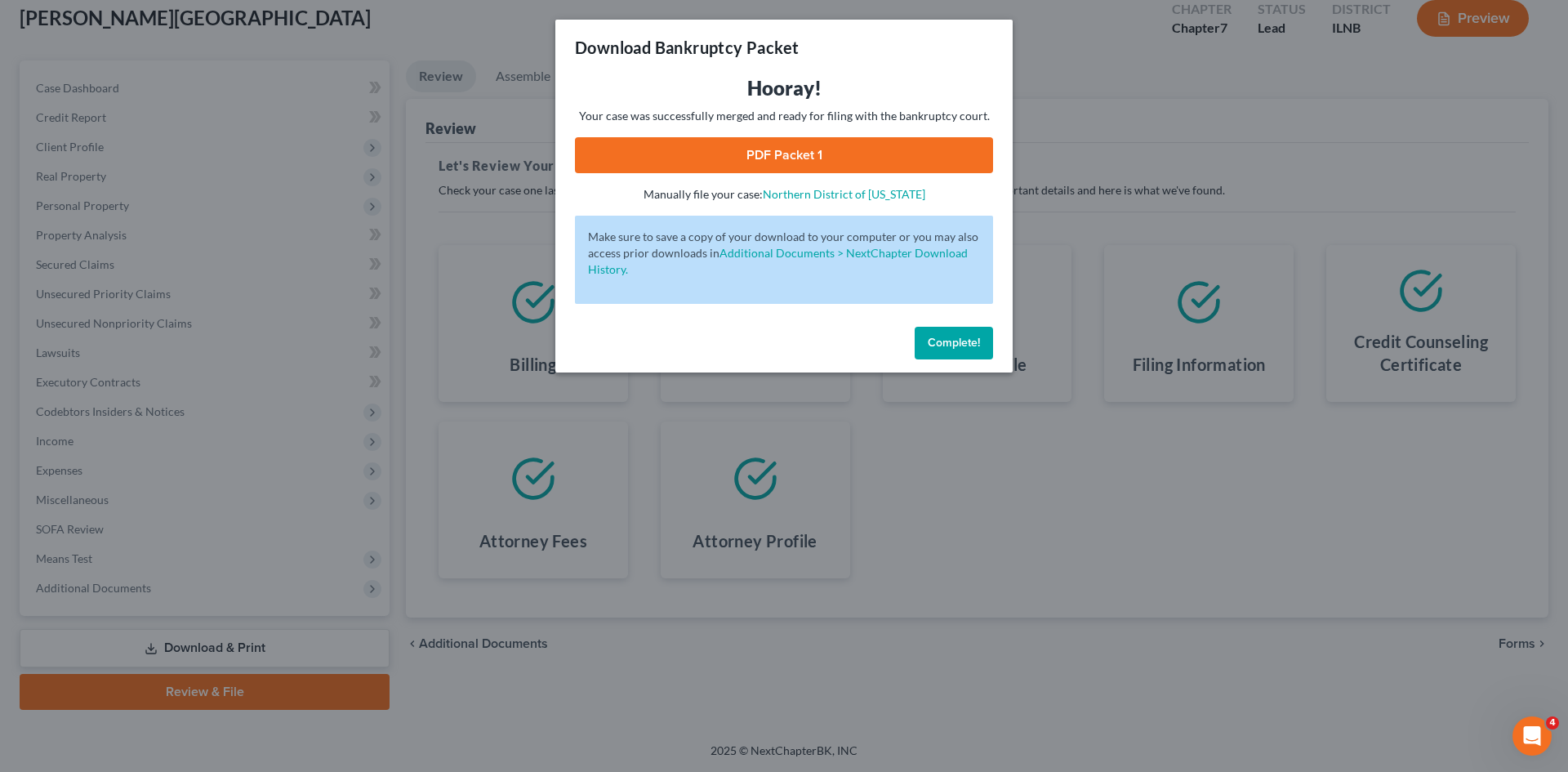
click at [964, 327] on button "Complete!" at bounding box center [954, 343] width 78 height 33
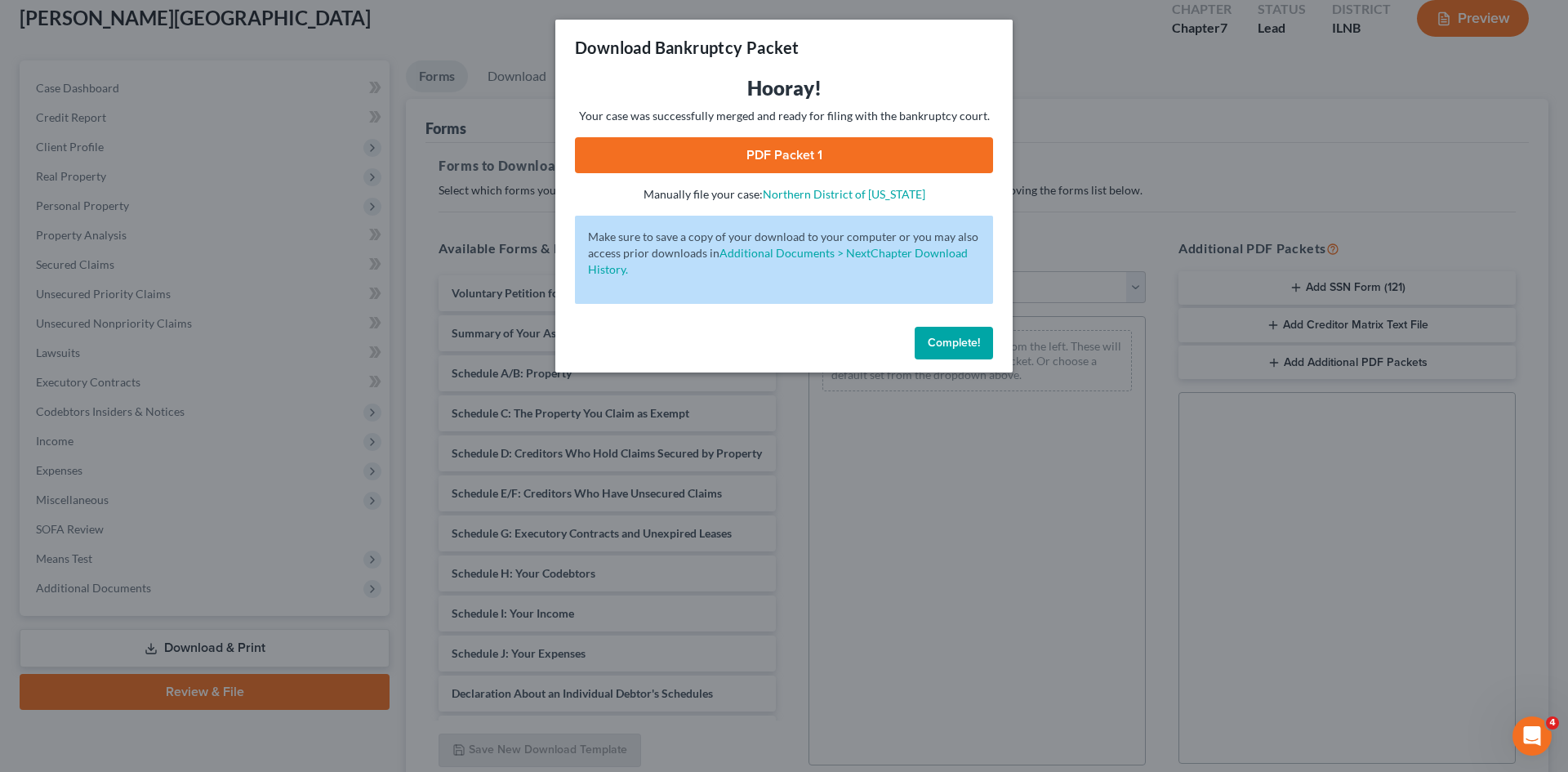
click at [948, 354] on button "Complete!" at bounding box center [954, 343] width 78 height 33
drag, startPoint x: 911, startPoint y: 54, endPoint x: 948, endPoint y: 4, distance: 62.2
click at [916, 54] on div "Download Bankruptcy Packet" at bounding box center [784, 47] width 457 height 55
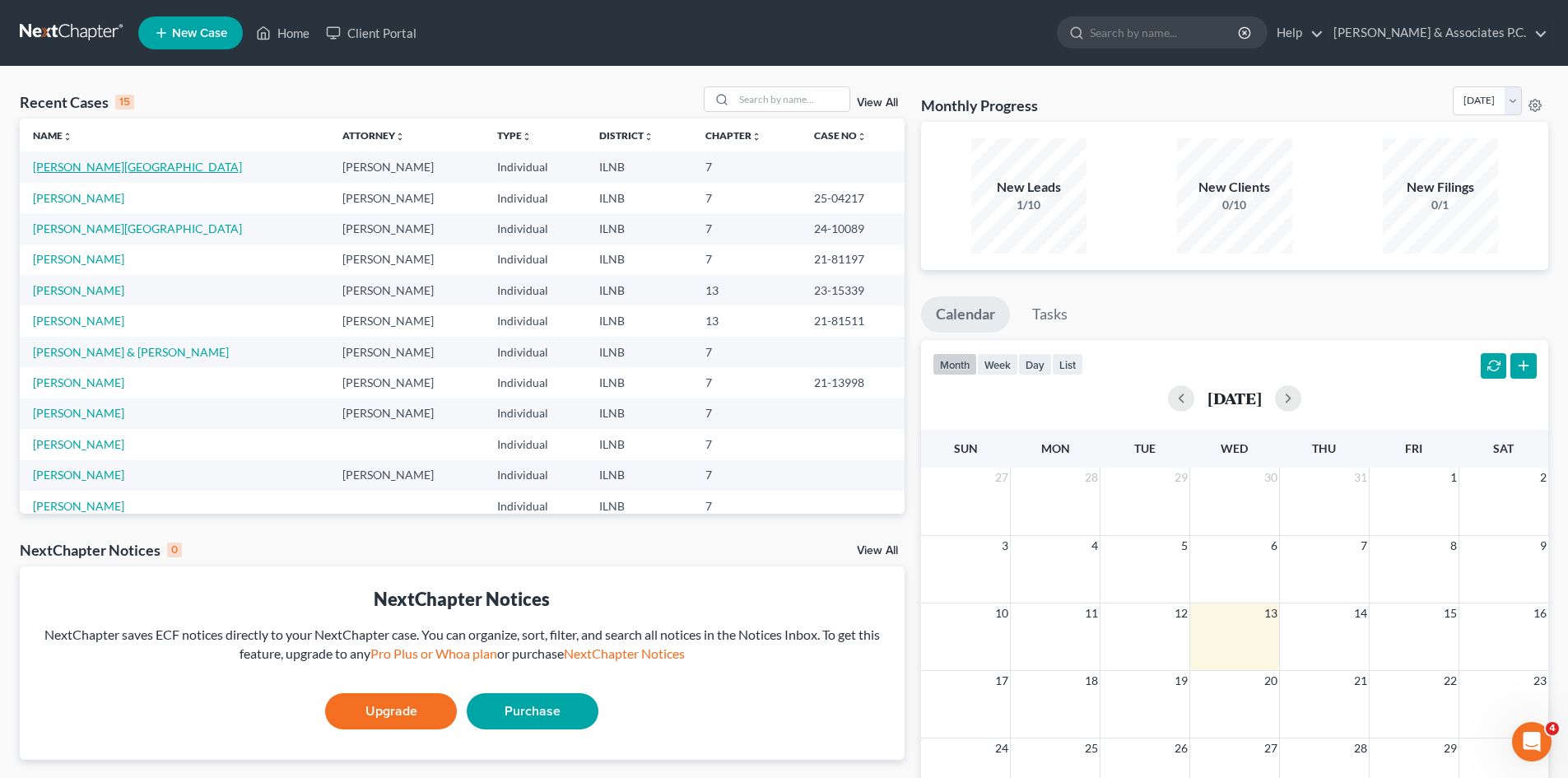
click at [68, 162] on link "[PERSON_NAME][GEOGRAPHIC_DATA]" at bounding box center [137, 166] width 209 height 14
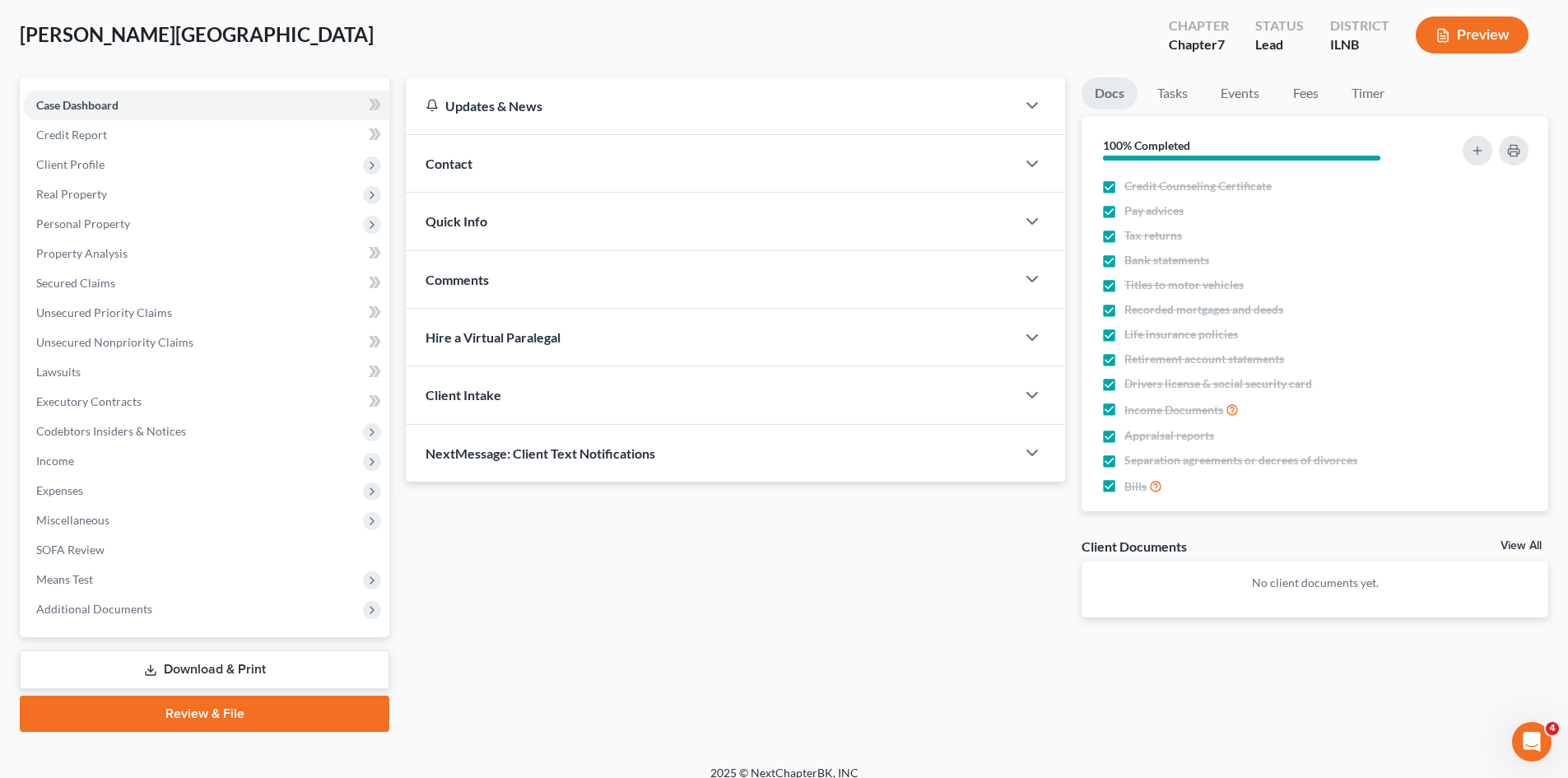
scroll to position [97, 0]
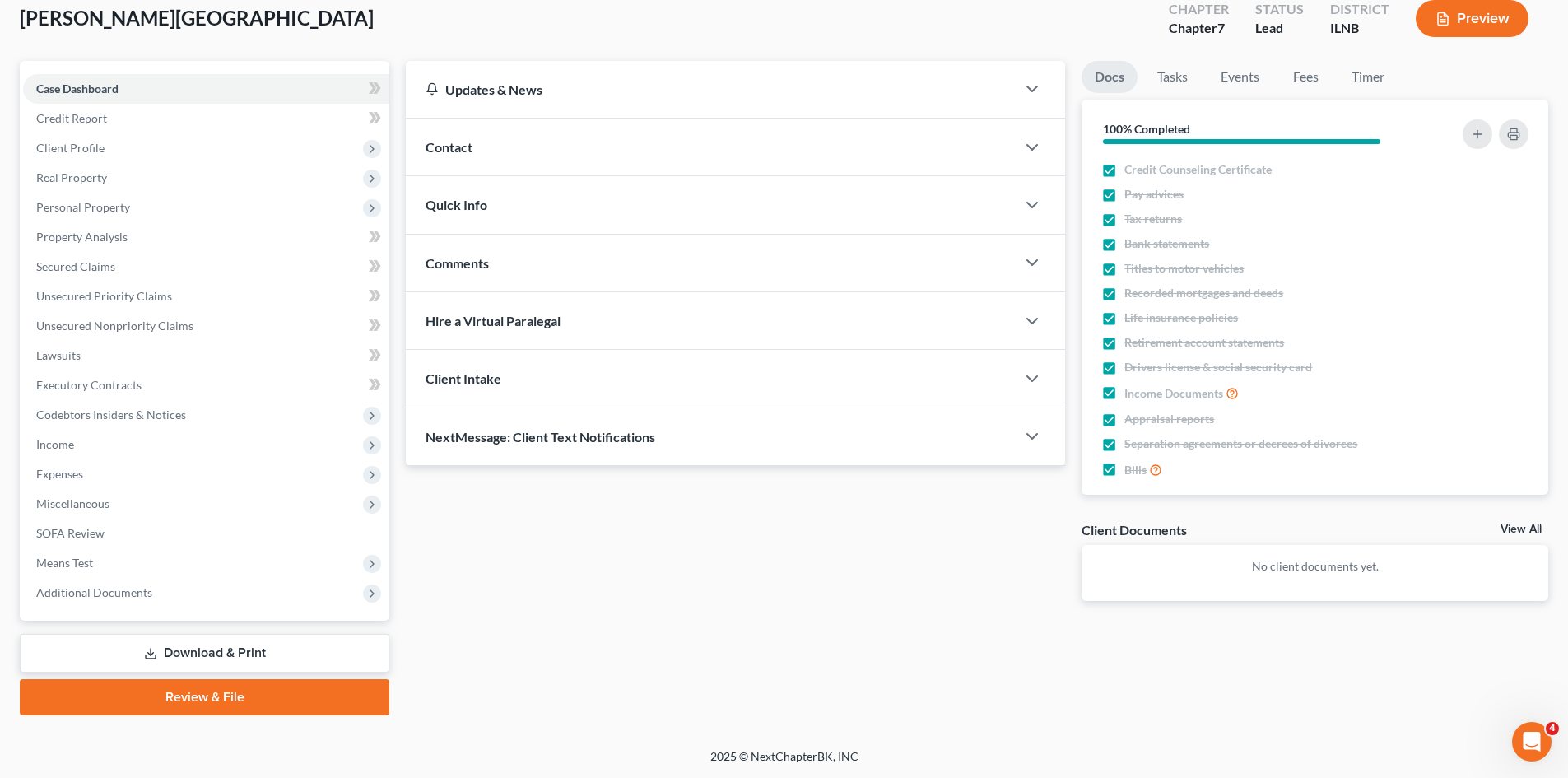
click at [261, 655] on link "Download & Print" at bounding box center [205, 653] width 369 height 38
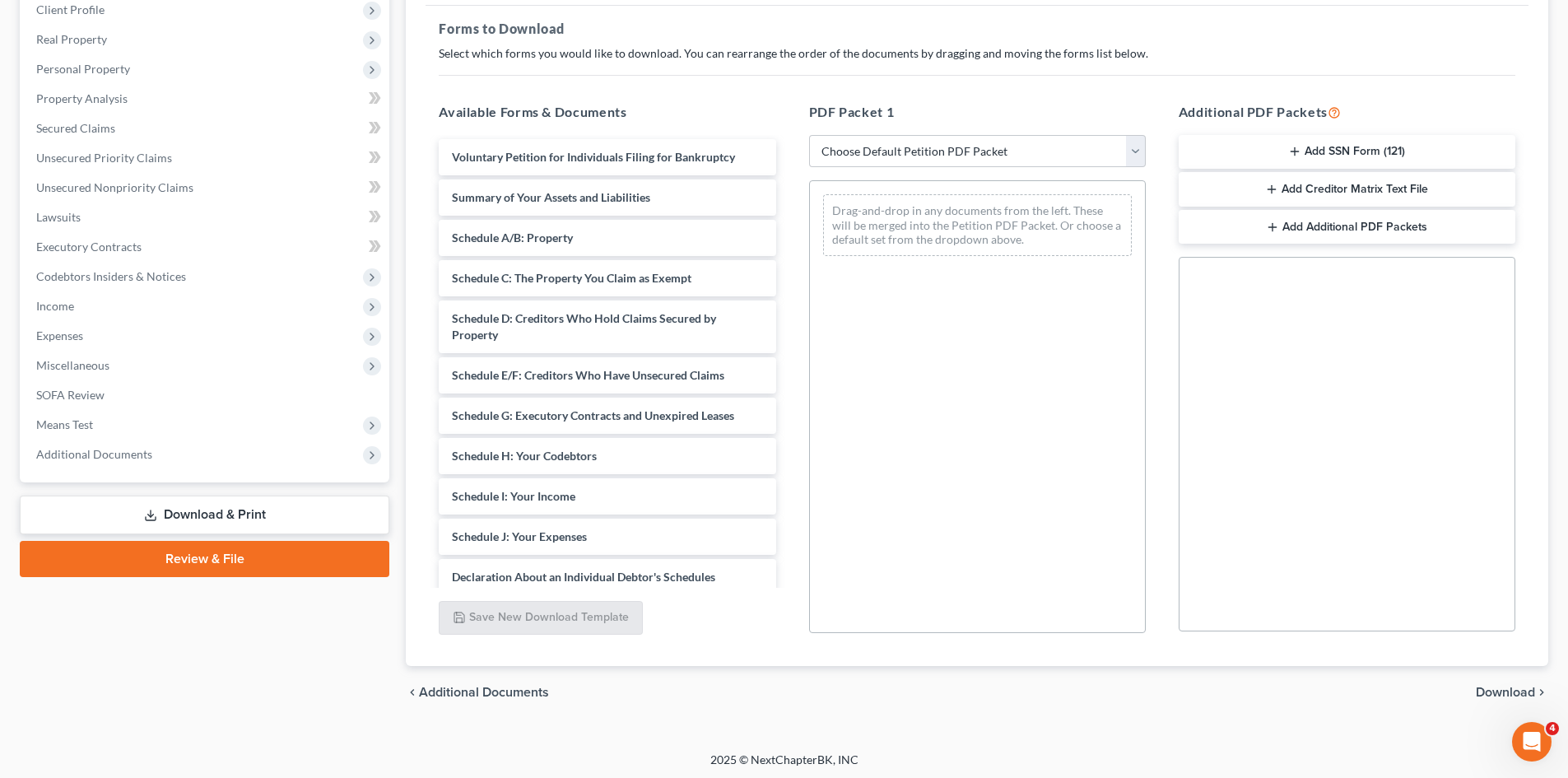
scroll to position [239, 0]
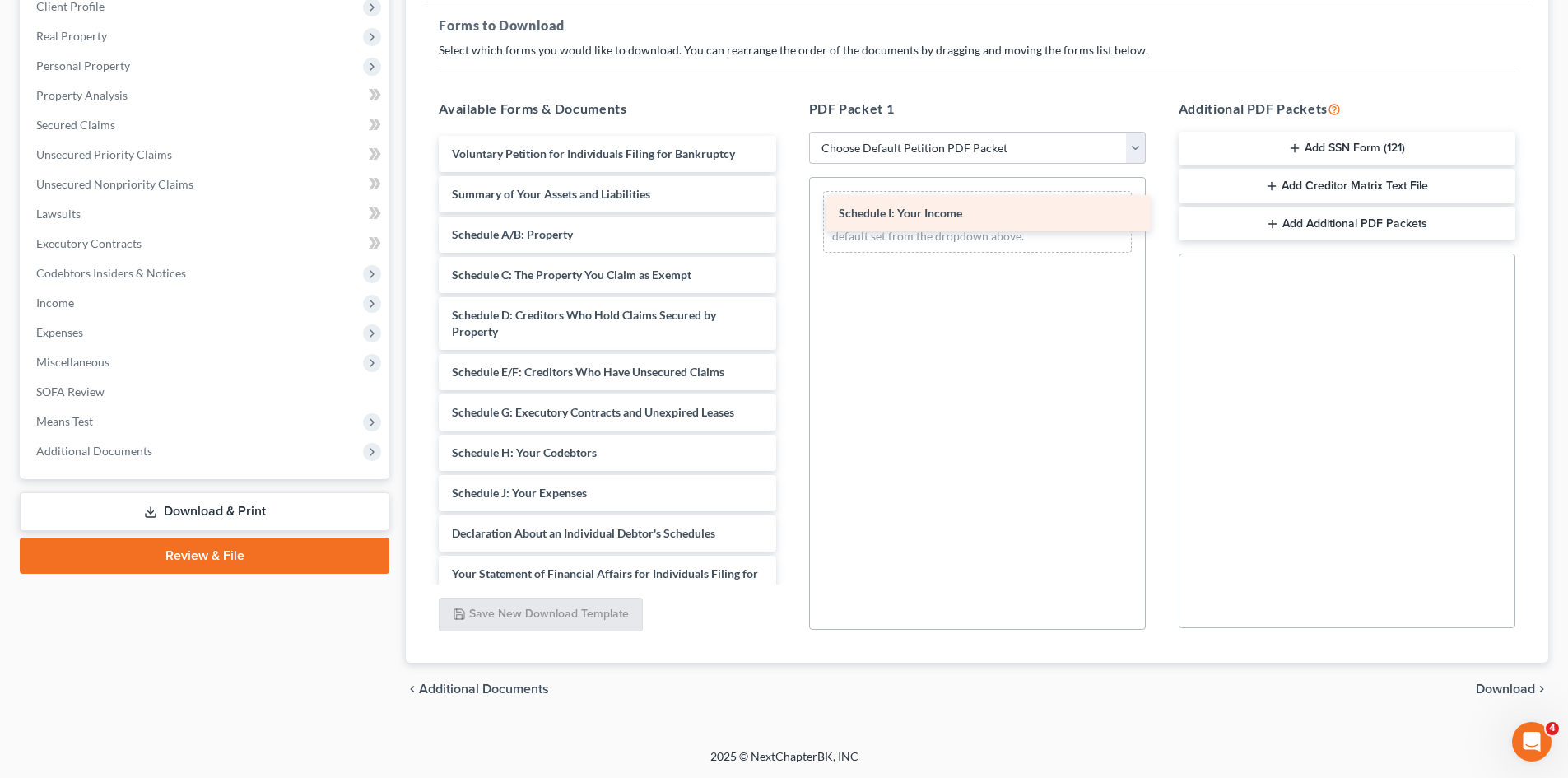
drag, startPoint x: 648, startPoint y: 494, endPoint x: 1034, endPoint y: 215, distance: 476.3
click at [789, 215] on div "Schedule I: Your Income Voluntary Petition for Individuals Filing for Bankruptc…" at bounding box center [607, 530] width 363 height 788
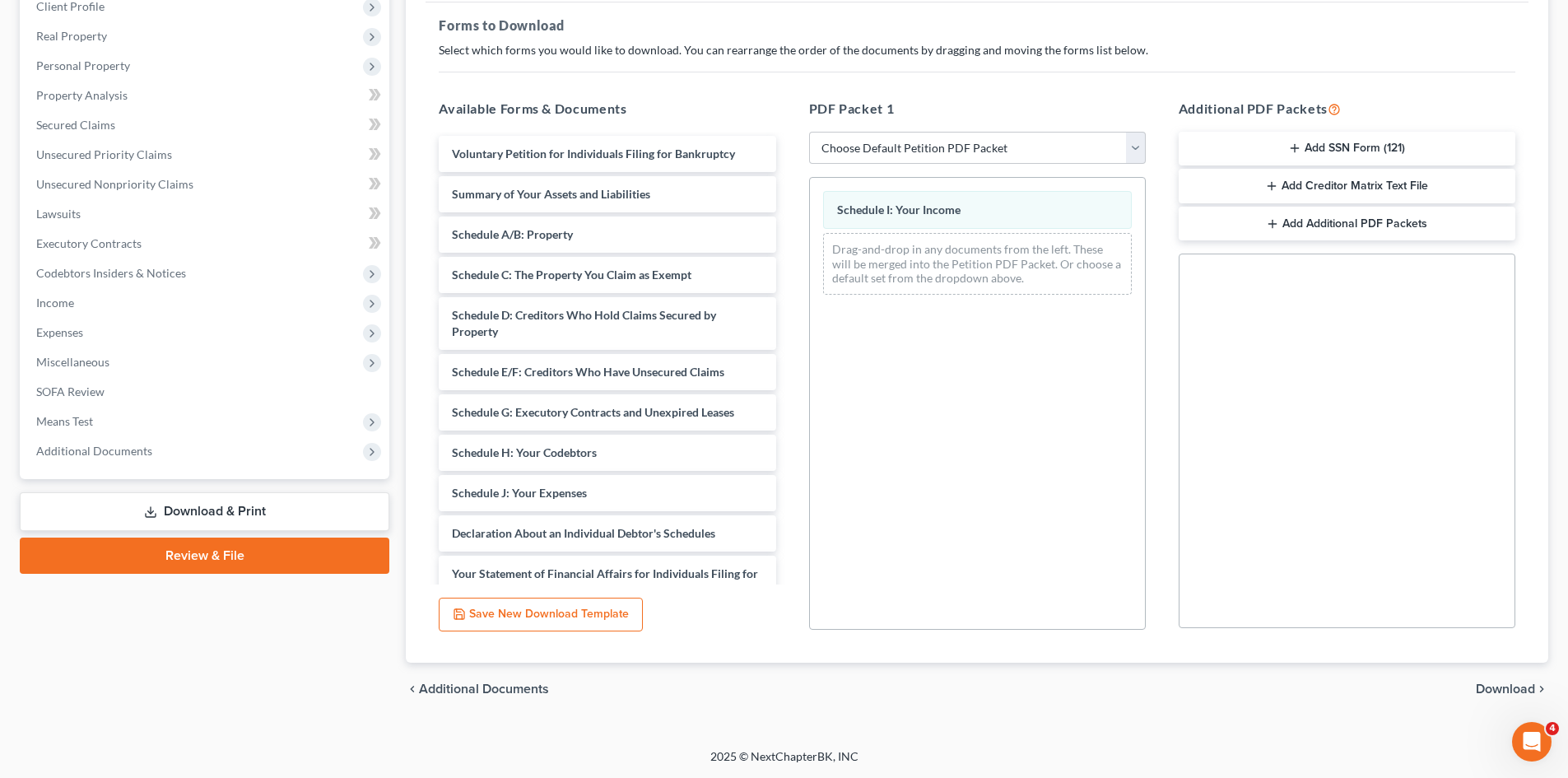
click at [1504, 688] on span "Download" at bounding box center [1505, 689] width 59 height 13
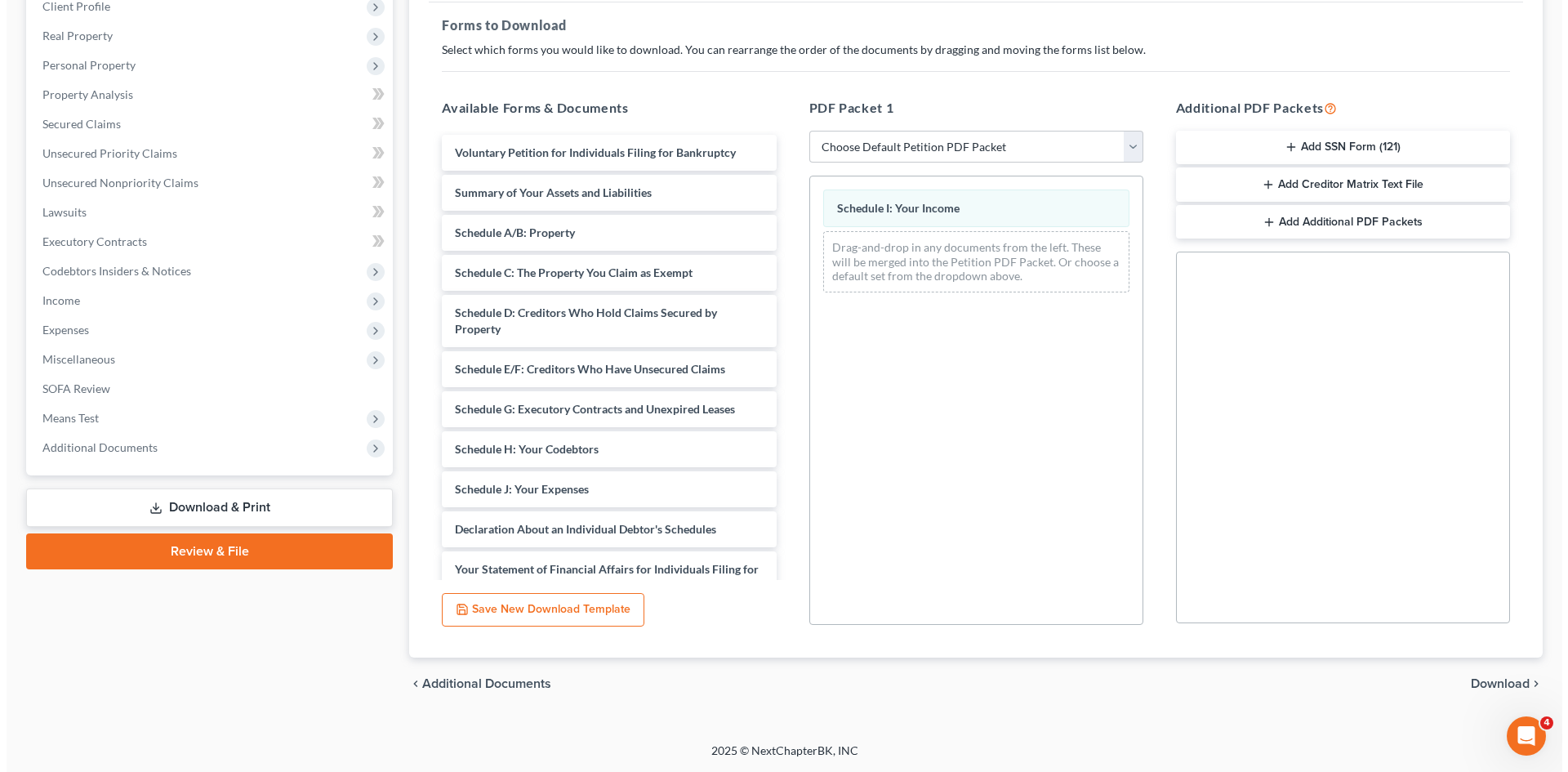
scroll to position [96, 0]
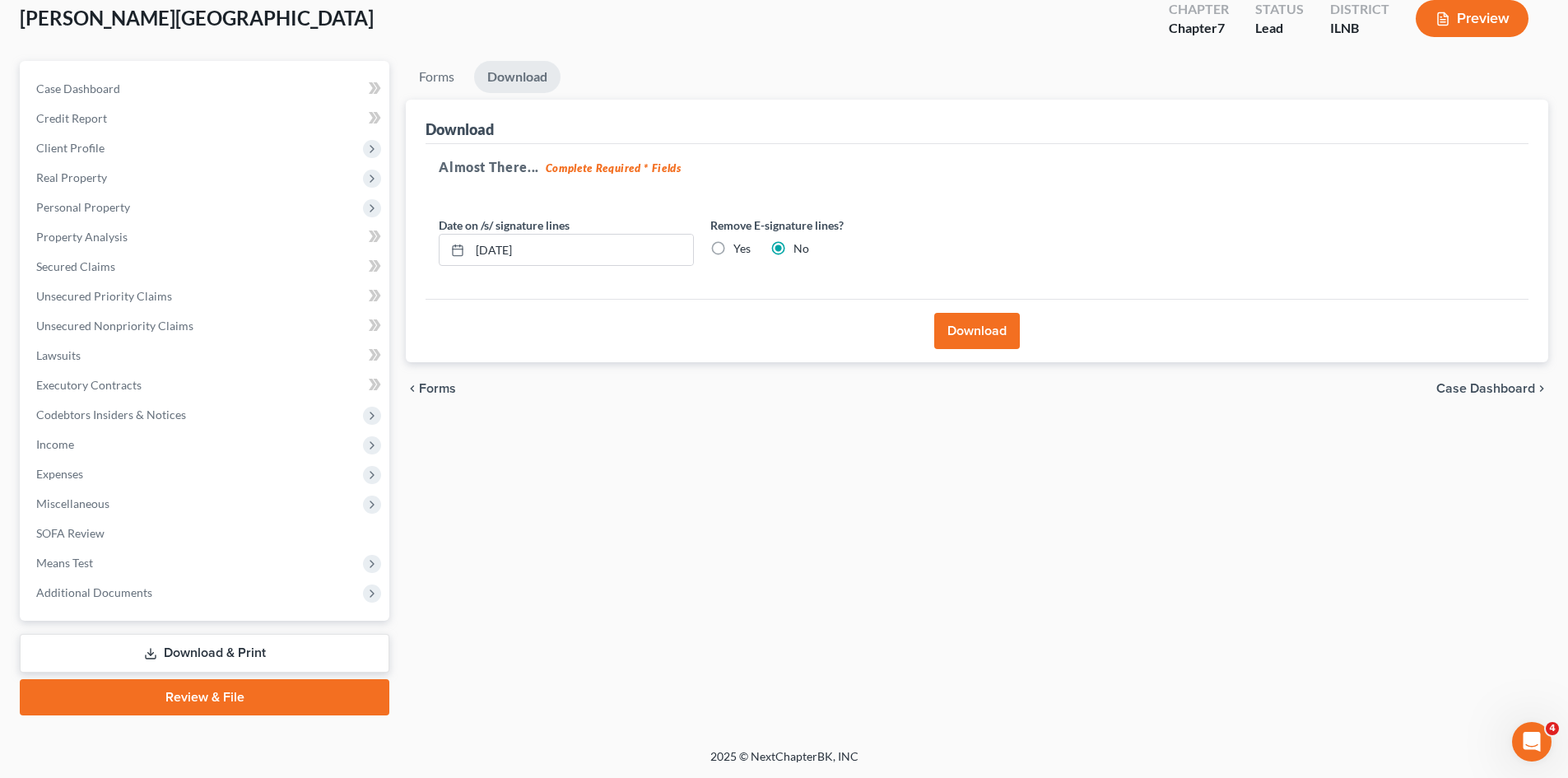
click at [733, 248] on label "Yes" at bounding box center [741, 249] width 17 height 16
click at [740, 248] on input "Yes" at bounding box center [746, 246] width 11 height 11
radio input "true"
radio input "false"
click at [975, 335] on button "Download" at bounding box center [977, 331] width 86 height 37
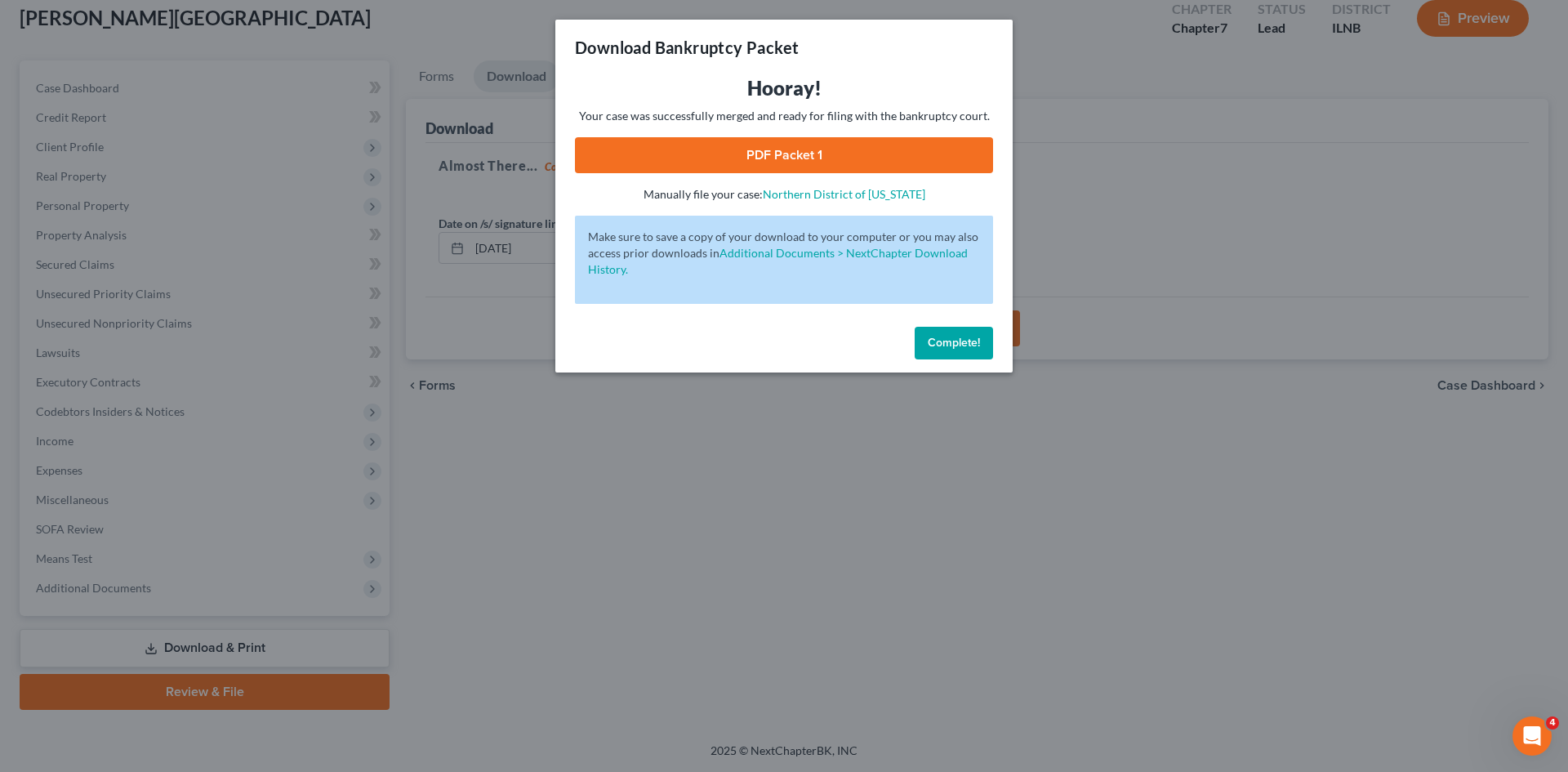
click at [927, 155] on link "PDF Packet 1" at bounding box center [784, 155] width 418 height 36
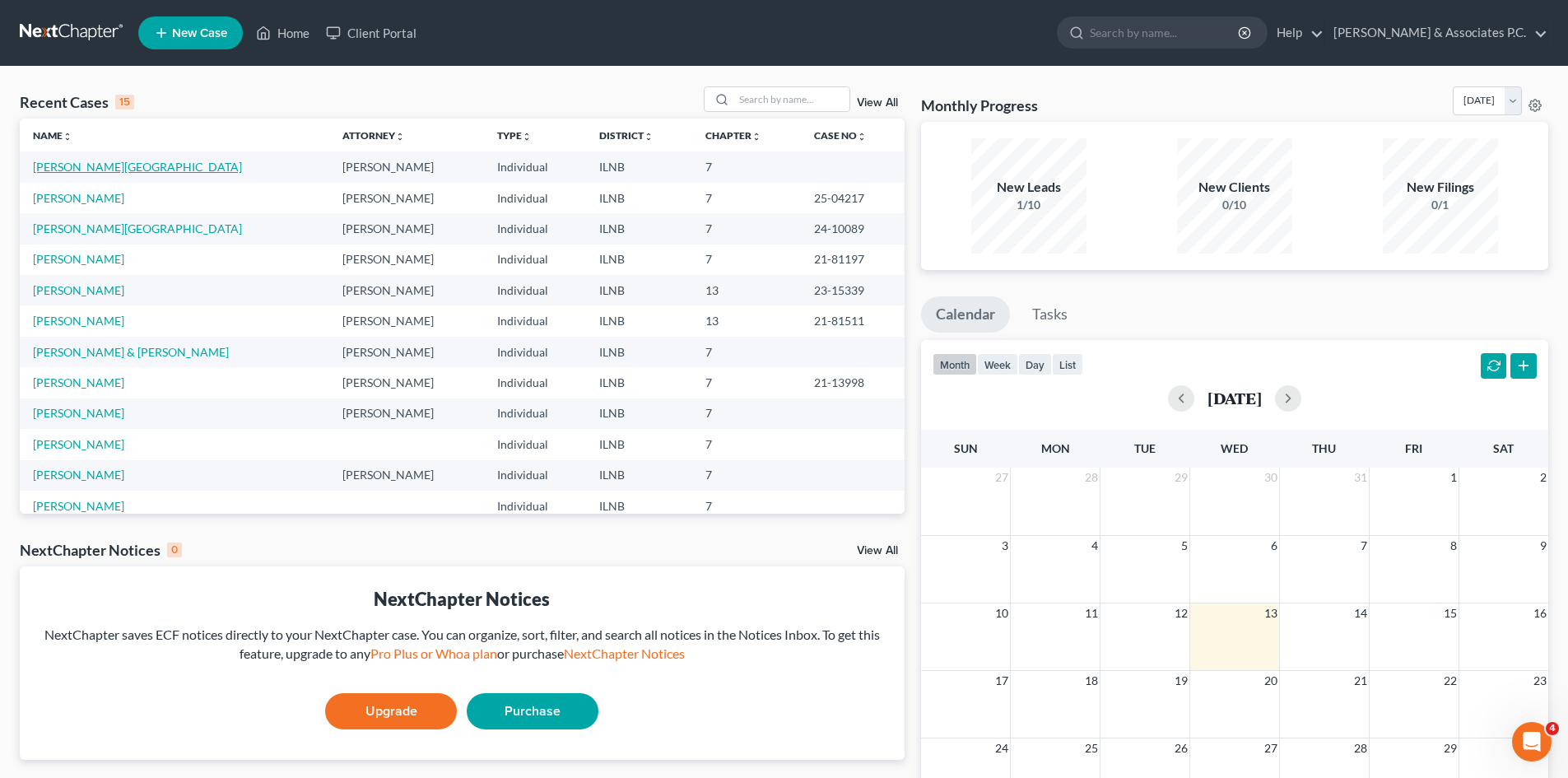
click at [79, 168] on link "[PERSON_NAME][GEOGRAPHIC_DATA]" at bounding box center [137, 166] width 209 height 14
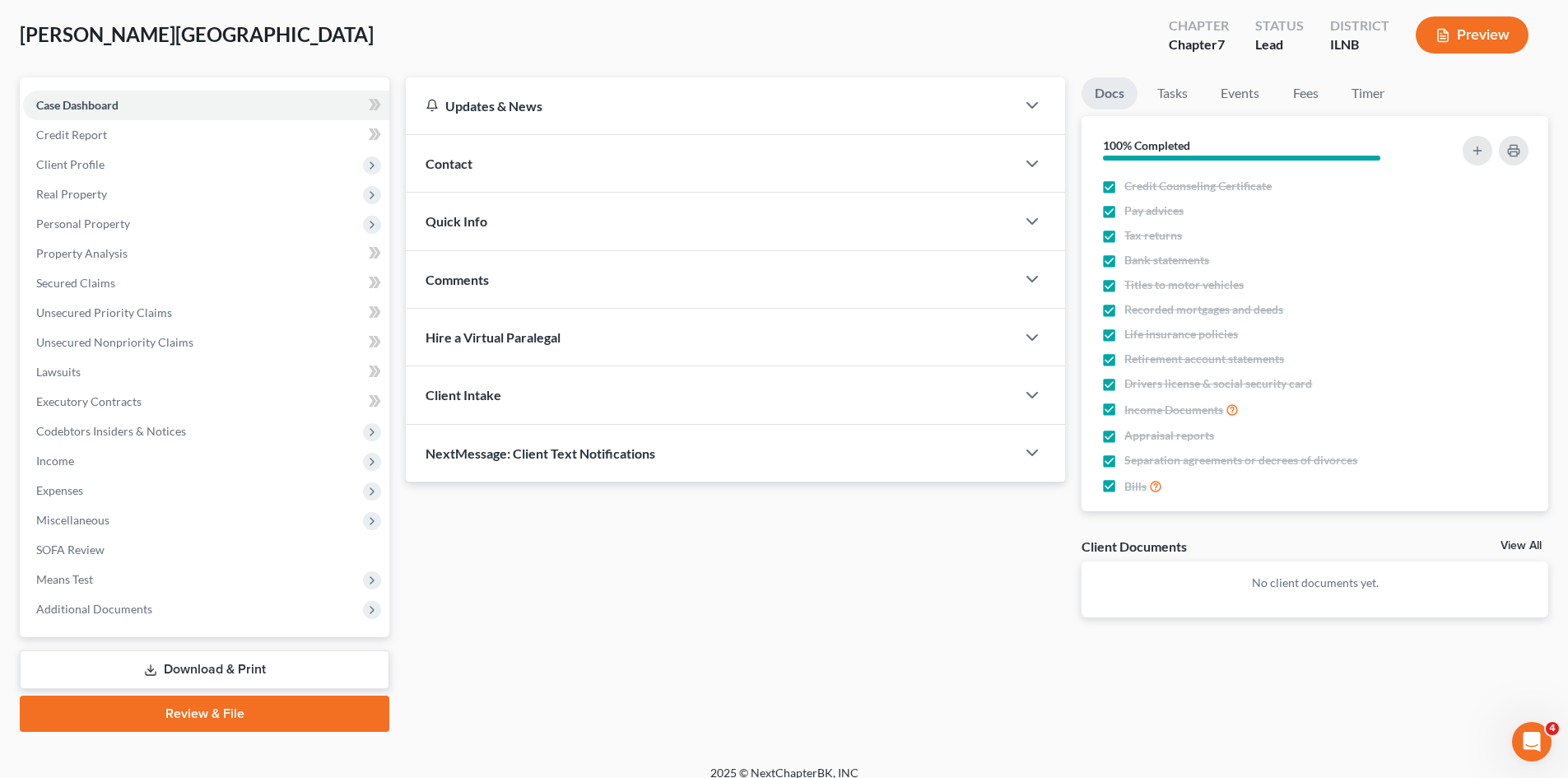
scroll to position [97, 0]
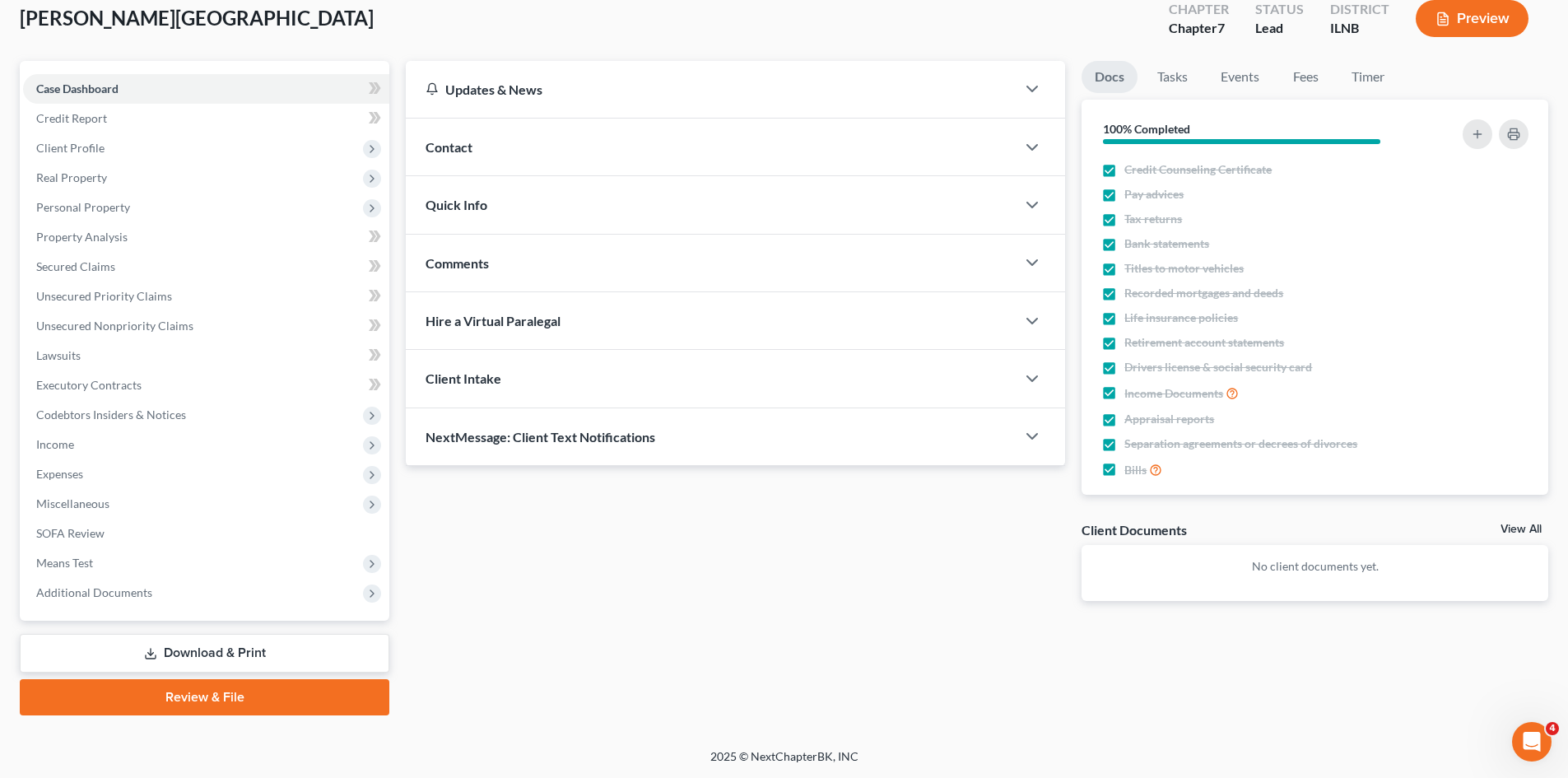
click at [265, 661] on link "Download & Print" at bounding box center [205, 653] width 369 height 38
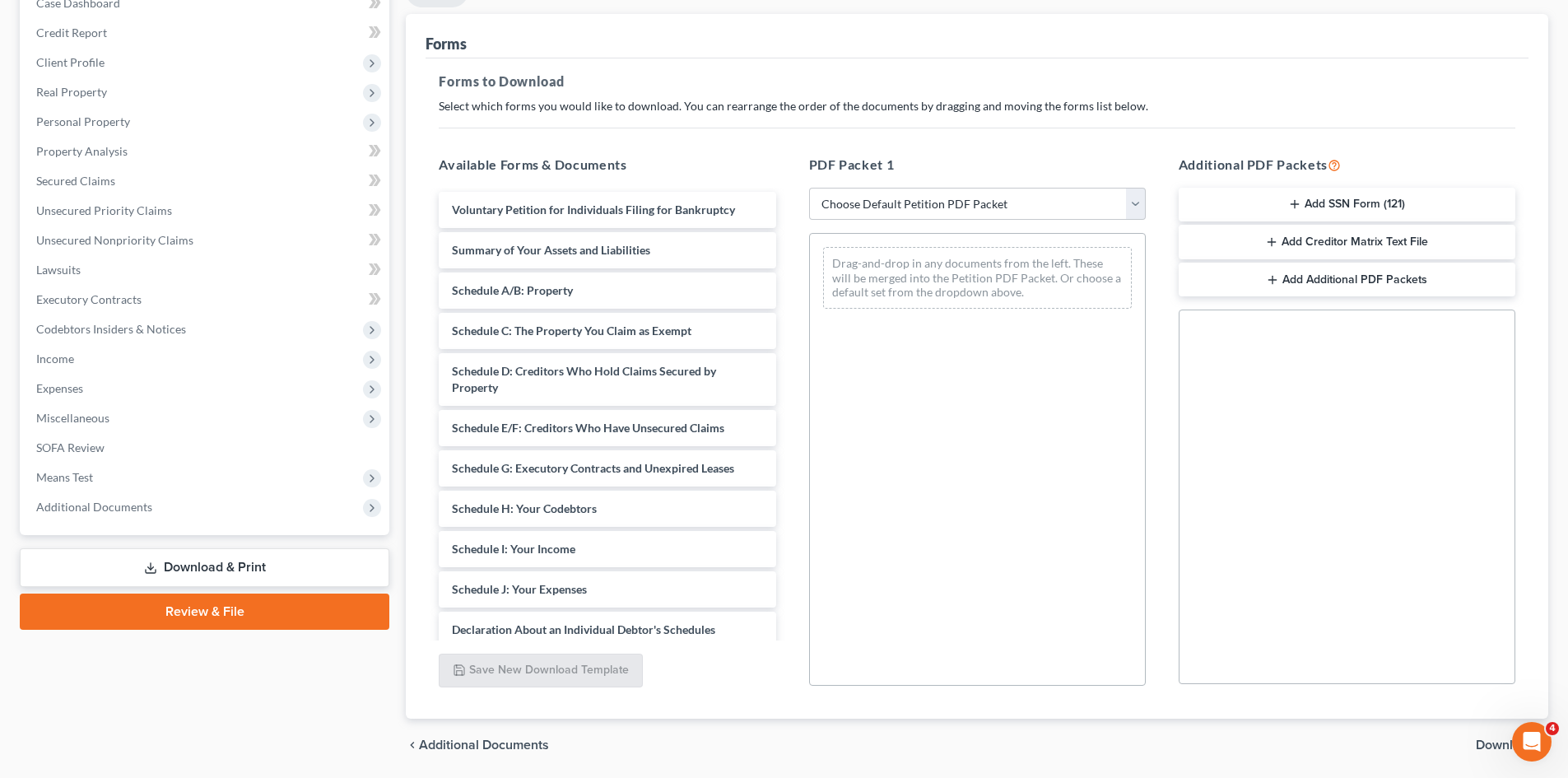
scroll to position [187, 0]
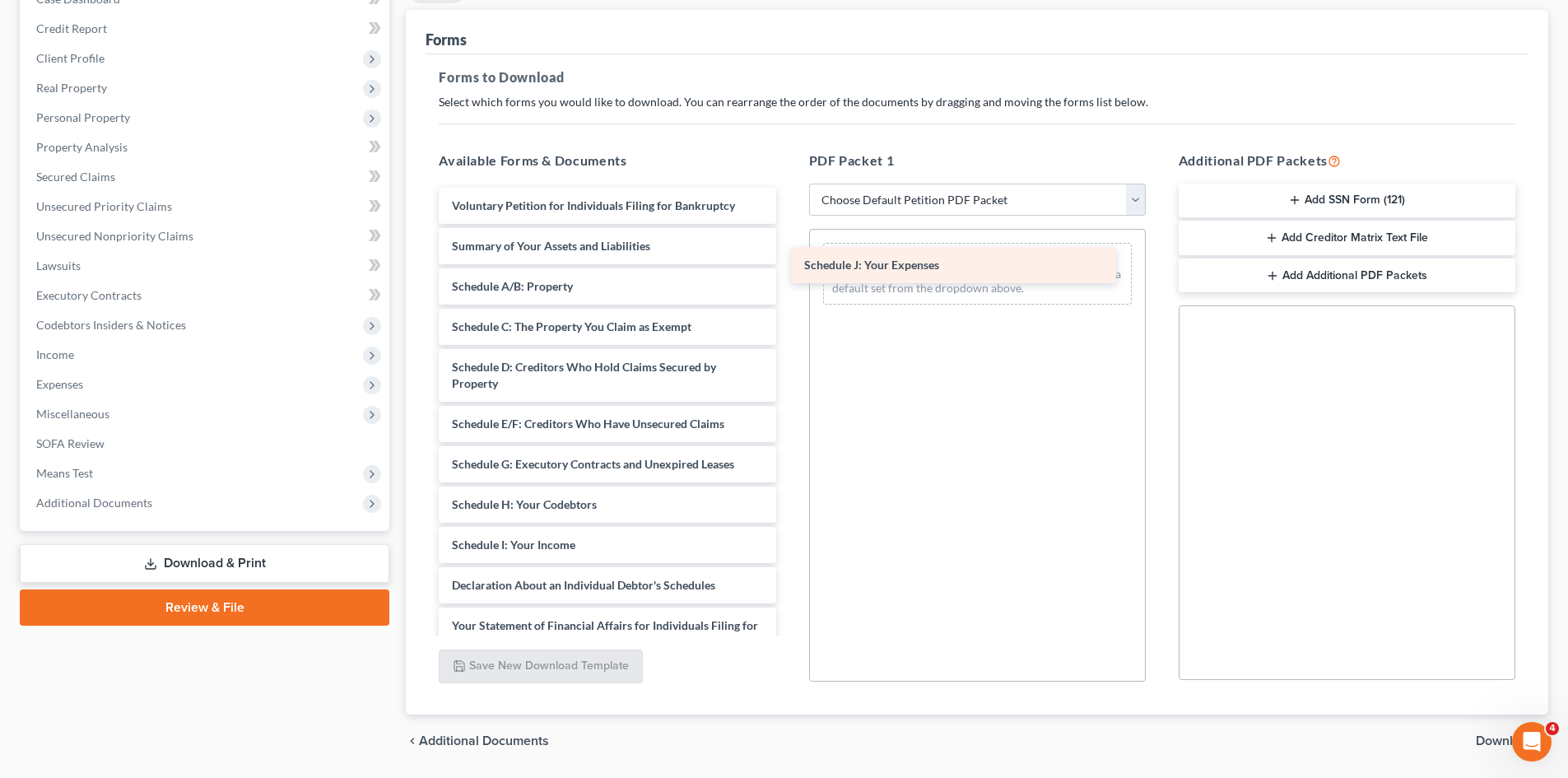
drag, startPoint x: 619, startPoint y: 592, endPoint x: 971, endPoint y: 272, distance: 475.7
click at [782, 272] on div "Schedule J: Your Expenses Voluntary Petition for Individuals Filing for Bankrup…" at bounding box center [607, 581] width 363 height 788
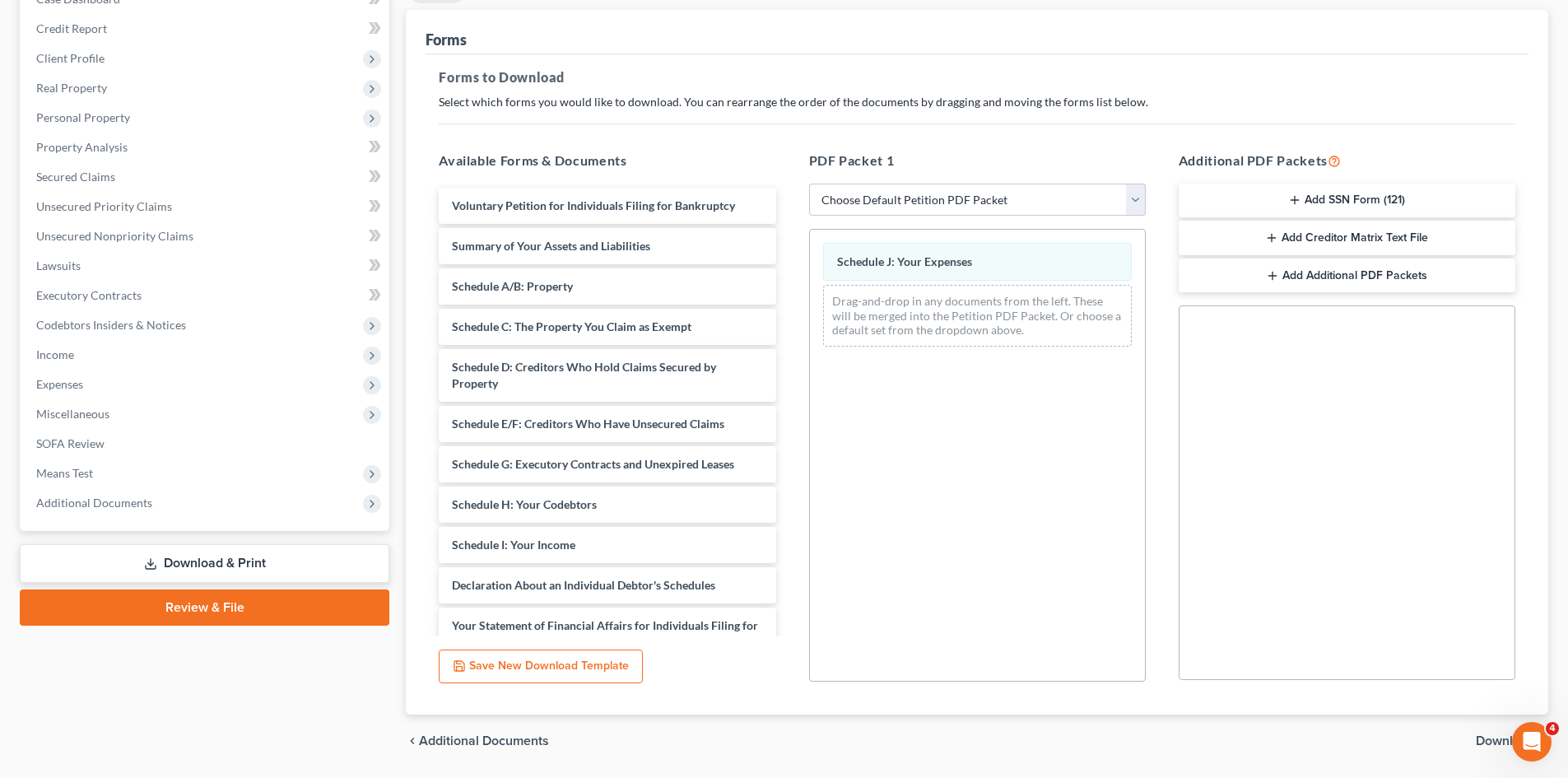
click at [782, 744] on span "Download" at bounding box center [1505, 741] width 59 height 13
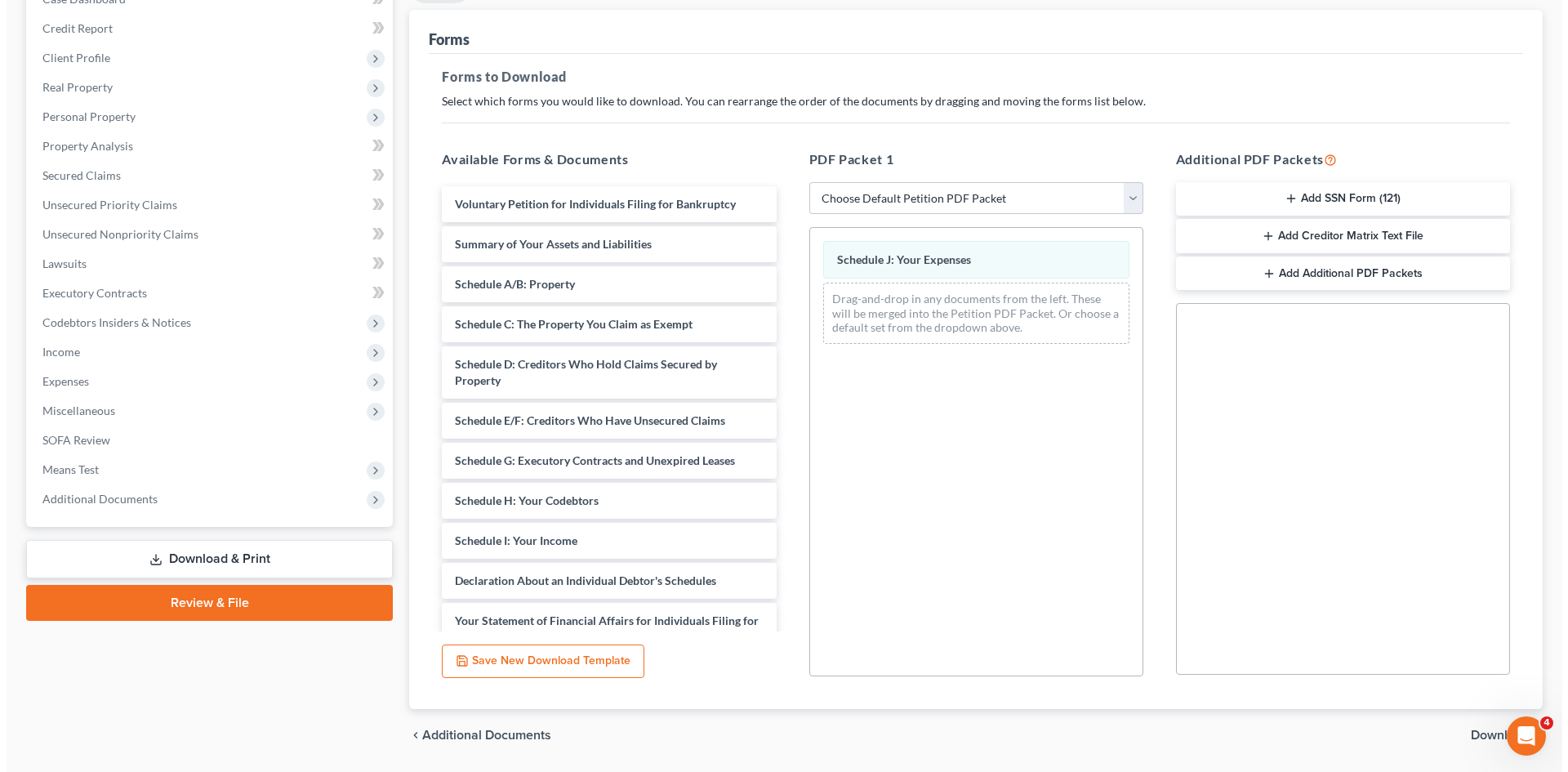
scroll to position [96, 0]
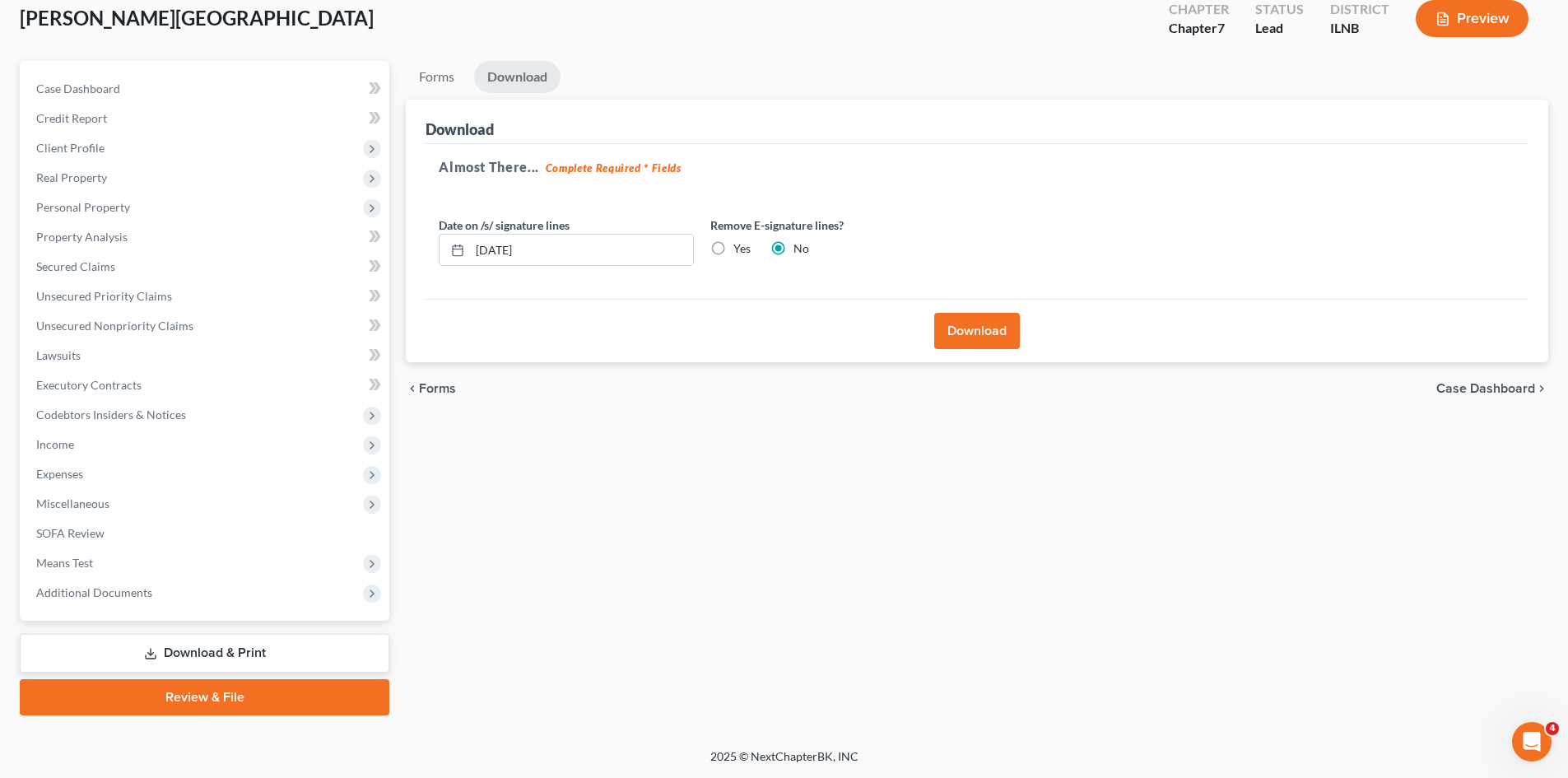
click at [733, 255] on label "Yes" at bounding box center [741, 249] width 17 height 16
click at [740, 251] on input "Yes" at bounding box center [746, 246] width 11 height 11
radio input "true"
radio input "false"
click at [782, 336] on button "Download" at bounding box center [977, 331] width 86 height 37
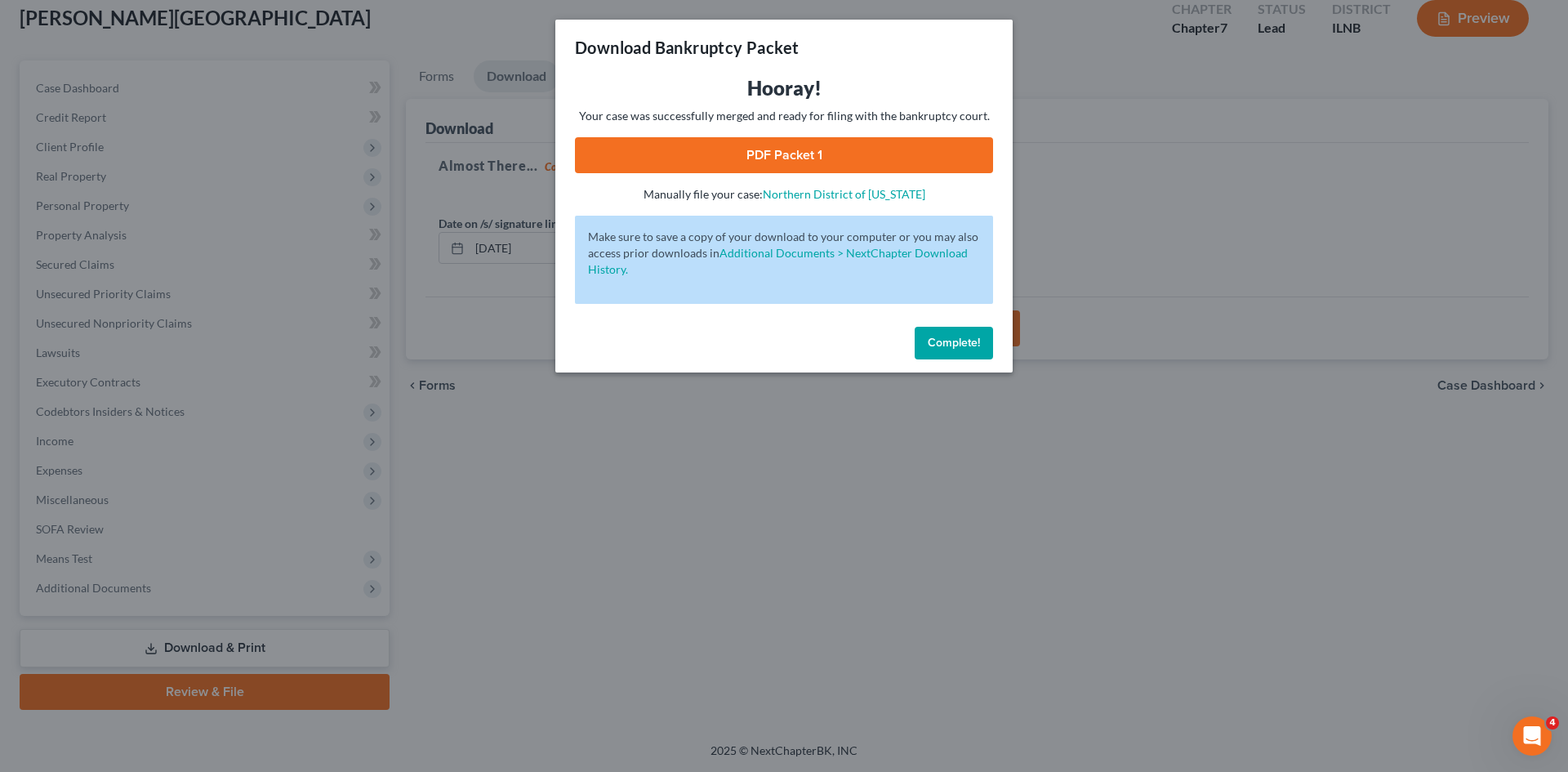
click at [776, 350] on button "Complete!" at bounding box center [954, 343] width 78 height 33
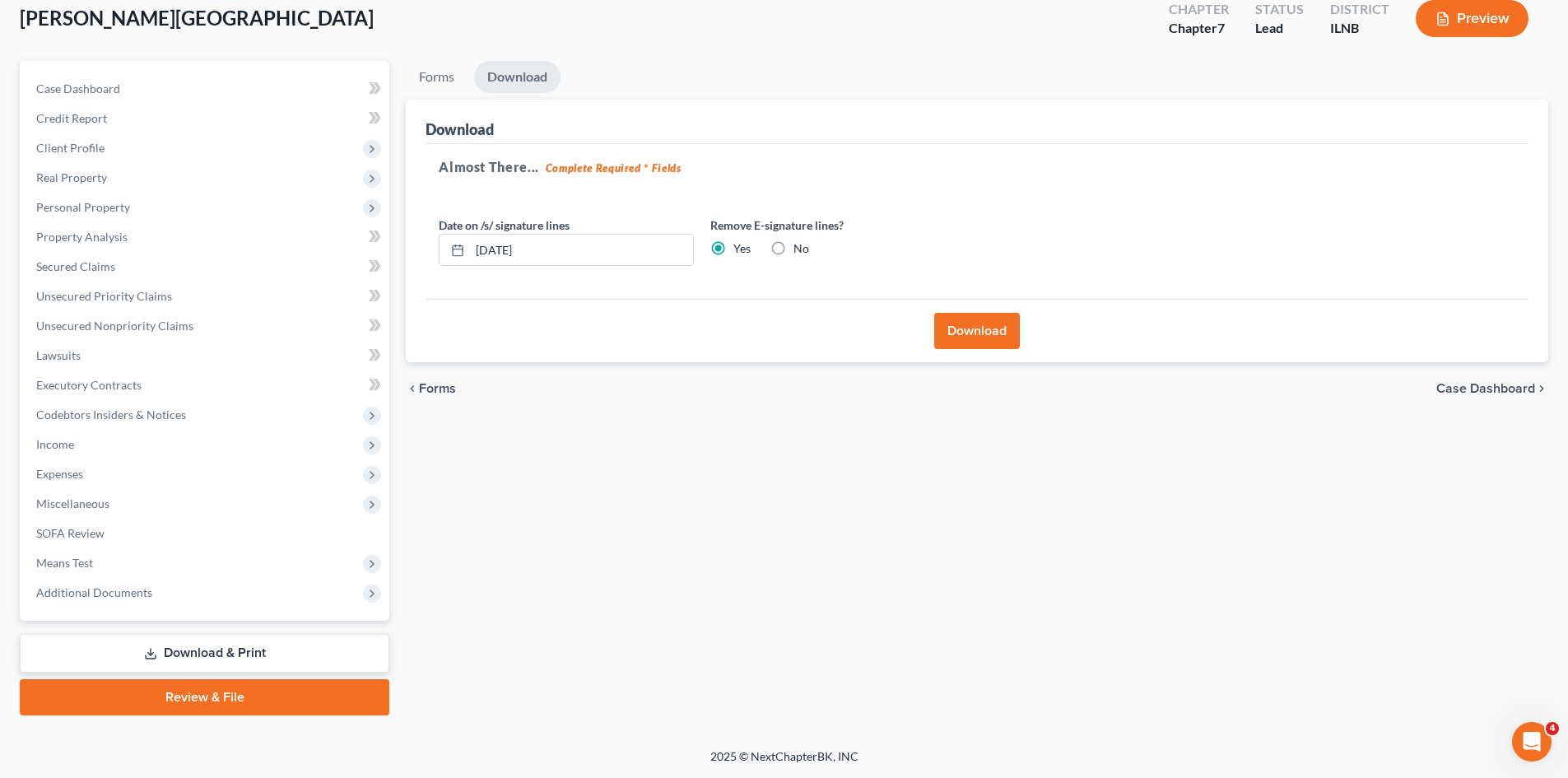
click at [782, 330] on button "Download" at bounding box center [977, 331] width 86 height 37
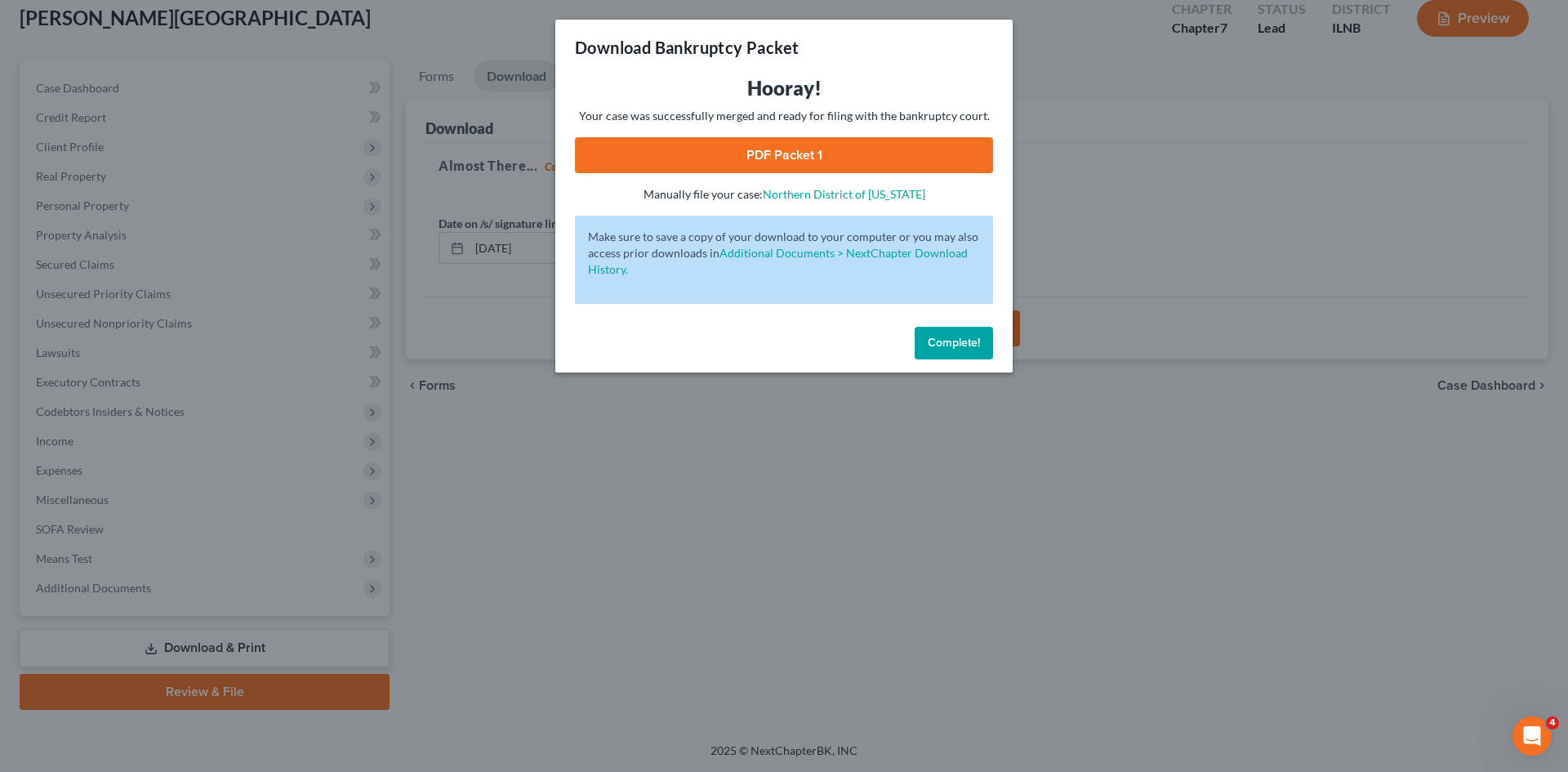
click at [776, 155] on link "PDF Packet 1" at bounding box center [784, 155] width 418 height 36
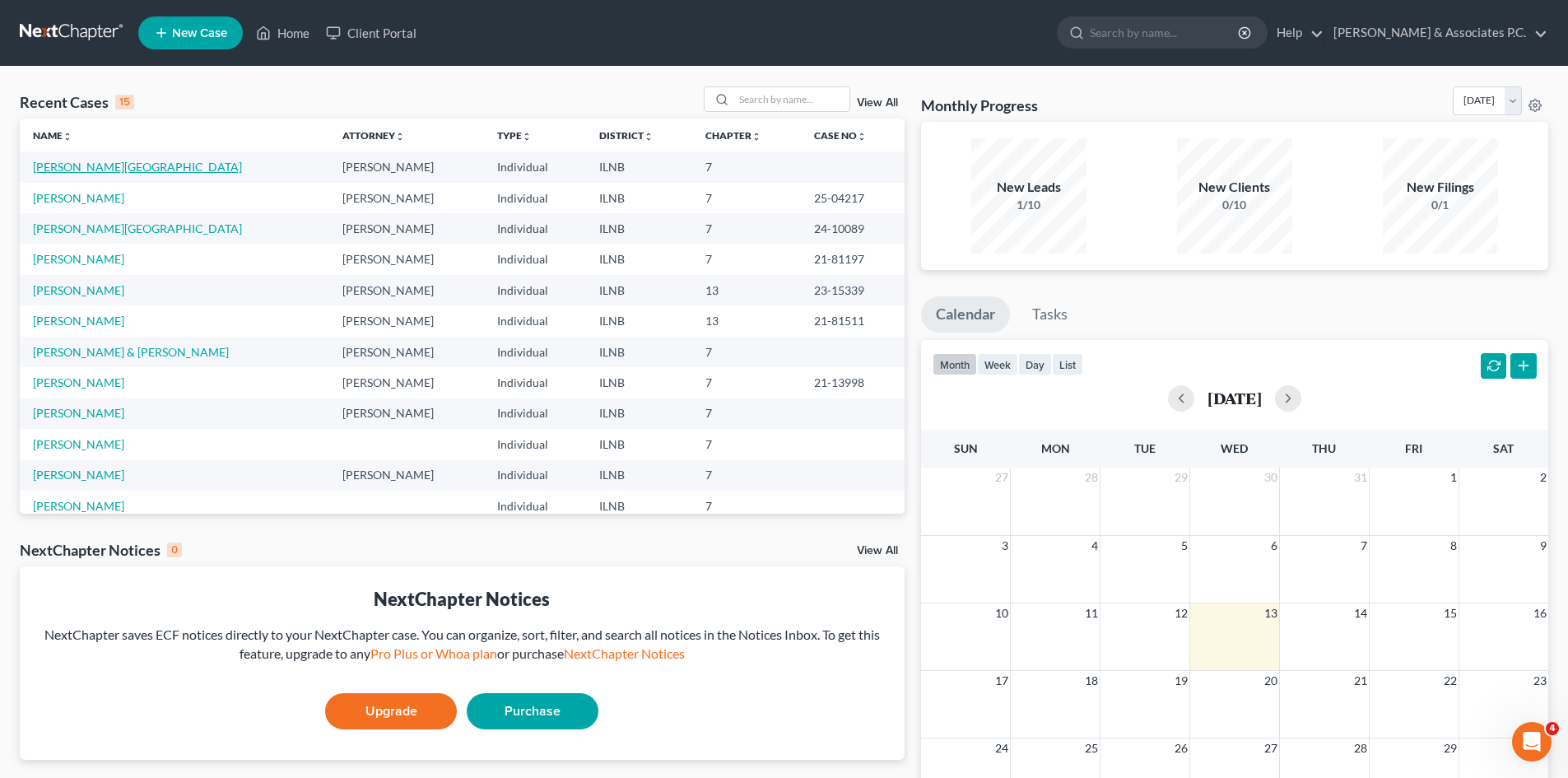
click at [71, 165] on link "[PERSON_NAME][GEOGRAPHIC_DATA]" at bounding box center [137, 166] width 209 height 14
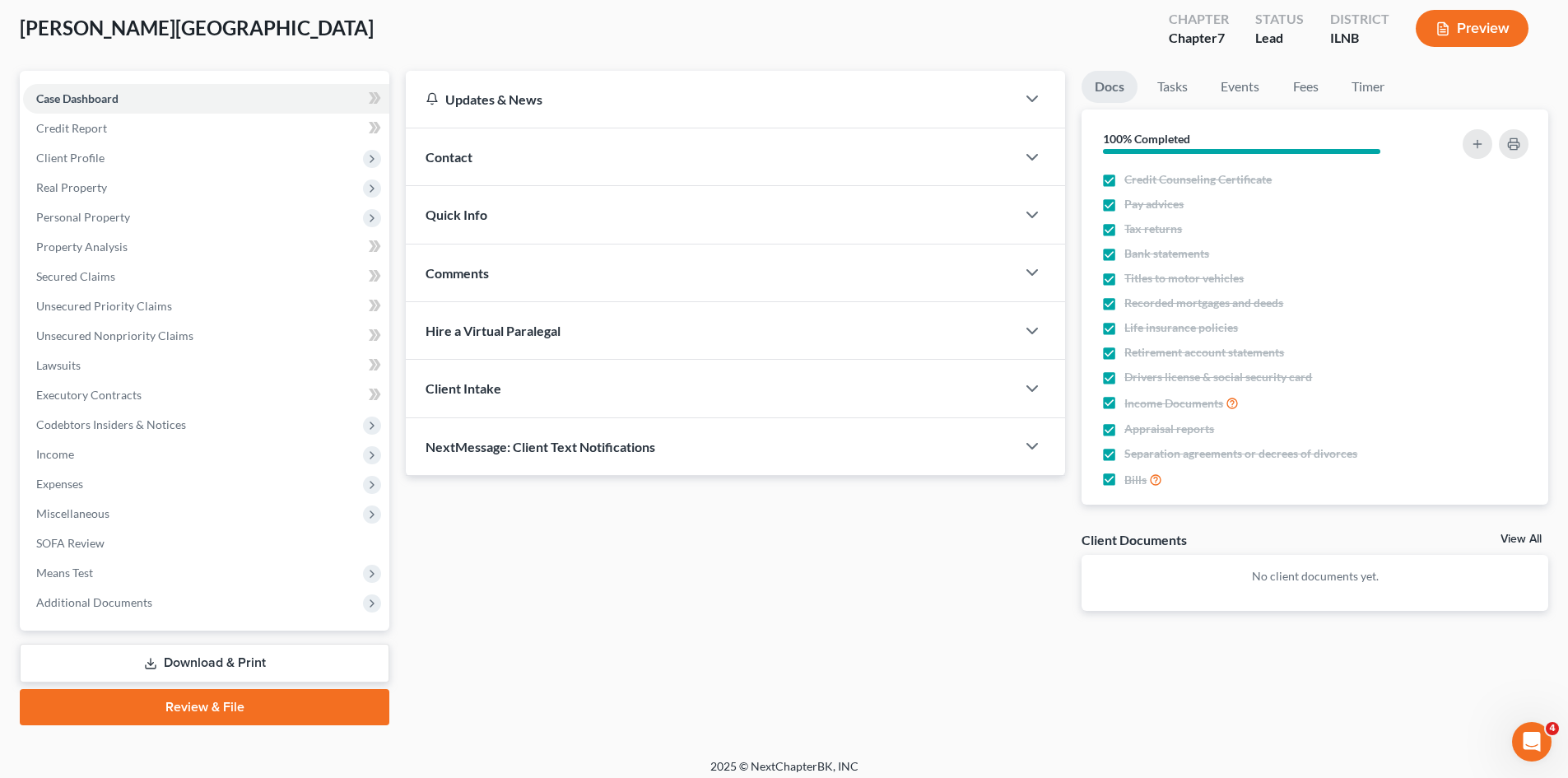
scroll to position [97, 0]
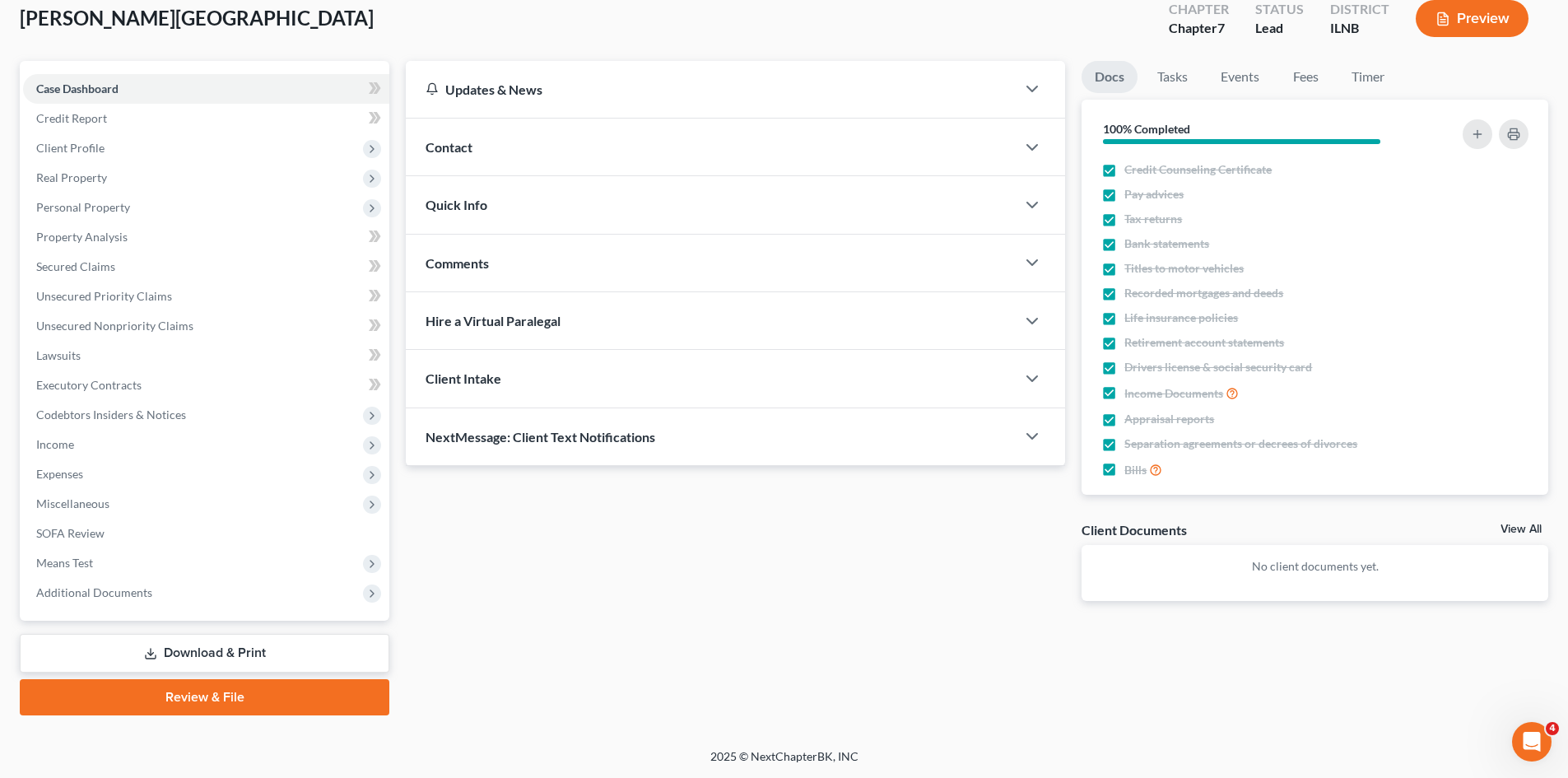
click at [237, 651] on link "Download & Print" at bounding box center [205, 653] width 369 height 38
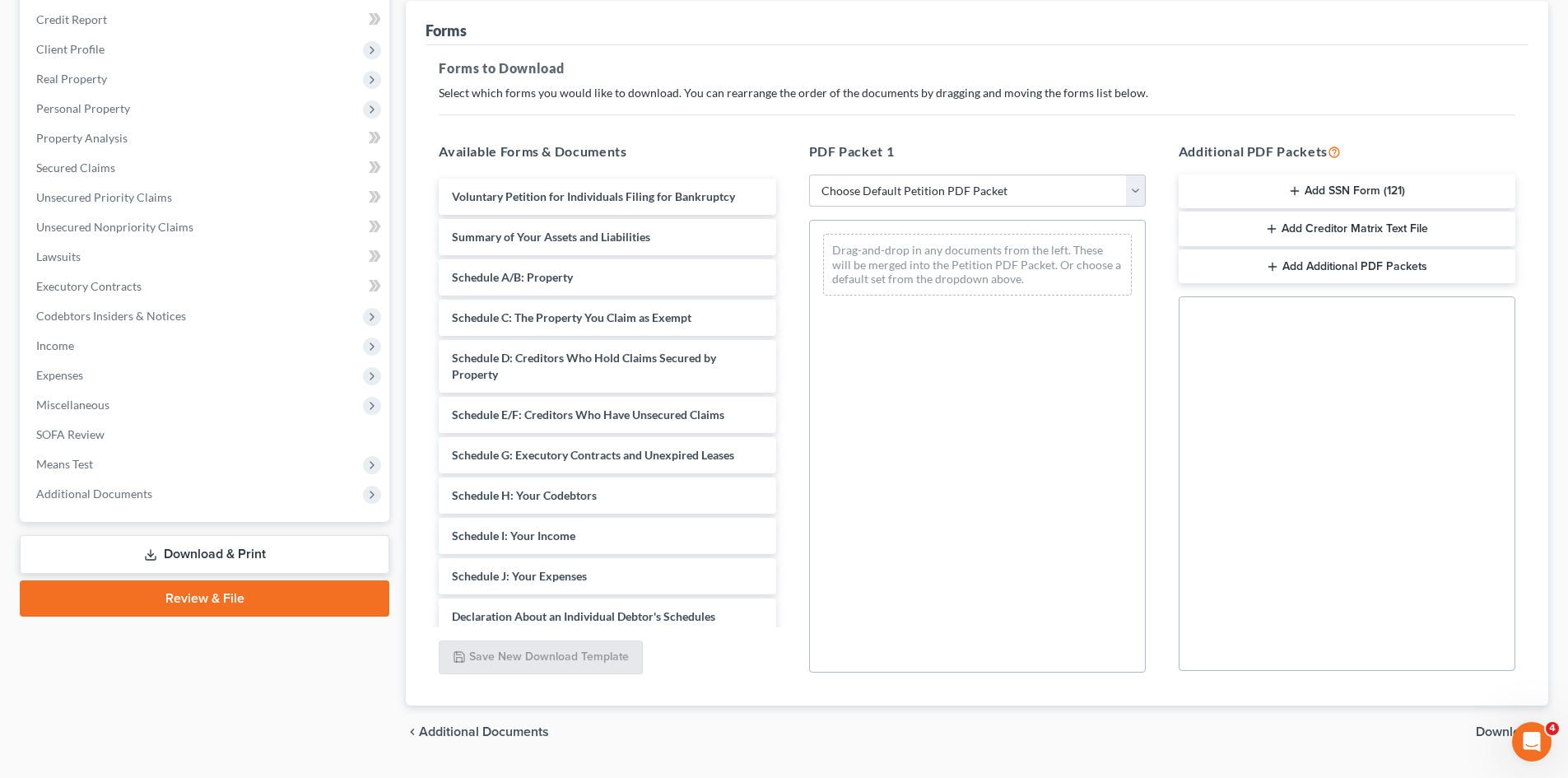
scroll to position [239, 0]
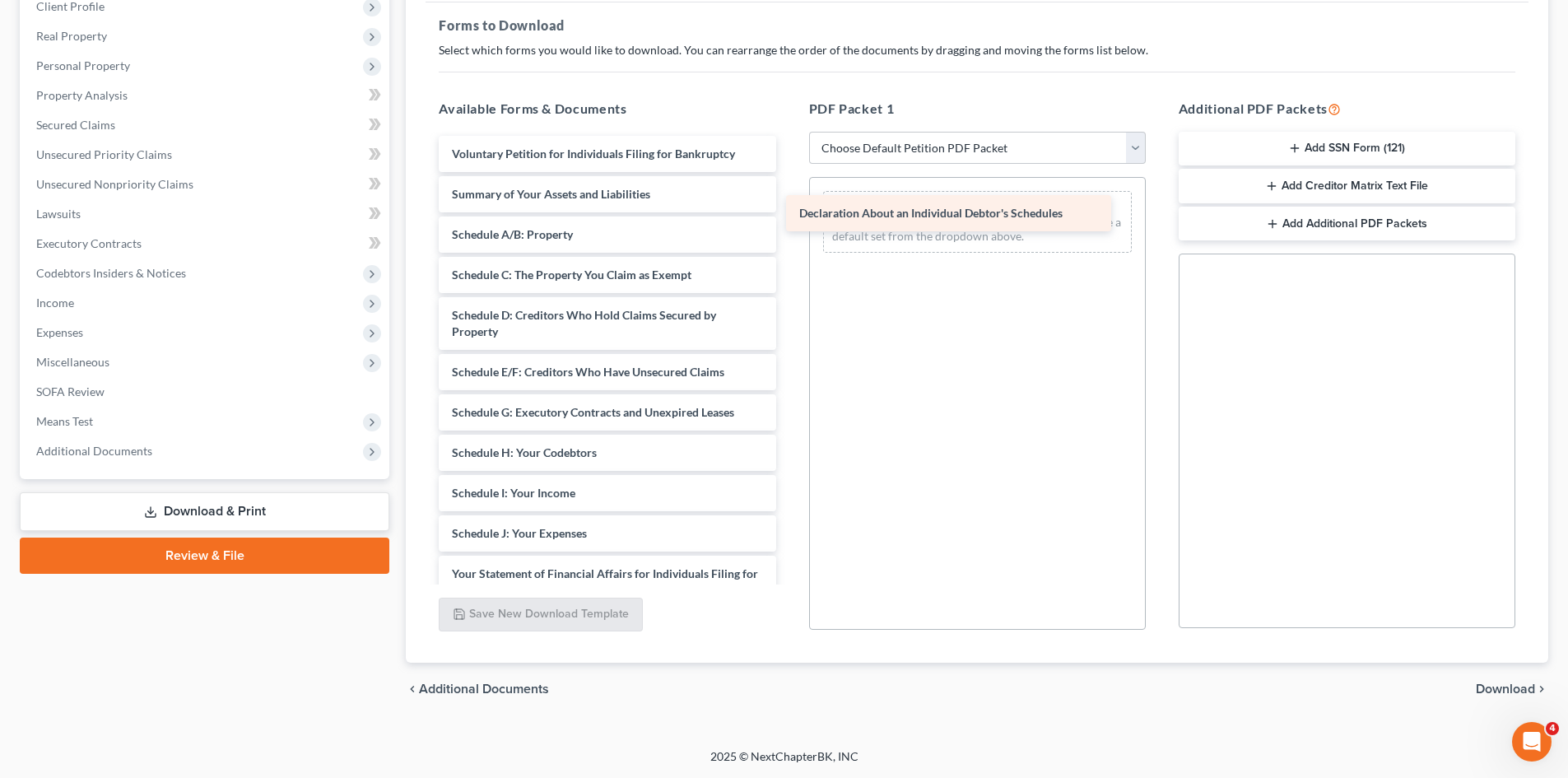
drag, startPoint x: 634, startPoint y: 563, endPoint x: 983, endPoint y: 203, distance: 501.4
click at [789, 203] on div "Declaration About an Individual Debtor's Schedules Voluntary Petition for Indiv…" at bounding box center [607, 530] width 363 height 788
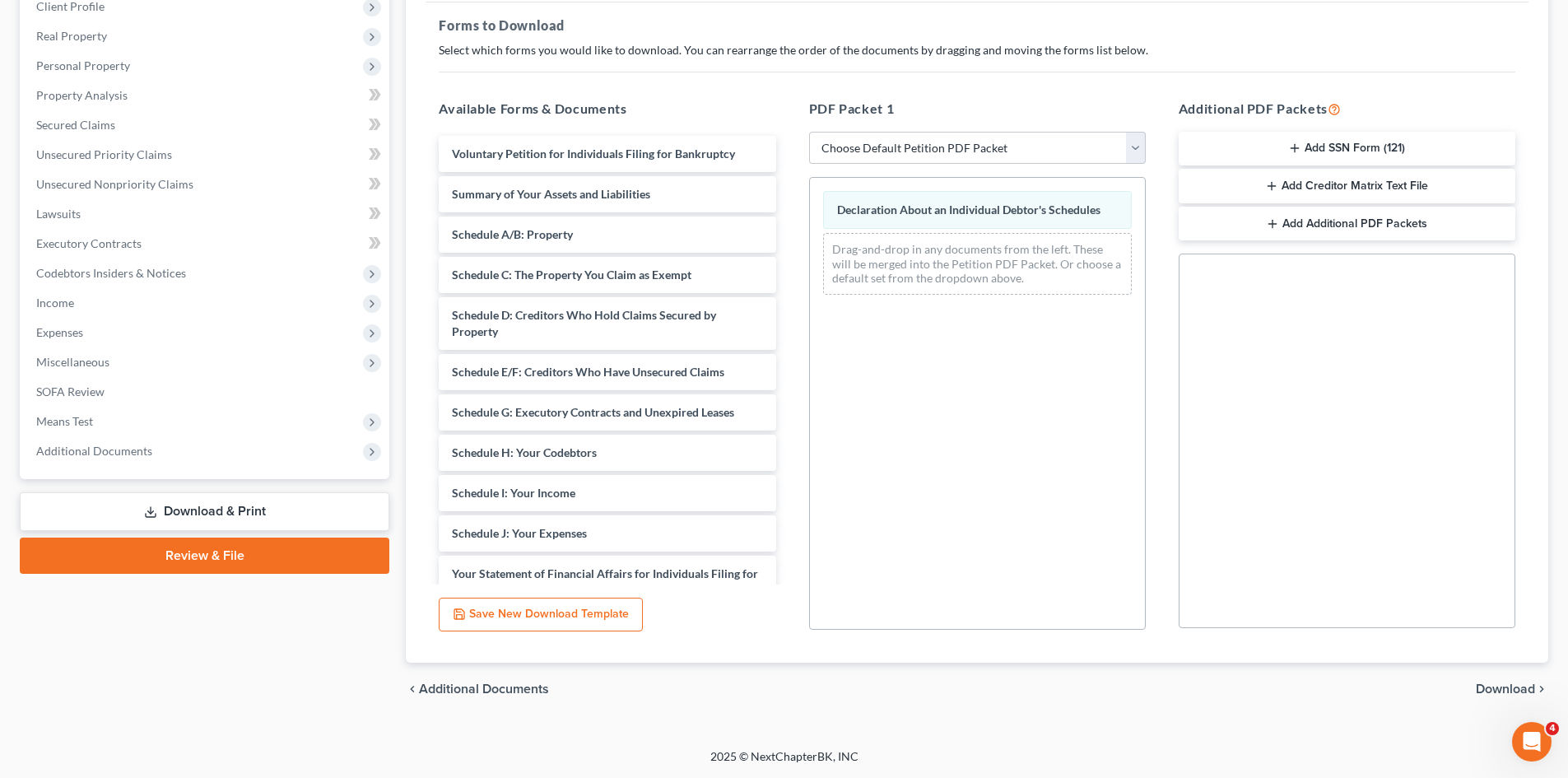
click at [1507, 689] on span "Download" at bounding box center [1505, 689] width 59 height 13
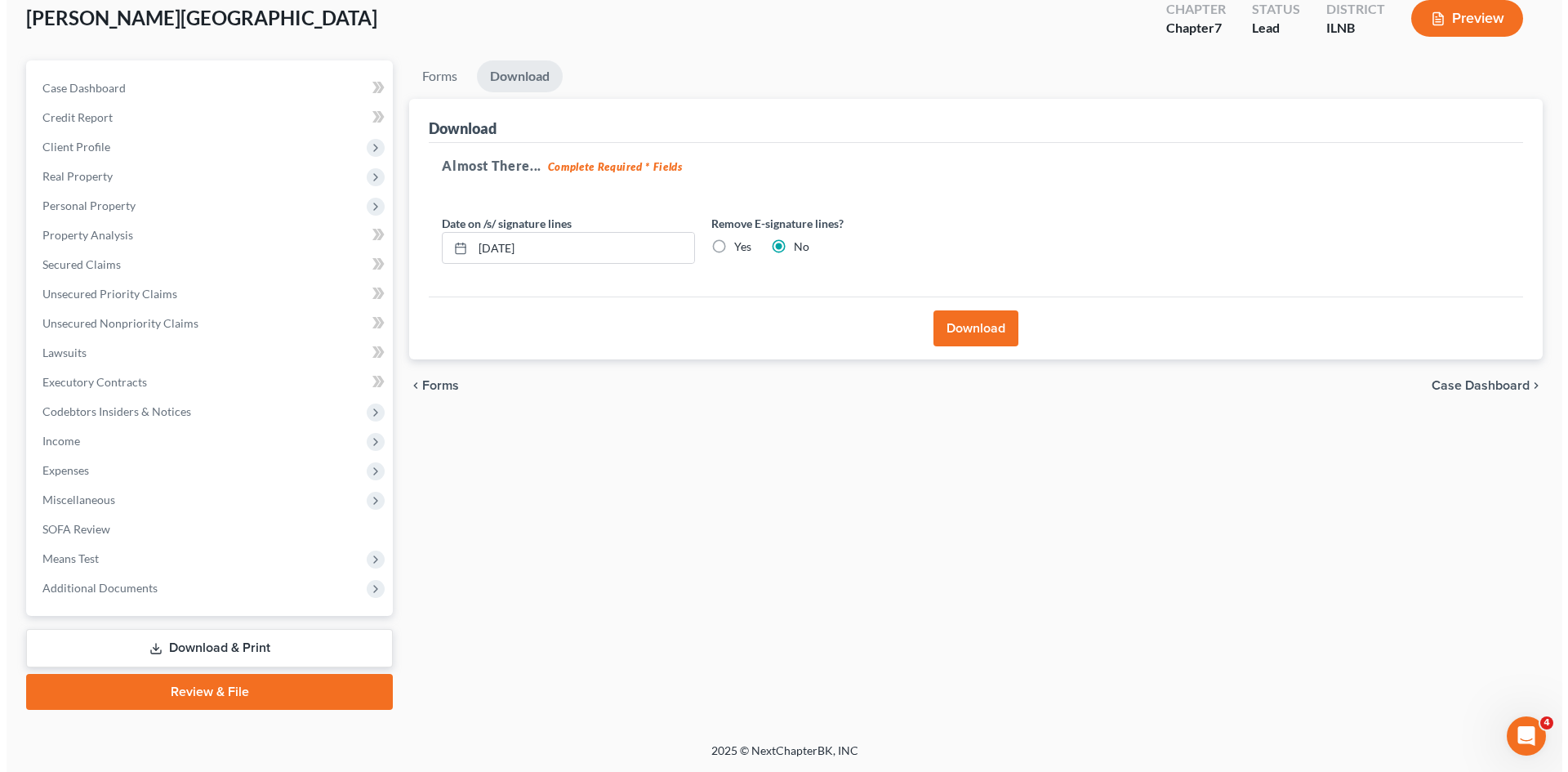
scroll to position [96, 0]
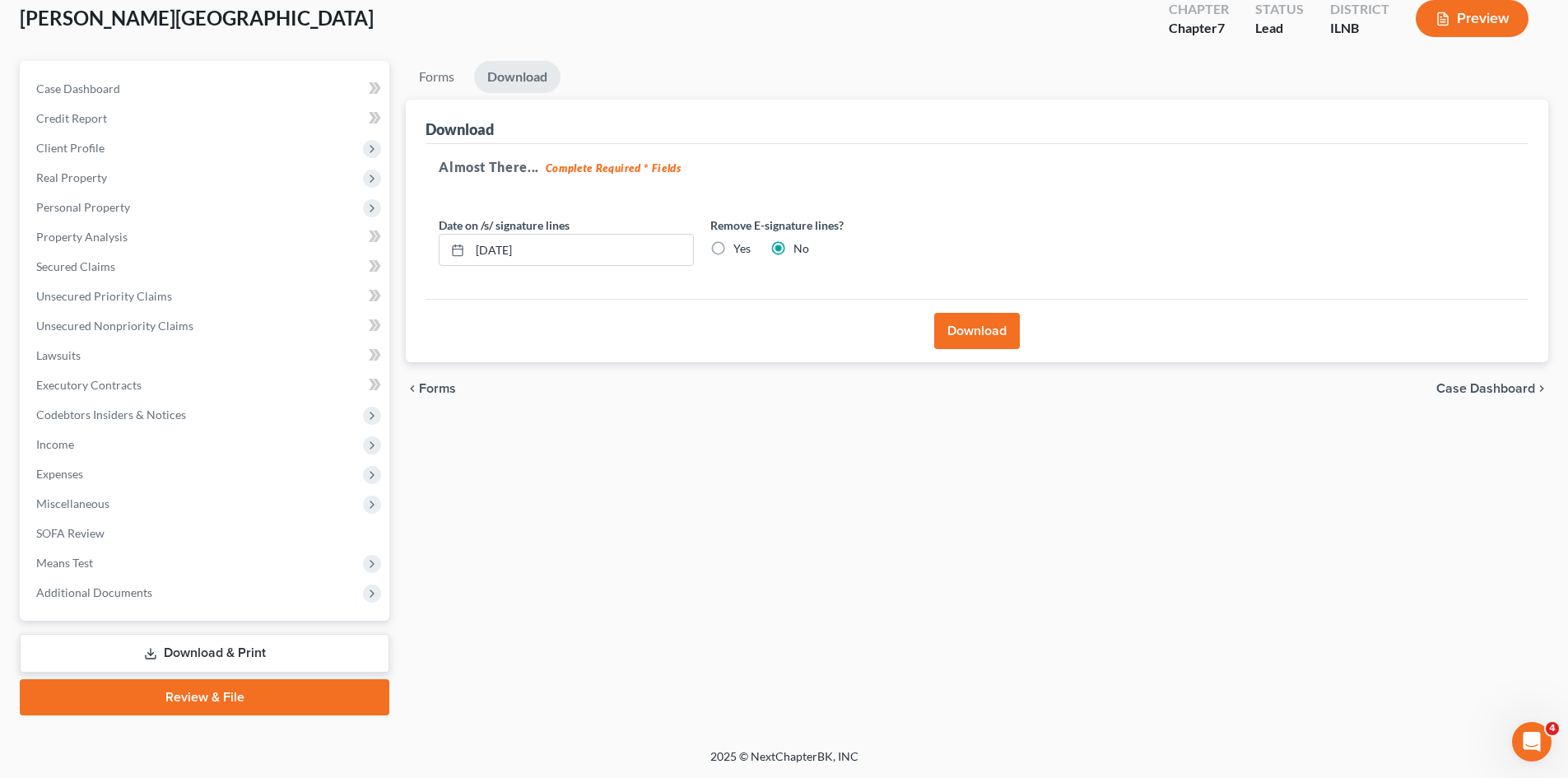
click at [733, 252] on label "Yes" at bounding box center [741, 249] width 17 height 16
click at [740, 251] on input "Yes" at bounding box center [746, 246] width 11 height 11
radio input "true"
radio input "false"
click at [1005, 340] on button "Download" at bounding box center [977, 331] width 86 height 37
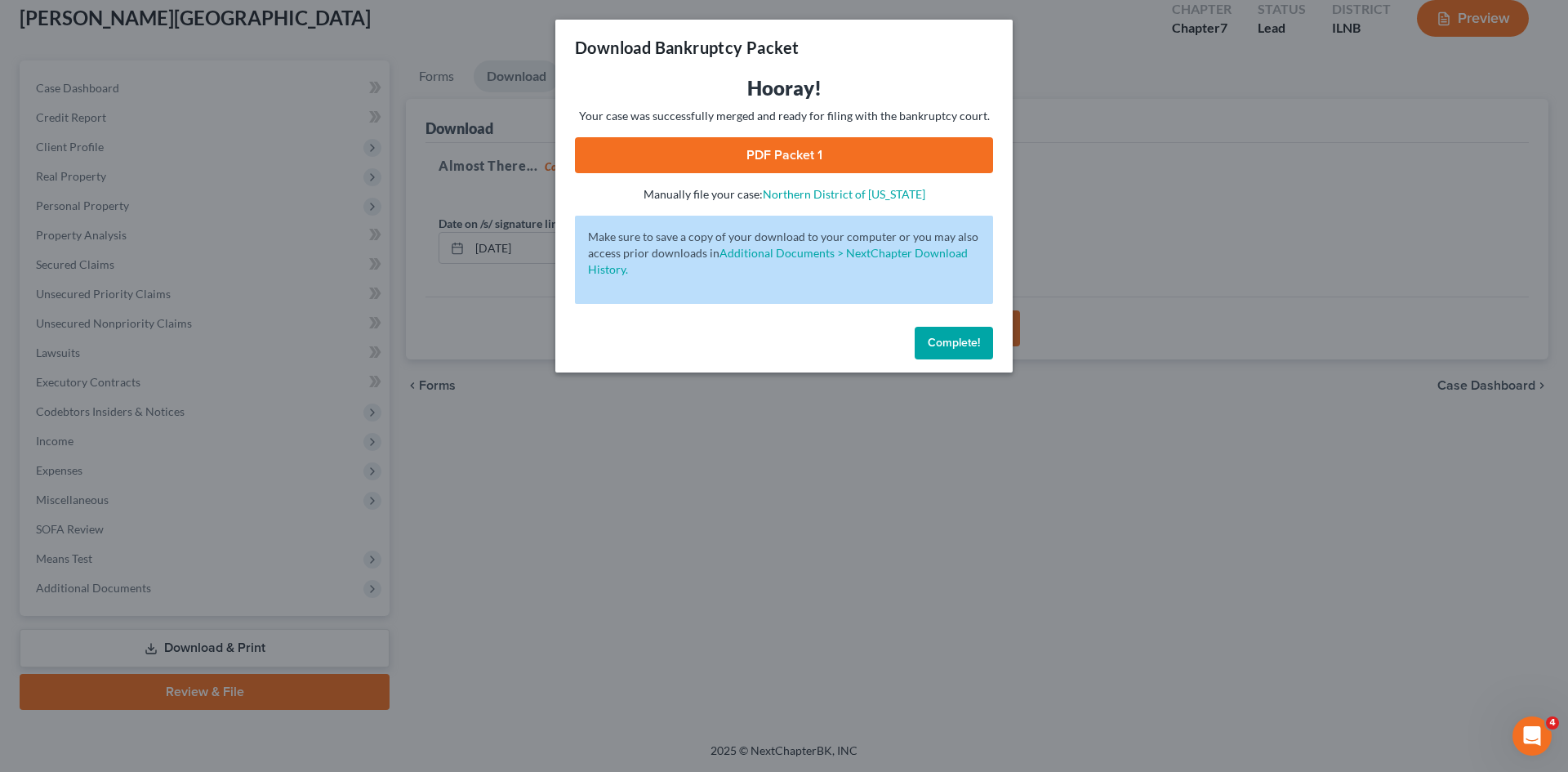
click at [920, 163] on link "PDF Packet 1" at bounding box center [784, 155] width 418 height 36
